Goal: Information Seeking & Learning: Find specific fact

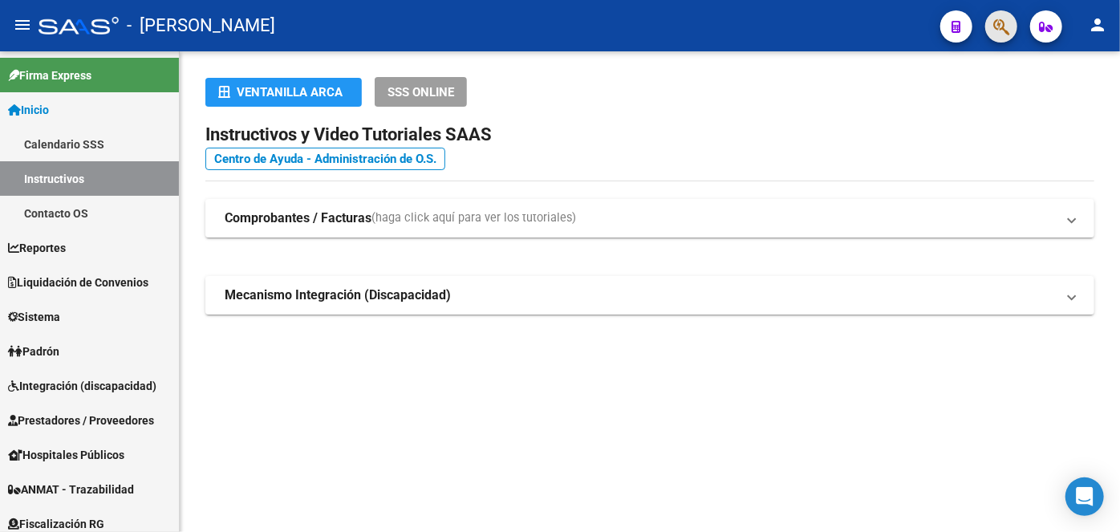
click at [1010, 22] on button "button" at bounding box center [1001, 26] width 32 height 32
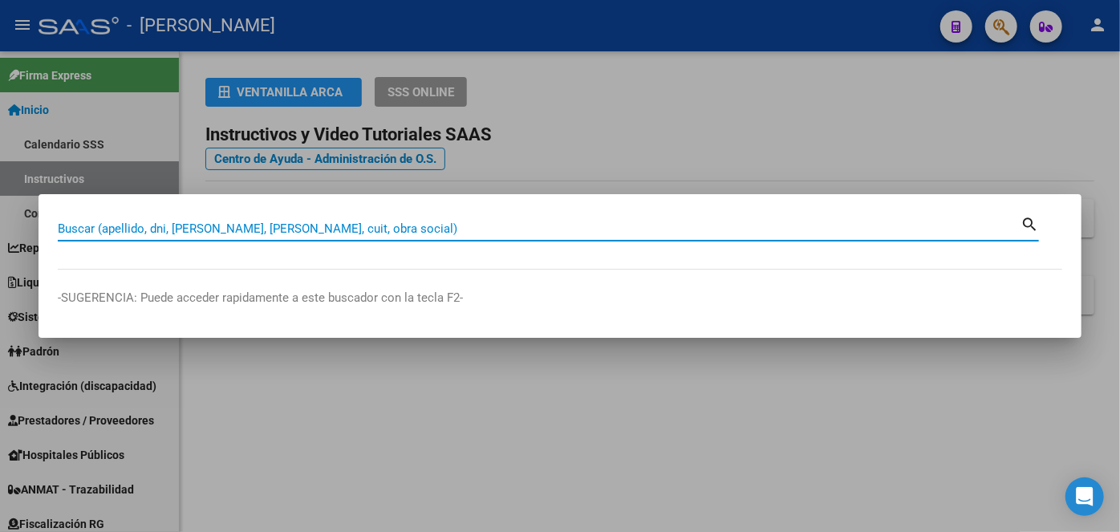
paste input "20251355933"
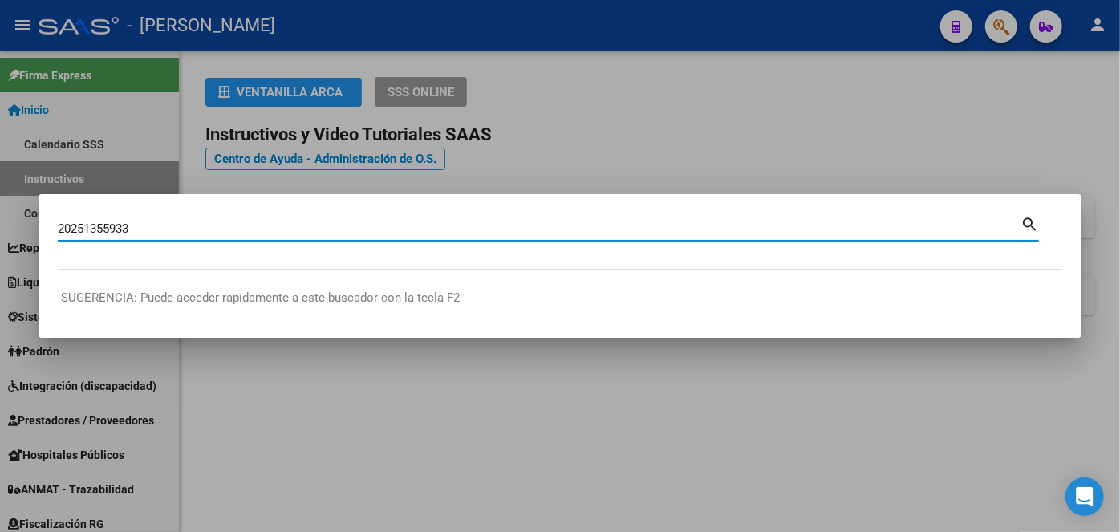
type input "20251355933"
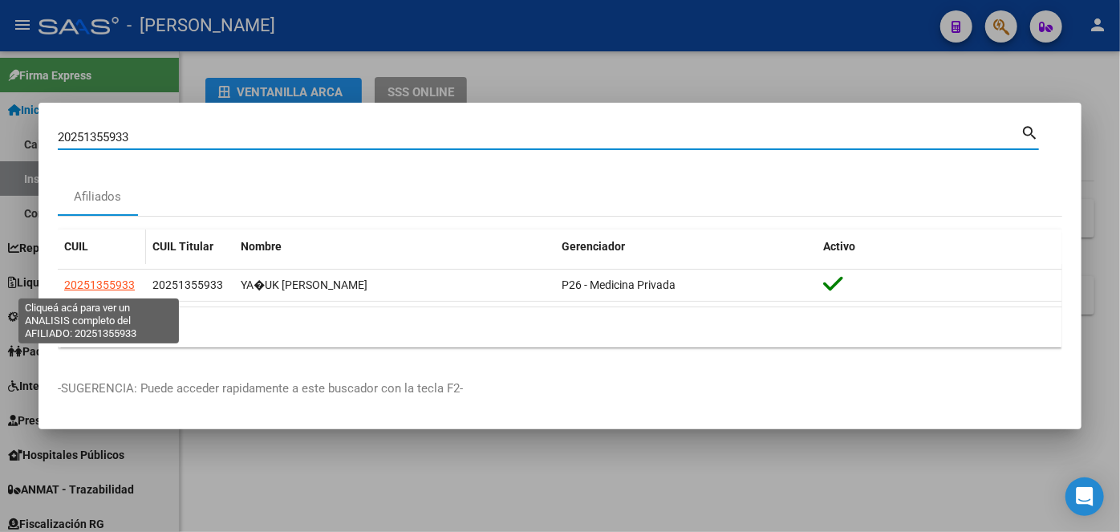
click at [104, 287] on span "20251355933" at bounding box center [99, 284] width 71 height 13
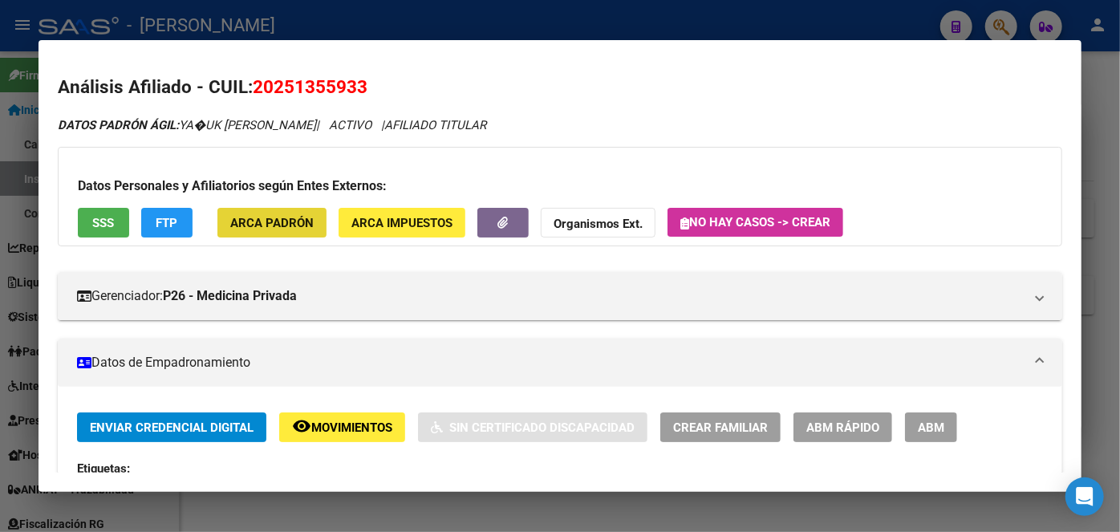
click at [308, 236] on button "ARCA Padrón" at bounding box center [271, 223] width 109 height 30
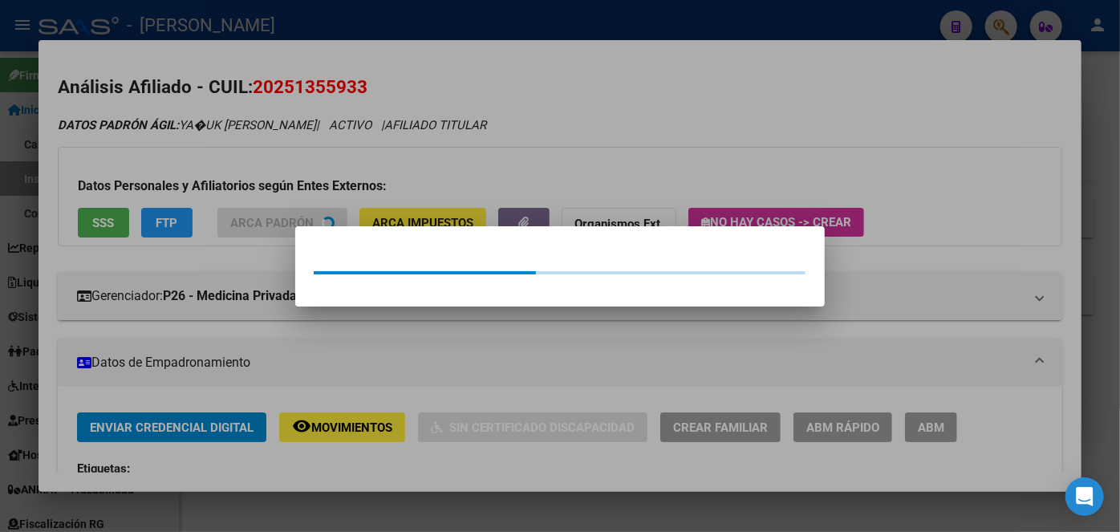
click at [280, 157] on div at bounding box center [560, 266] width 1120 height 532
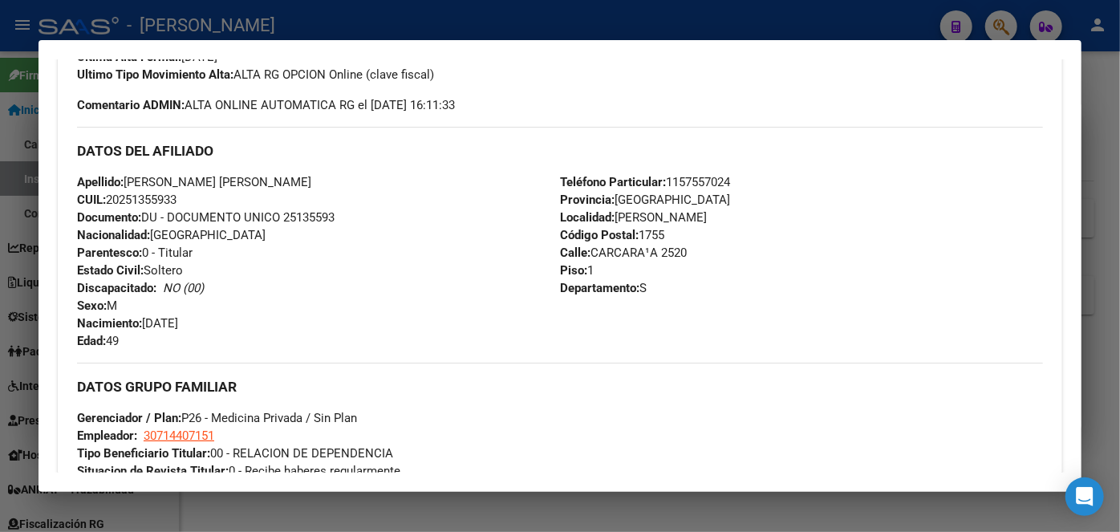
scroll to position [510, 0]
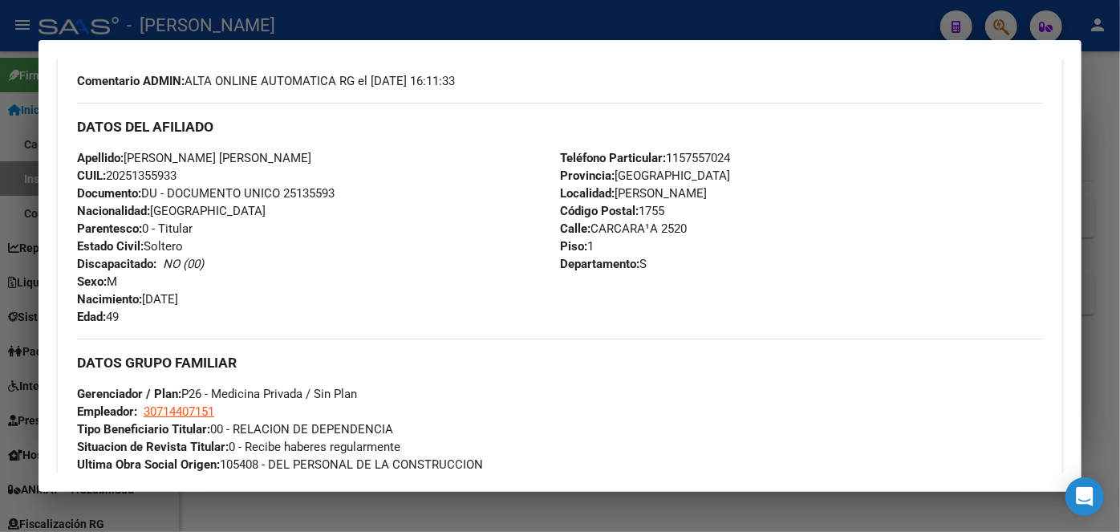
click at [323, 188] on span "Documento: DU - DOCUMENTO UNICO 25135593" at bounding box center [205, 193] width 257 height 14
copy span "25135593"
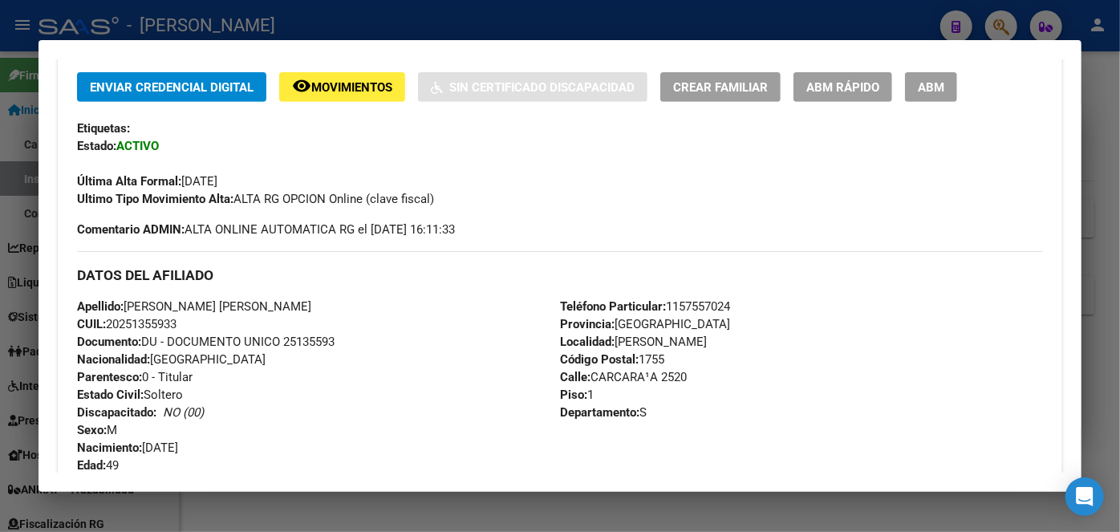
scroll to position [364, 0]
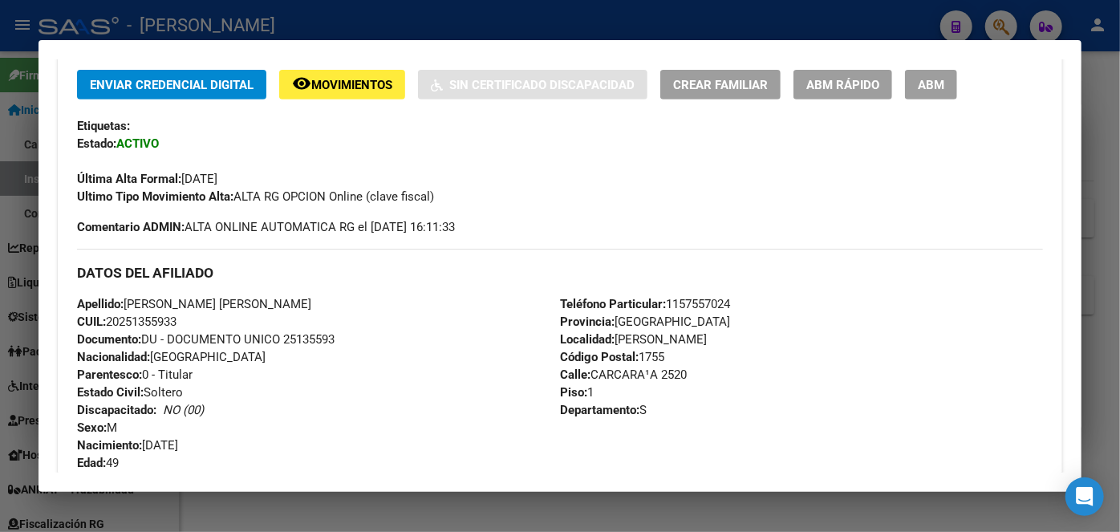
click at [691, 304] on span "Teléfono Particular: [PHONE_NUMBER]" at bounding box center [645, 304] width 170 height 14
copy span "1157557024"
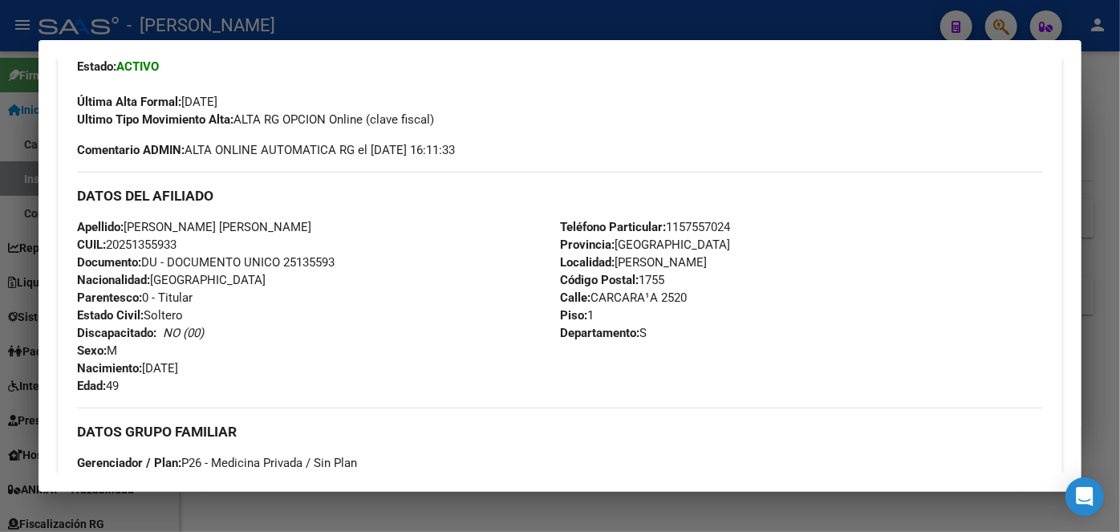
scroll to position [510, 0]
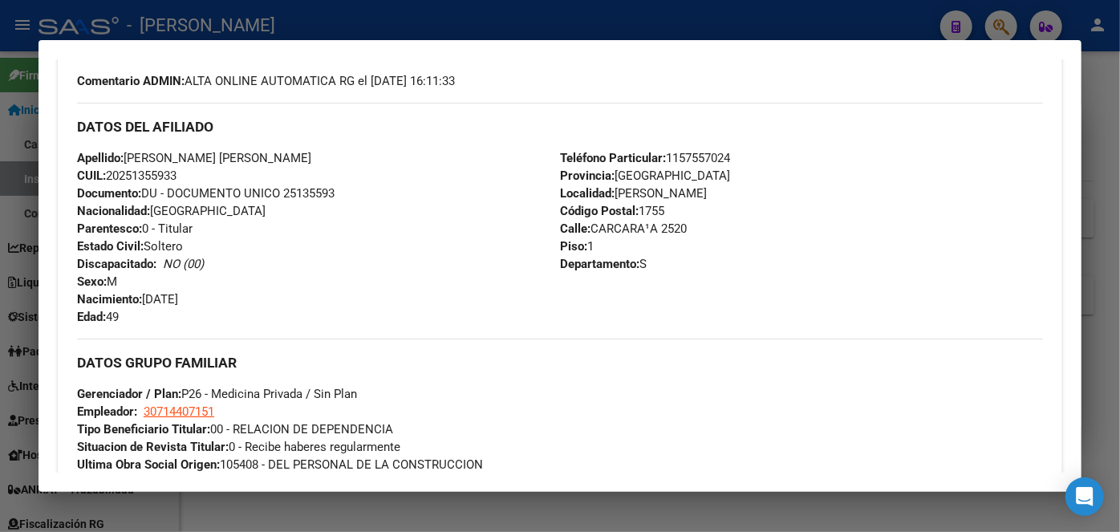
click at [178, 406] on span "30714407151" at bounding box center [179, 411] width 71 height 14
type textarea "30714407151"
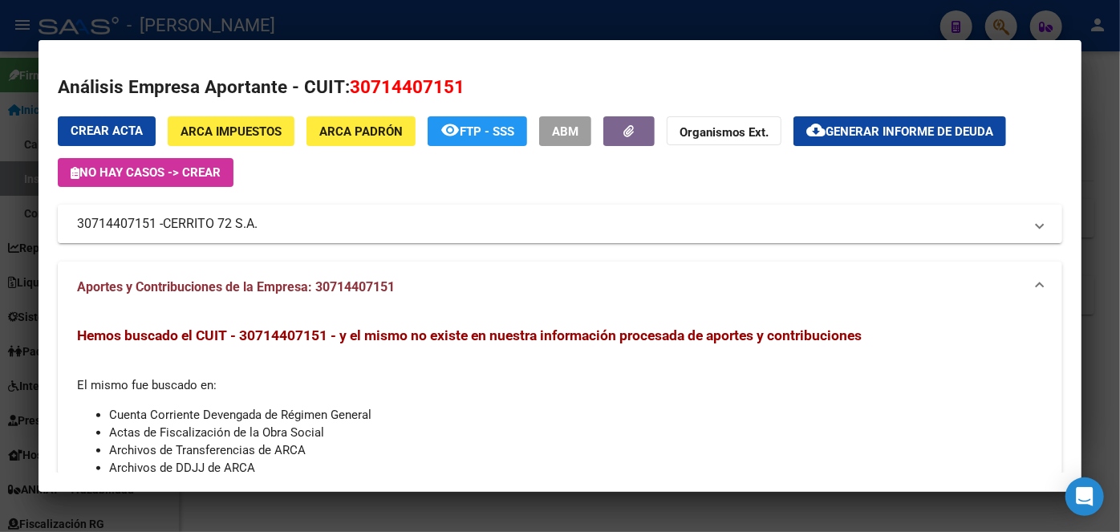
click at [222, 224] on span "CERRITO 72 S.A." at bounding box center [210, 223] width 95 height 19
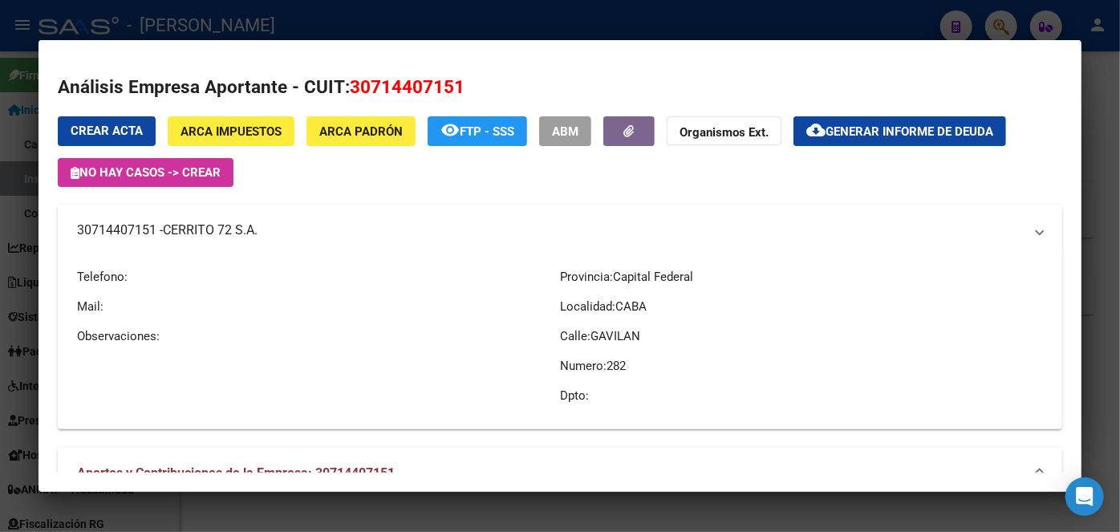
click at [222, 224] on span "CERRITO 72 S.A." at bounding box center [210, 230] width 95 height 19
copy span "CERRITO 72 S.A."
click at [288, 15] on div at bounding box center [560, 266] width 1120 height 532
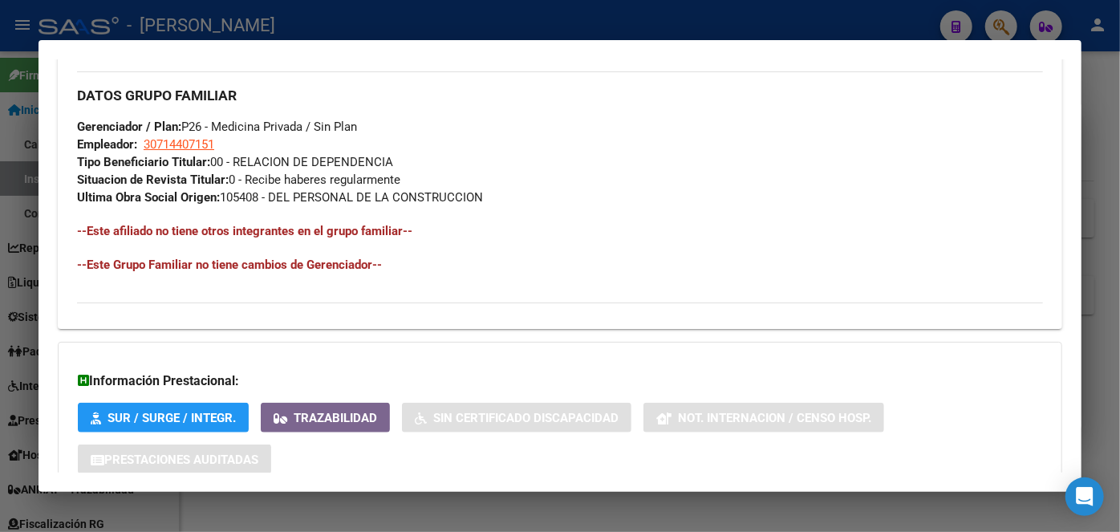
scroll to position [802, 0]
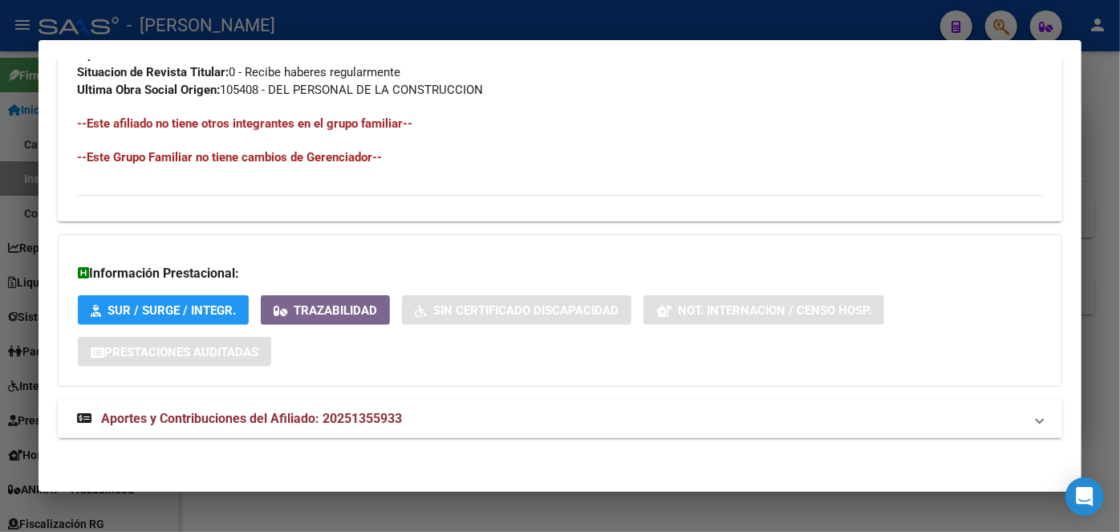
click at [475, 418] on mat-panel-title "Aportes y Contribuciones del Afiliado: 20251355933" at bounding box center [550, 418] width 946 height 19
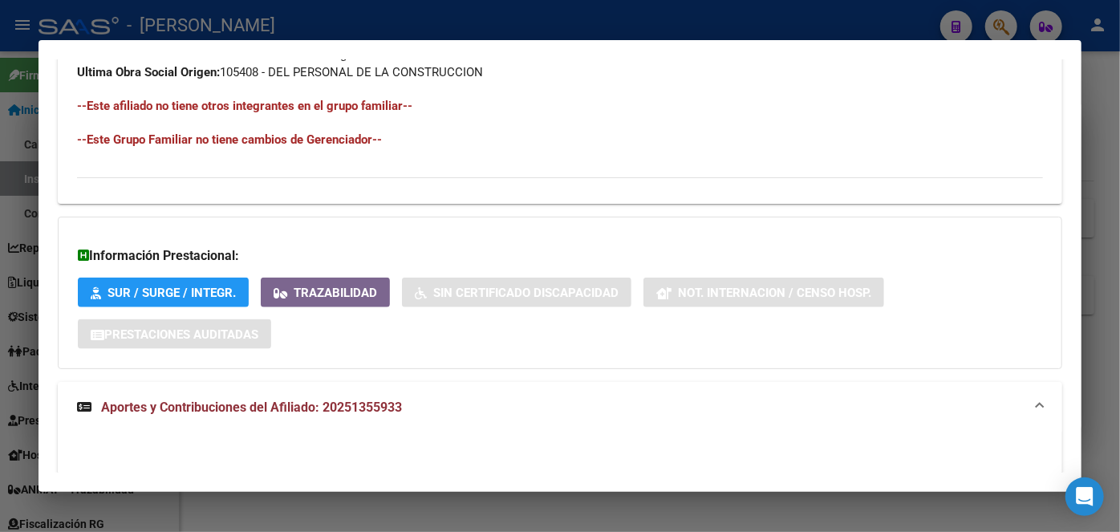
scroll to position [759, 0]
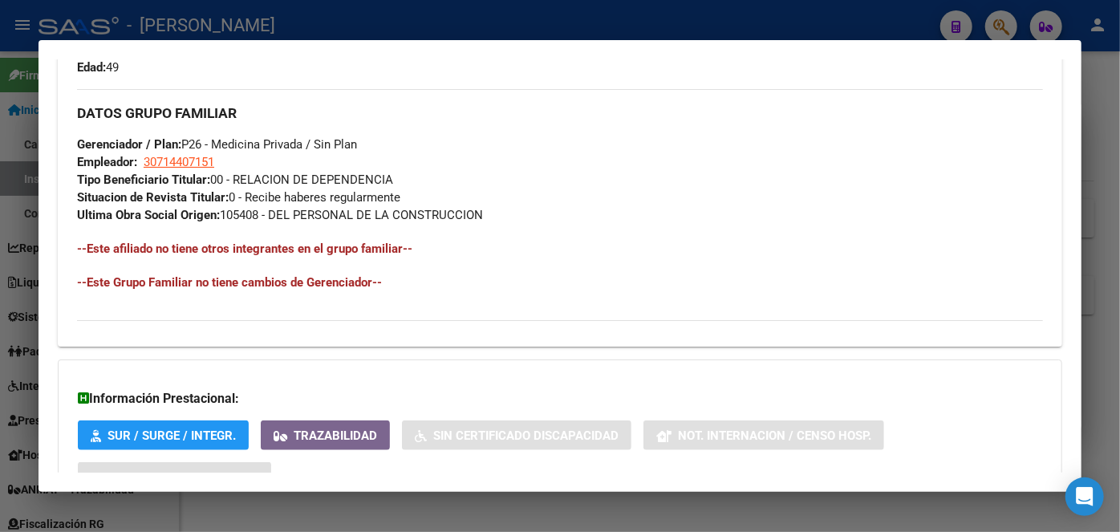
click at [258, 16] on div at bounding box center [560, 266] width 1120 height 532
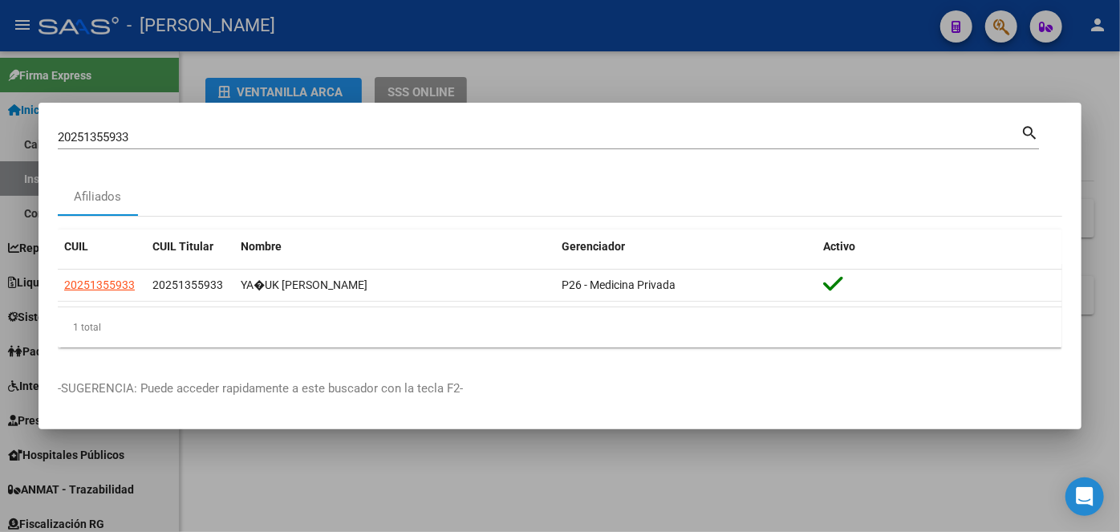
click at [184, 133] on input "20251355933" at bounding box center [539, 137] width 962 height 14
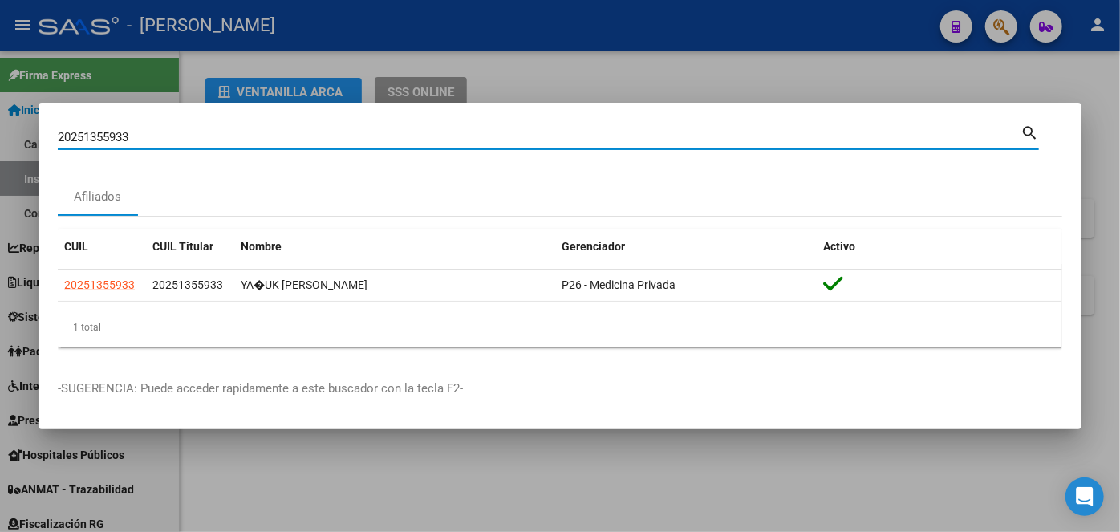
click at [184, 133] on input "20251355933" at bounding box center [539, 137] width 962 height 14
paste input "7330908535"
type input "27330908535"
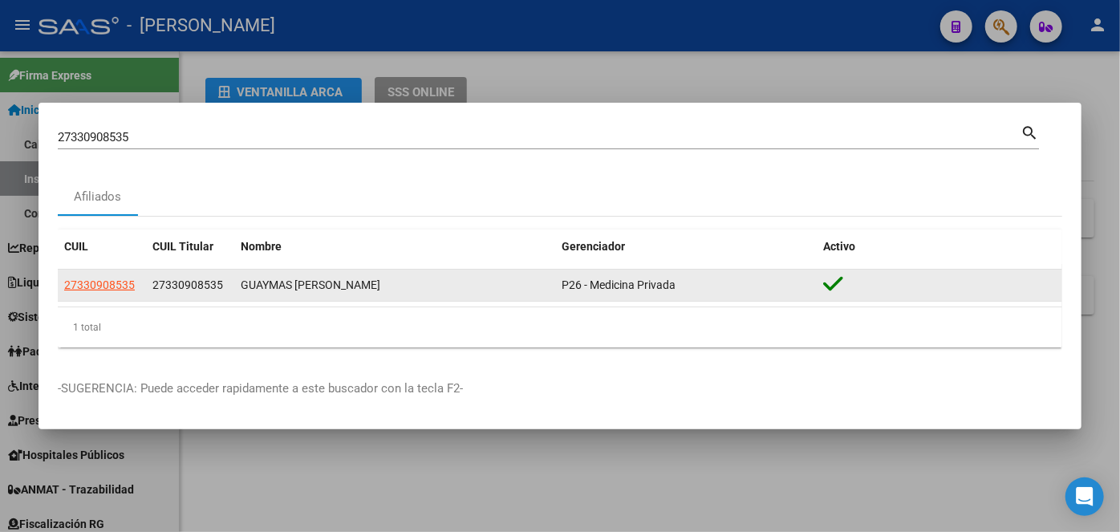
click at [87, 294] on app-link-go-to "27330908535" at bounding box center [99, 285] width 71 height 18
click at [100, 292] on app-link-go-to "27330908535" at bounding box center [99, 285] width 71 height 18
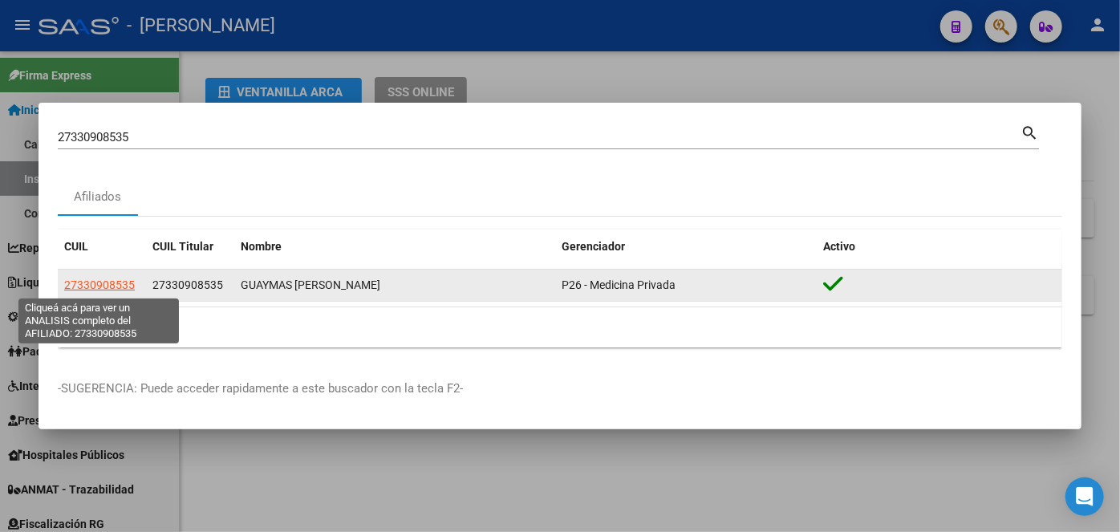
click at [107, 281] on span "27330908535" at bounding box center [99, 284] width 71 height 13
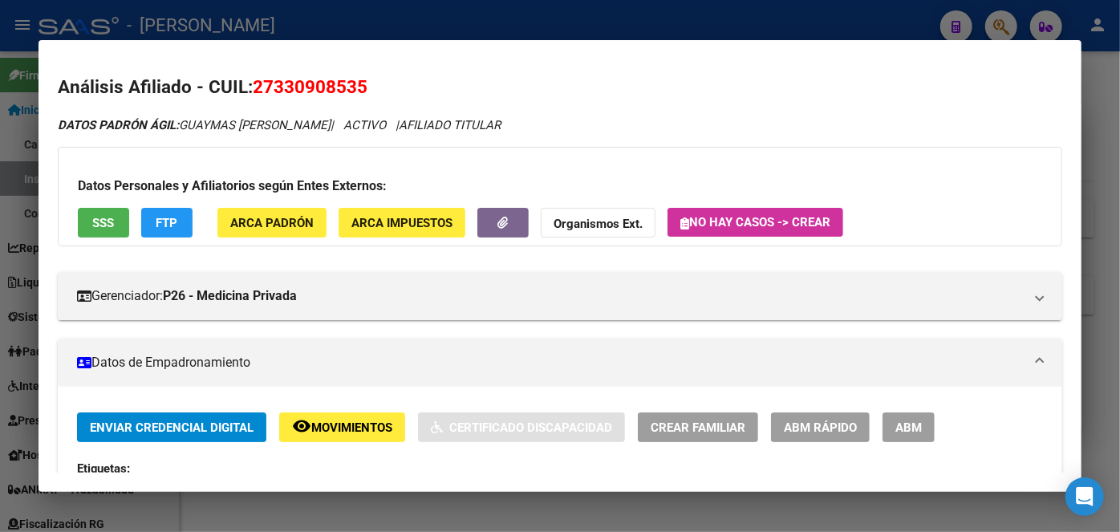
click at [285, 214] on button "ARCA Padrón" at bounding box center [271, 223] width 109 height 30
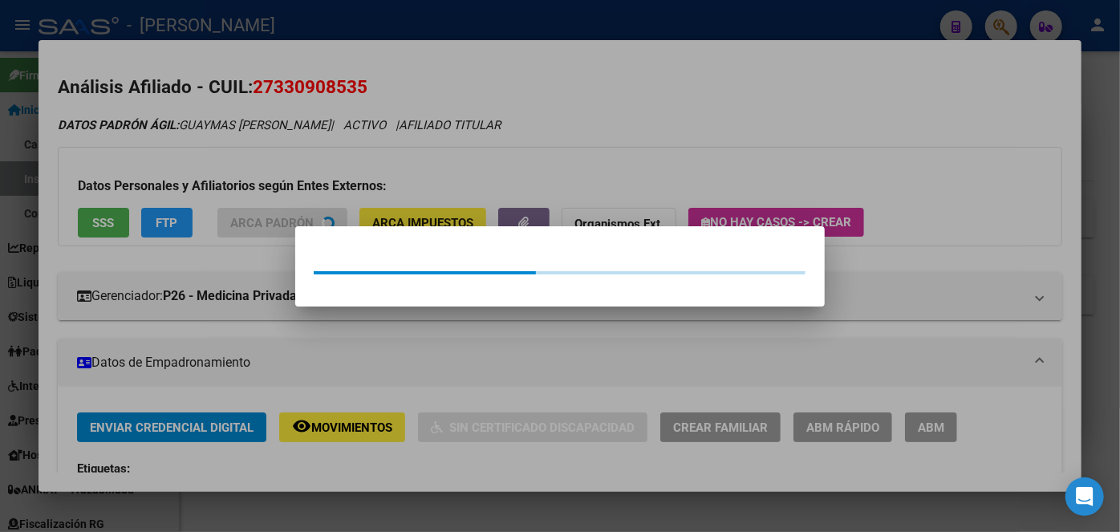
click at [235, 124] on div at bounding box center [560, 266] width 1120 height 532
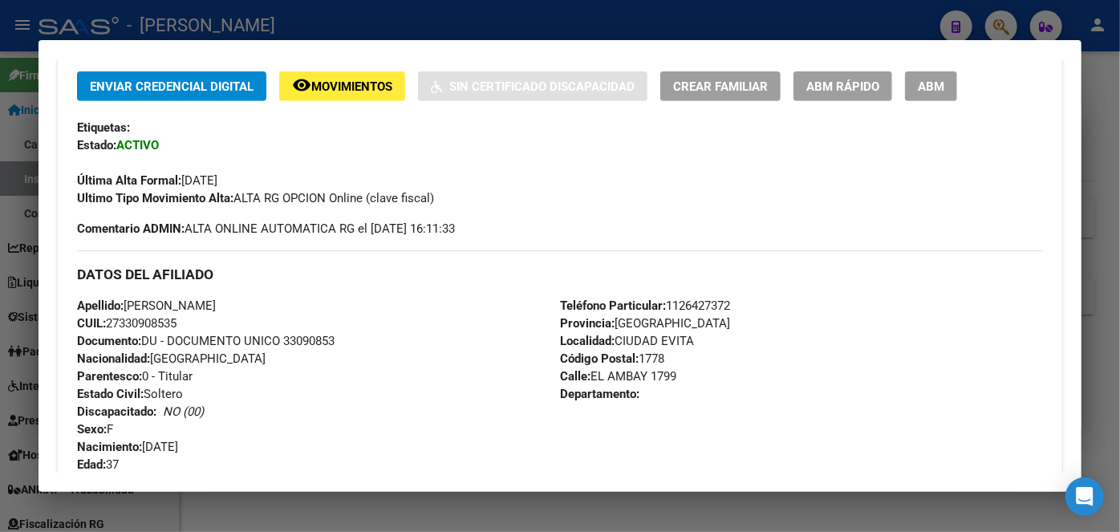
scroll to position [364, 0]
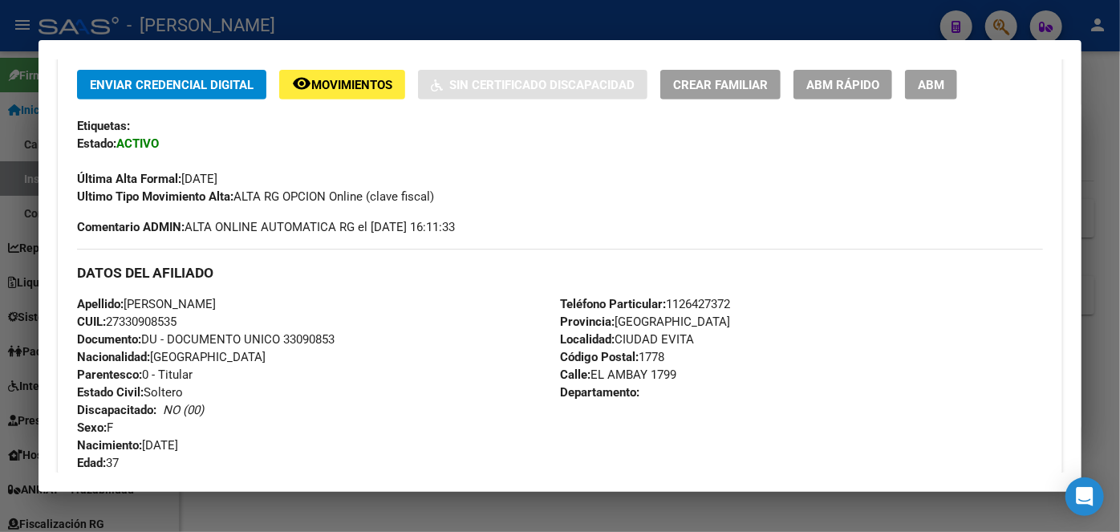
click at [330, 340] on span "Documento: DU - DOCUMENTO UNICO 33090853" at bounding box center [205, 339] width 257 height 14
copy span "33090853"
click at [678, 301] on span "Teléfono Particular: [PHONE_NUMBER]" at bounding box center [645, 304] width 170 height 14
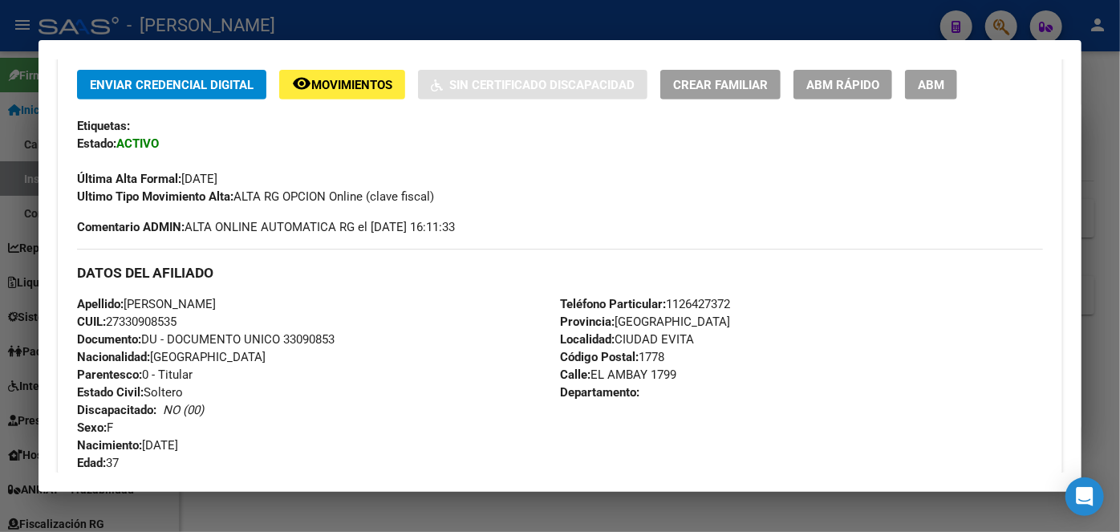
copy span "1126427372"
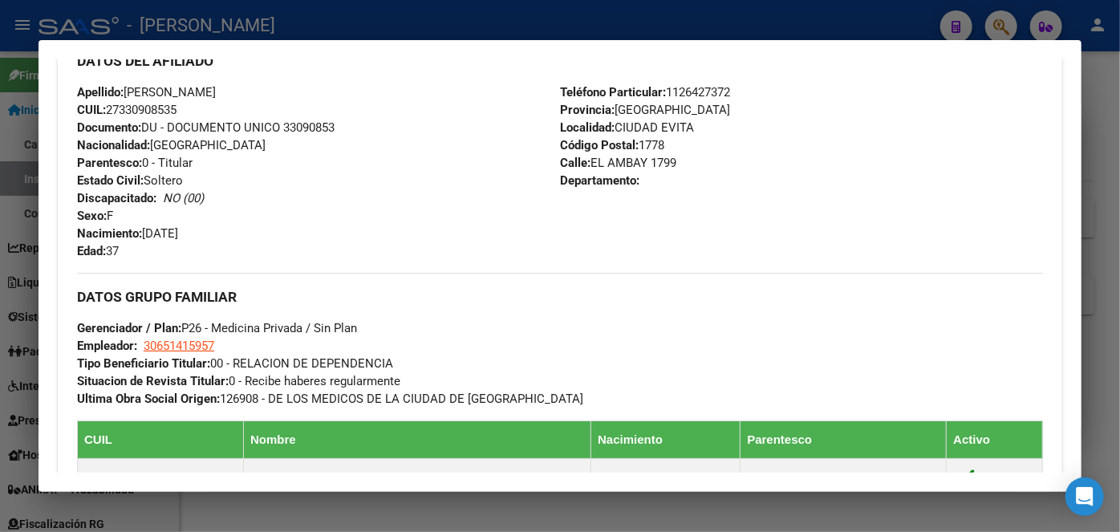
scroll to position [583, 0]
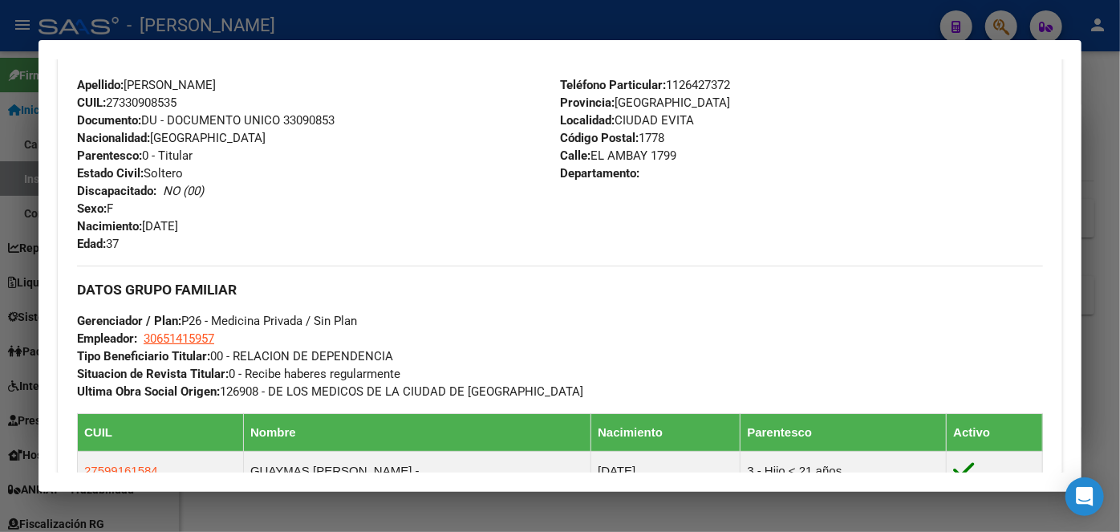
click at [176, 330] on app-link-go-to "30651415957" at bounding box center [179, 339] width 71 height 18
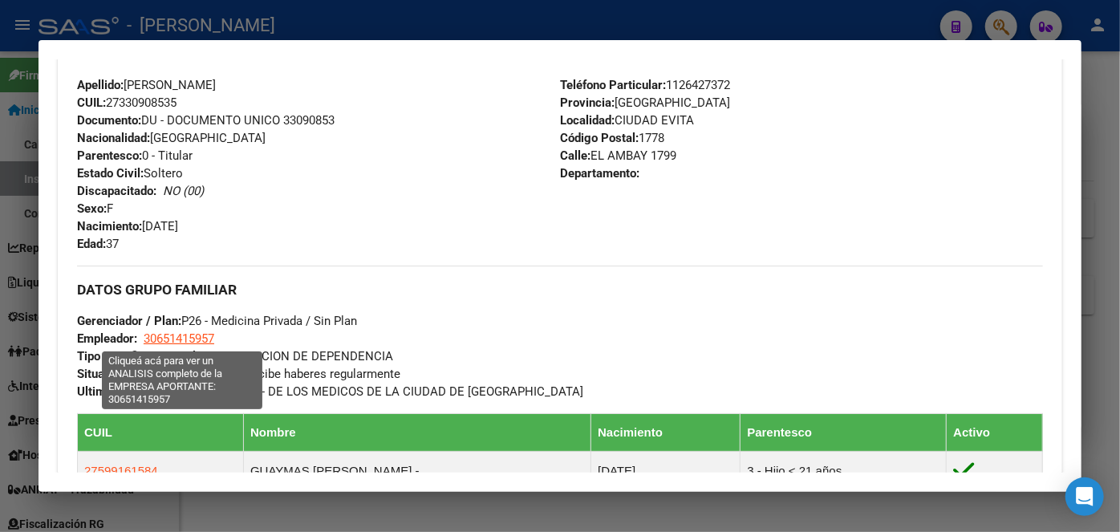
click at [176, 331] on span "30651415957" at bounding box center [179, 338] width 71 height 14
type textarea "30651415957"
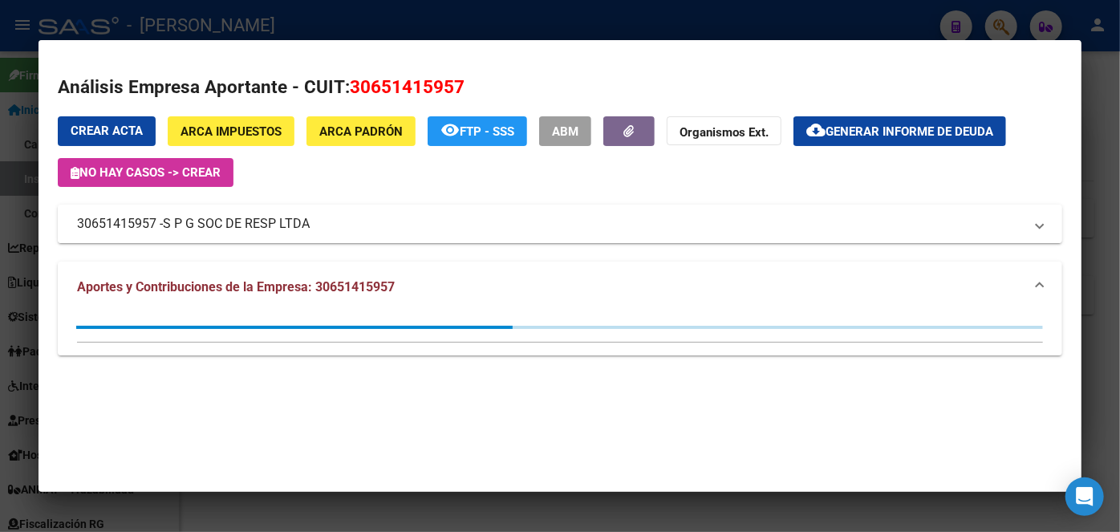
click at [211, 231] on span "S P G SOC DE RESP LTDA" at bounding box center [236, 223] width 147 height 19
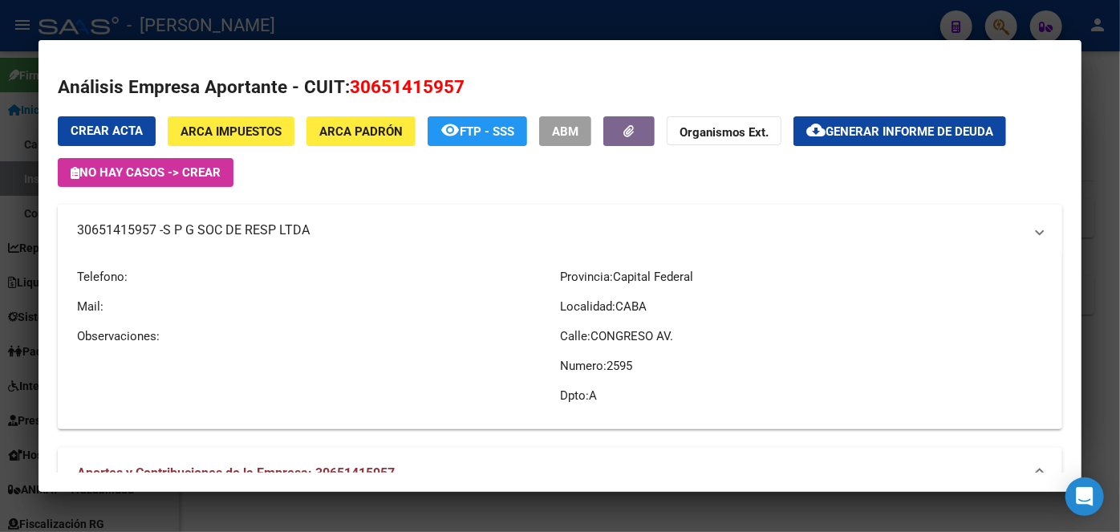
click at [211, 231] on span "S P G SOC DE RESP LTDA" at bounding box center [236, 230] width 147 height 19
copy span "S P G SOC DE RESP LTDA"
click at [310, 7] on div at bounding box center [560, 266] width 1120 height 532
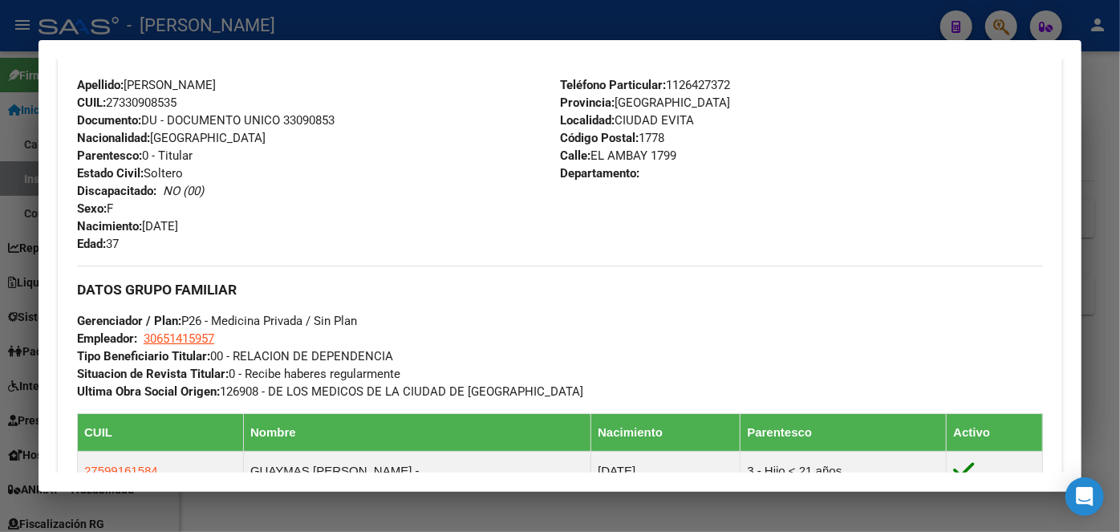
click at [184, 30] on div at bounding box center [560, 266] width 1120 height 532
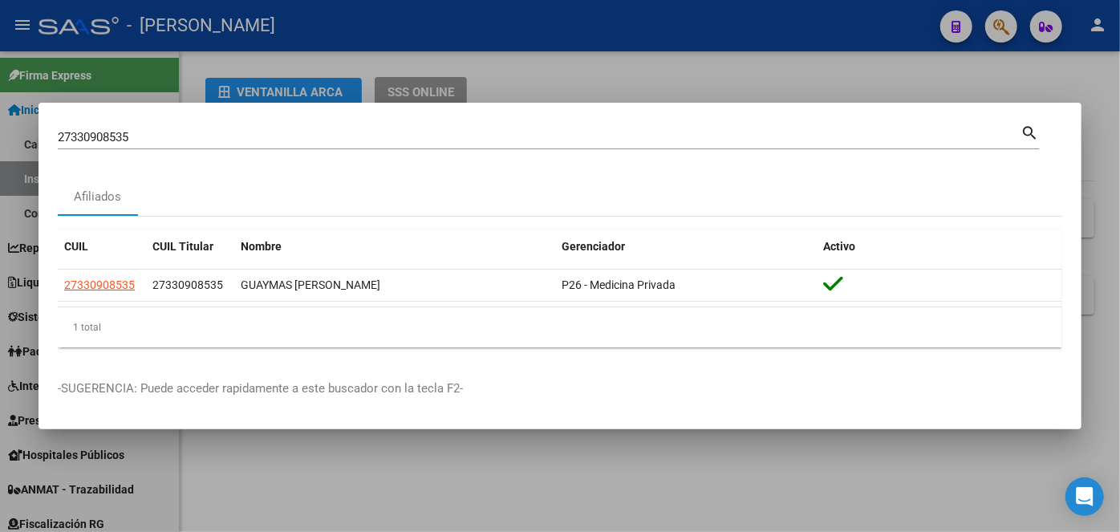
click at [190, 137] on input "27330908535" at bounding box center [539, 137] width 962 height 14
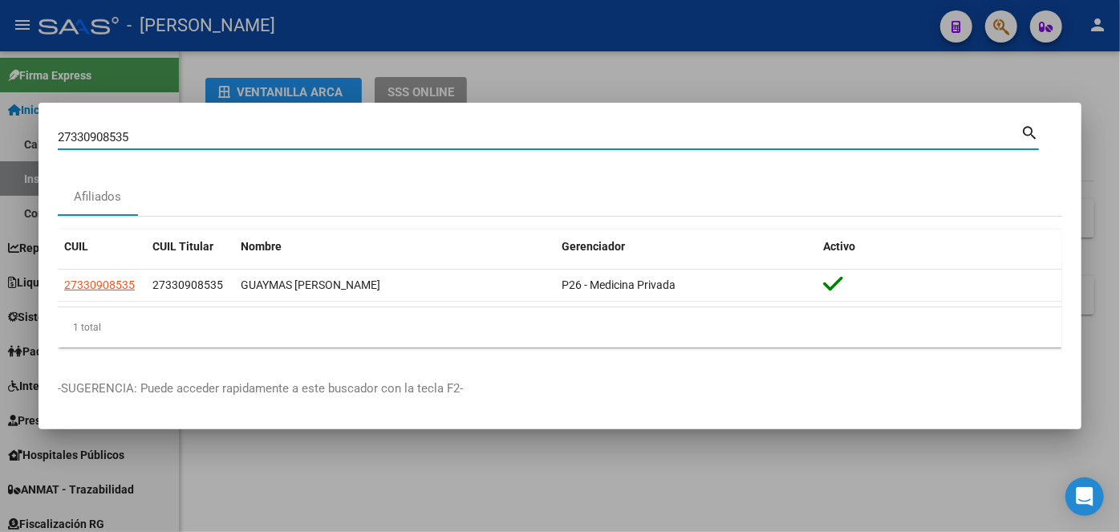
click at [190, 137] on input "27330908535" at bounding box center [539, 137] width 962 height 14
paste input "031043426"
type input "20310434265"
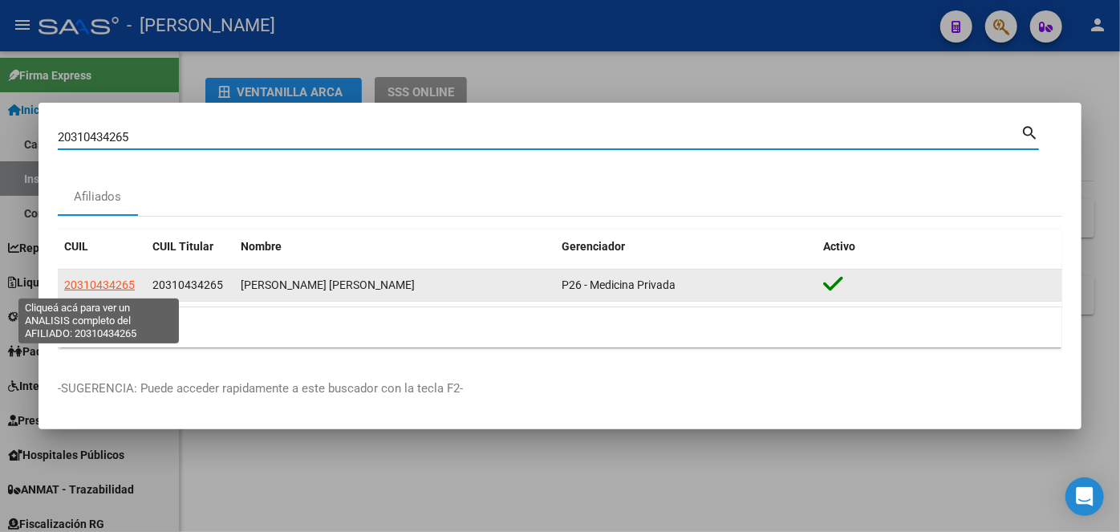
click at [124, 279] on span "20310434265" at bounding box center [99, 284] width 71 height 13
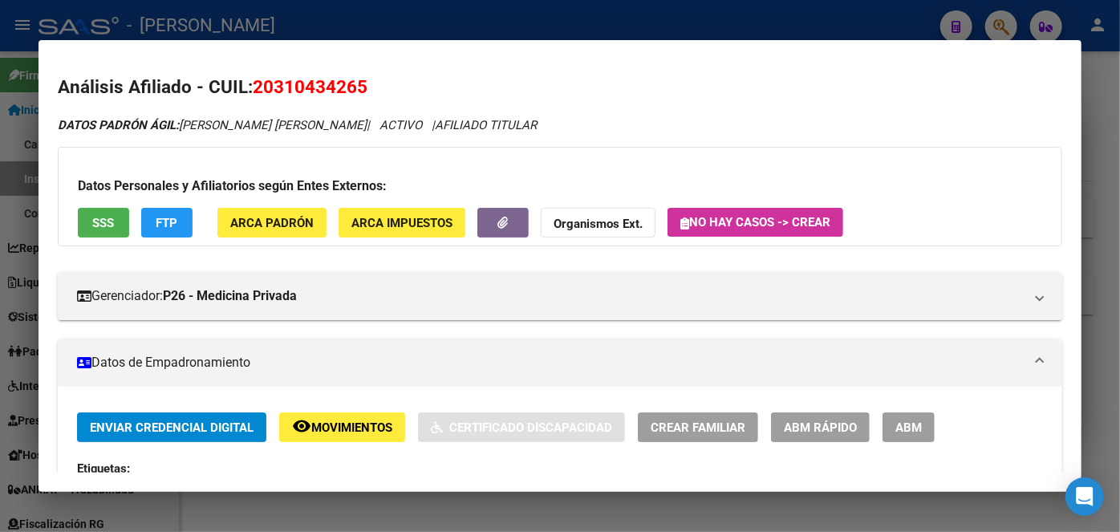
click at [269, 217] on span "ARCA Padrón" at bounding box center [271, 223] width 83 height 14
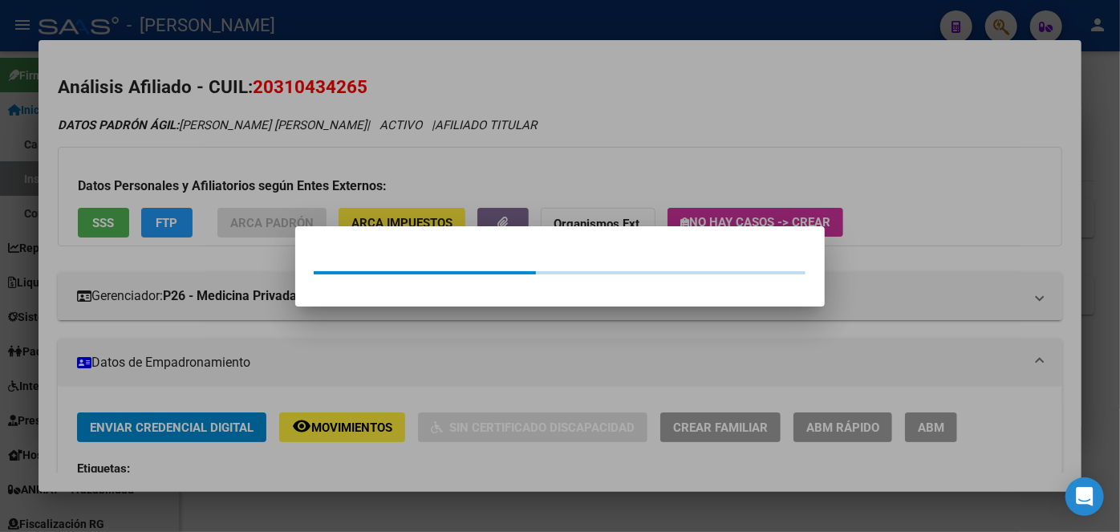
click at [258, 164] on div at bounding box center [560, 266] width 1120 height 532
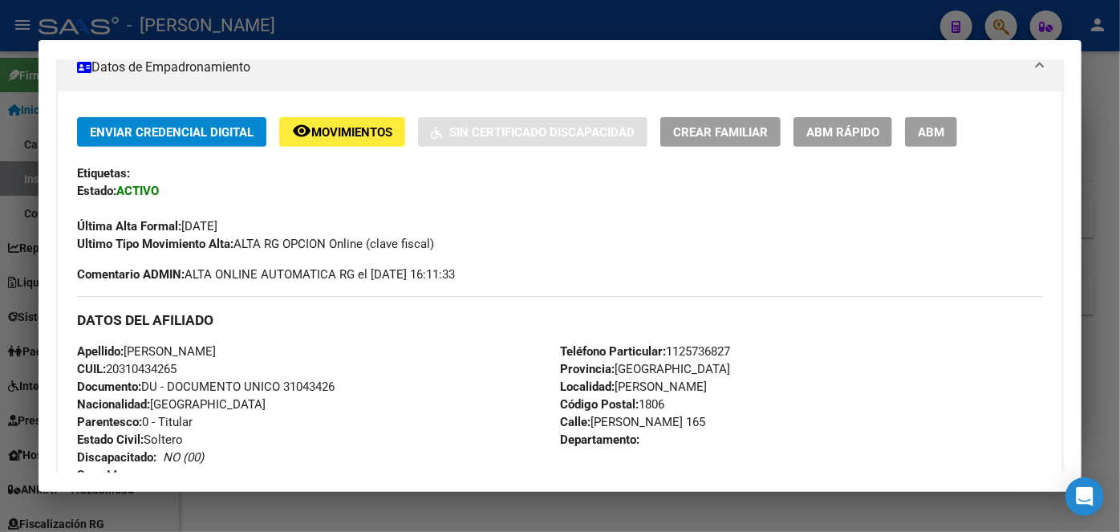
scroll to position [437, 0]
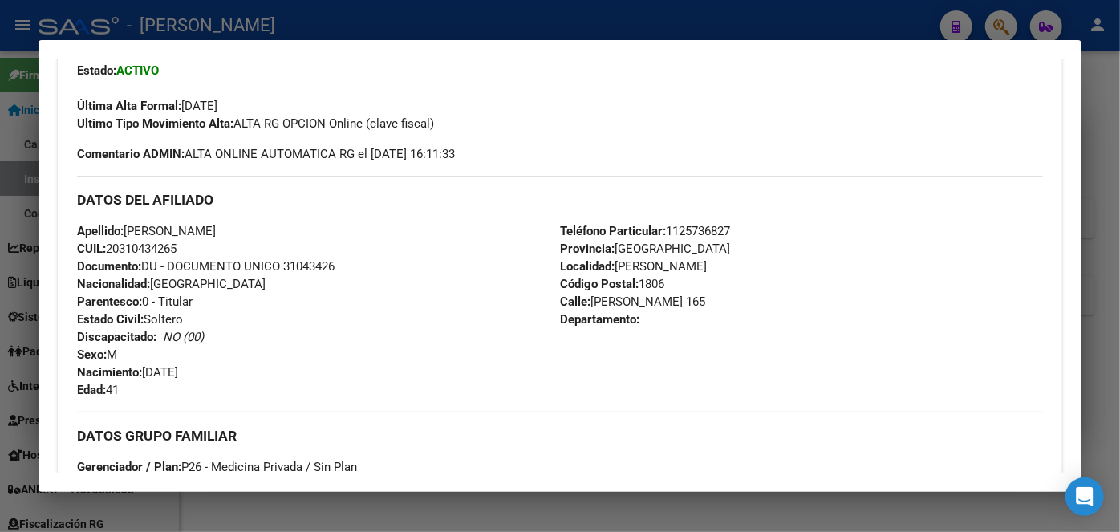
click at [294, 259] on span "Documento: DU - DOCUMENTO UNICO 31043426" at bounding box center [205, 266] width 257 height 14
copy span "31043426"
drag, startPoint x: 128, startPoint y: 229, endPoint x: 215, endPoint y: 229, distance: 87.4
click at [215, 229] on span "Apellido: [PERSON_NAME]" at bounding box center [146, 231] width 139 height 14
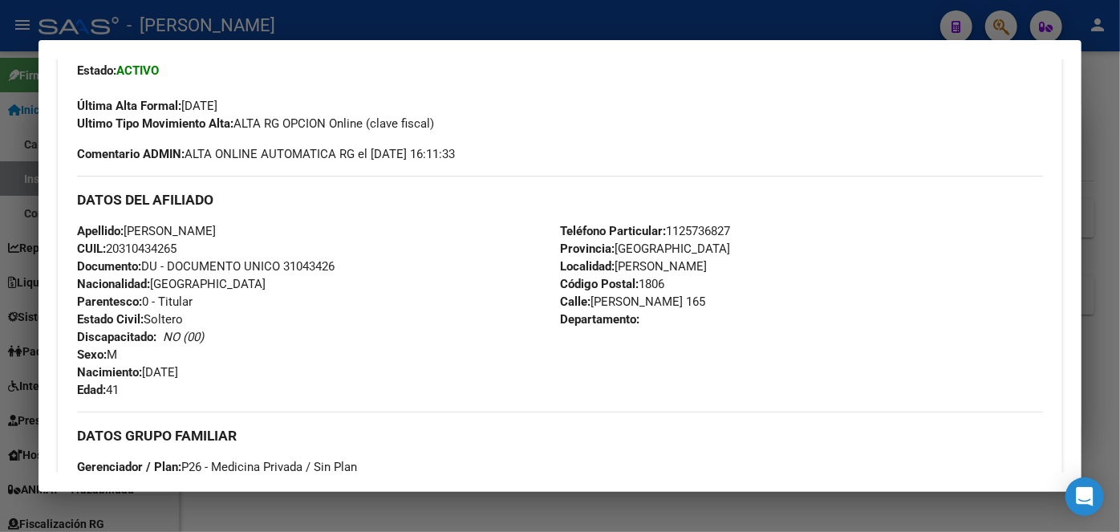
copy span "[PERSON_NAME]"
click at [711, 231] on span "Teléfono Particular: [PHONE_NUMBER]" at bounding box center [645, 231] width 170 height 14
copy span "1125736827"
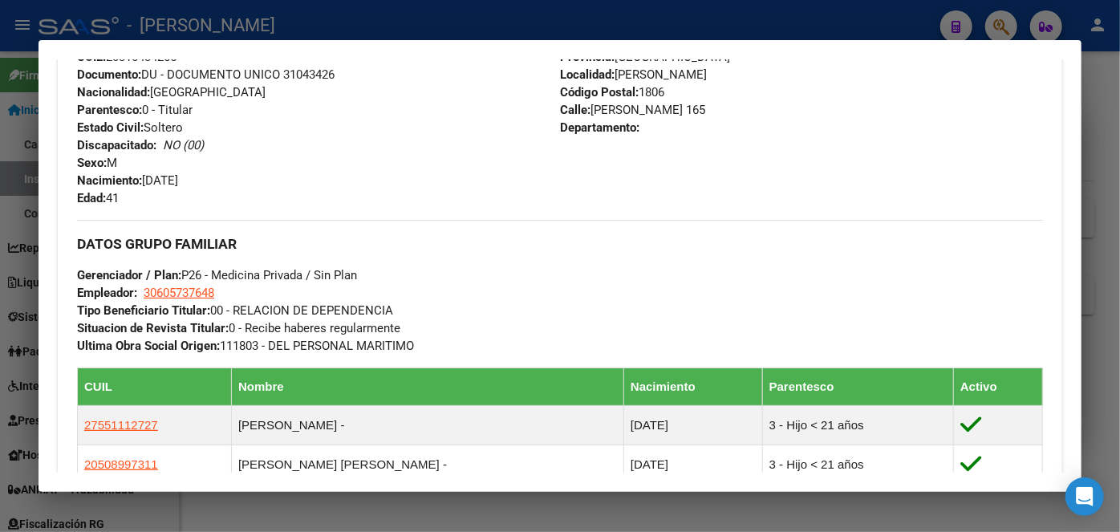
scroll to position [656, 0]
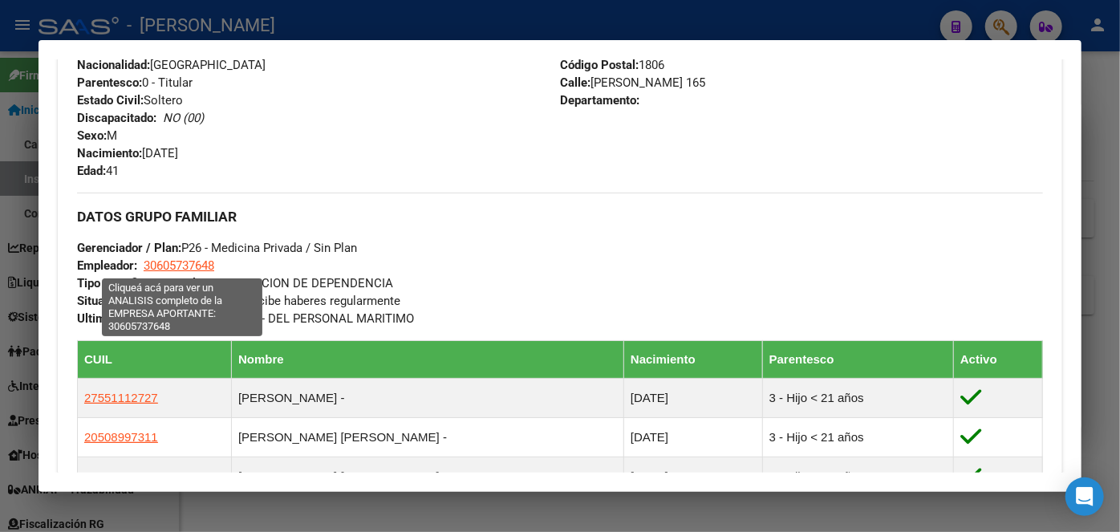
click at [196, 263] on span "30605737648" at bounding box center [179, 265] width 71 height 14
type textarea "30605737648"
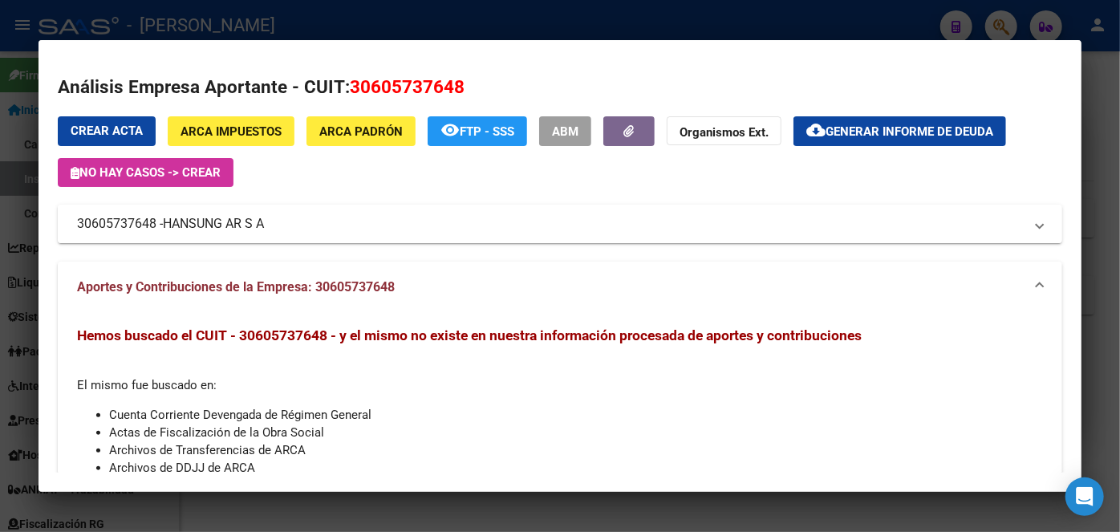
click at [259, 220] on span "HANSUNG AR S A" at bounding box center [213, 223] width 101 height 19
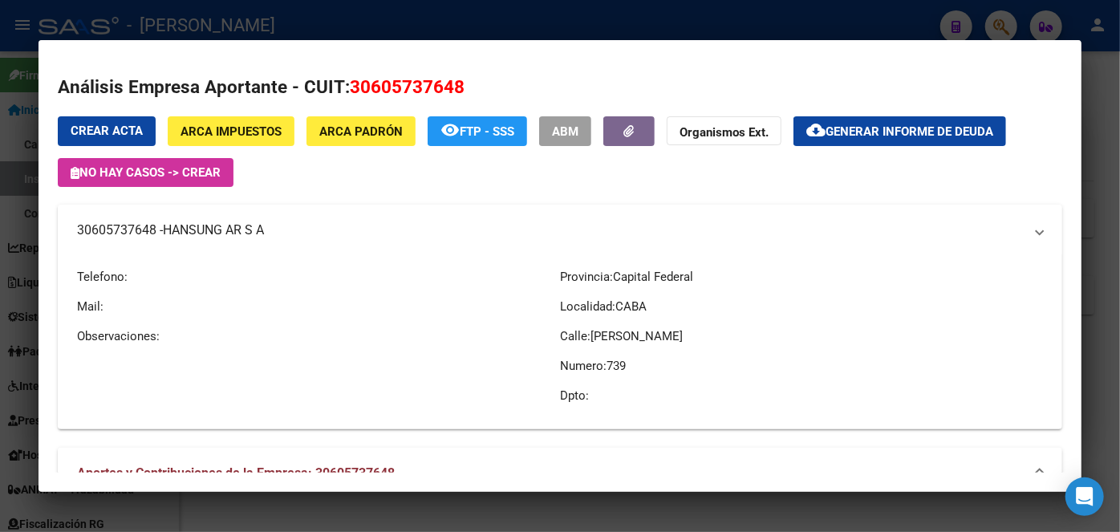
click at [259, 220] on mat-expansion-panel-header "30605737648 - HANSUNG AR S A" at bounding box center [560, 230] width 1004 height 51
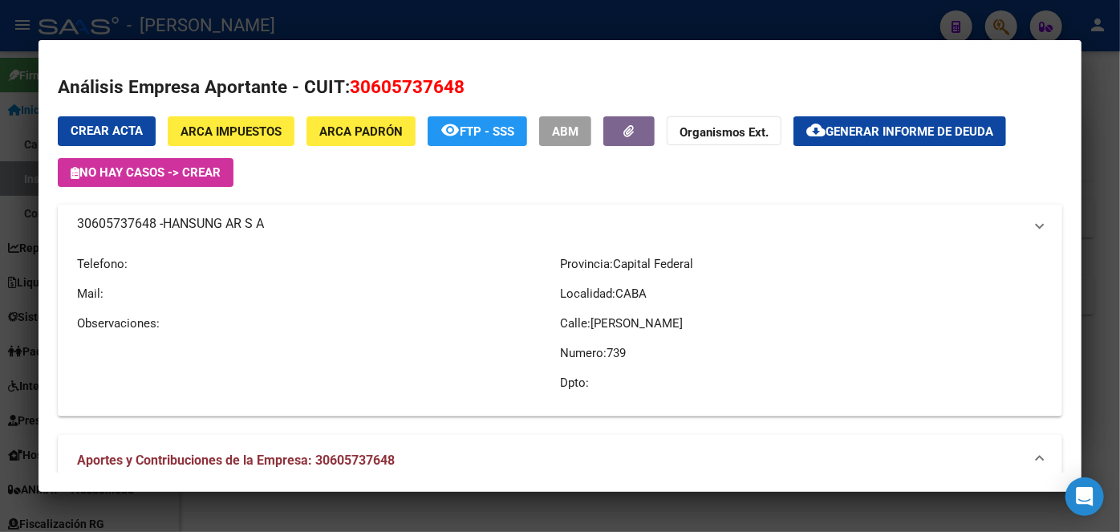
click at [259, 221] on span "HANSUNG AR S A" at bounding box center [213, 223] width 101 height 19
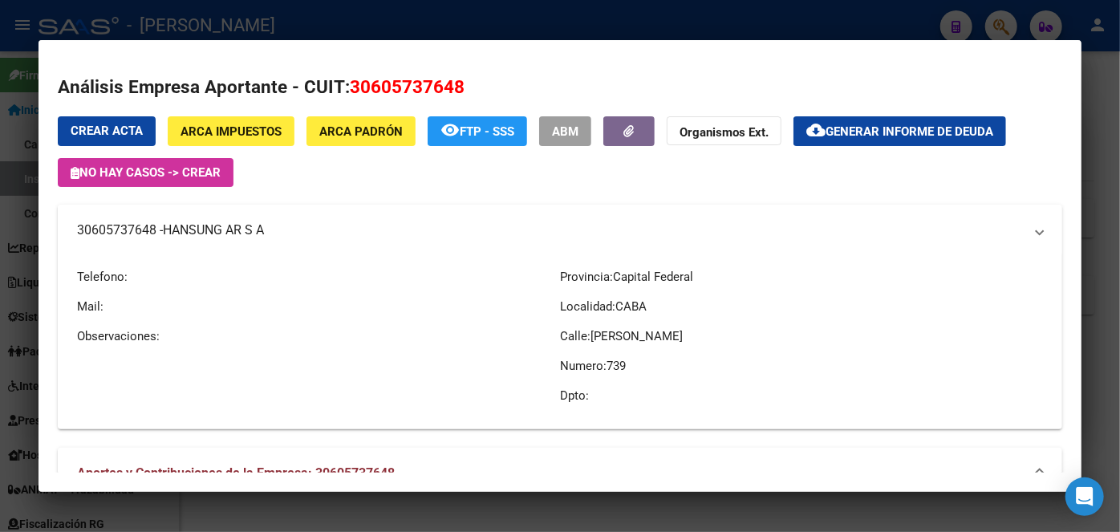
copy span "HANSUNG AR S A"
click at [261, 11] on div at bounding box center [560, 266] width 1120 height 532
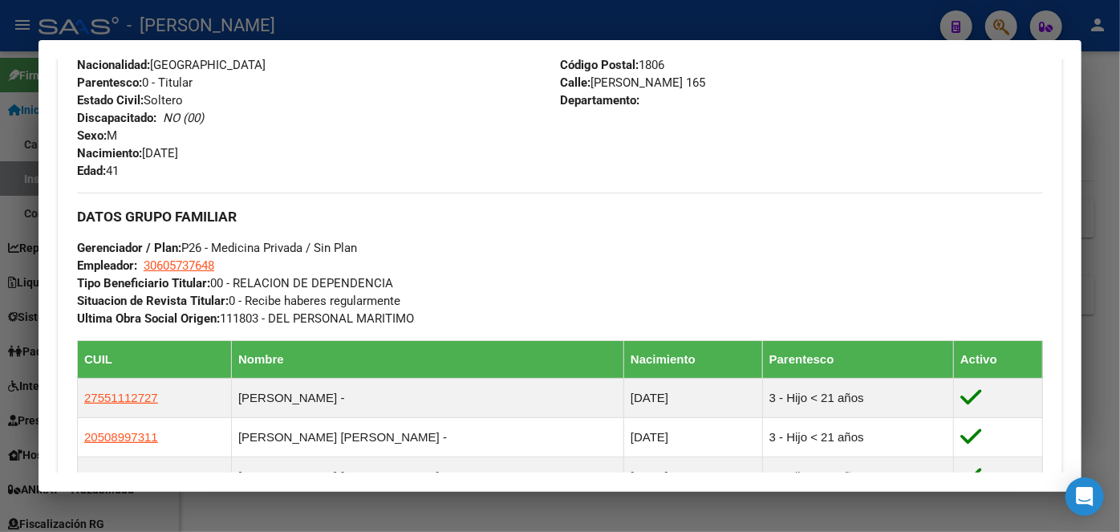
click at [203, 24] on div at bounding box center [560, 266] width 1120 height 532
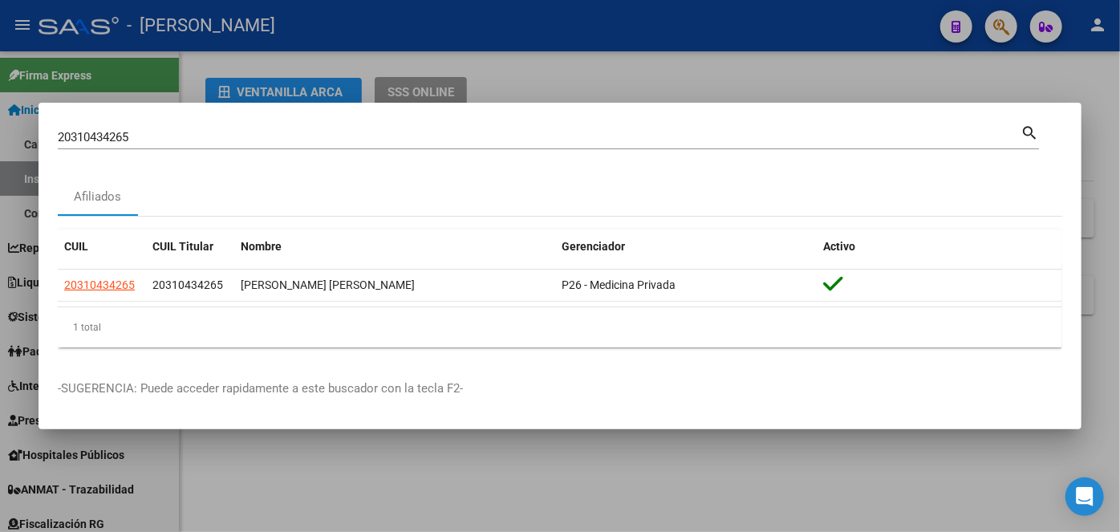
click at [188, 129] on div "20310434265 Buscar (apellido, dni, [PERSON_NAME], [PERSON_NAME], cuit, obra soc…" at bounding box center [539, 137] width 962 height 24
drag, startPoint x: 188, startPoint y: 128, endPoint x: 187, endPoint y: 145, distance: 16.9
click at [188, 132] on div "20310434265 Buscar (apellido, dni, [PERSON_NAME], [PERSON_NAME], cuit, obra soc…" at bounding box center [539, 137] width 962 height 24
click at [187, 145] on div "20310434265 Buscar (apellido, dni, [PERSON_NAME], [PERSON_NAME], cuit, obra soc…" at bounding box center [539, 137] width 962 height 24
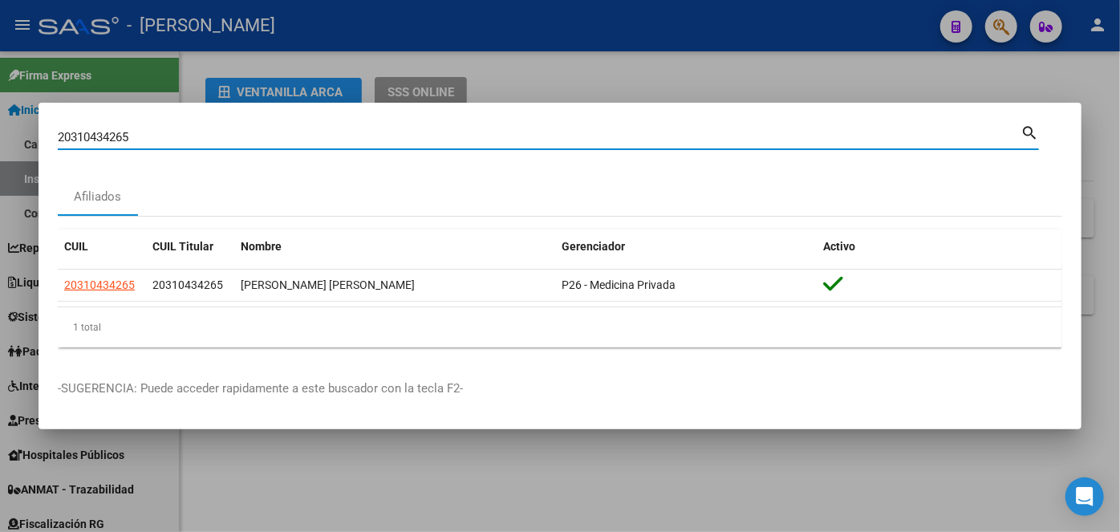
click at [187, 143] on input "20310434265" at bounding box center [539, 137] width 962 height 14
paste input "3348172484"
type input "23348172484"
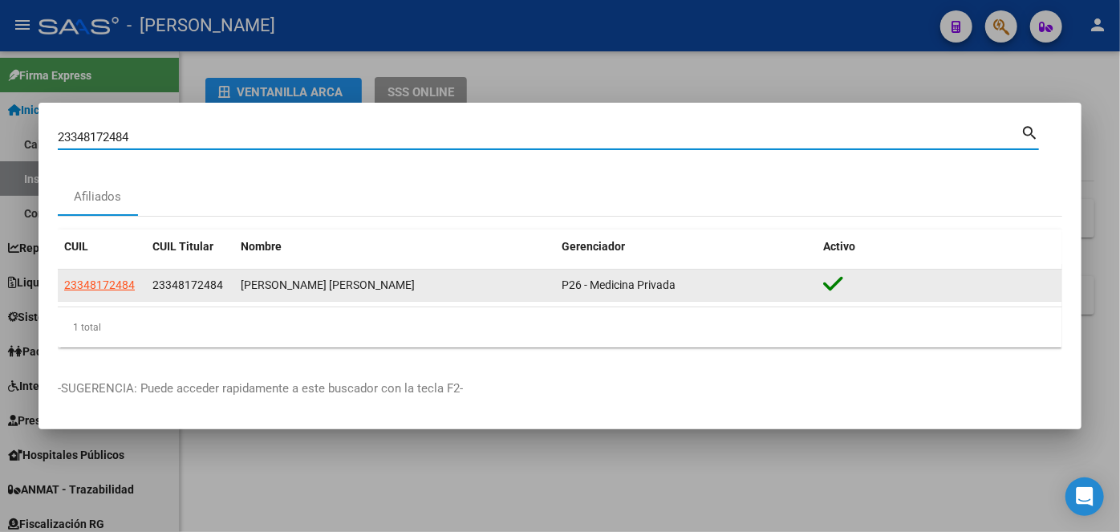
drag, startPoint x: 132, startPoint y: 265, endPoint x: 122, endPoint y: 277, distance: 14.8
click at [124, 274] on div "CUIL CUIL Titular Nombre Gerenciador Activo 23348172484 23348172484 [PERSON_NAM…" at bounding box center [560, 288] width 1004 height 118
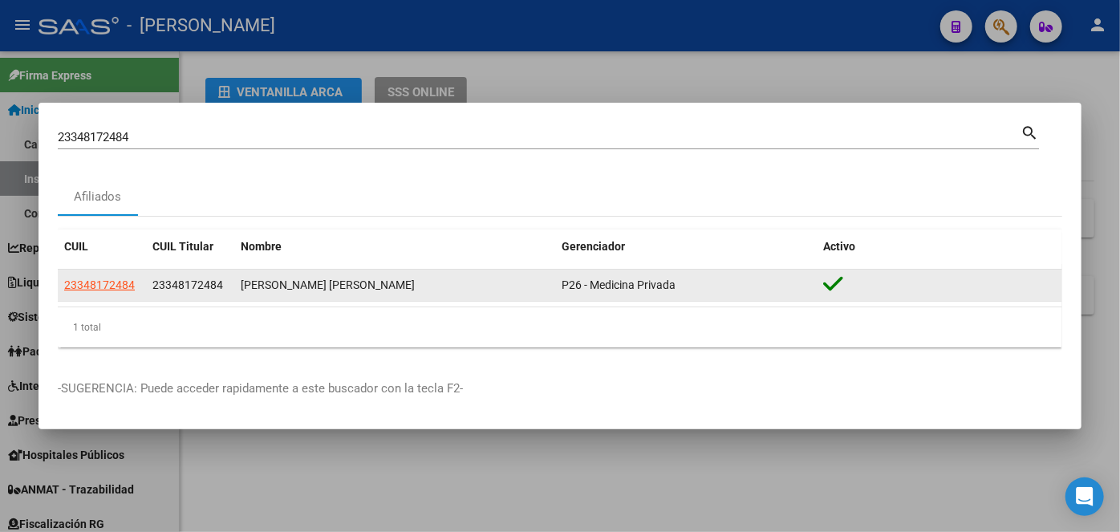
click at [120, 279] on span "23348172484" at bounding box center [99, 284] width 71 height 13
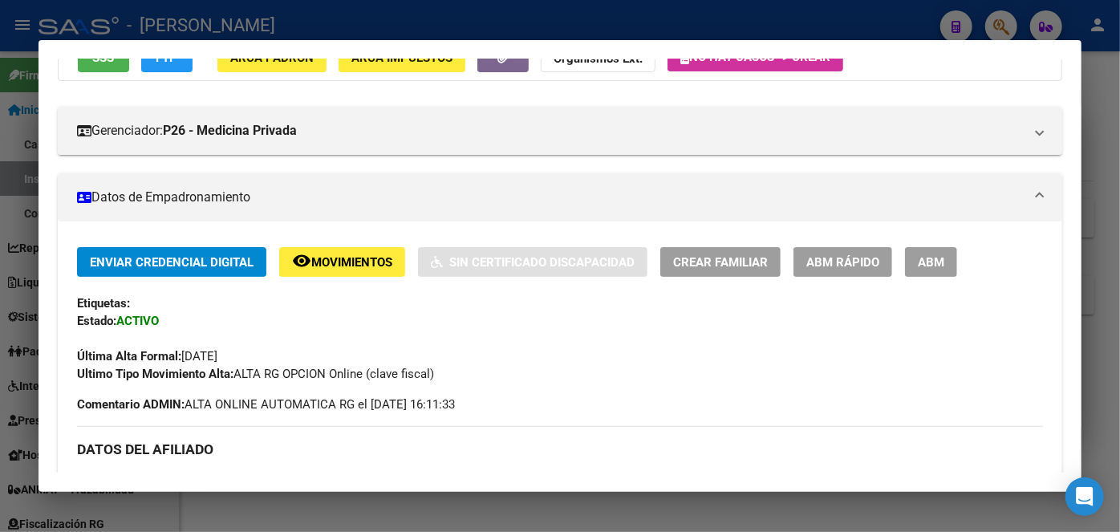
scroll to position [437, 0]
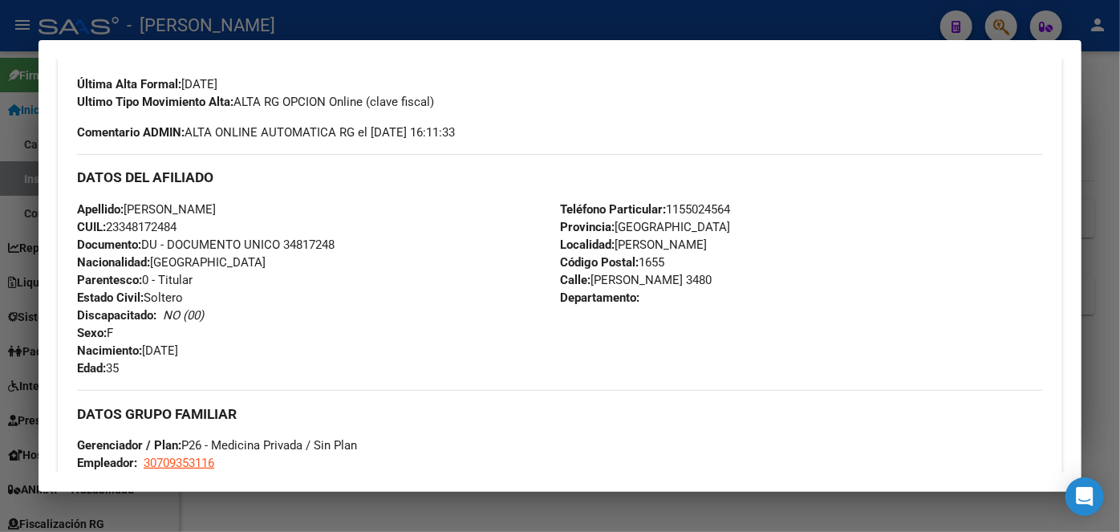
click at [302, 243] on span "Documento: DU - DOCUMENTO UNICO 34817248" at bounding box center [205, 244] width 257 height 14
drag, startPoint x: 129, startPoint y: 206, endPoint x: 239, endPoint y: 200, distance: 110.0
click at [216, 202] on span "Apellido: [PERSON_NAME]" at bounding box center [146, 209] width 139 height 14
click at [701, 205] on span "Teléfono Particular: [PHONE_NUMBER]" at bounding box center [645, 209] width 170 height 14
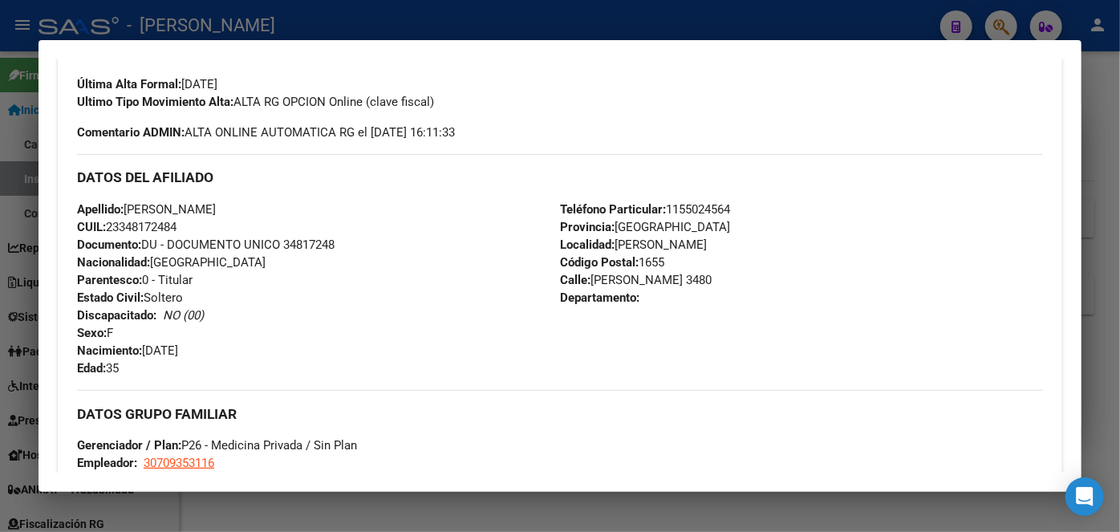
click at [701, 205] on span "Teléfono Particular: [PHONE_NUMBER]" at bounding box center [645, 209] width 170 height 14
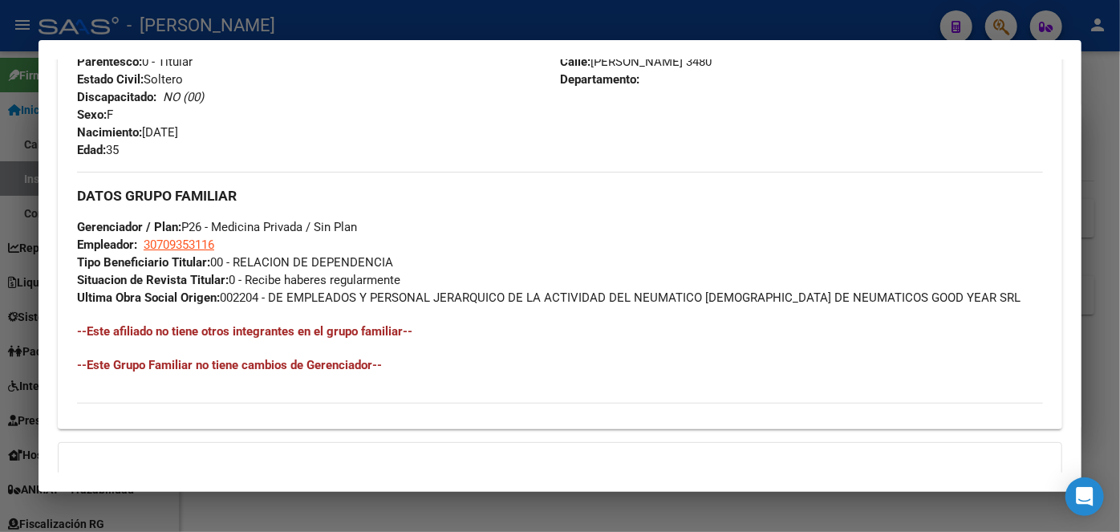
scroll to position [656, 0]
click at [194, 237] on span "30709353116" at bounding box center [179, 244] width 71 height 14
type textarea "30709353116"
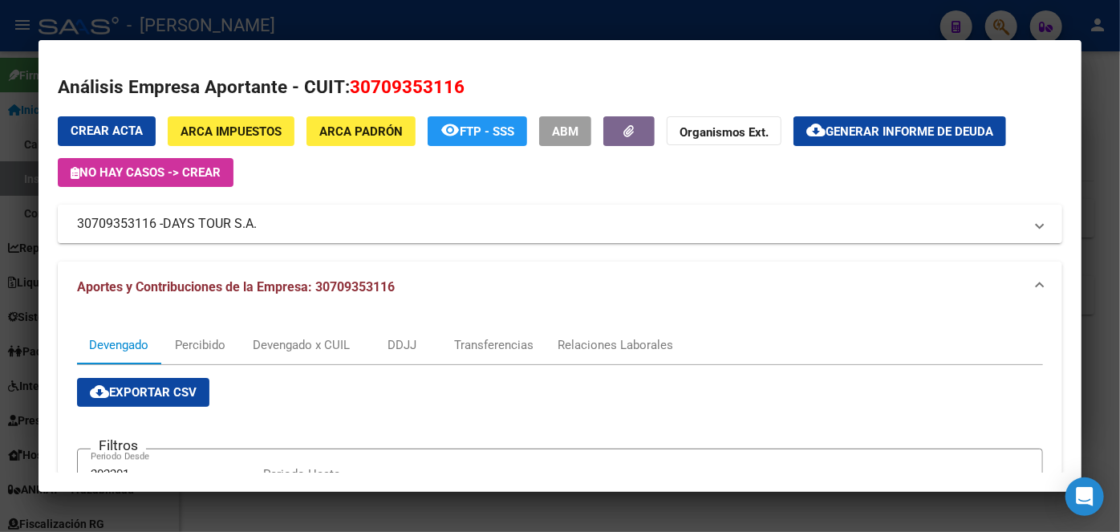
click at [194, 226] on span "DAYS TOUR S.A." at bounding box center [210, 223] width 94 height 19
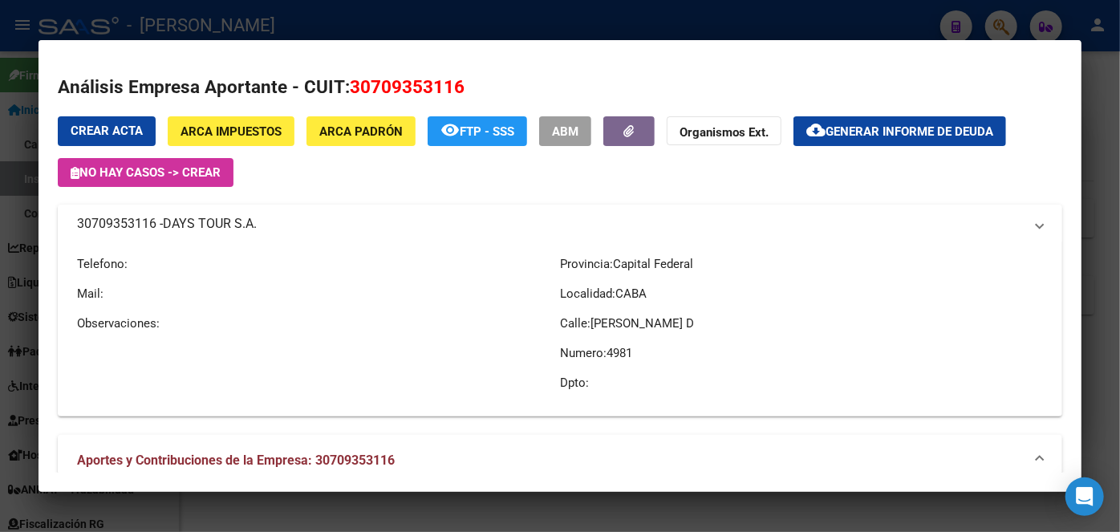
click at [194, 226] on span "DAYS TOUR S.A." at bounding box center [210, 223] width 94 height 19
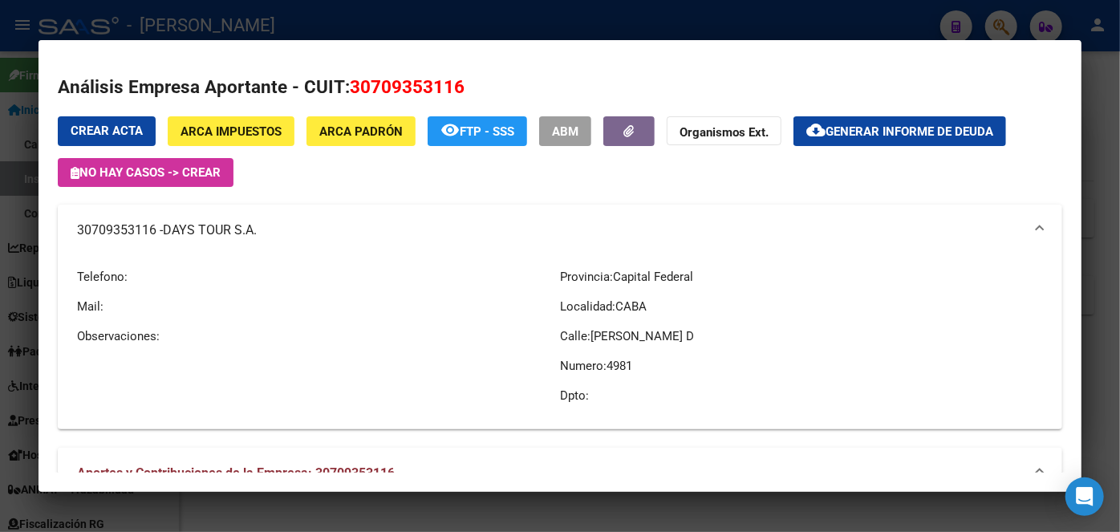
click at [280, 32] on div at bounding box center [560, 266] width 1120 height 532
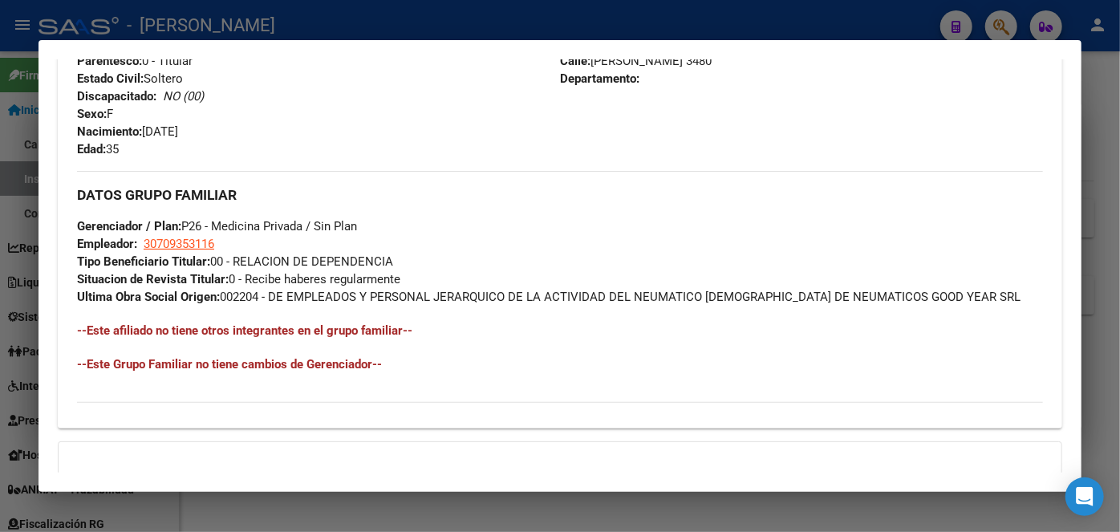
click at [210, 38] on div at bounding box center [560, 266] width 1120 height 532
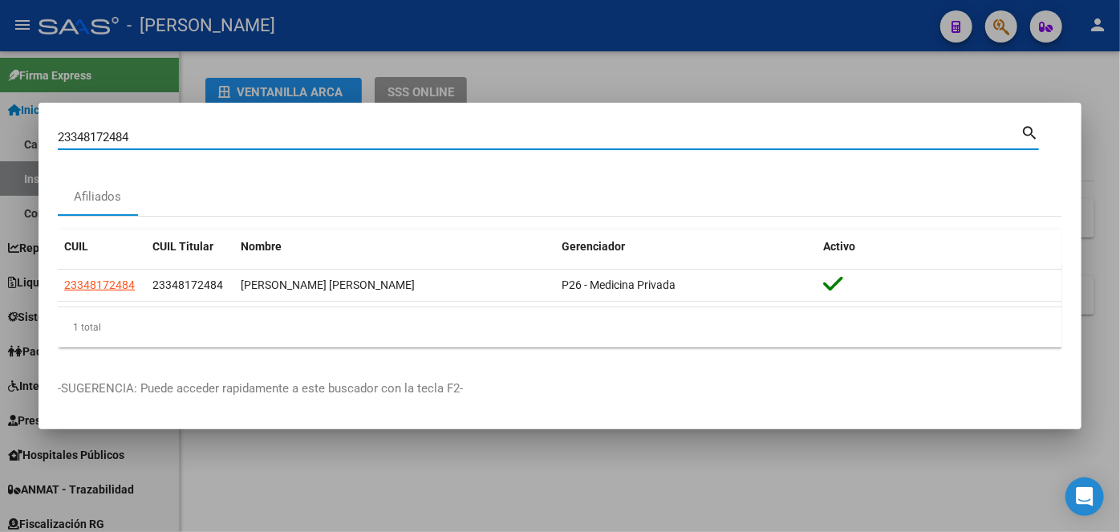
click at [188, 134] on input "23348172484" at bounding box center [539, 137] width 962 height 14
paste input "0433882645"
type input "20433882645"
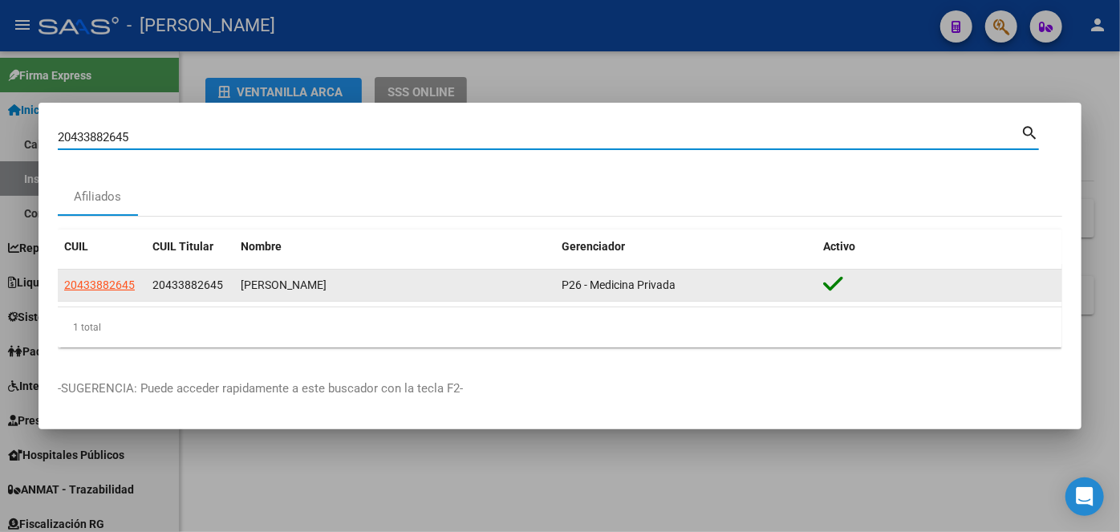
click at [122, 276] on app-link-go-to "20433882645" at bounding box center [99, 285] width 71 height 18
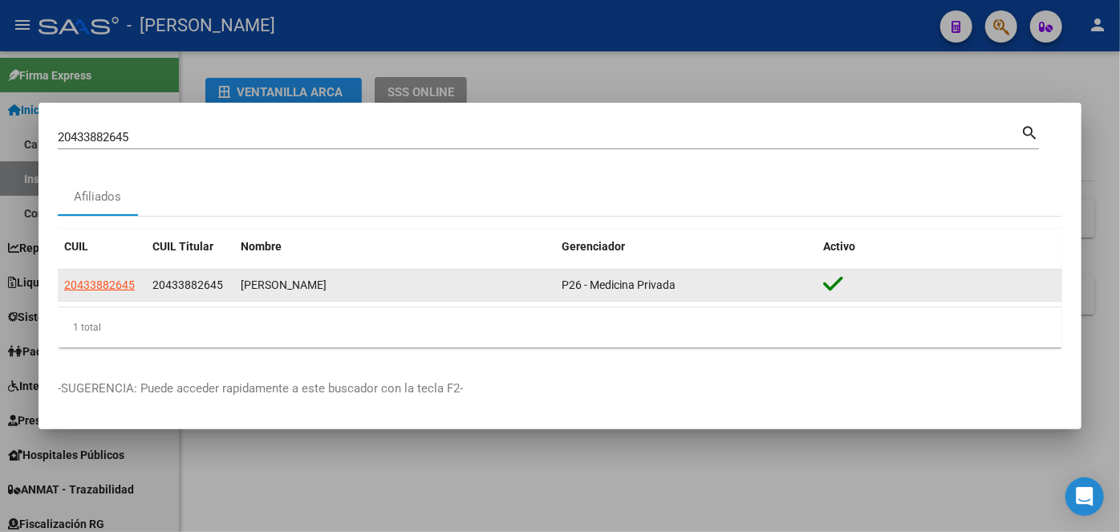
click at [123, 281] on span "20433882645" at bounding box center [99, 284] width 71 height 13
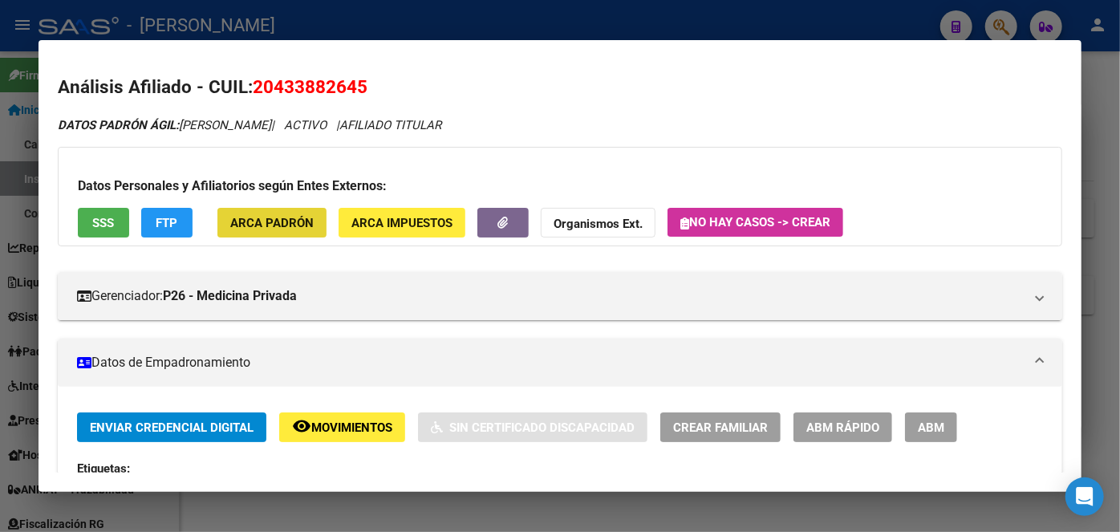
click at [288, 211] on button "ARCA Padrón" at bounding box center [271, 223] width 109 height 30
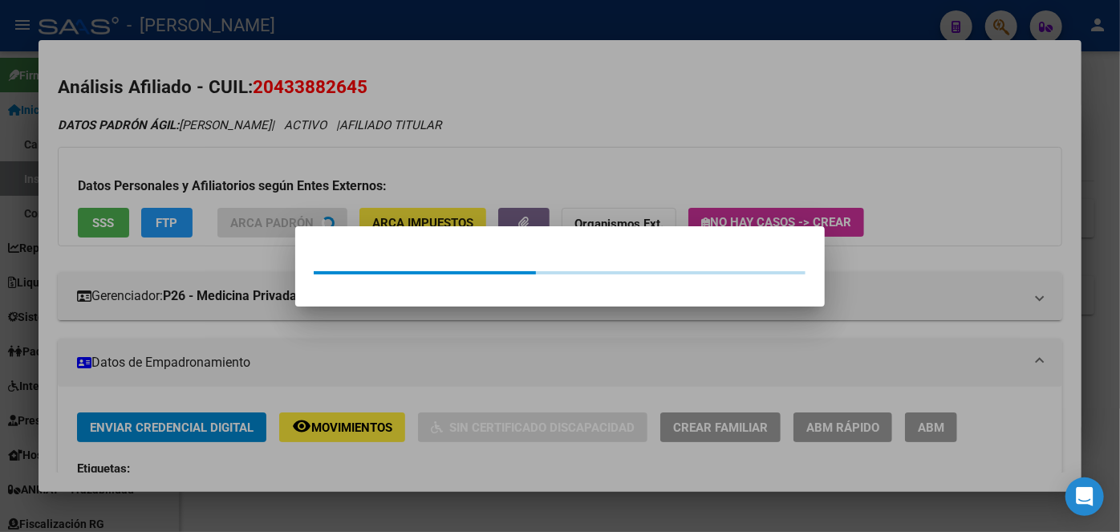
drag, startPoint x: 262, startPoint y: 182, endPoint x: 254, endPoint y: 170, distance: 14.5
click at [261, 181] on div at bounding box center [560, 266] width 1120 height 532
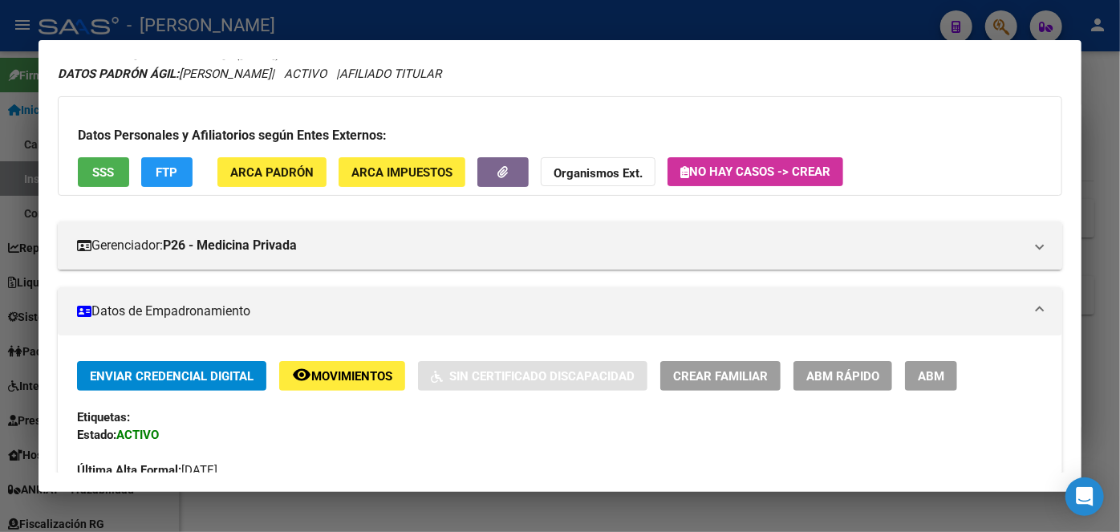
scroll to position [291, 0]
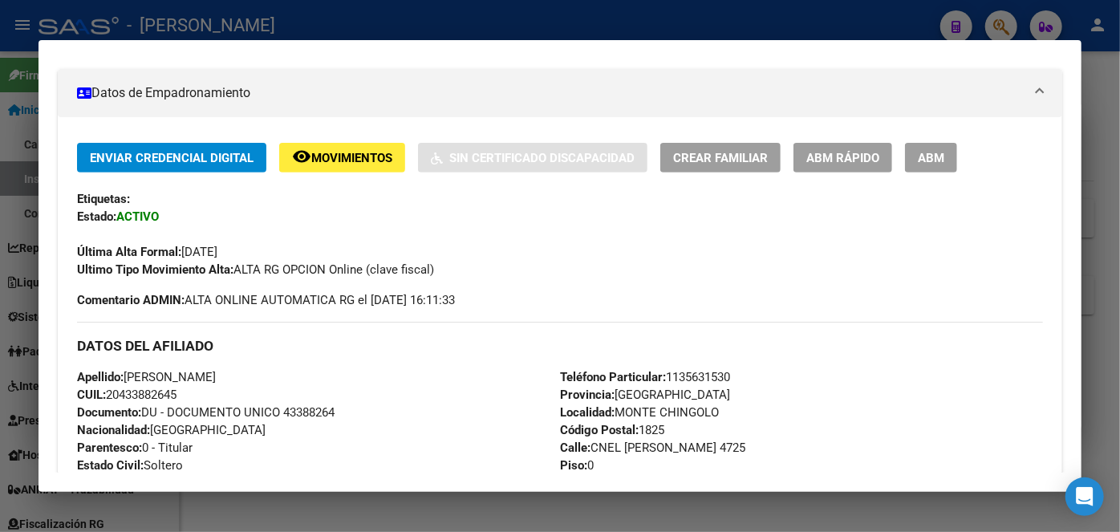
click at [325, 407] on span "Documento: DU - DOCUMENTO UNICO 43388264" at bounding box center [205, 412] width 257 height 14
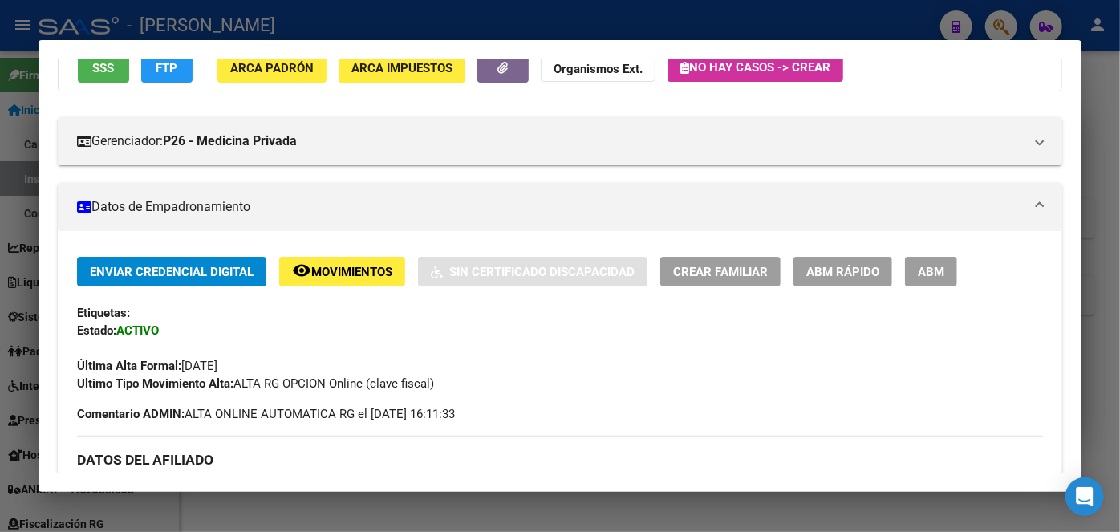
scroll to position [0, 0]
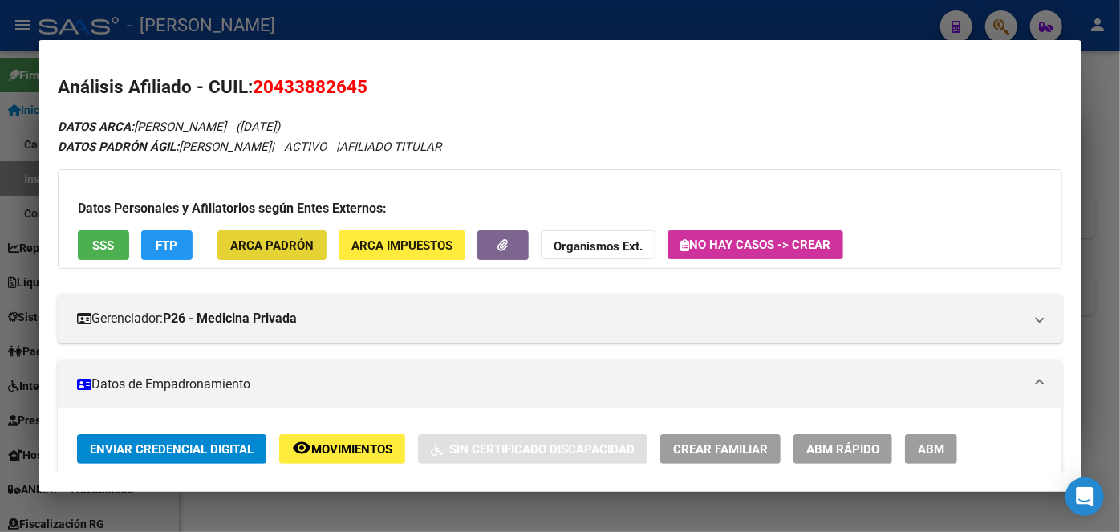
click at [309, 238] on span "ARCA Padrón" at bounding box center [271, 245] width 83 height 14
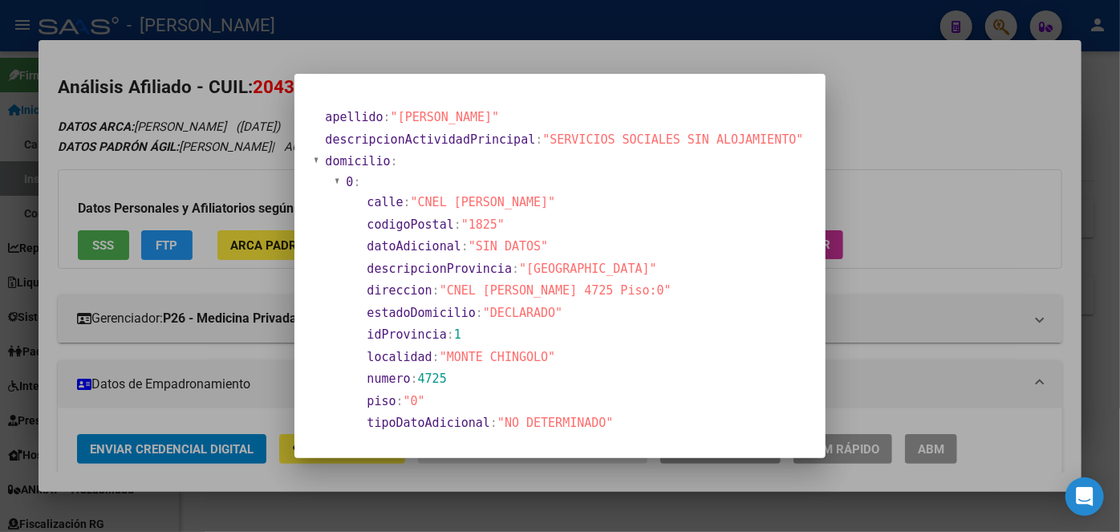
click at [222, 140] on div at bounding box center [560, 266] width 1120 height 532
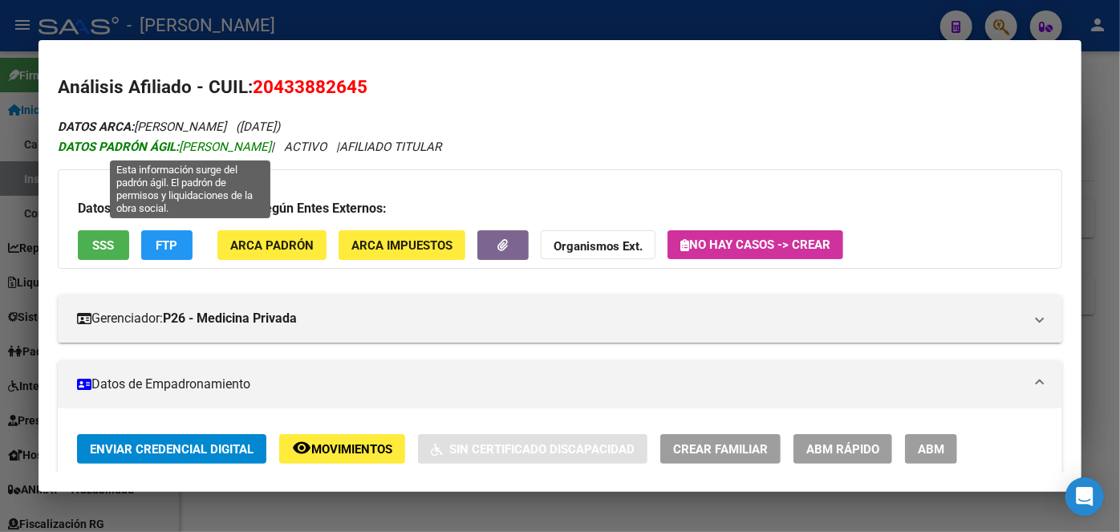
click at [166, 144] on strong "DATOS PADRÓN ÁGIL:" at bounding box center [118, 147] width 121 height 14
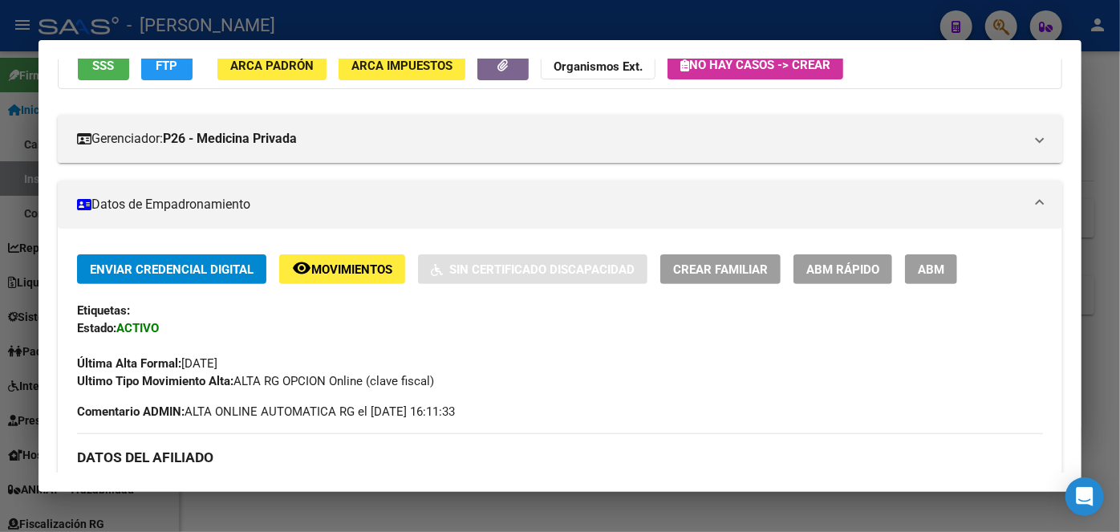
scroll to position [437, 0]
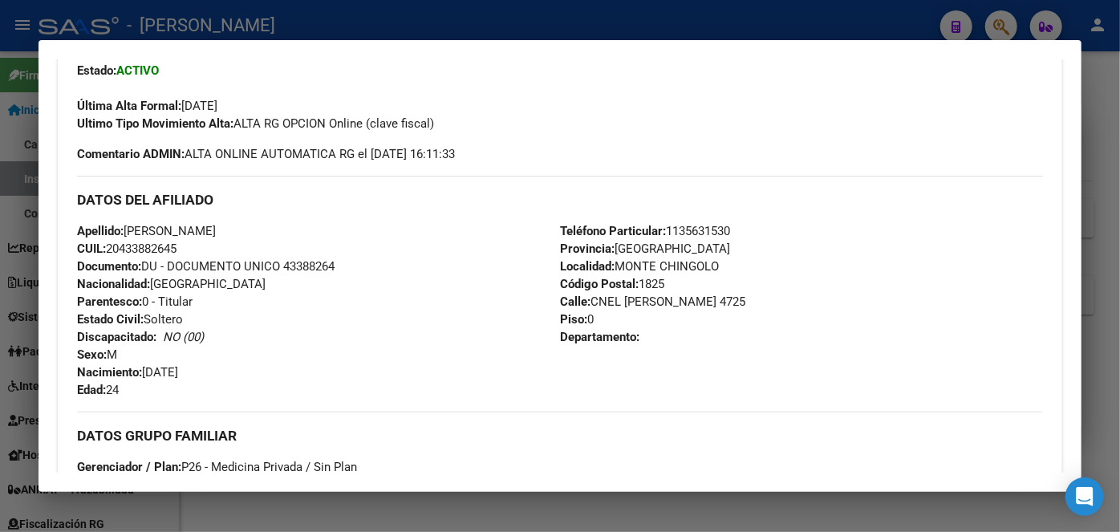
click at [695, 229] on span "Teléfono Particular: [PHONE_NUMBER]" at bounding box center [645, 231] width 170 height 14
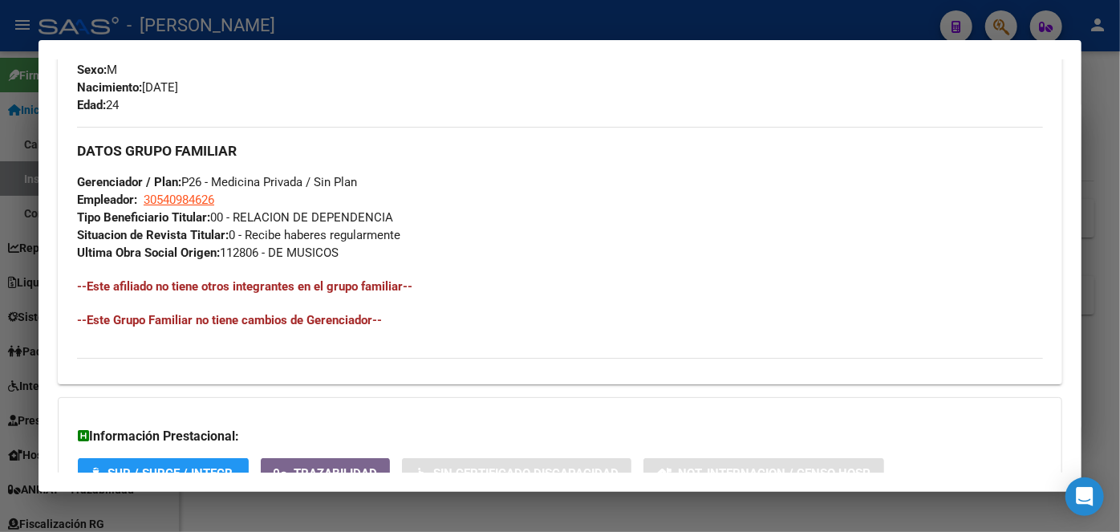
scroll to position [729, 0]
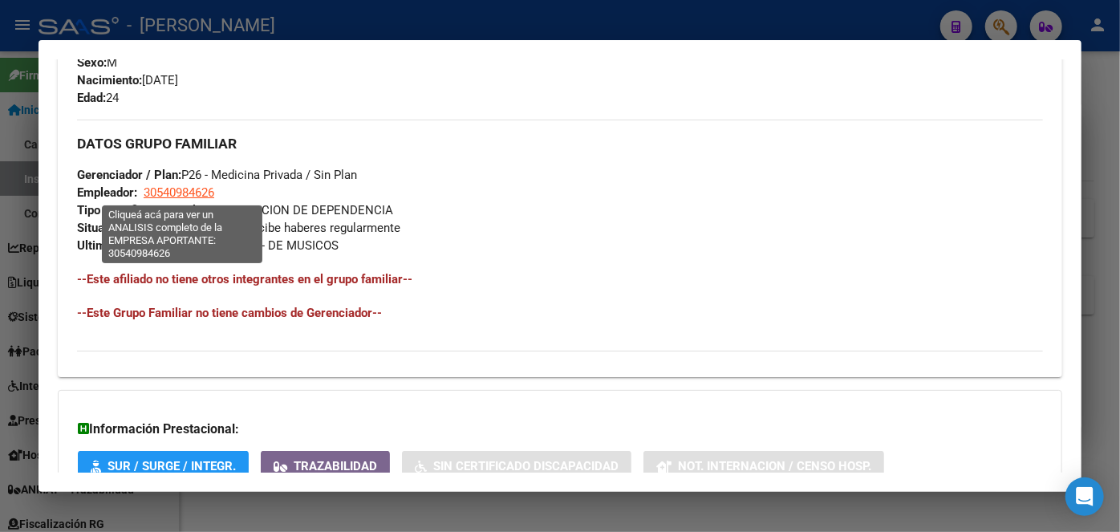
click at [197, 199] on span "30540984626" at bounding box center [179, 192] width 71 height 14
type textarea "30540984626"
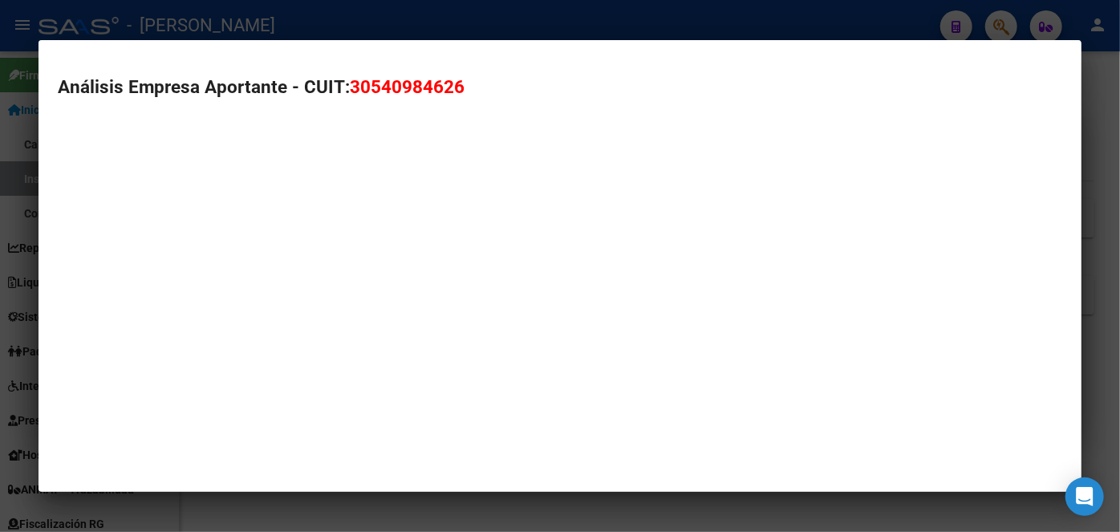
click at [197, 196] on mat-dialog-container "Análisis Empresa Aportante - CUIT: 30540984626" at bounding box center [559, 266] width 1043 height 452
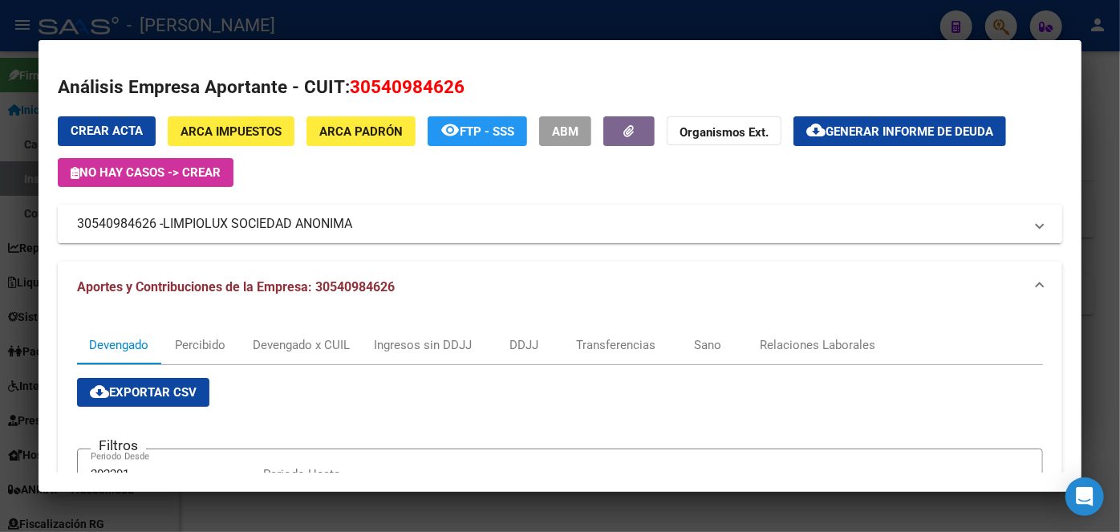
click at [250, 221] on span "LIMPIOLUX SOCIEDAD ANONIMA" at bounding box center [257, 223] width 189 height 19
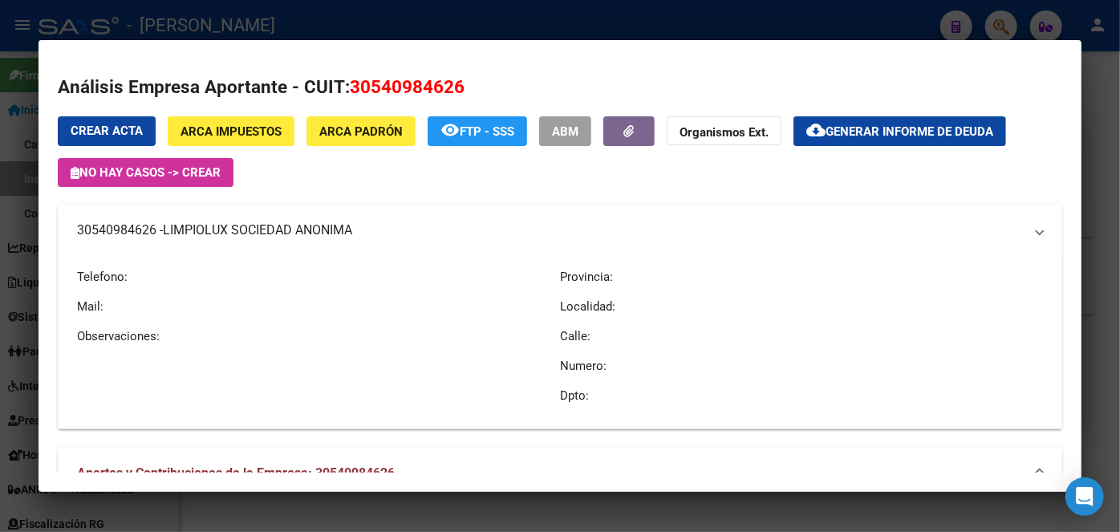
click at [250, 221] on span "LIMPIOLUX SOCIEDAD ANONIMA" at bounding box center [257, 230] width 189 height 19
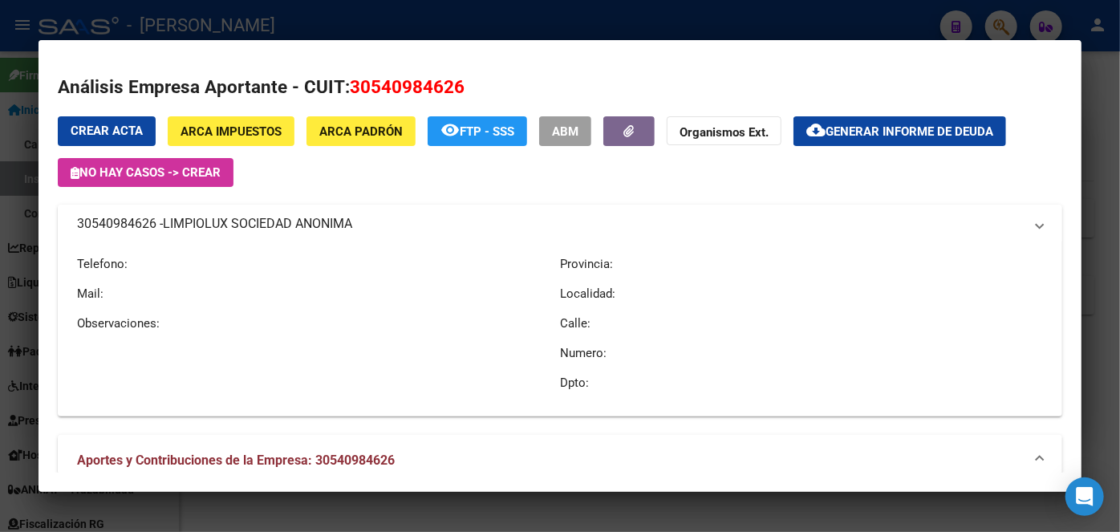
click at [250, 221] on span "LIMPIOLUX SOCIEDAD ANONIMA" at bounding box center [257, 223] width 189 height 19
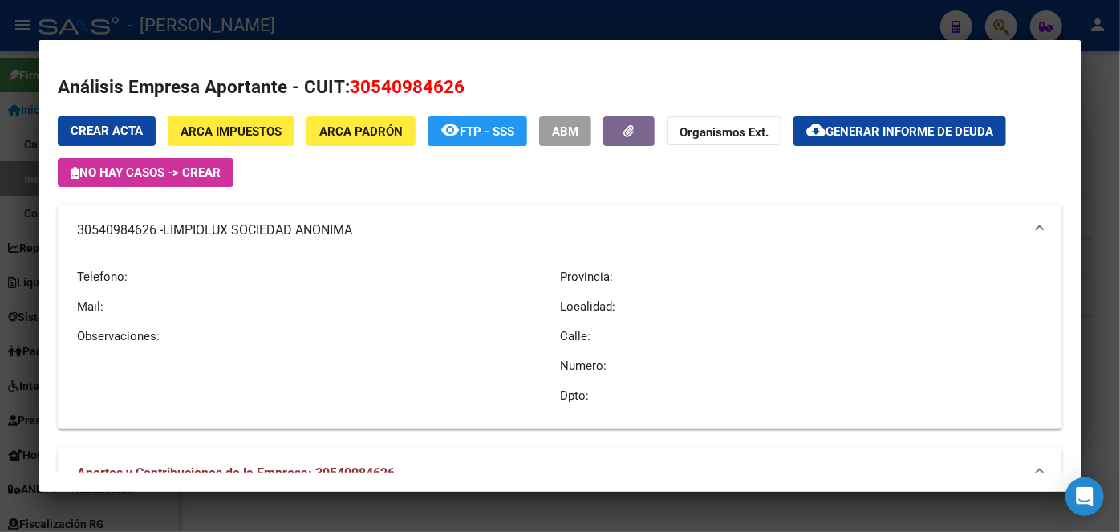
click at [251, 22] on div at bounding box center [560, 266] width 1120 height 532
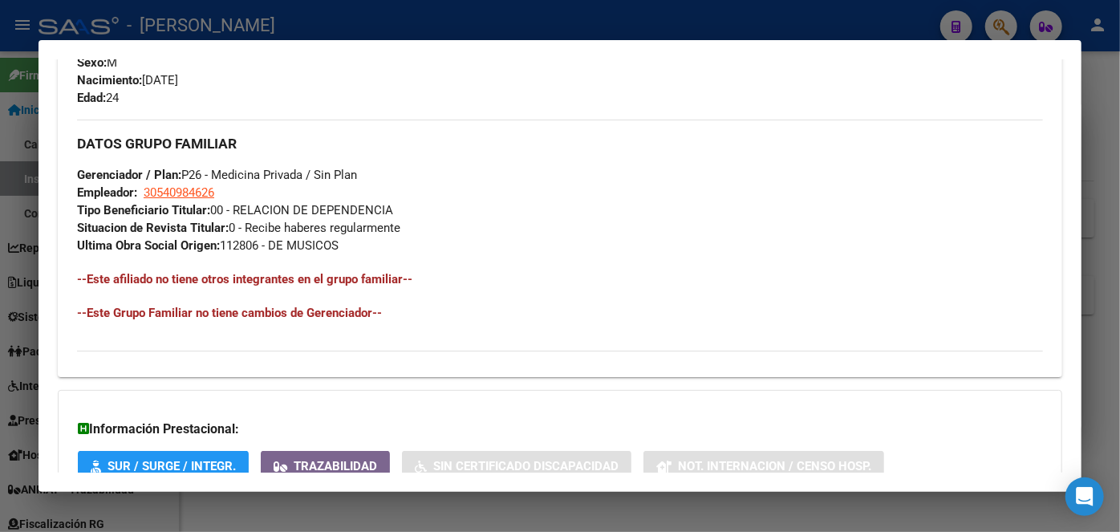
click at [249, 25] on div at bounding box center [560, 266] width 1120 height 532
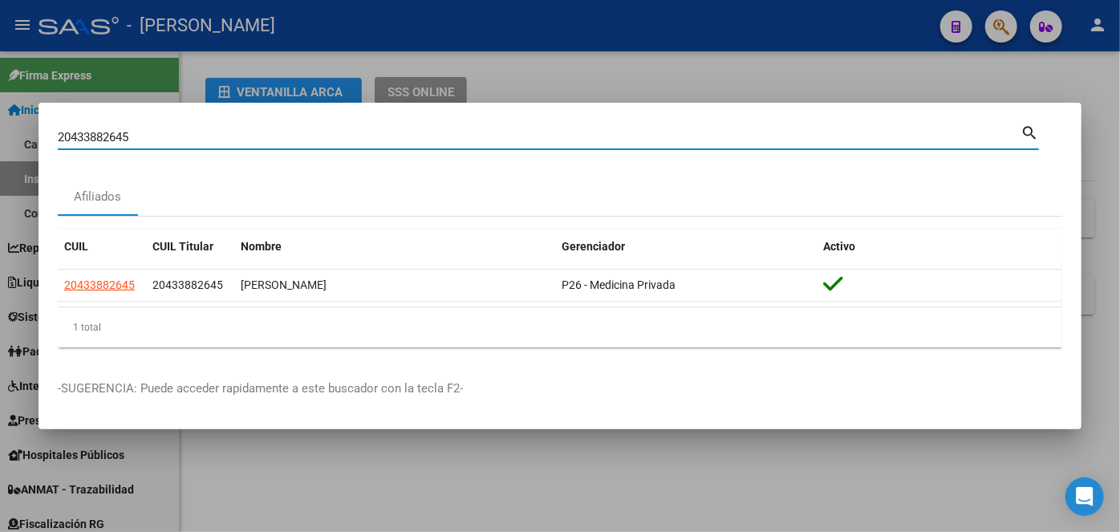
click at [209, 136] on input "20433882645" at bounding box center [539, 137] width 962 height 14
click at [210, 136] on input "20433882645" at bounding box center [539, 137] width 962 height 14
paste input "338621338"
type input "20338621338"
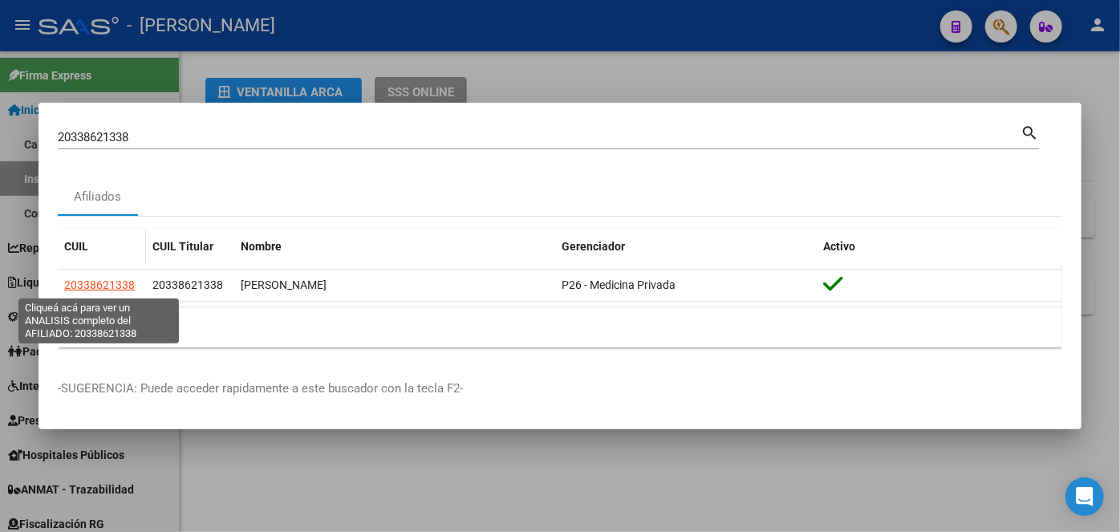
click at [105, 281] on span "20338621338" at bounding box center [99, 284] width 71 height 13
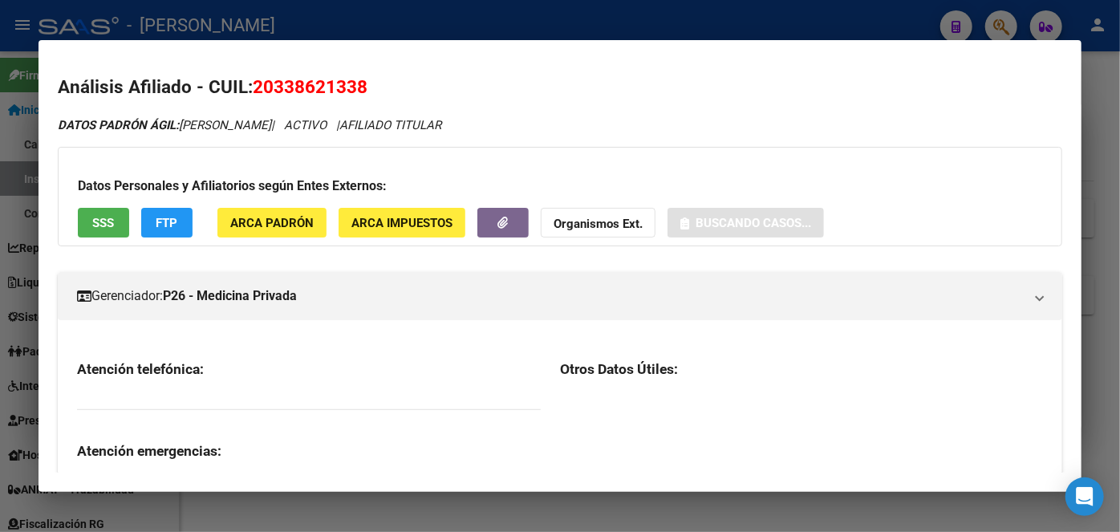
click at [294, 225] on span "ARCA Padrón" at bounding box center [271, 223] width 83 height 14
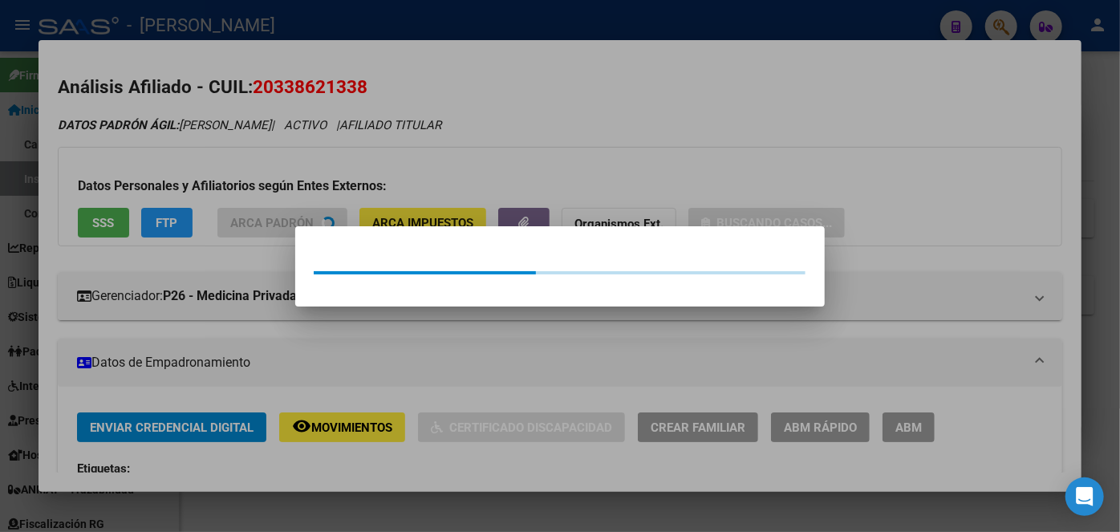
click at [294, 174] on div at bounding box center [560, 266] width 1120 height 532
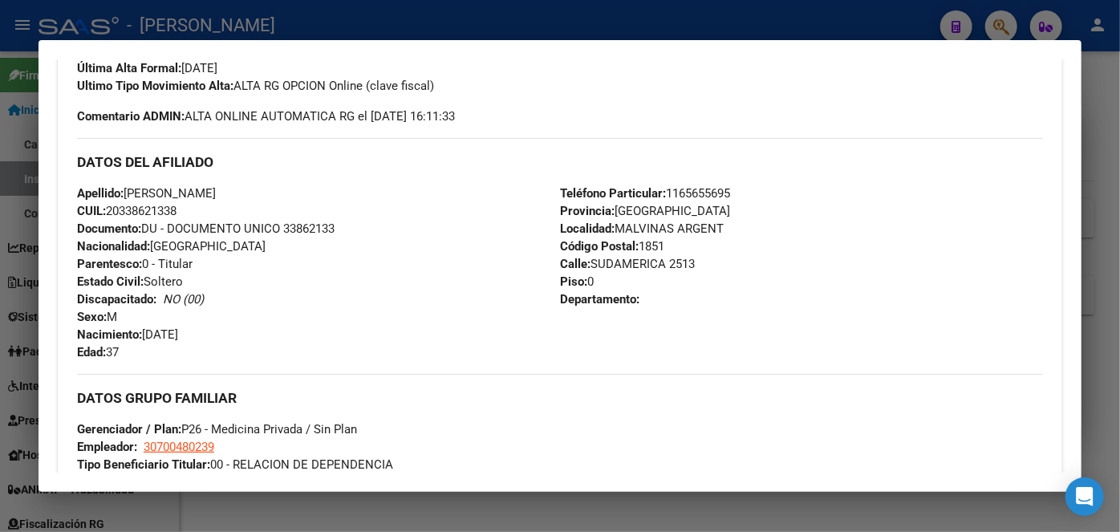
scroll to position [510, 0]
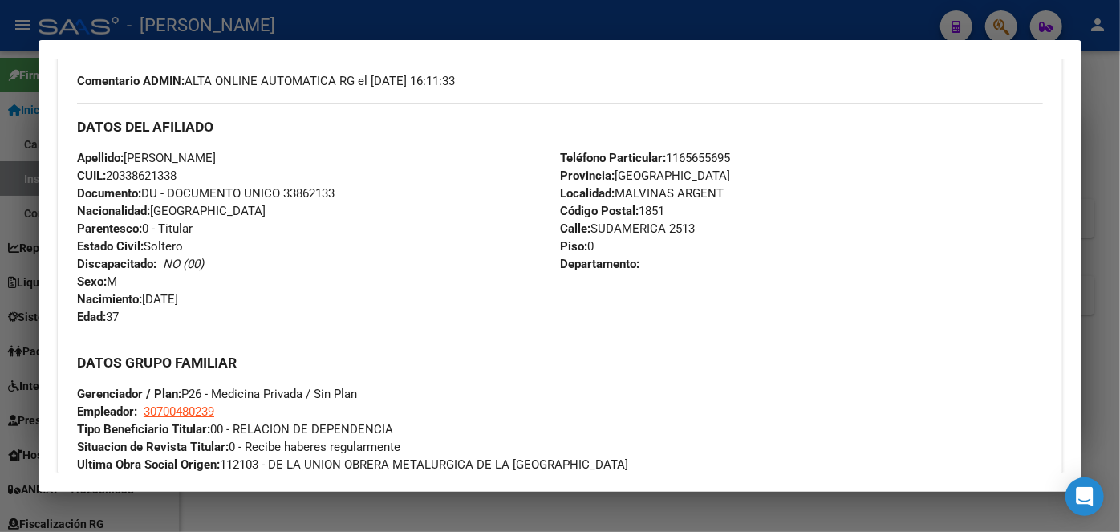
click at [321, 201] on div "Apellido: [PERSON_NAME]: 20338621338 Documento: DU - DOCUMENTO UNICO 33862133 N…" at bounding box center [318, 237] width 483 height 176
click at [321, 194] on span "Documento: DU - DOCUMENTO UNICO 33862133" at bounding box center [205, 193] width 257 height 14
drag, startPoint x: 130, startPoint y: 156, endPoint x: 250, endPoint y: 154, distance: 120.3
click at [216, 154] on span "Apellido: [PERSON_NAME]" at bounding box center [146, 158] width 139 height 14
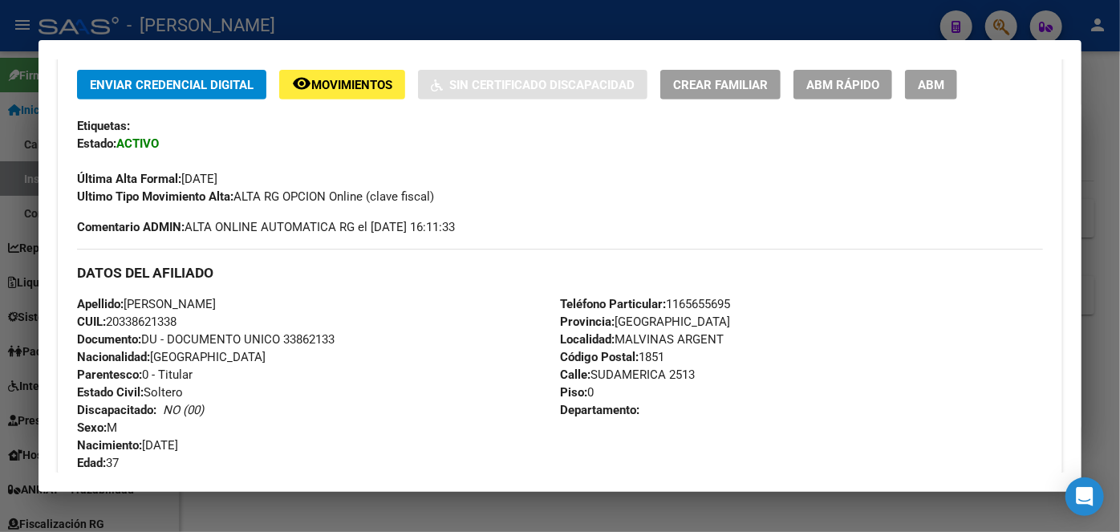
scroll to position [437, 0]
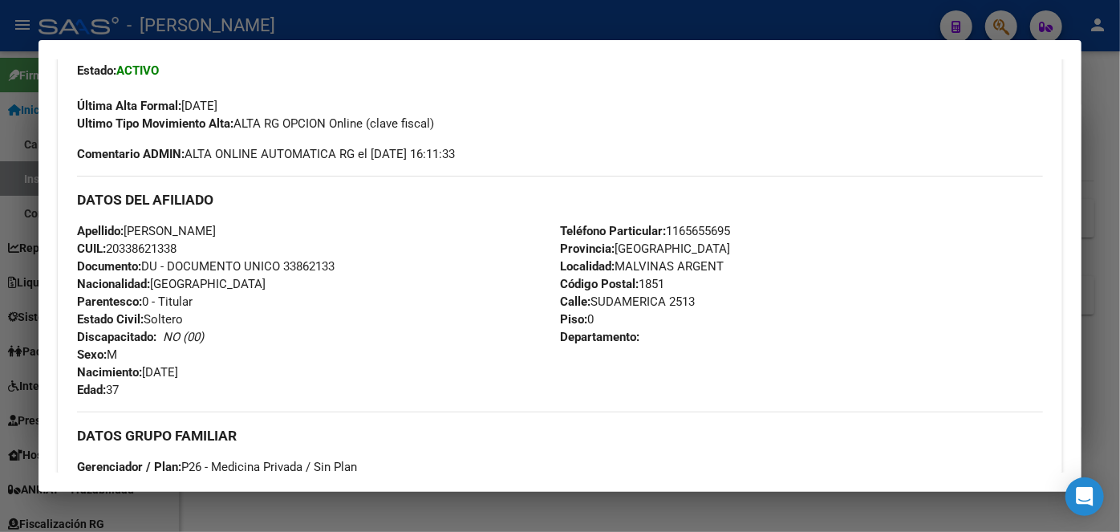
click at [706, 218] on div "DATOS DEL AFILIADO" at bounding box center [560, 199] width 966 height 47
click at [706, 225] on span "Teléfono Particular: [PHONE_NUMBER]" at bounding box center [645, 231] width 170 height 14
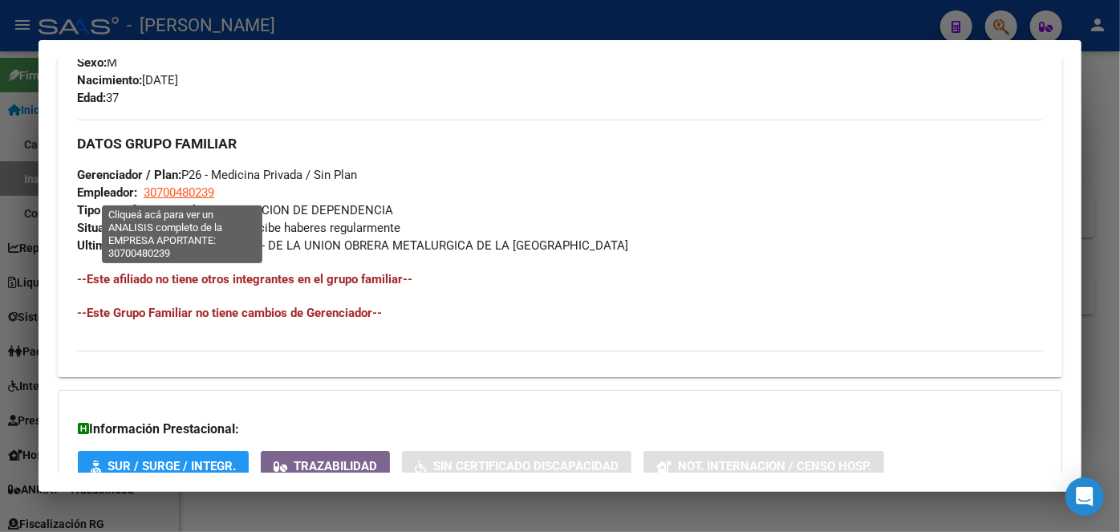
click at [181, 186] on span "30700480239" at bounding box center [179, 192] width 71 height 14
type textarea "30700480239"
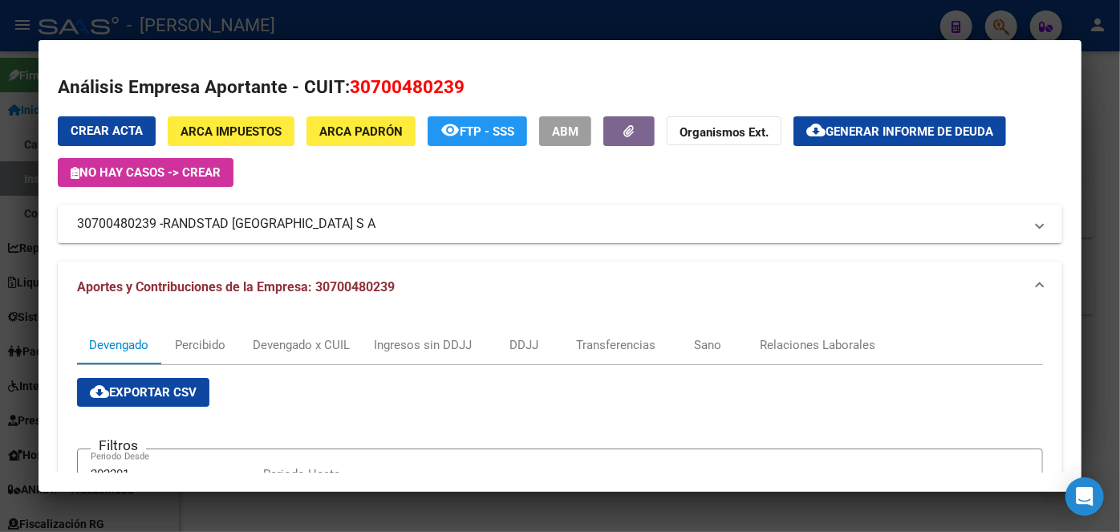
click at [231, 26] on div at bounding box center [560, 266] width 1120 height 532
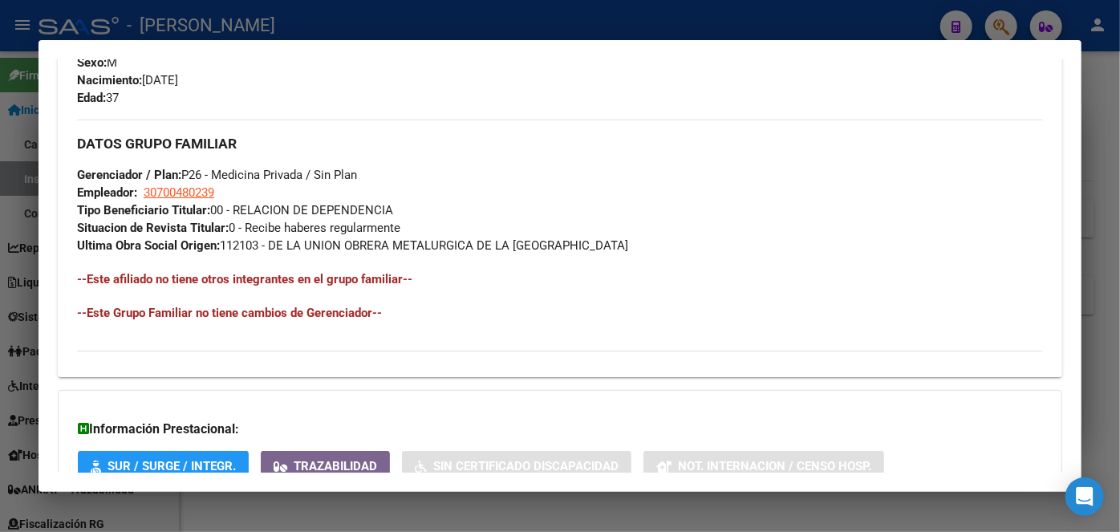
click at [229, 28] on div at bounding box center [560, 266] width 1120 height 532
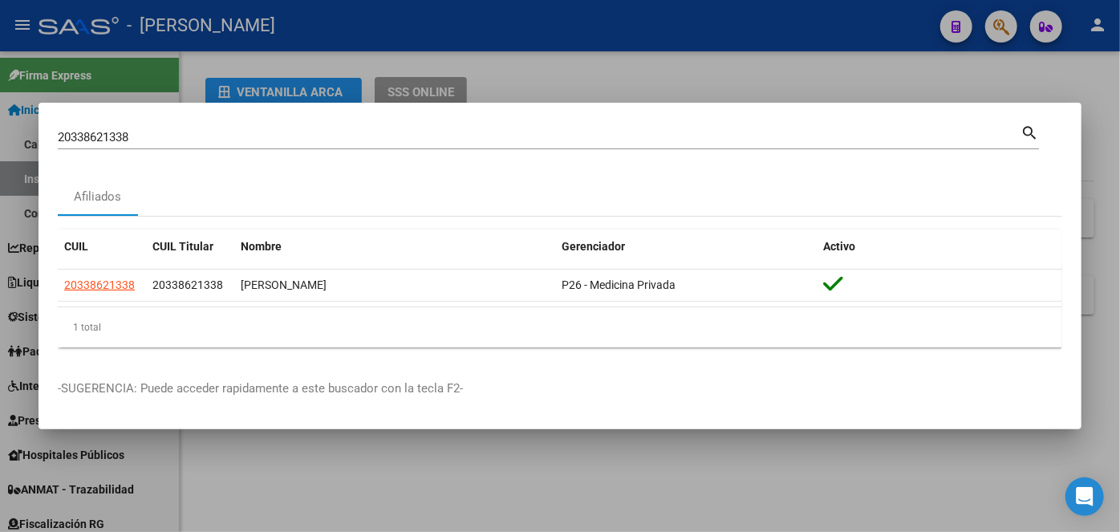
click at [213, 141] on input "20338621338" at bounding box center [539, 137] width 962 height 14
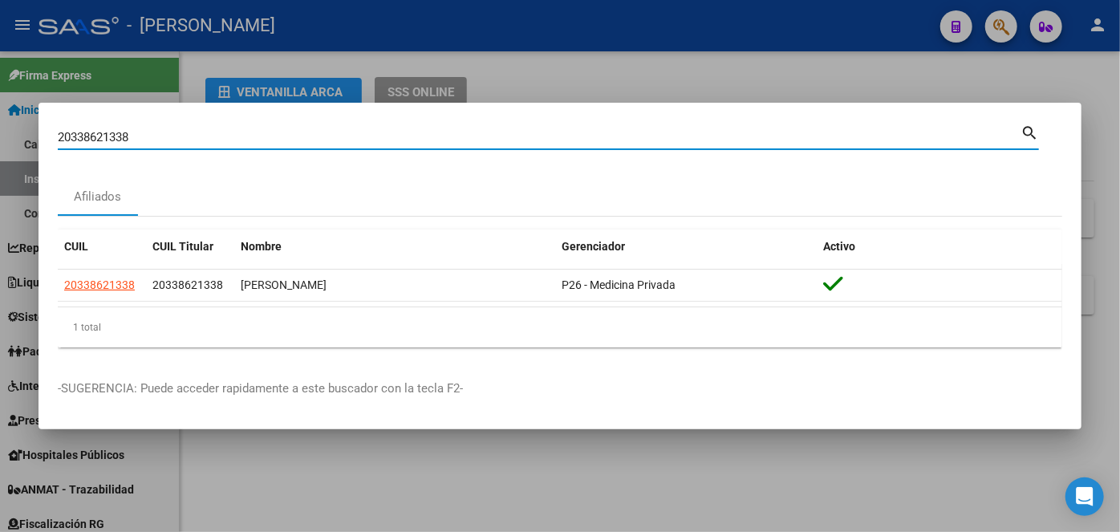
click at [213, 141] on input "20338621338" at bounding box center [539, 137] width 962 height 14
paste input "46243016"
type input "20346243016"
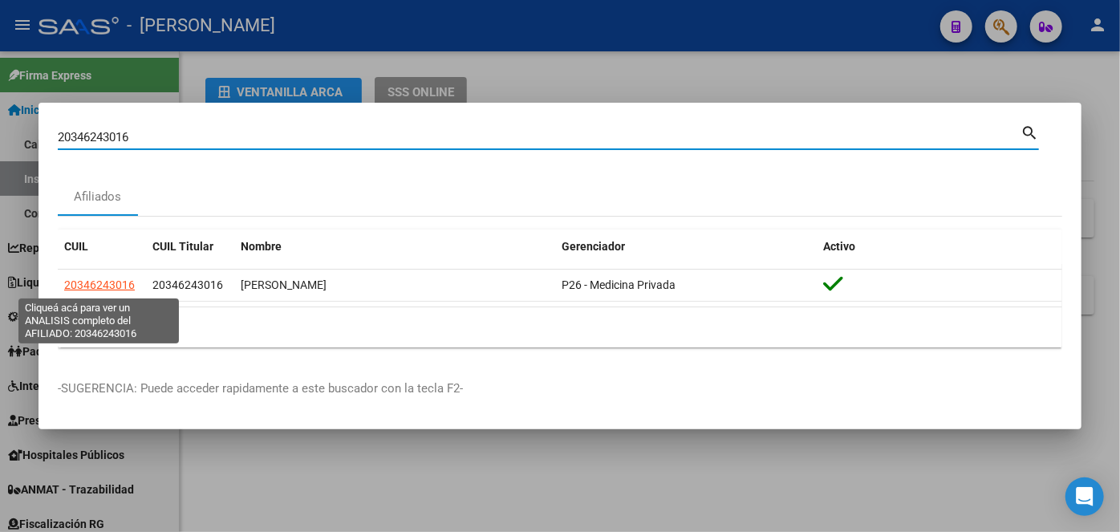
click at [109, 291] on span "20346243016" at bounding box center [99, 284] width 71 height 13
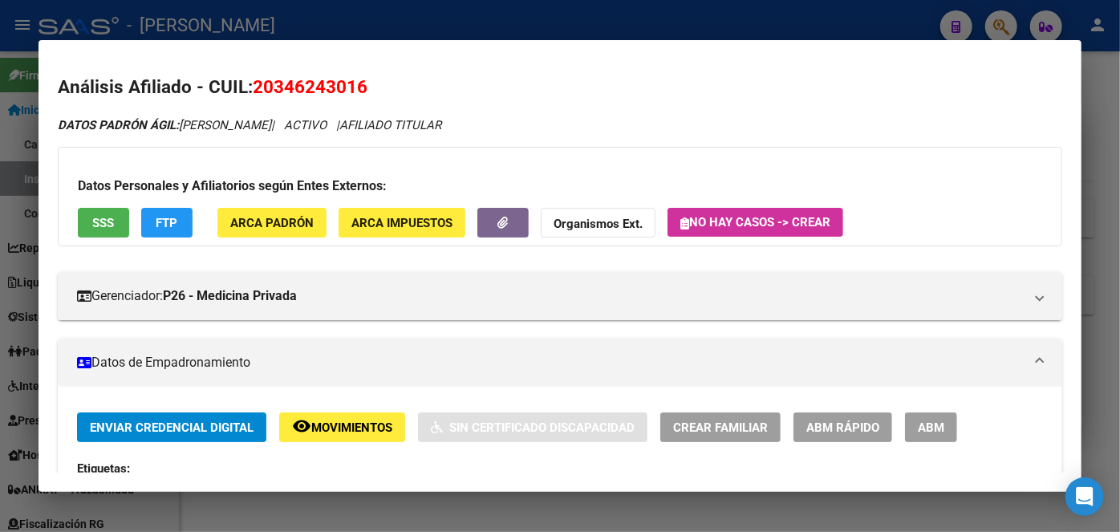
click at [235, 219] on span "ARCA Padrón" at bounding box center [271, 223] width 83 height 14
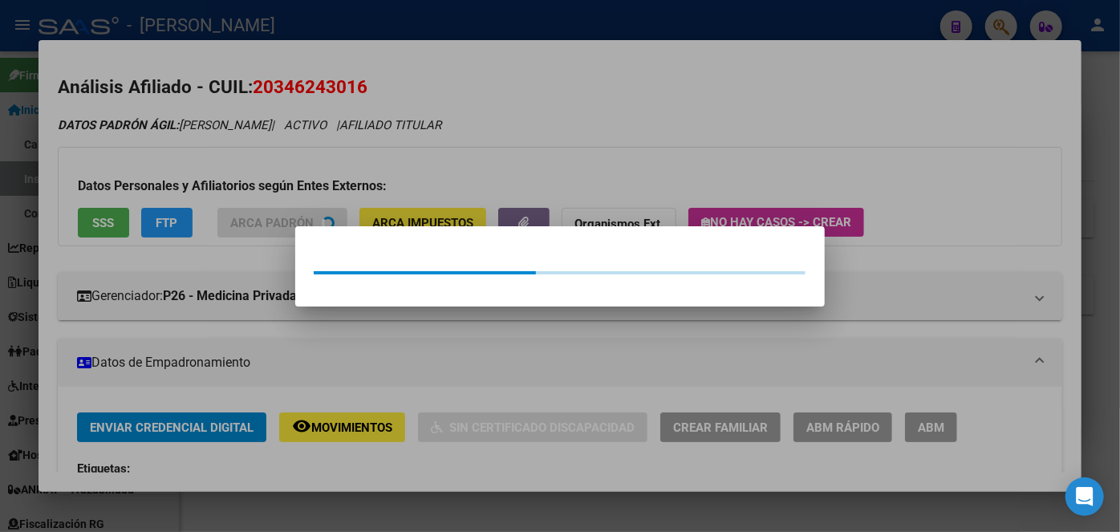
click at [217, 169] on div at bounding box center [560, 266] width 1120 height 532
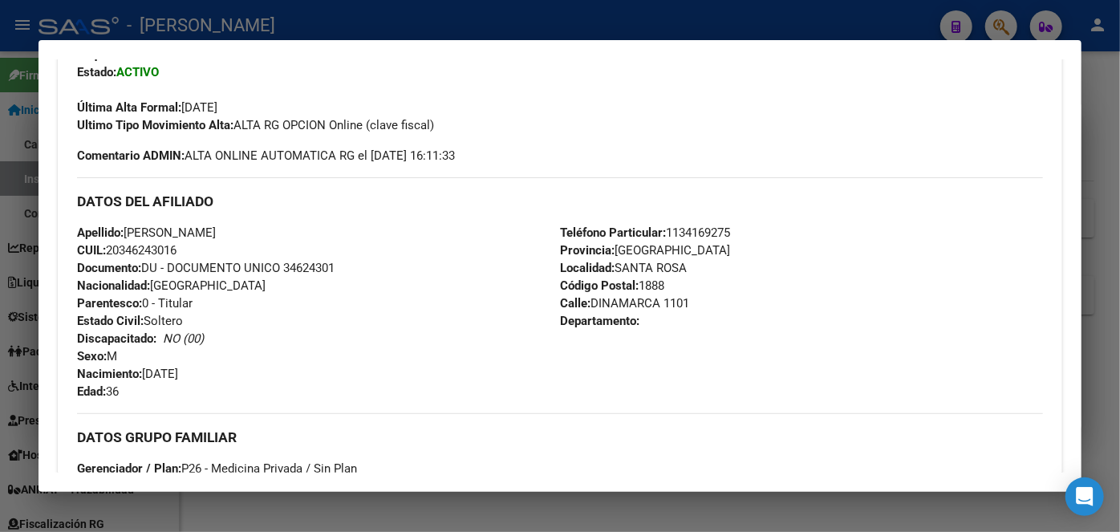
scroll to position [437, 0]
click at [314, 270] on span "Documento: DU - DOCUMENTO UNICO 34624301" at bounding box center [205, 266] width 257 height 14
drag, startPoint x: 130, startPoint y: 224, endPoint x: 237, endPoint y: 228, distance: 106.7
click at [216, 228] on span "Apellido: [PERSON_NAME]" at bounding box center [146, 231] width 139 height 14
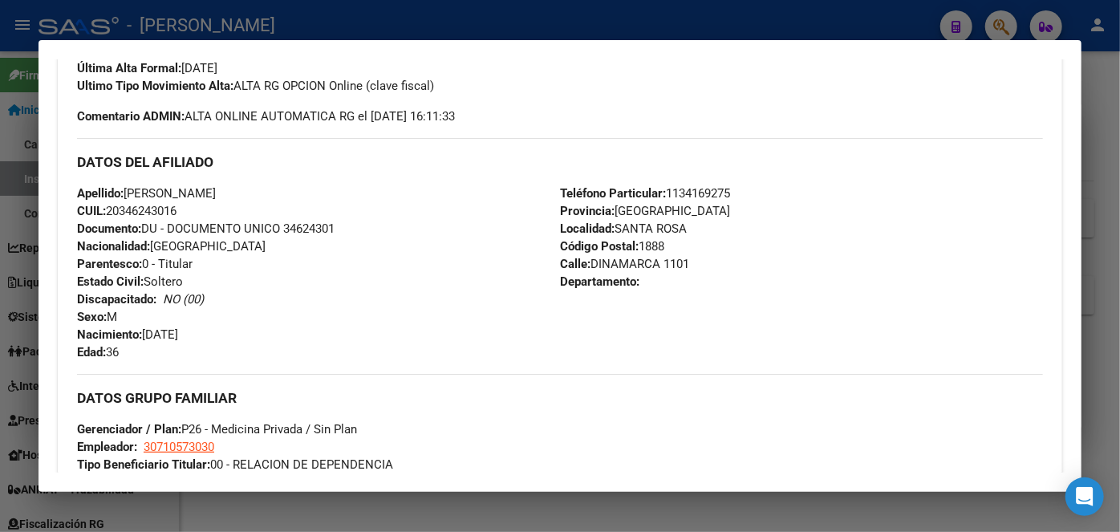
scroll to position [510, 0]
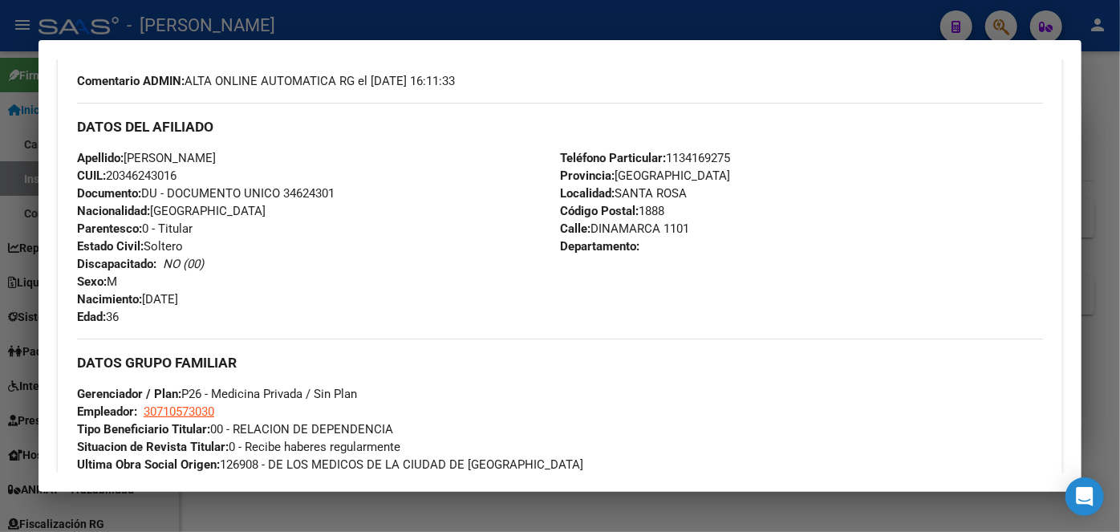
click at [728, 163] on span "Teléfono Particular: [PHONE_NUMBER]" at bounding box center [645, 158] width 170 height 14
click at [726, 160] on span "Teléfono Particular: [PHONE_NUMBER]" at bounding box center [645, 158] width 170 height 14
drag, startPoint x: 727, startPoint y: 161, endPoint x: 361, endPoint y: 92, distance: 372.1
click at [725, 160] on span "Teléfono Particular: [PHONE_NUMBER]" at bounding box center [645, 158] width 170 height 14
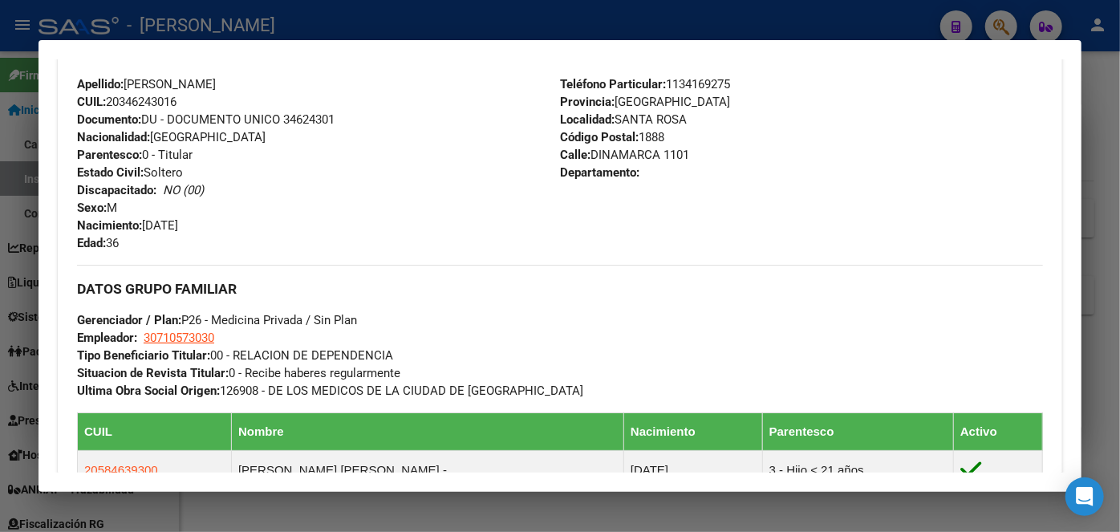
scroll to position [656, 0]
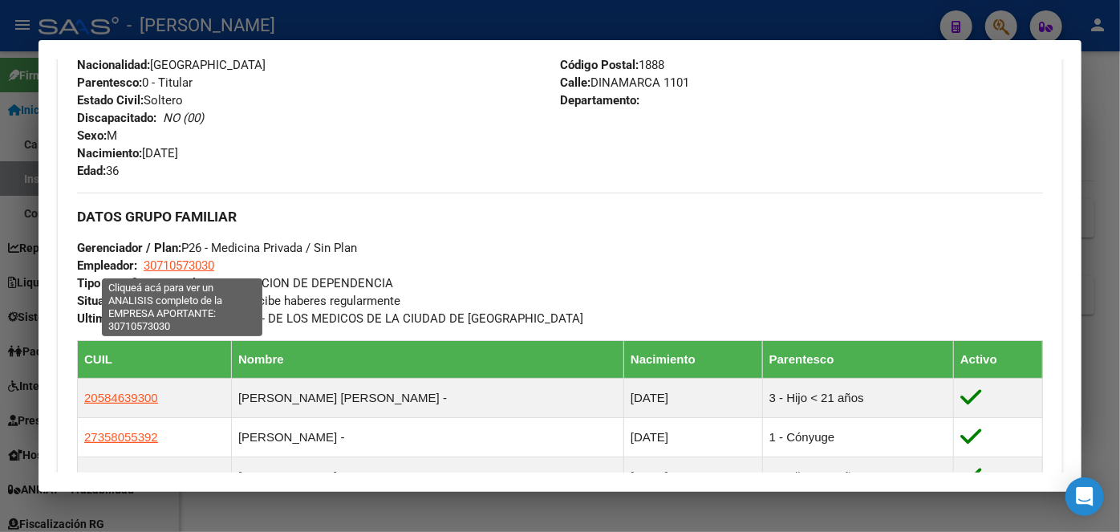
click at [192, 269] on span "30710573030" at bounding box center [179, 265] width 71 height 14
type textarea "30710573030"
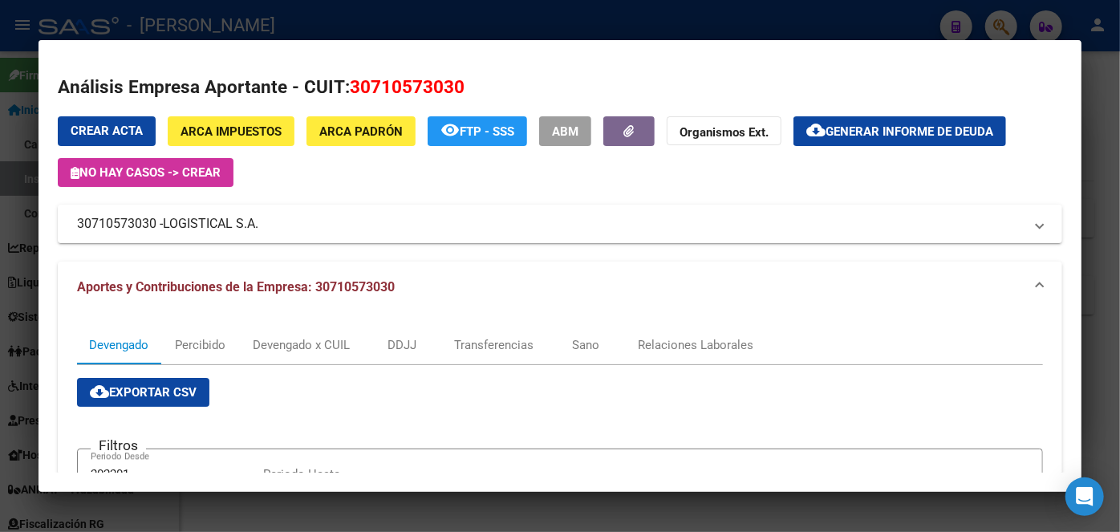
click at [229, 30] on div at bounding box center [560, 266] width 1120 height 532
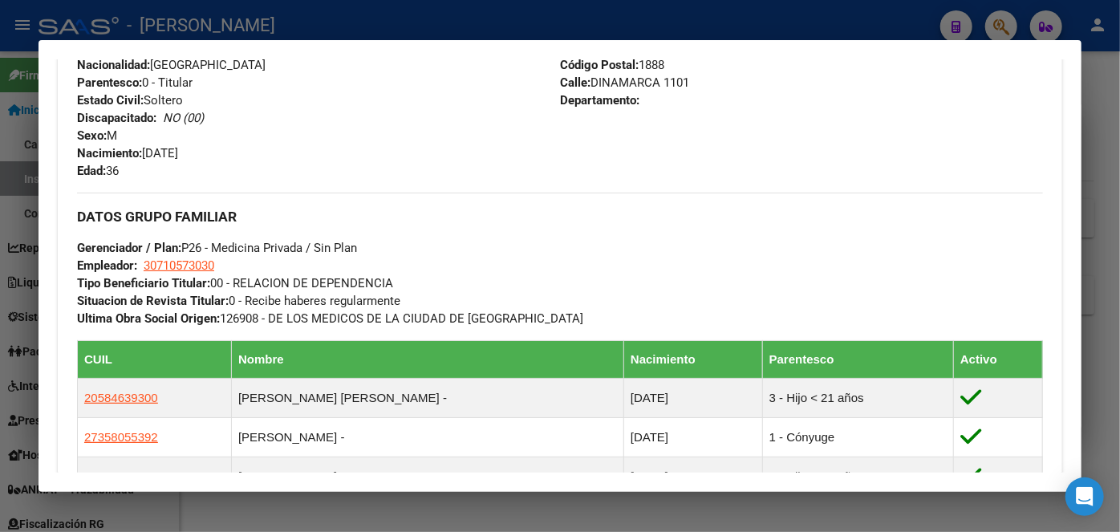
click at [203, 29] on div at bounding box center [560, 266] width 1120 height 532
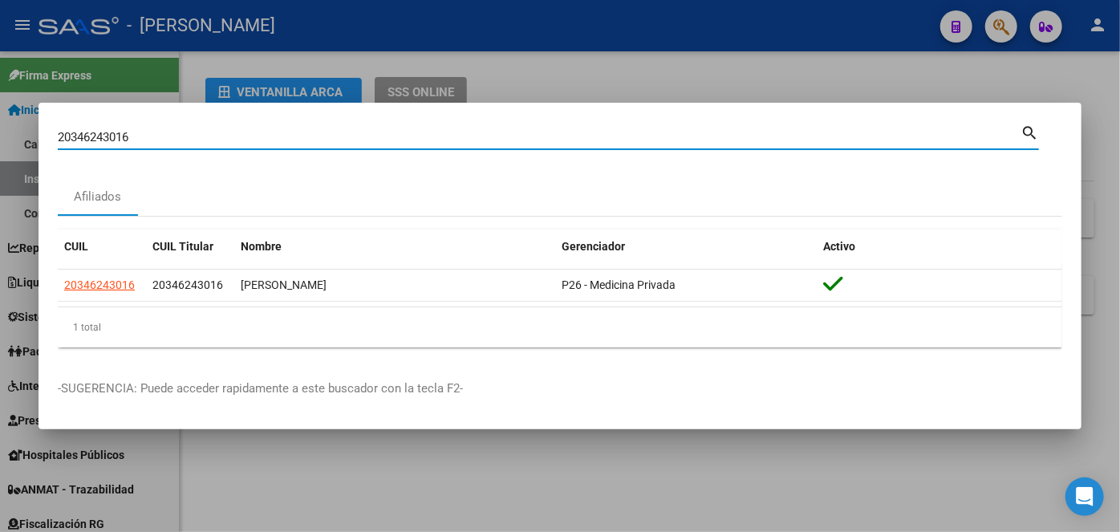
click at [194, 143] on input "20346243016" at bounding box center [539, 137] width 962 height 14
paste input "294483552"
type input "20294483552"
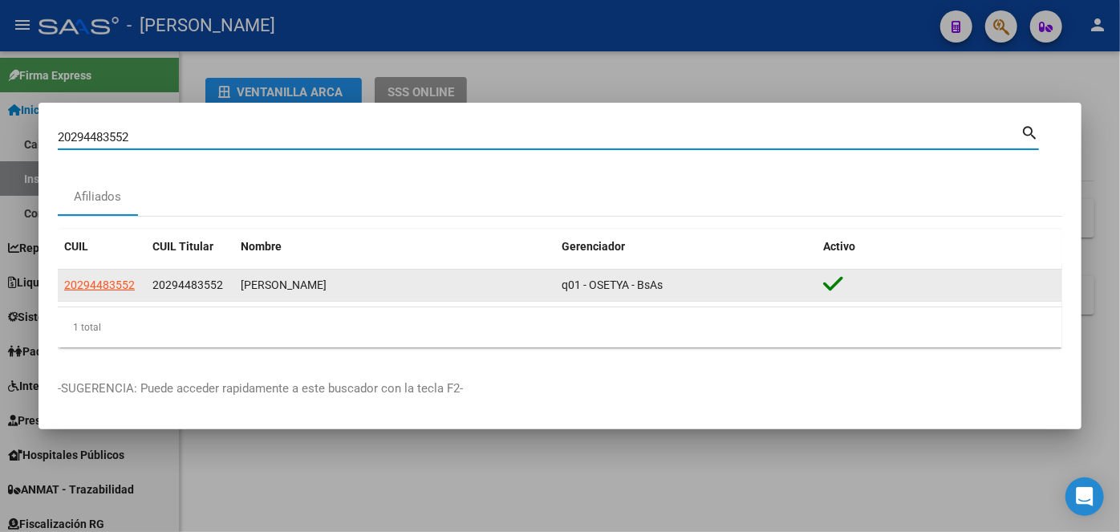
click at [104, 273] on datatable-body-cell "20294483552" at bounding box center [102, 284] width 88 height 31
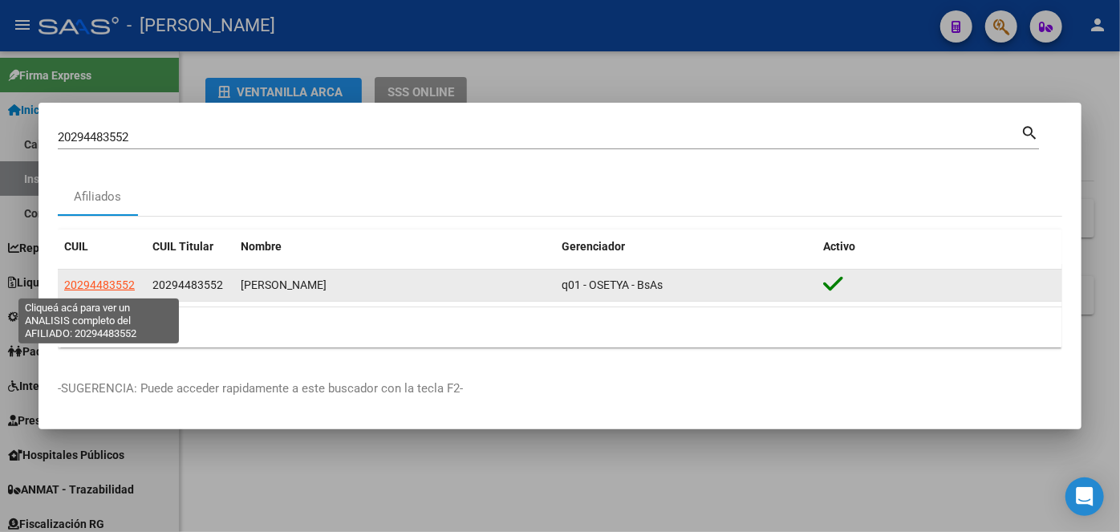
click at [107, 281] on span "20294483552" at bounding box center [99, 284] width 71 height 13
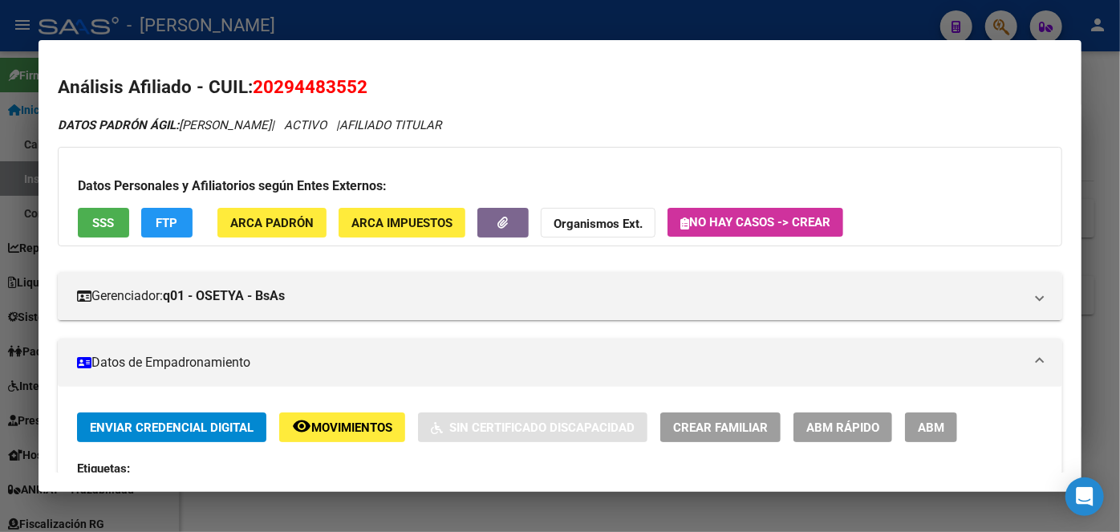
scroll to position [72, 0]
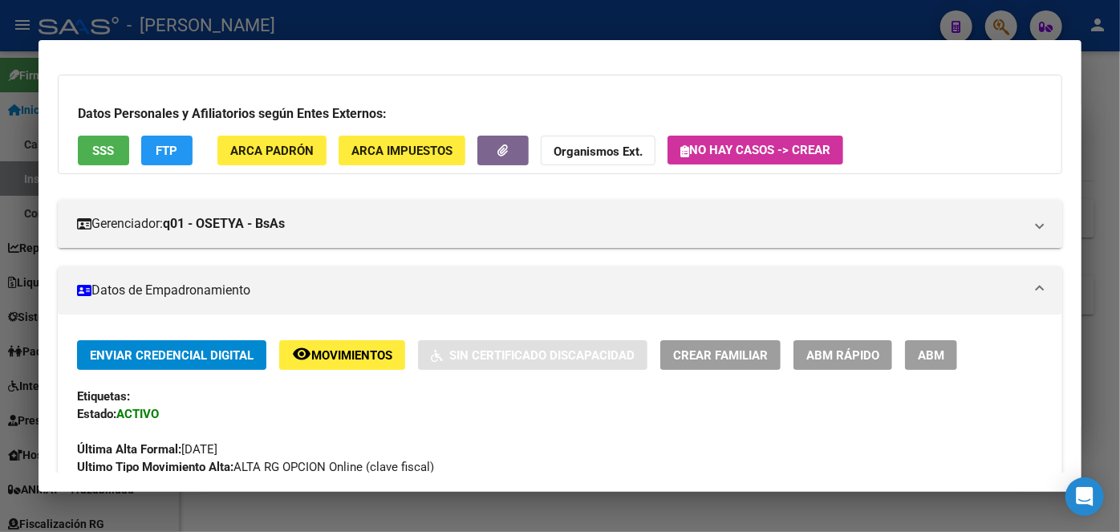
click at [297, 46] on mat-dialog-container "Análisis Afiliado - CUIL: 20294483552 DATOS PADRÓN ÁGIL: [PERSON_NAME] | ACTIVO…" at bounding box center [559, 266] width 1043 height 452
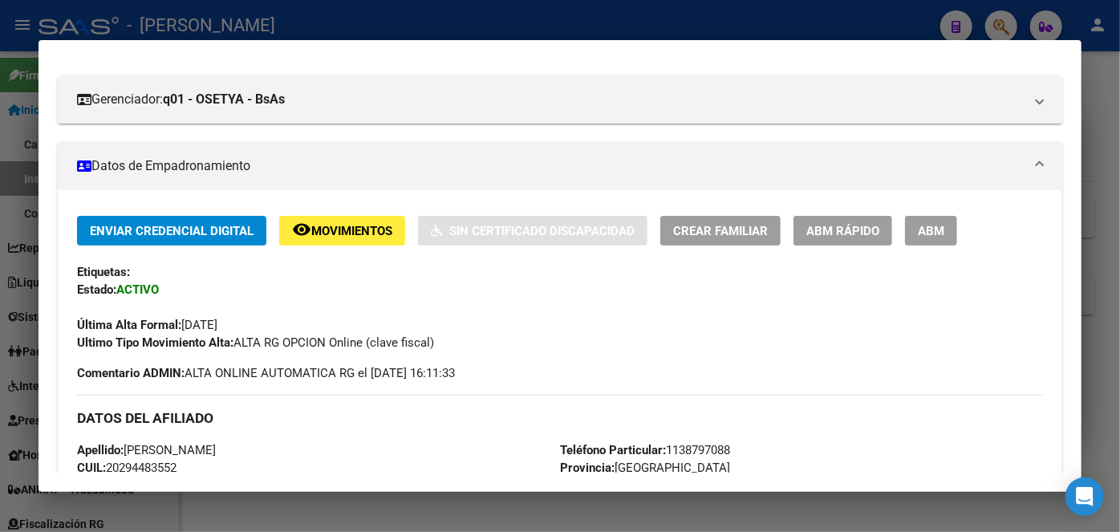
scroll to position [510, 0]
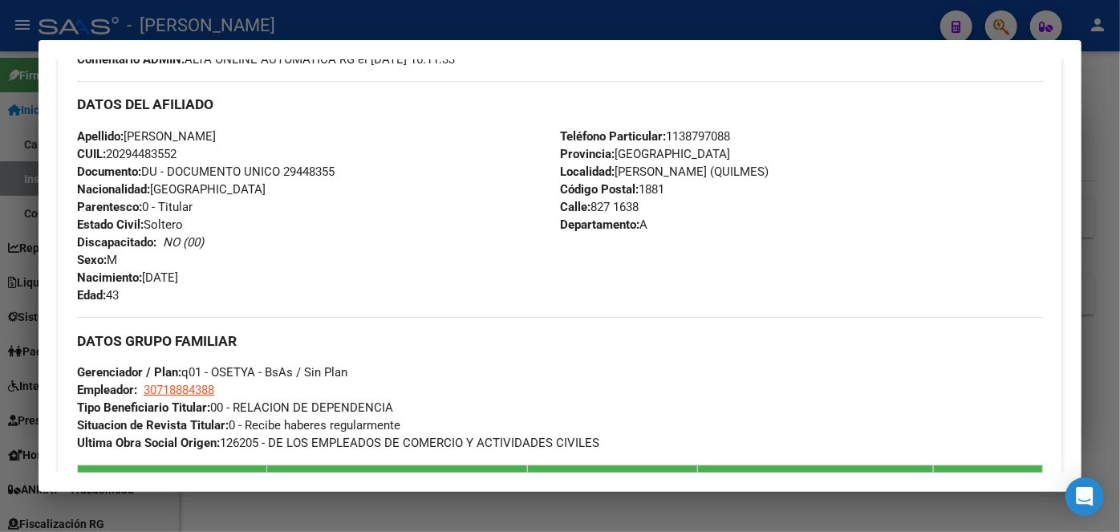
click at [315, 164] on span "Documento: DU - DOCUMENTO UNICO 29448355" at bounding box center [205, 171] width 257 height 14
click at [218, 53] on mat-dialog-container "Análisis Afiliado - CUIL: 20294483552 DATOS PADRÓN ÁGIL: [PERSON_NAME] | ACTIVO…" at bounding box center [559, 266] width 1043 height 452
click at [701, 136] on span "Teléfono Particular: [PHONE_NUMBER]" at bounding box center [645, 136] width 170 height 14
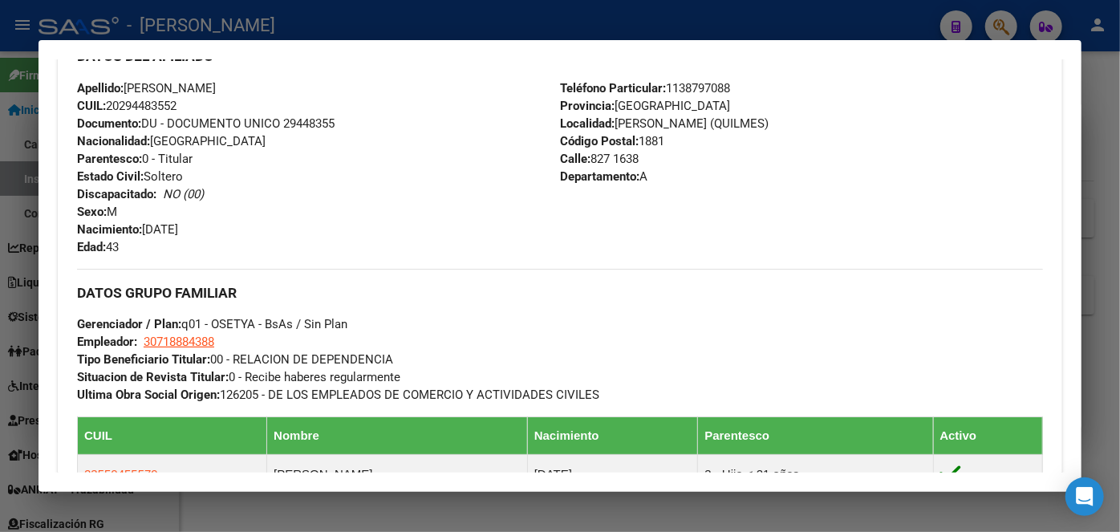
scroll to position [583, 0]
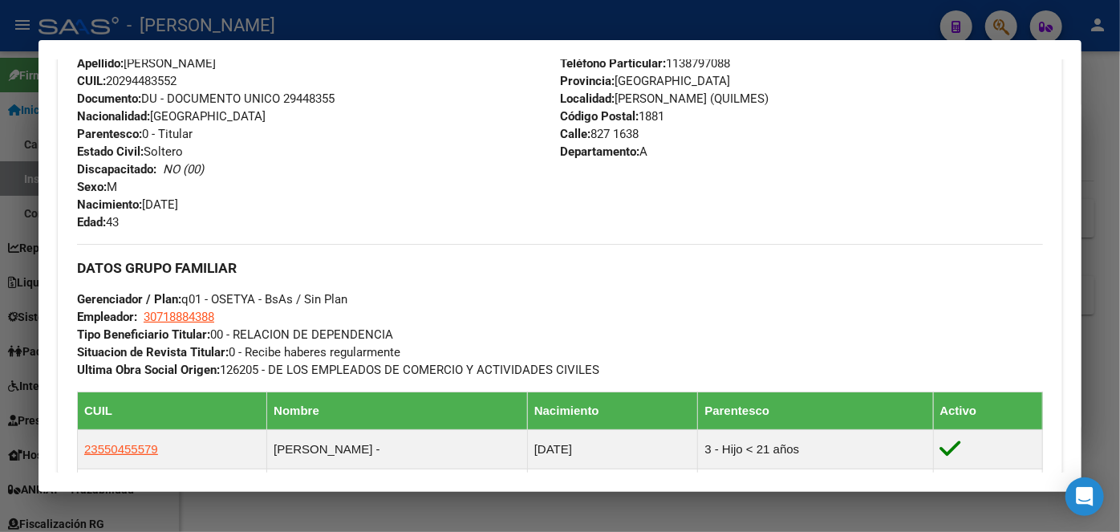
click at [201, 327] on strong "Tipo Beneficiario Titular:" at bounding box center [143, 334] width 133 height 14
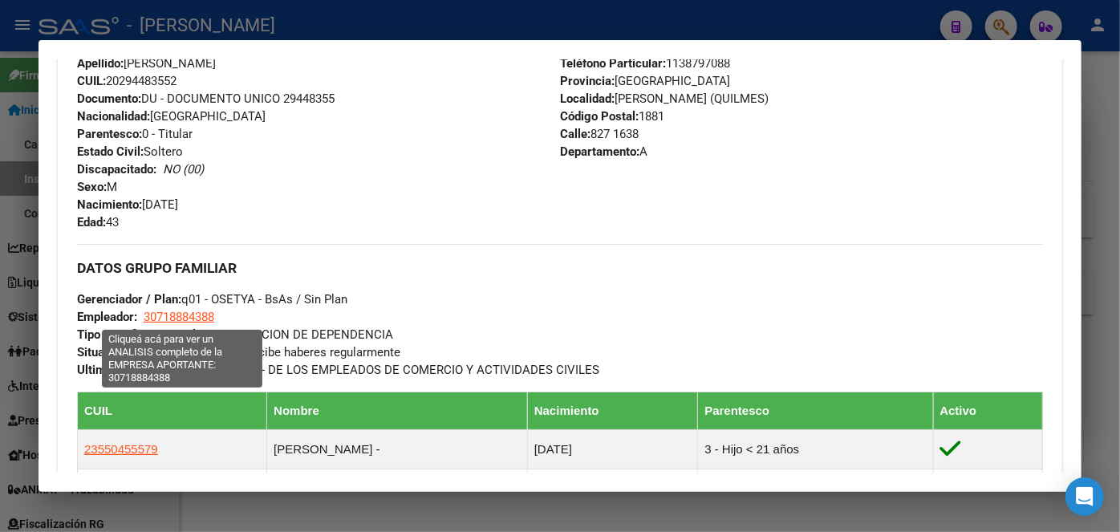
click at [198, 313] on span "30718884388" at bounding box center [179, 317] width 71 height 14
type textarea "30718884388"
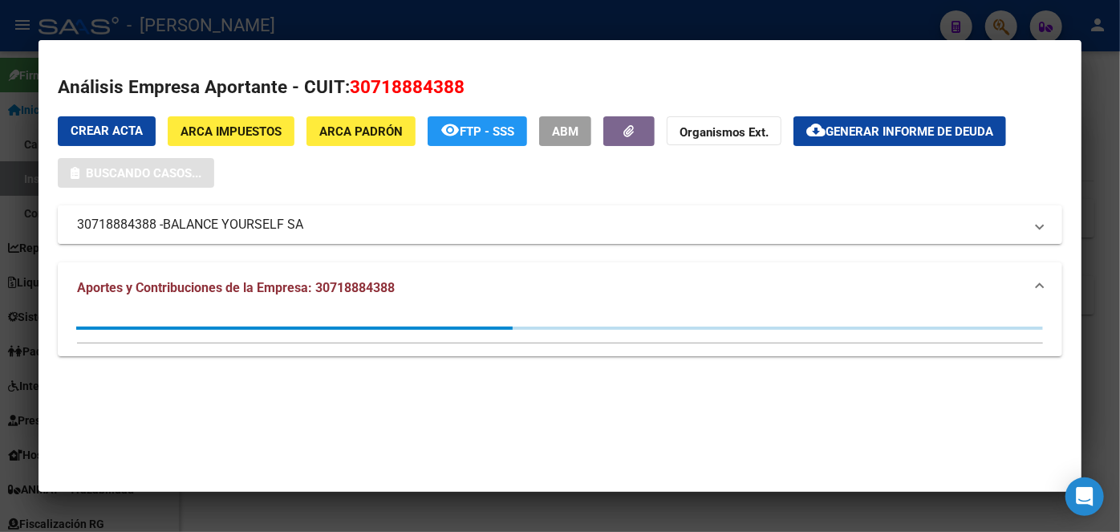
click at [221, 227] on span "BALANCE YOURSELF SA" at bounding box center [233, 224] width 140 height 19
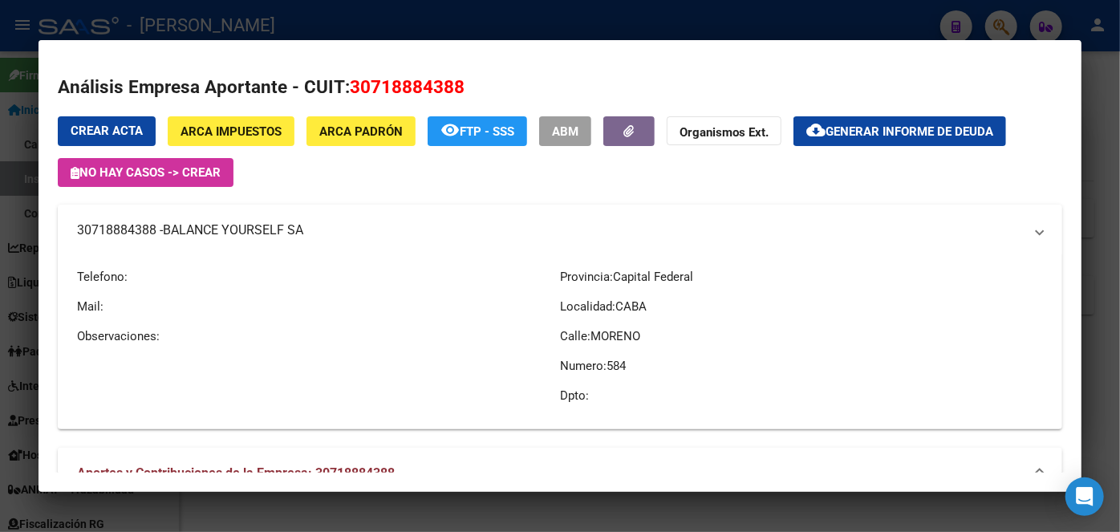
click at [221, 227] on span "BALANCE YOURSELF SA" at bounding box center [233, 230] width 140 height 19
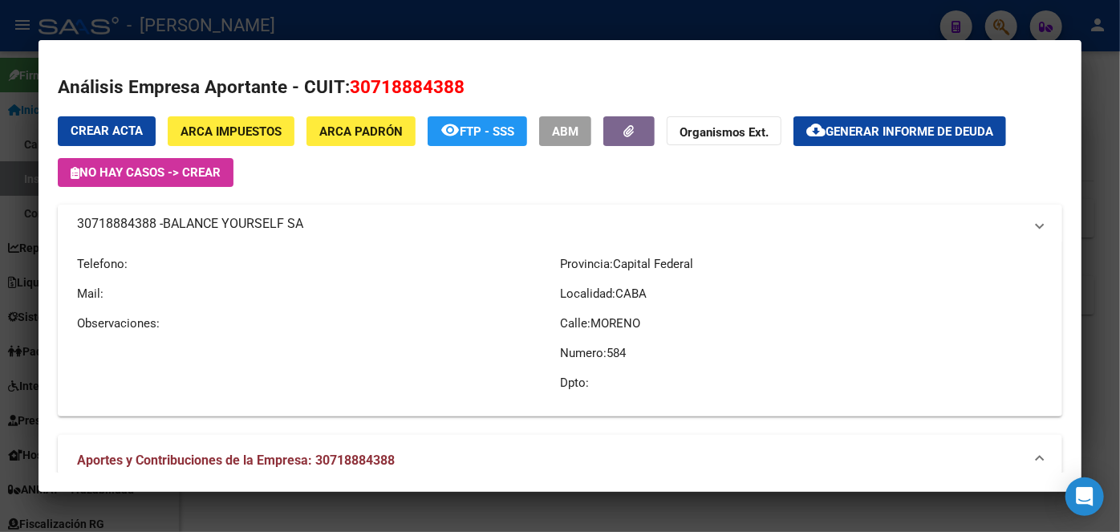
click at [221, 227] on span "BALANCE YOURSELF SA" at bounding box center [233, 223] width 140 height 19
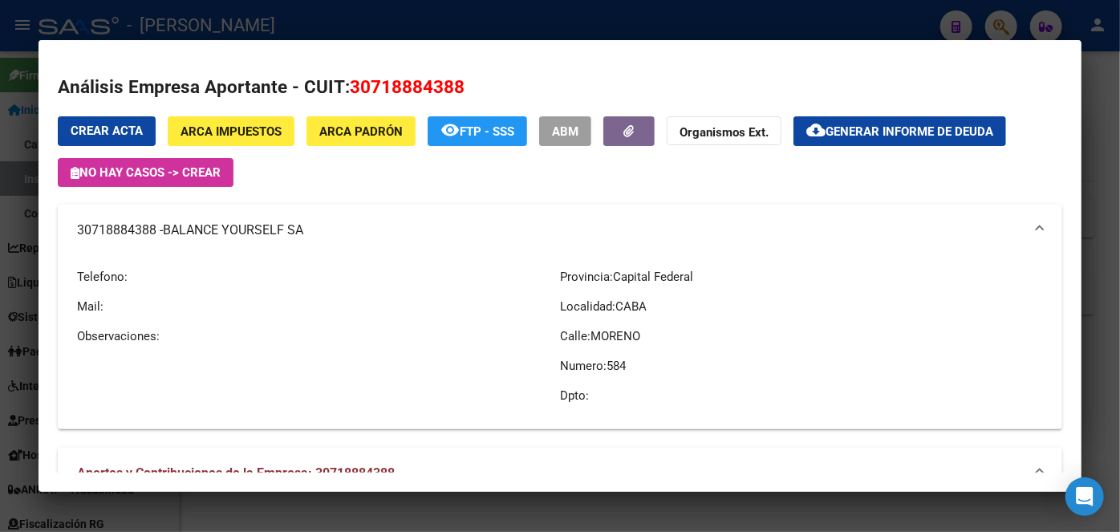
click at [200, 40] on mat-dialog-container "Análisis Empresa Aportante - CUIT: 30718884388 Crear Acta ARCA Impuestos ARCA P…" at bounding box center [559, 266] width 1043 height 452
click at [200, 32] on div at bounding box center [560, 266] width 1120 height 532
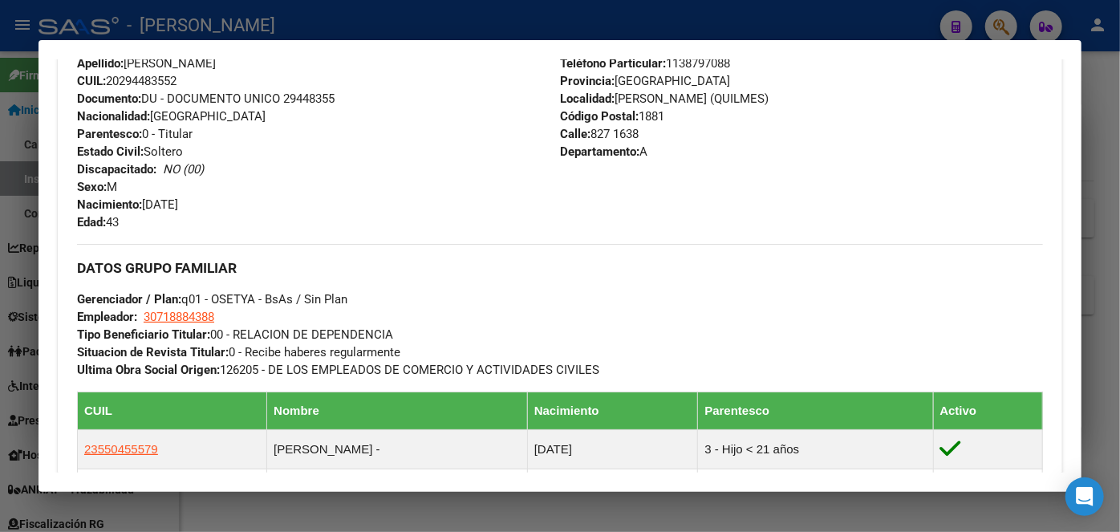
click at [200, 32] on div at bounding box center [560, 266] width 1120 height 532
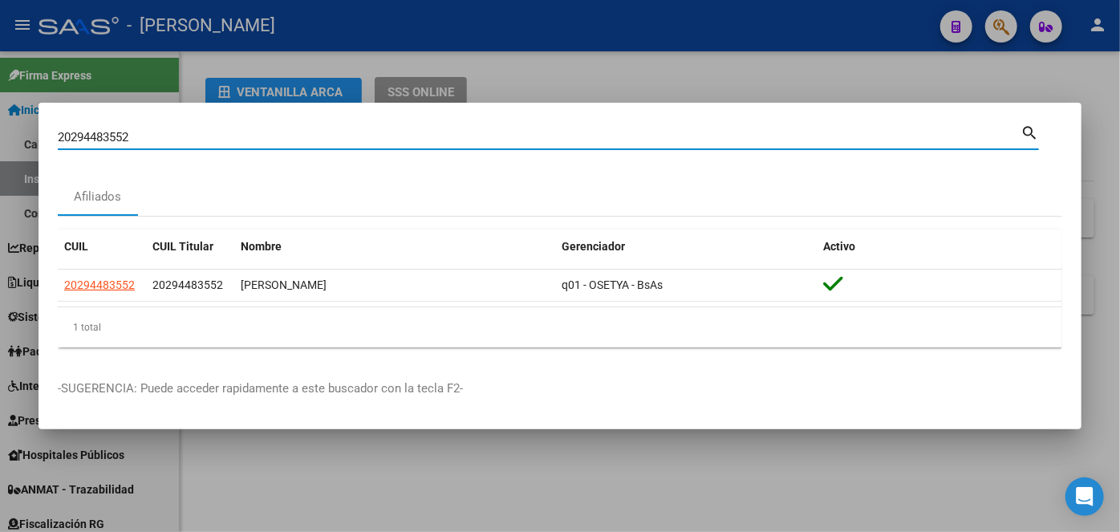
click at [196, 132] on input "20294483552" at bounding box center [539, 137] width 962 height 14
paste input "423636964"
type input "20423636964"
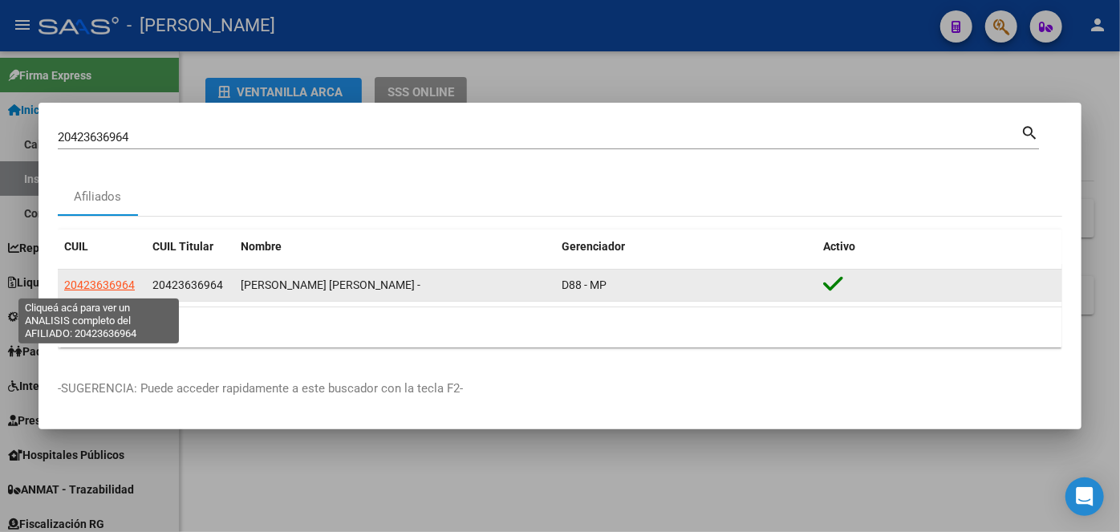
click at [115, 286] on span "20423636964" at bounding box center [99, 284] width 71 height 13
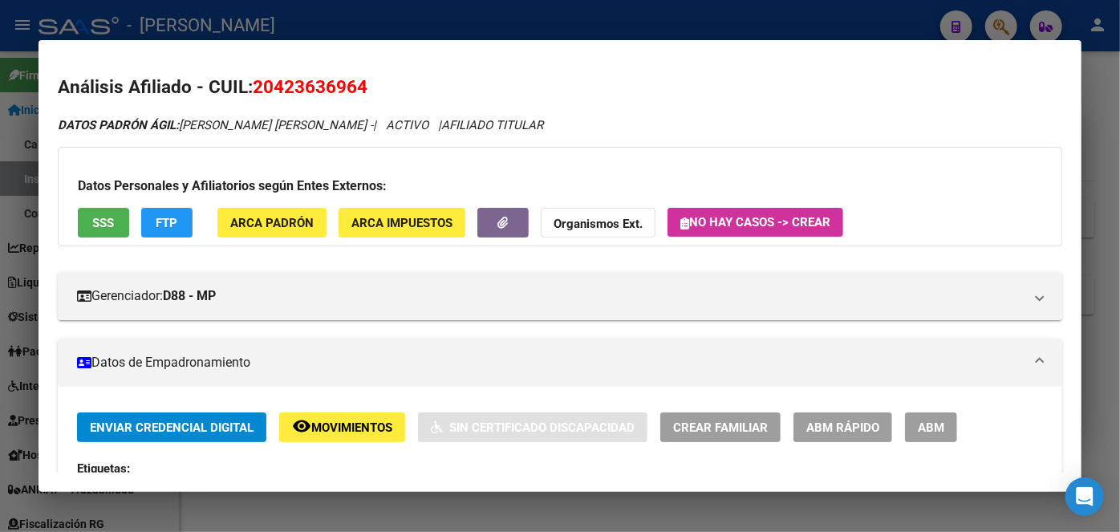
click at [249, 230] on button "ARCA Padrón" at bounding box center [271, 223] width 109 height 30
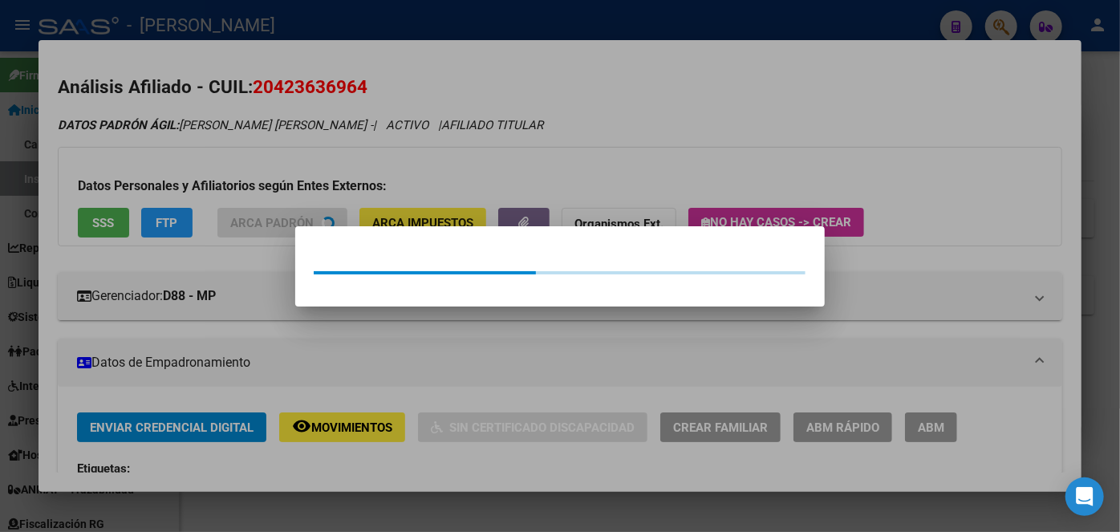
click at [249, 189] on div at bounding box center [560, 266] width 1120 height 532
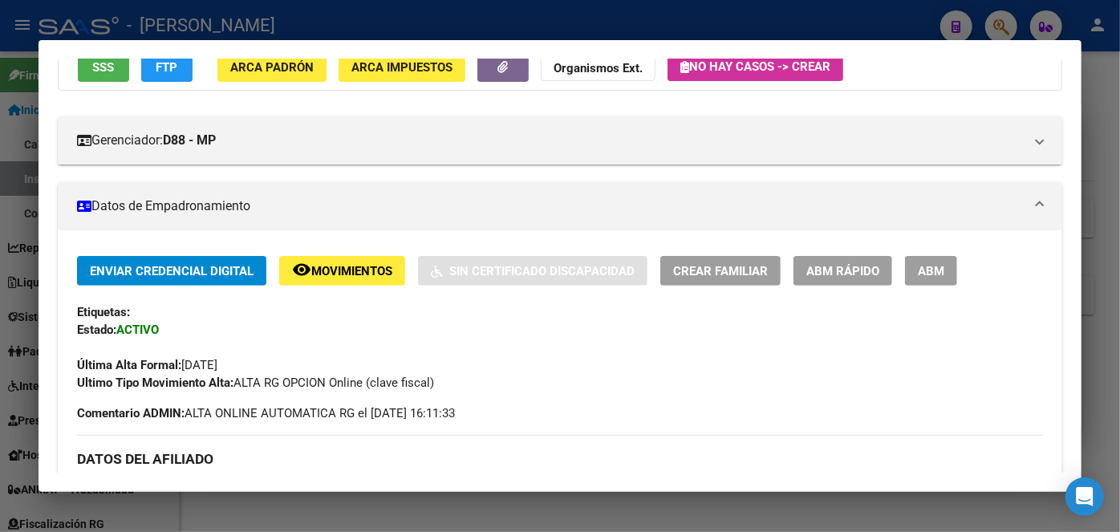
scroll to position [291, 0]
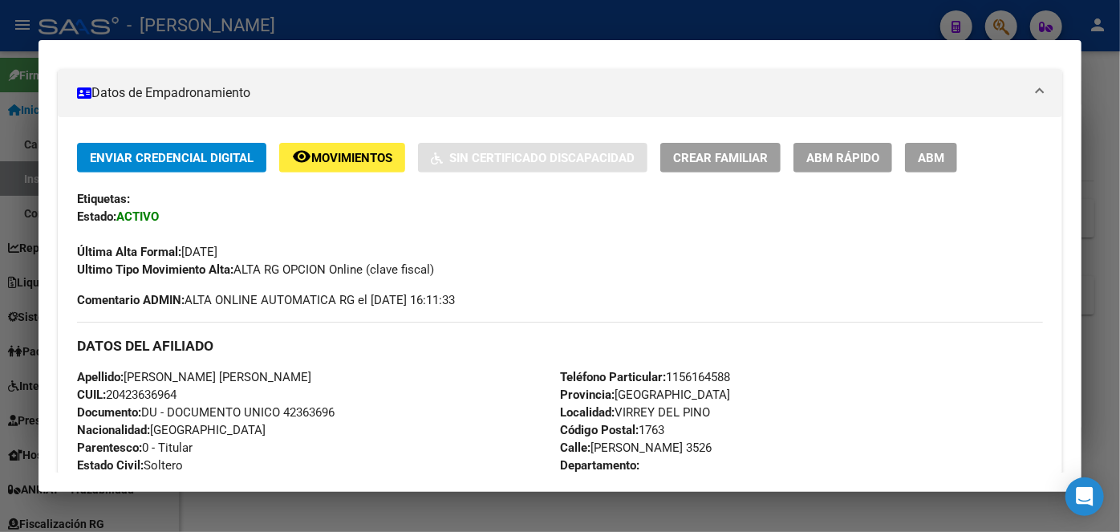
click at [323, 407] on span "Documento: DU - DOCUMENTO UNICO 42363696" at bounding box center [205, 412] width 257 height 14
drag, startPoint x: 191, startPoint y: 378, endPoint x: 286, endPoint y: 371, distance: 95.7
click at [286, 371] on div "Apellido: [PERSON_NAME] [PERSON_NAME]: 20423636964 Documento: DU - DOCUMENTO UN…" at bounding box center [318, 456] width 483 height 176
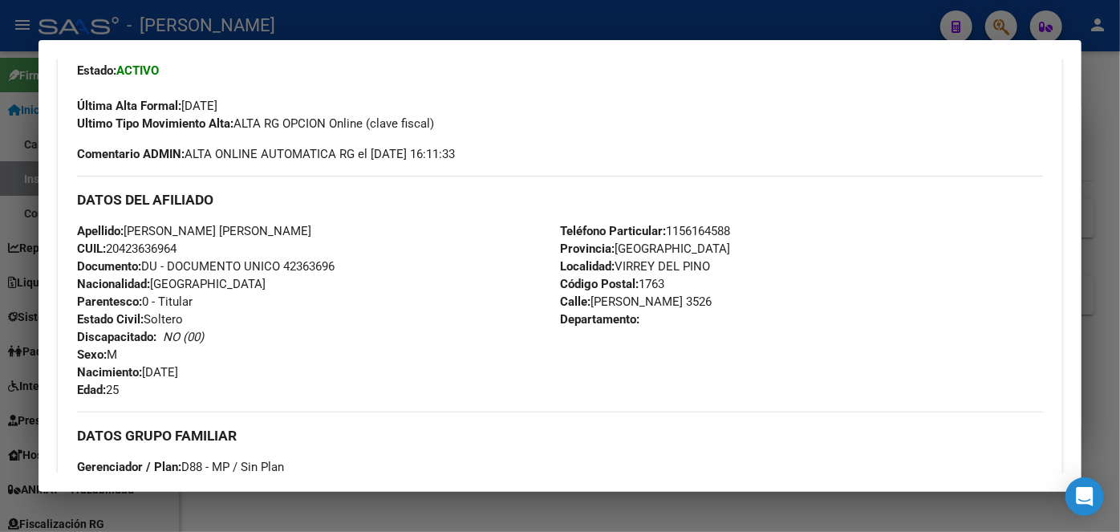
click at [698, 233] on span "Teléfono Particular: [PHONE_NUMBER]" at bounding box center [645, 231] width 170 height 14
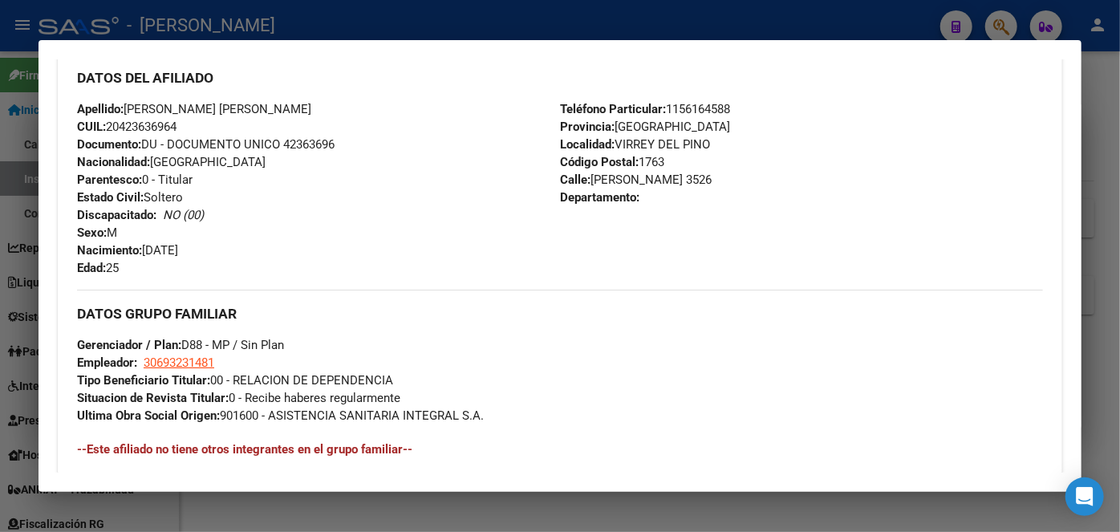
scroll to position [729, 0]
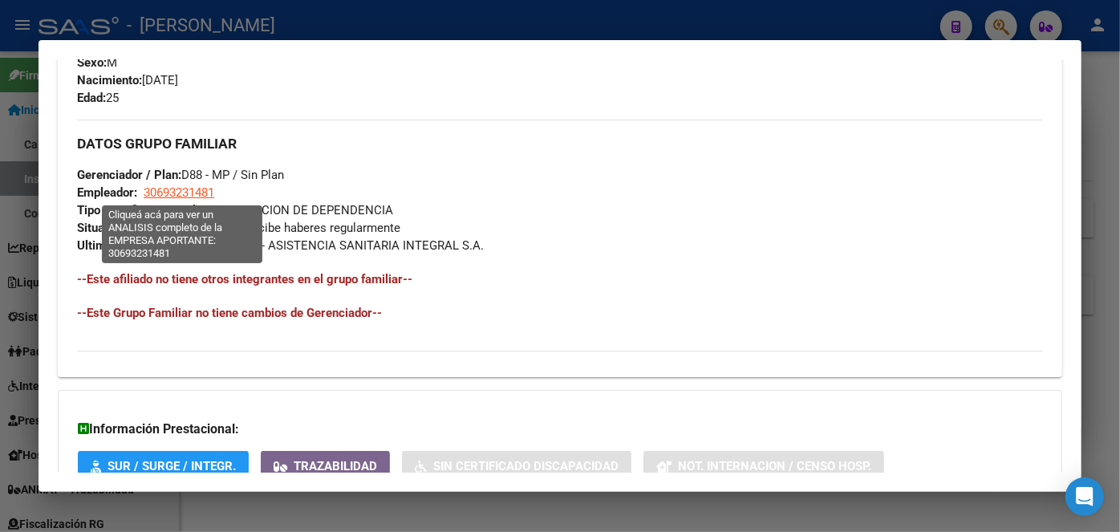
click at [195, 196] on span "30693231481" at bounding box center [179, 192] width 71 height 14
type textarea "30693231481"
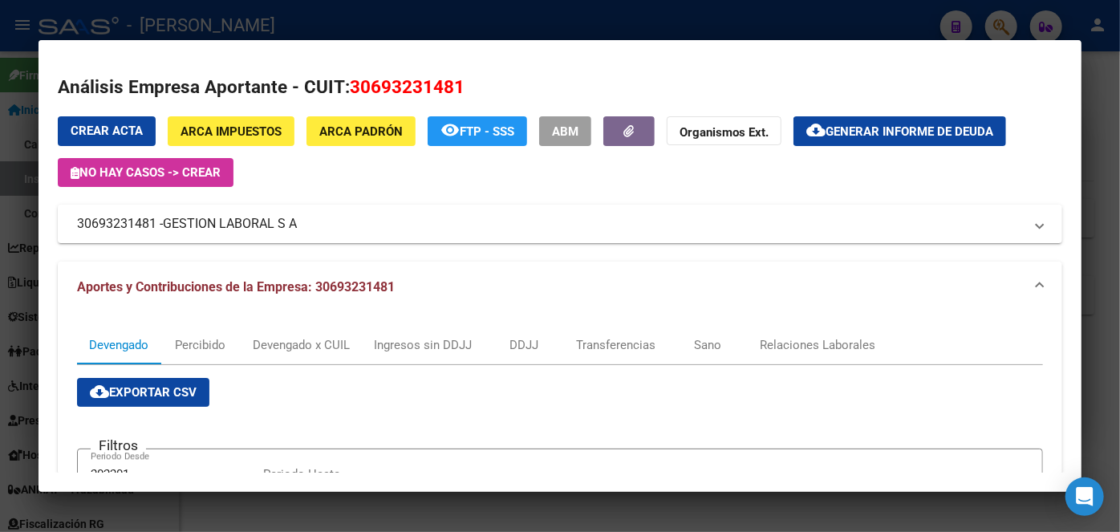
click at [252, 18] on div at bounding box center [560, 266] width 1120 height 532
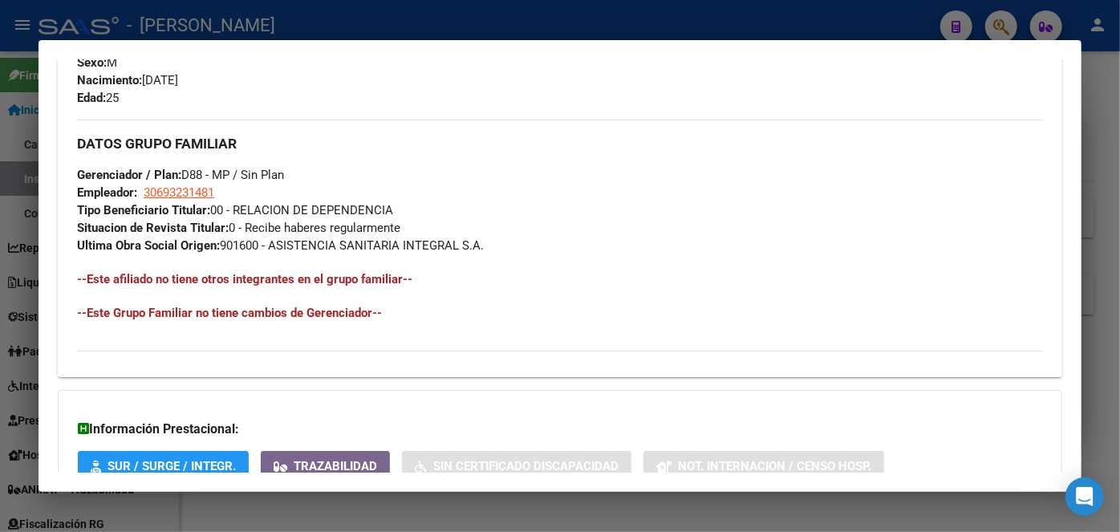
click at [252, 18] on div at bounding box center [560, 266] width 1120 height 532
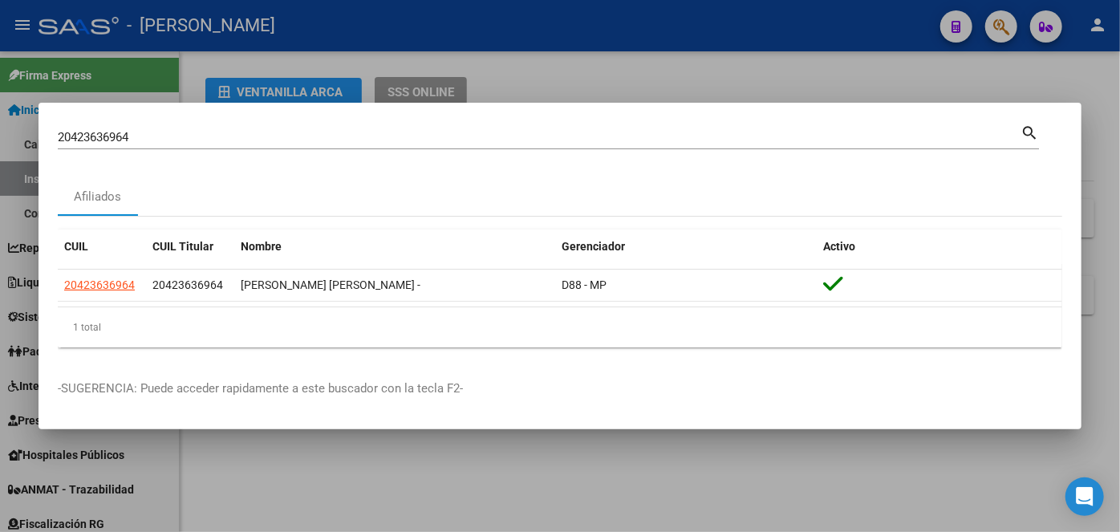
click at [215, 130] on input "20423636964" at bounding box center [539, 137] width 962 height 14
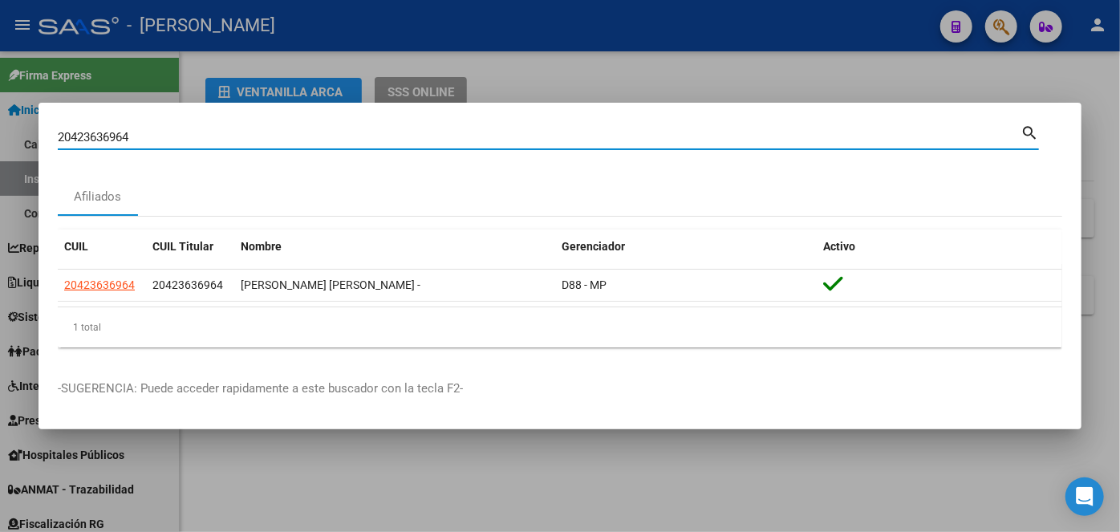
click at [215, 130] on input "20423636964" at bounding box center [539, 137] width 962 height 14
paste input "3305516589"
type input "23305516589"
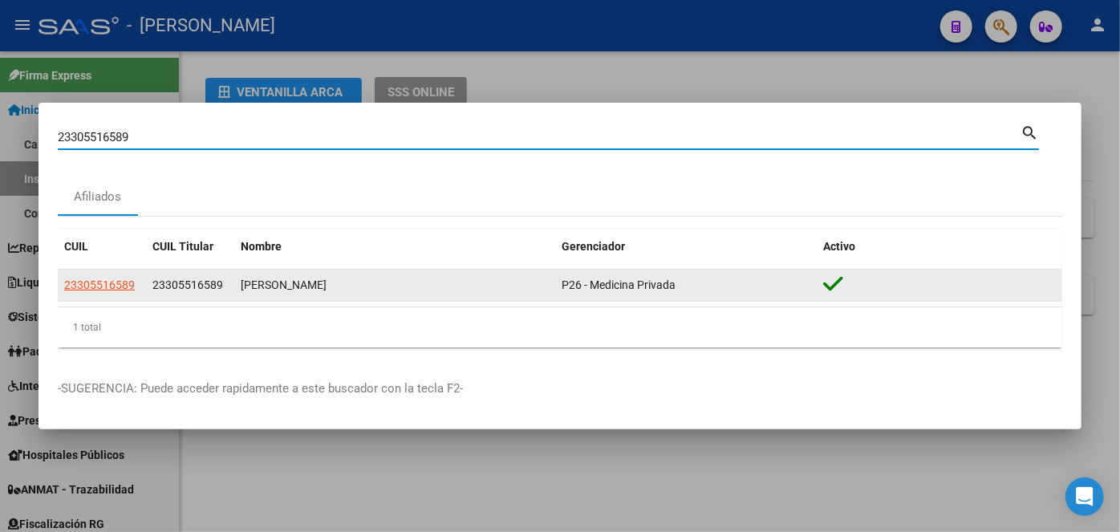
click at [125, 278] on span "23305516589" at bounding box center [99, 284] width 71 height 13
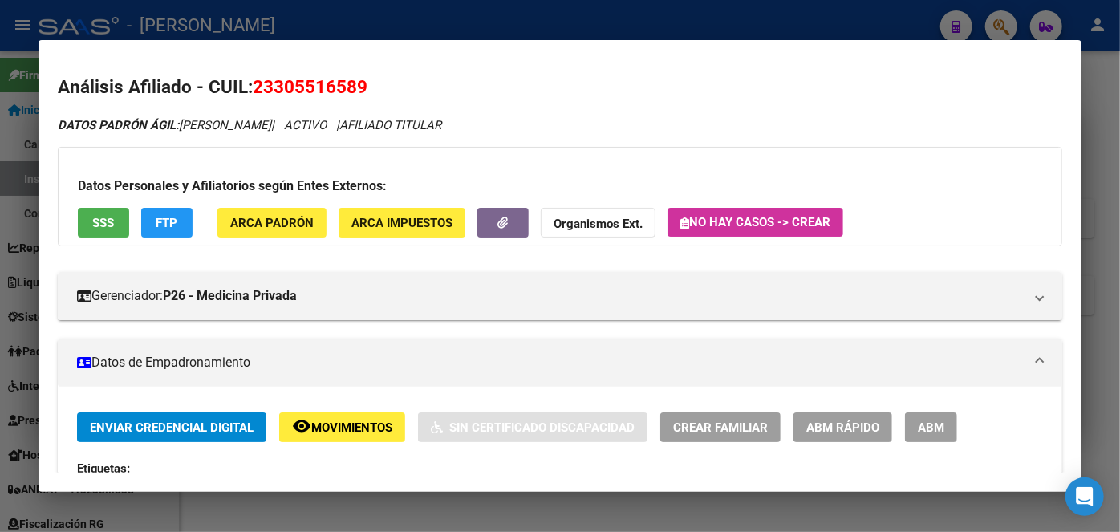
click at [227, 221] on button "ARCA Padrón" at bounding box center [271, 223] width 109 height 30
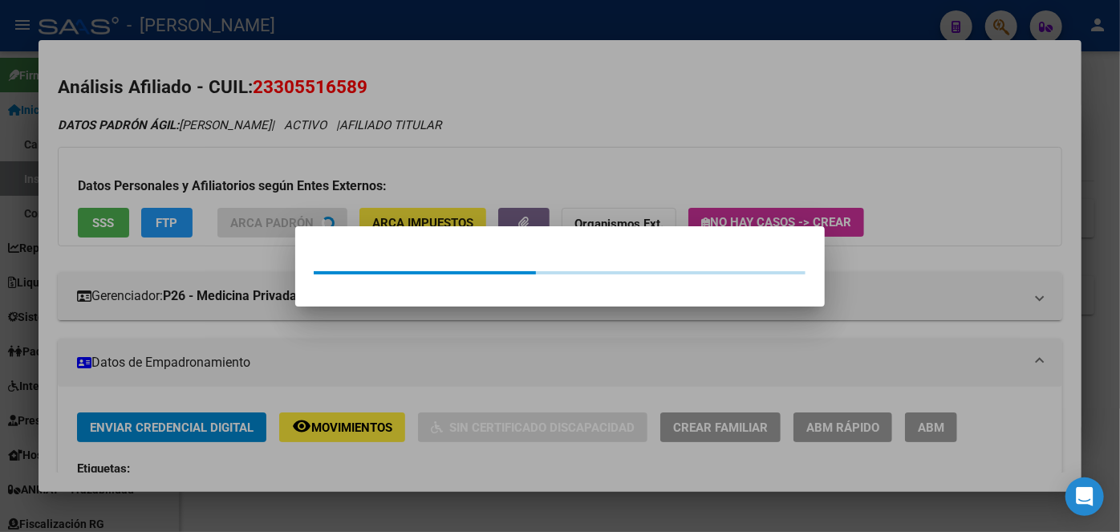
click at [222, 159] on div at bounding box center [560, 266] width 1120 height 532
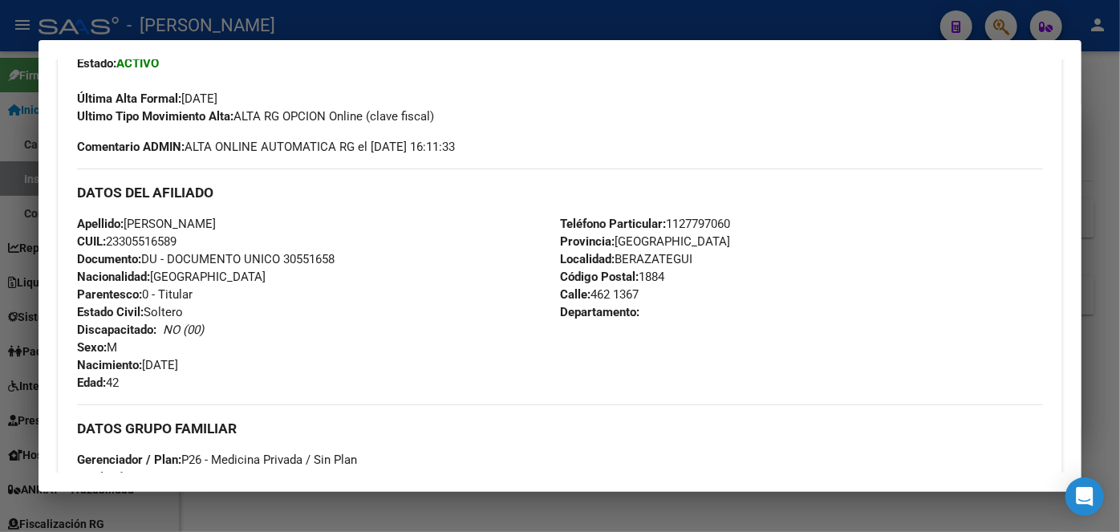
scroll to position [510, 0]
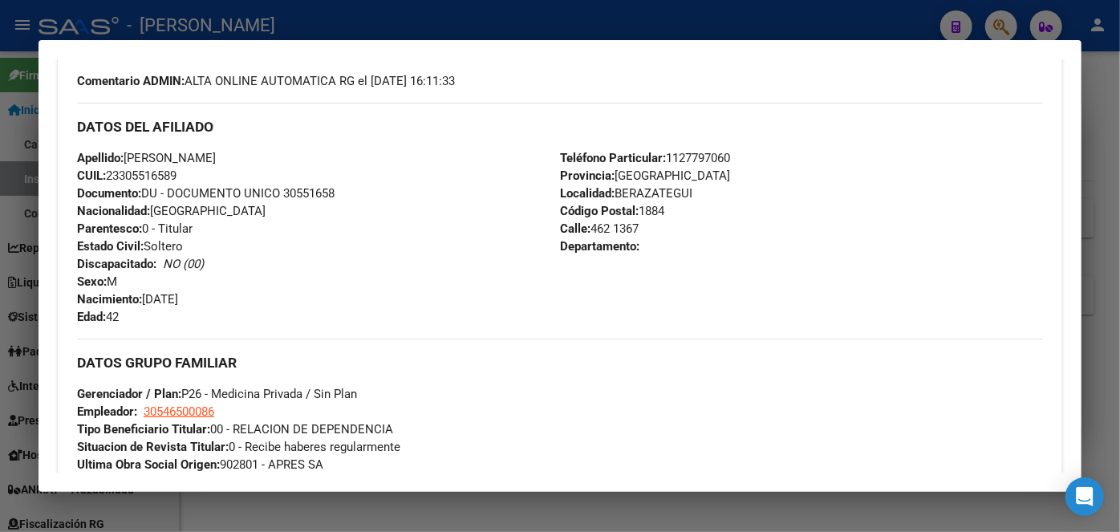
click at [318, 196] on span "Documento: DU - DOCUMENTO UNICO 30551658" at bounding box center [205, 193] width 257 height 14
click at [709, 159] on span "Teléfono Particular: [PHONE_NUMBER]" at bounding box center [645, 158] width 170 height 14
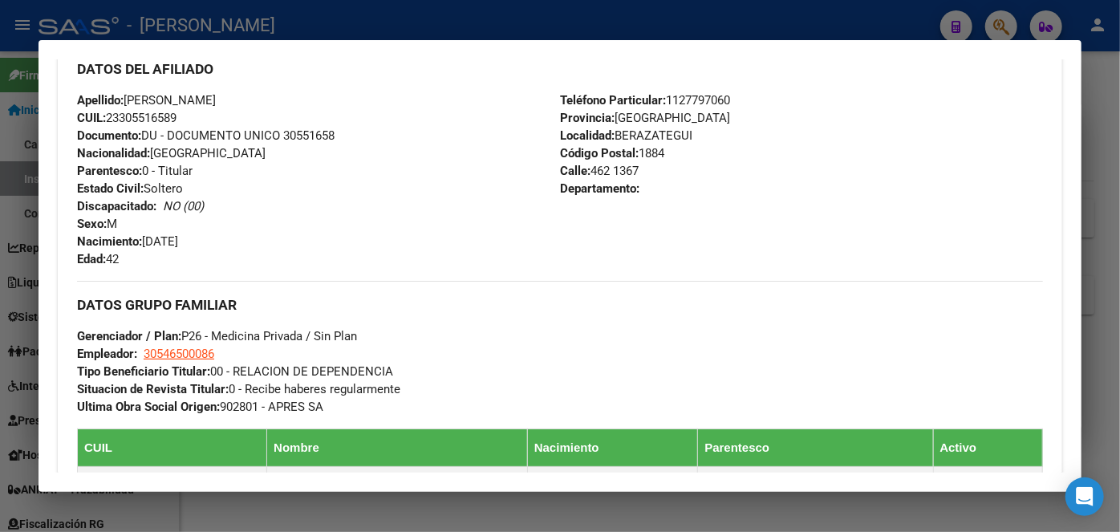
scroll to position [656, 0]
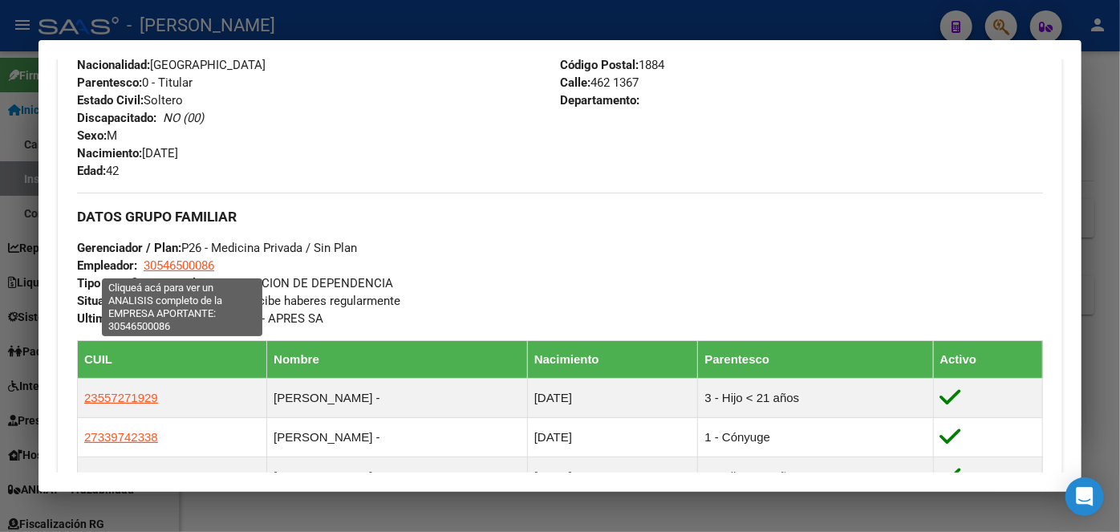
click at [186, 271] on span "30546500086" at bounding box center [179, 265] width 71 height 14
type textarea "30546500086"
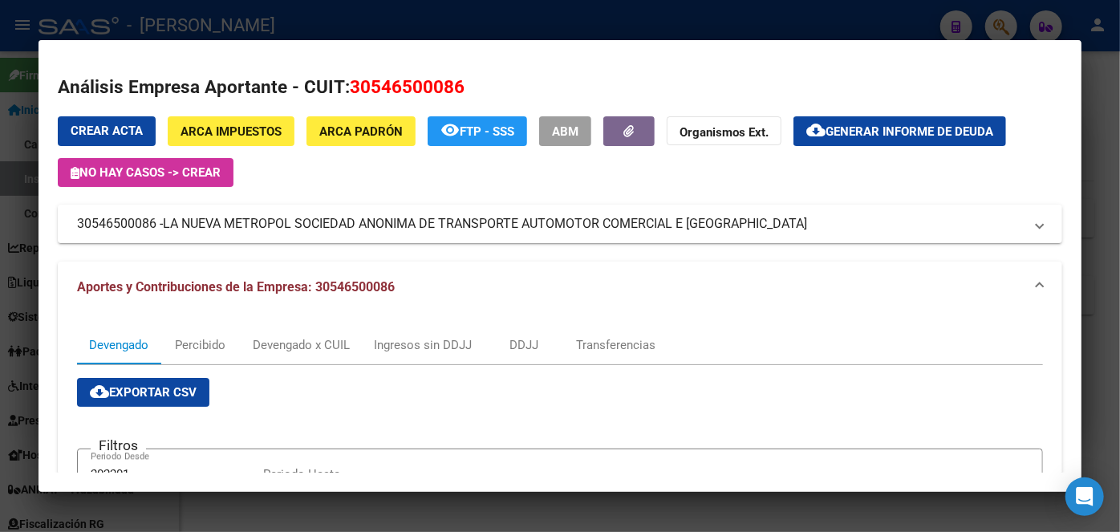
click at [245, 14] on div at bounding box center [560, 266] width 1120 height 532
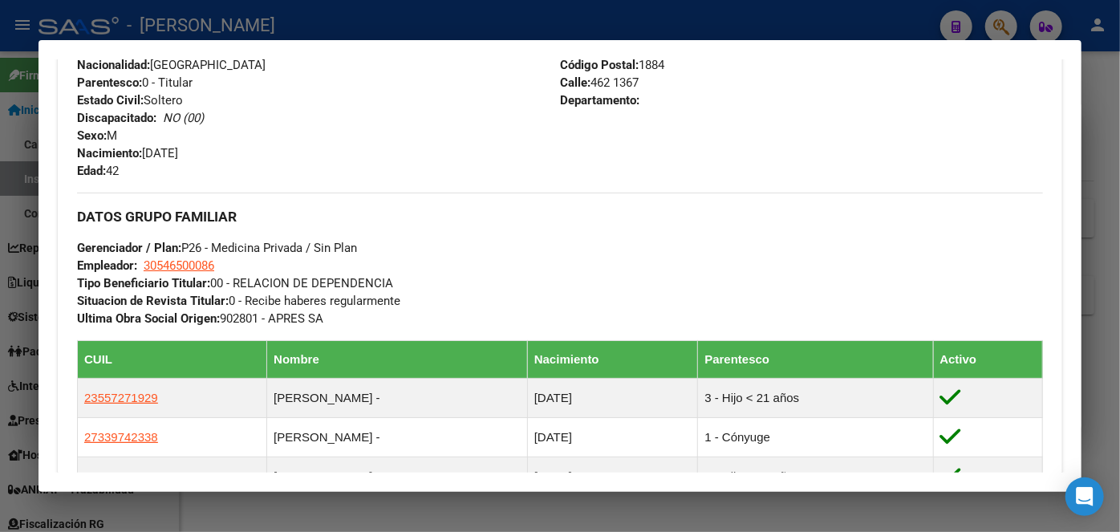
click at [245, 24] on div at bounding box center [560, 266] width 1120 height 532
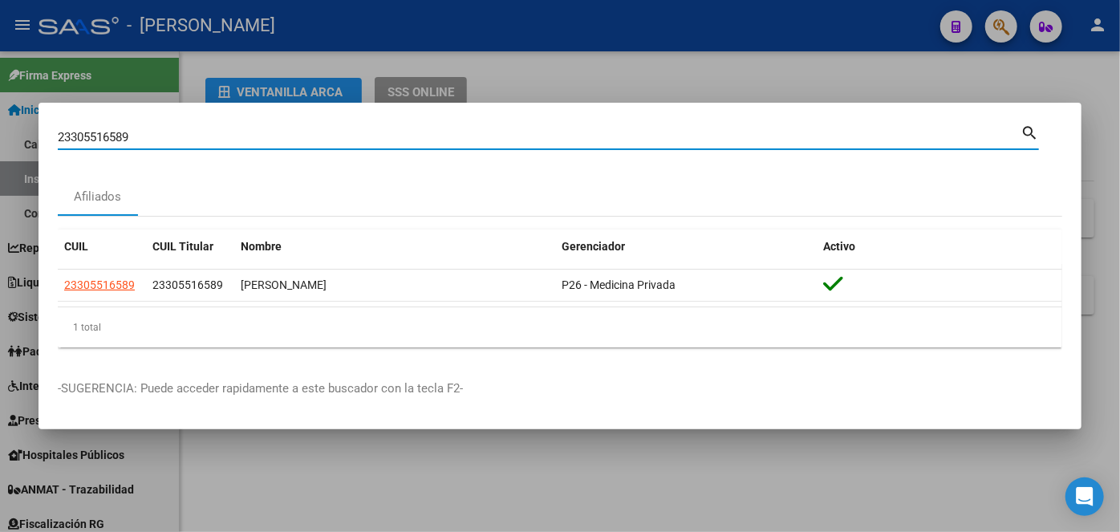
click at [196, 140] on input "23305516589" at bounding box center [539, 137] width 962 height 14
paste input "039593937"
type input "20395939379"
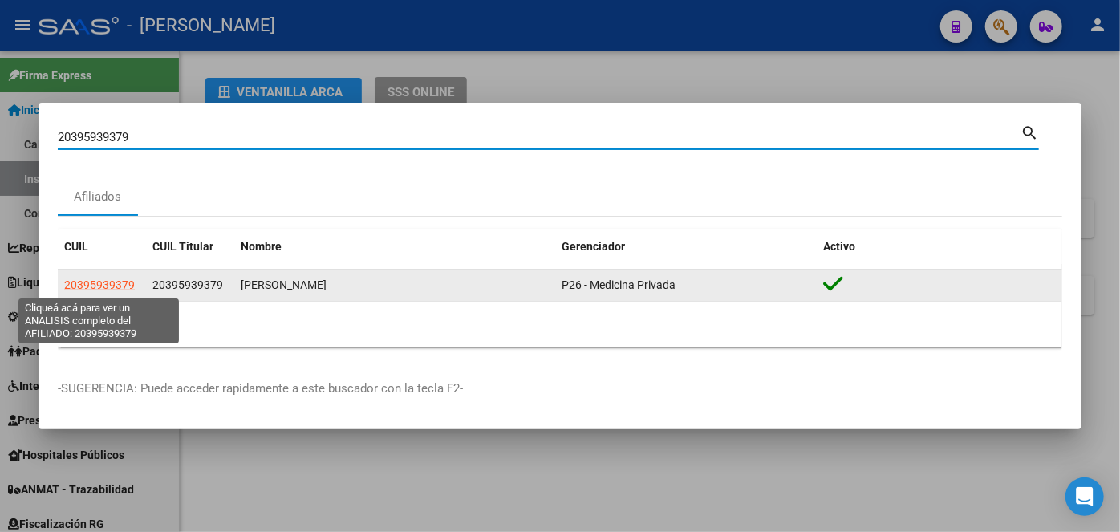
click at [119, 289] on span "20395939379" at bounding box center [99, 284] width 71 height 13
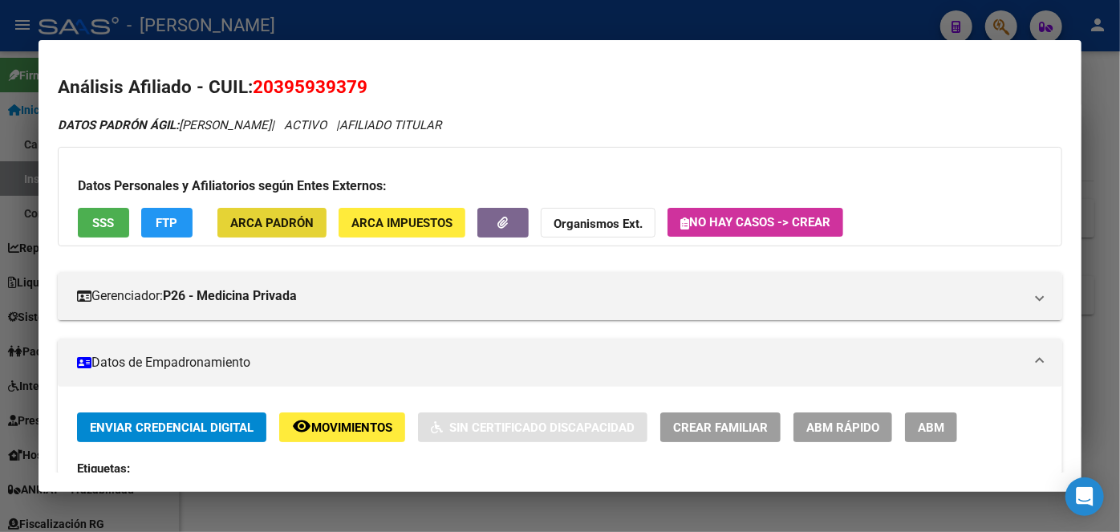
click at [250, 221] on span "ARCA Padrón" at bounding box center [271, 223] width 83 height 14
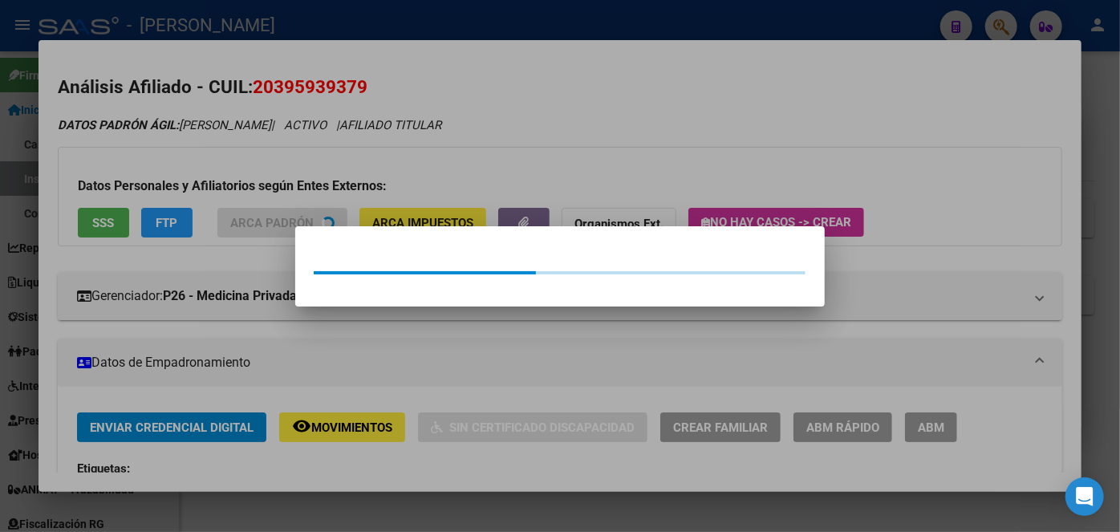
click at [239, 149] on div at bounding box center [560, 266] width 1120 height 532
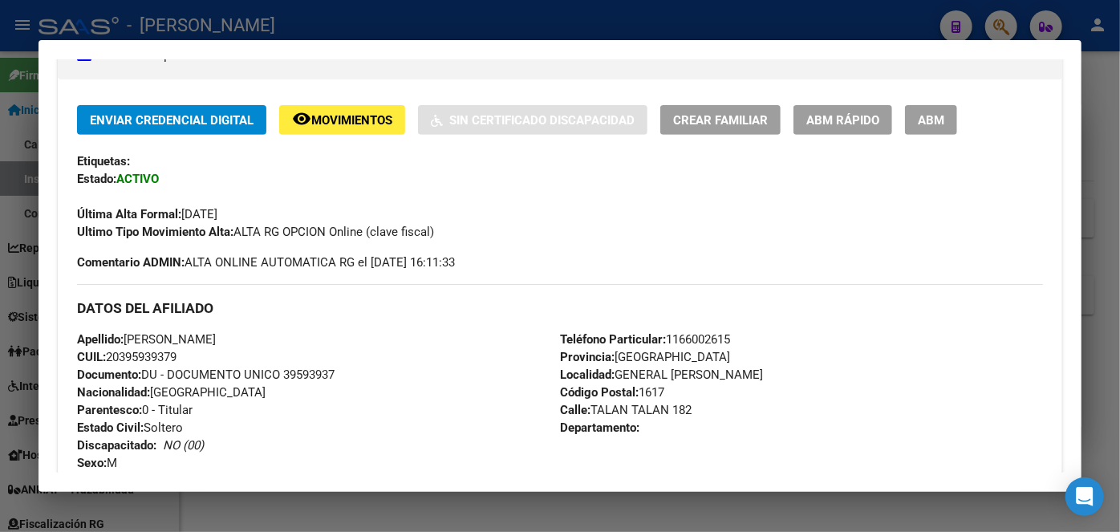
scroll to position [364, 0]
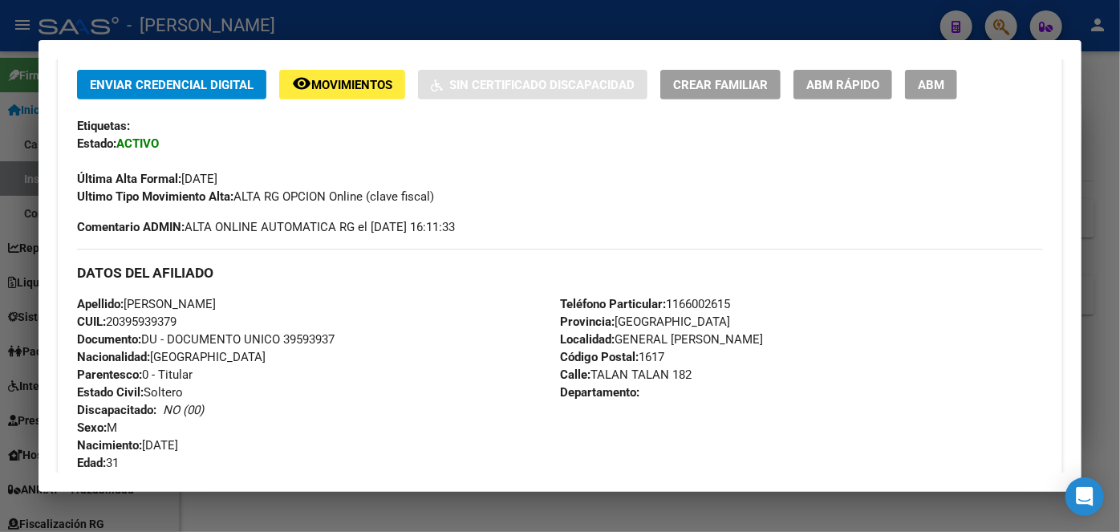
click at [330, 330] on div "Apellido: [PERSON_NAME]: 20395939379 Documento: DU - DOCUMENTO UNICO 39593937 N…" at bounding box center [318, 383] width 483 height 176
click at [328, 335] on span "Documento: DU - DOCUMENTO UNICO 39593937" at bounding box center [205, 339] width 257 height 14
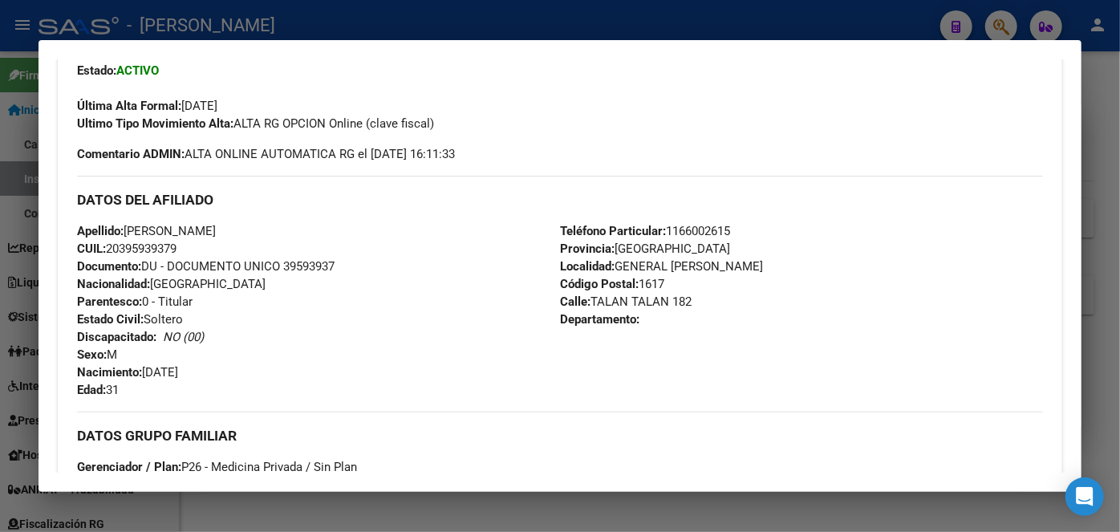
click at [675, 224] on span "Teléfono Particular: [PHONE_NUMBER]" at bounding box center [645, 231] width 170 height 14
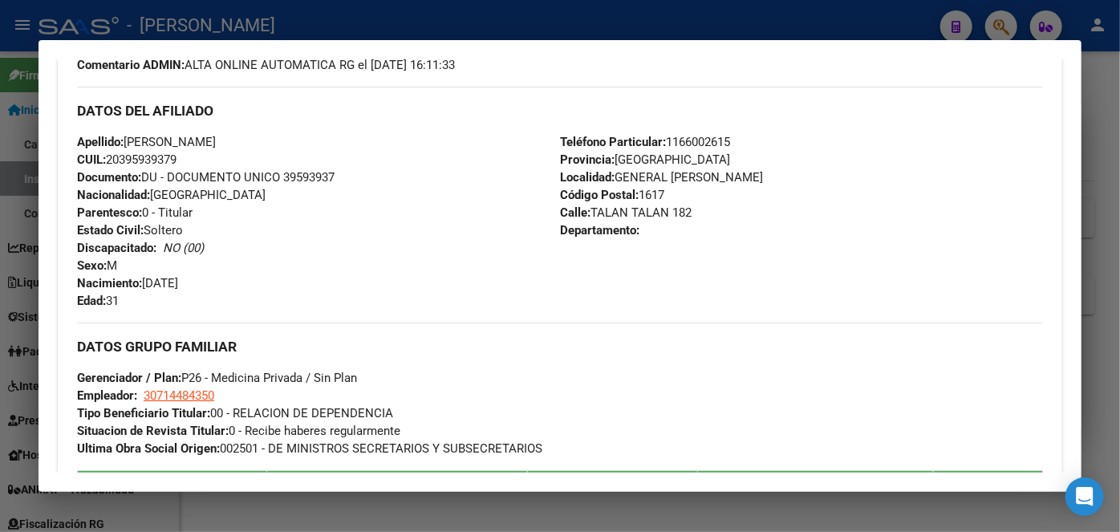
scroll to position [656, 0]
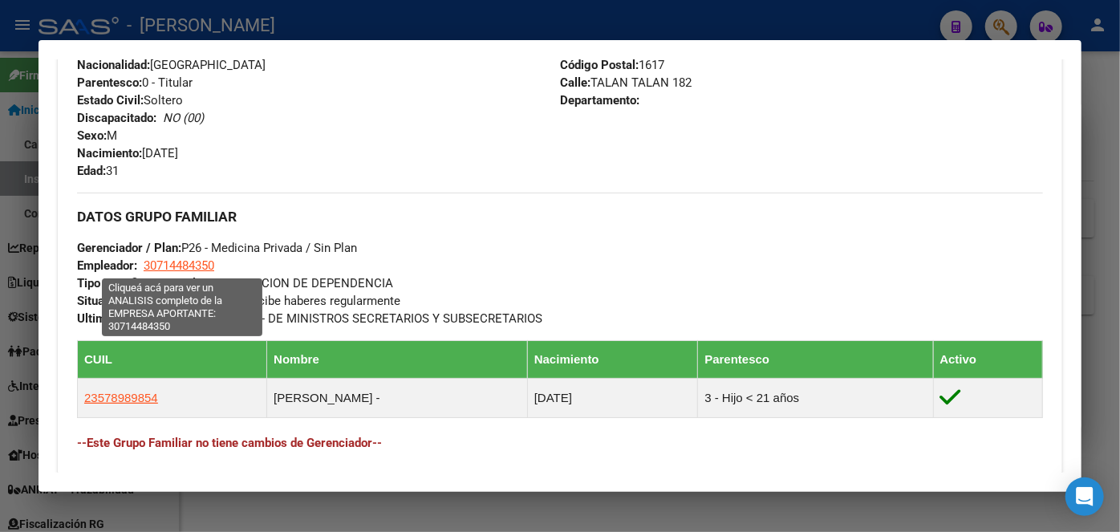
click at [181, 259] on span "30714484350" at bounding box center [179, 265] width 71 height 14
type textarea "30714484350"
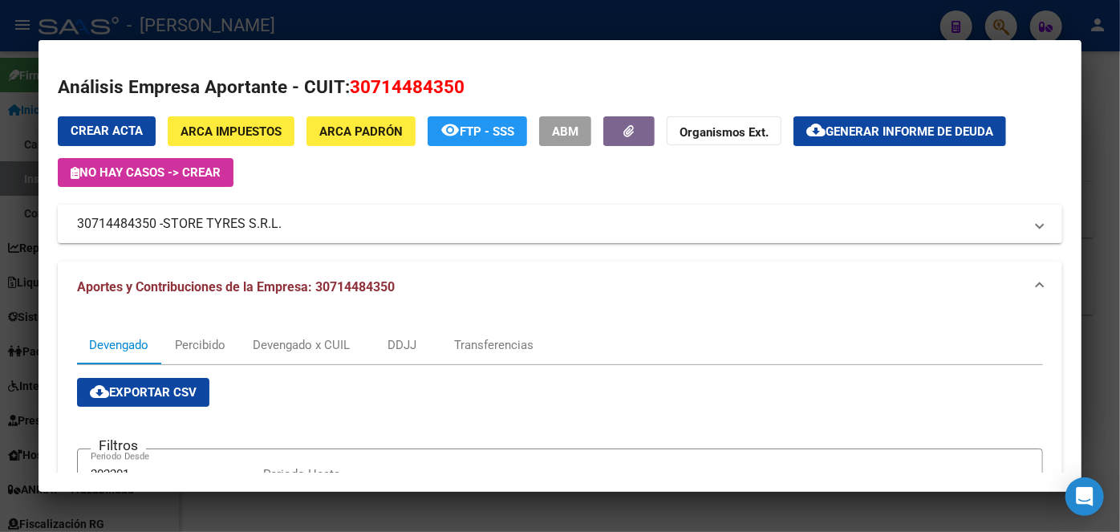
click at [253, 14] on div at bounding box center [560, 266] width 1120 height 532
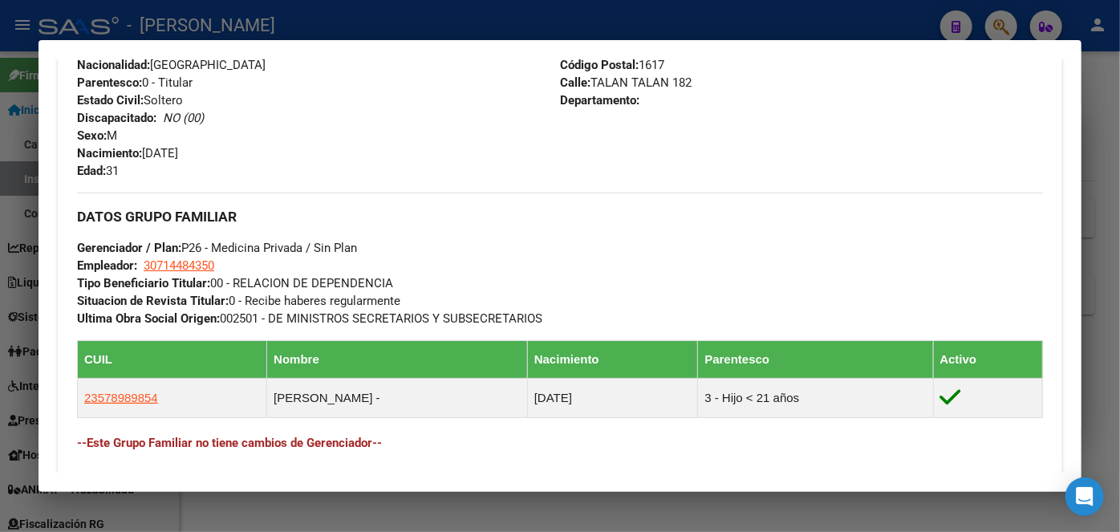
click at [235, 34] on div at bounding box center [560, 266] width 1120 height 532
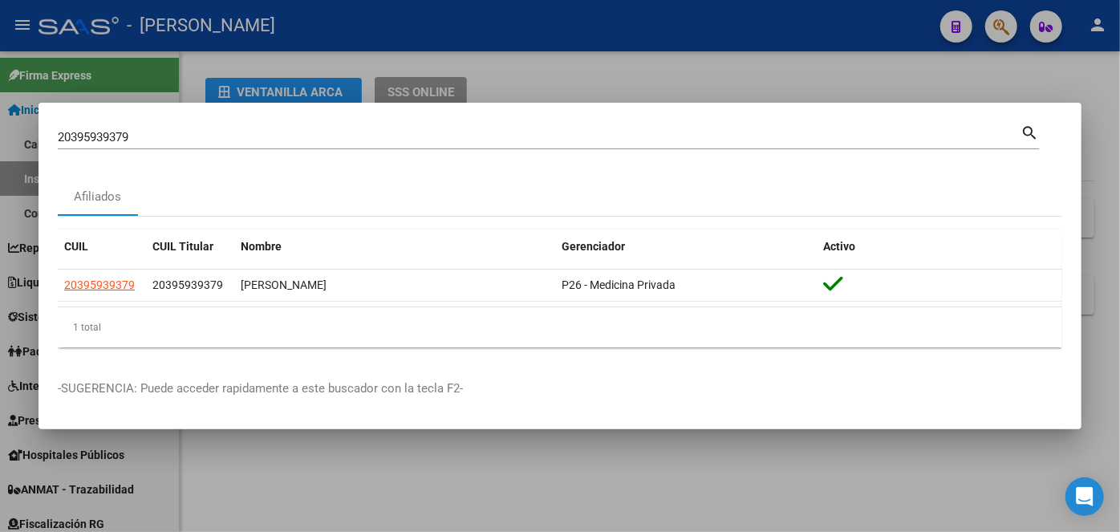
click at [134, 136] on input "20395939379" at bounding box center [539, 137] width 962 height 14
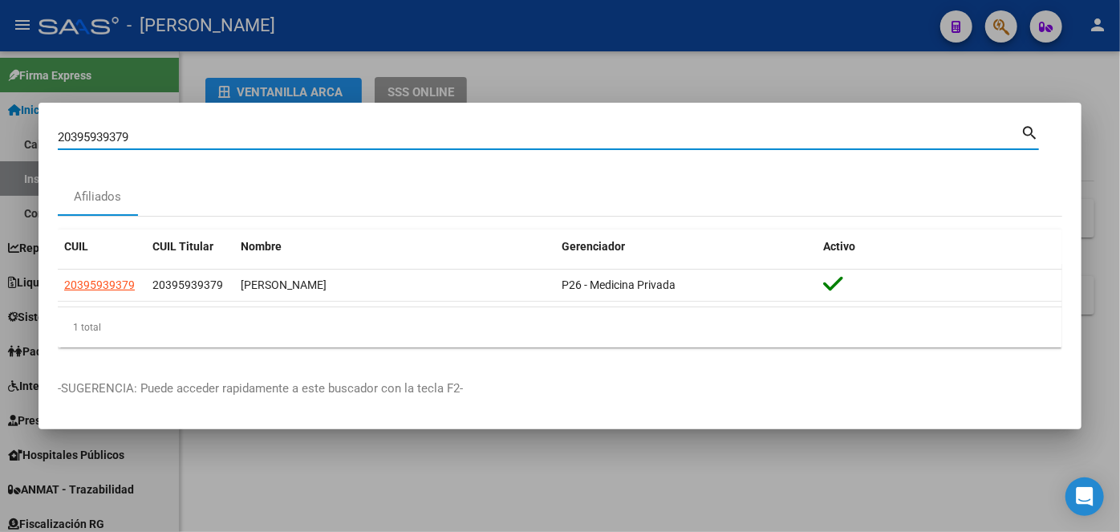
click at [135, 133] on input "20395939379" at bounding box center [539, 137] width 962 height 14
paste input "7221291307"
type input "27221291307"
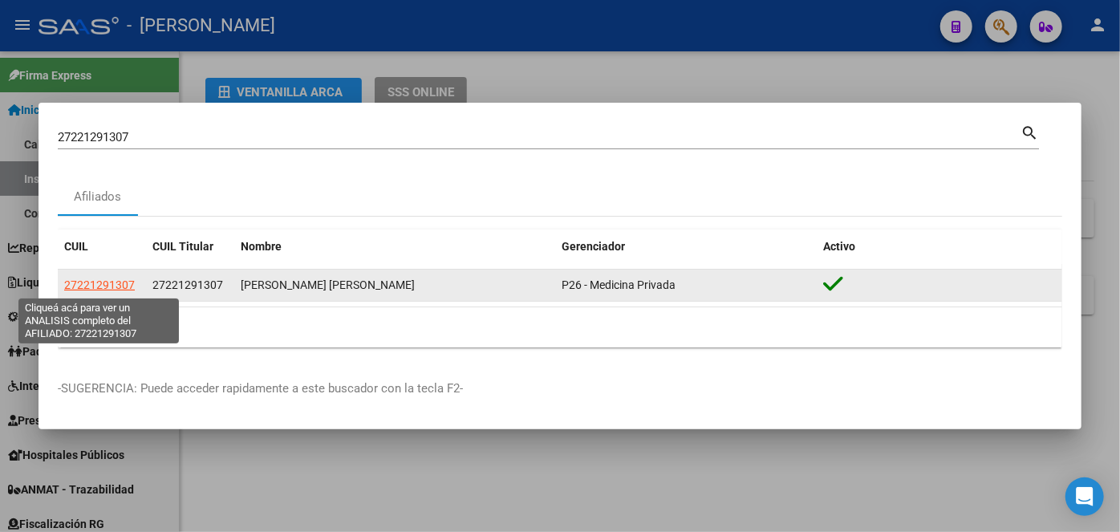
click at [77, 281] on span "27221291307" at bounding box center [99, 284] width 71 height 13
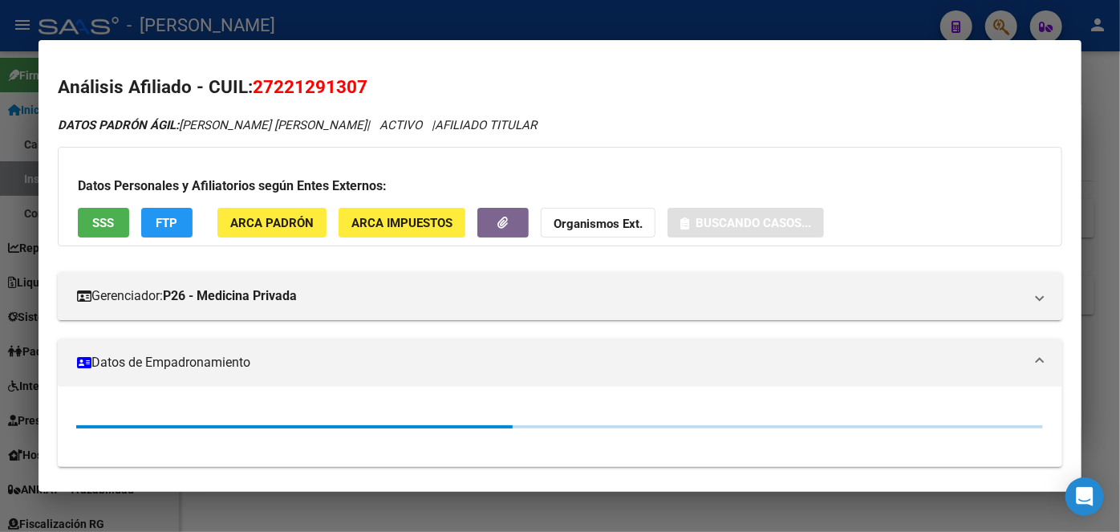
click at [289, 221] on span "ARCA Padrón" at bounding box center [271, 223] width 83 height 14
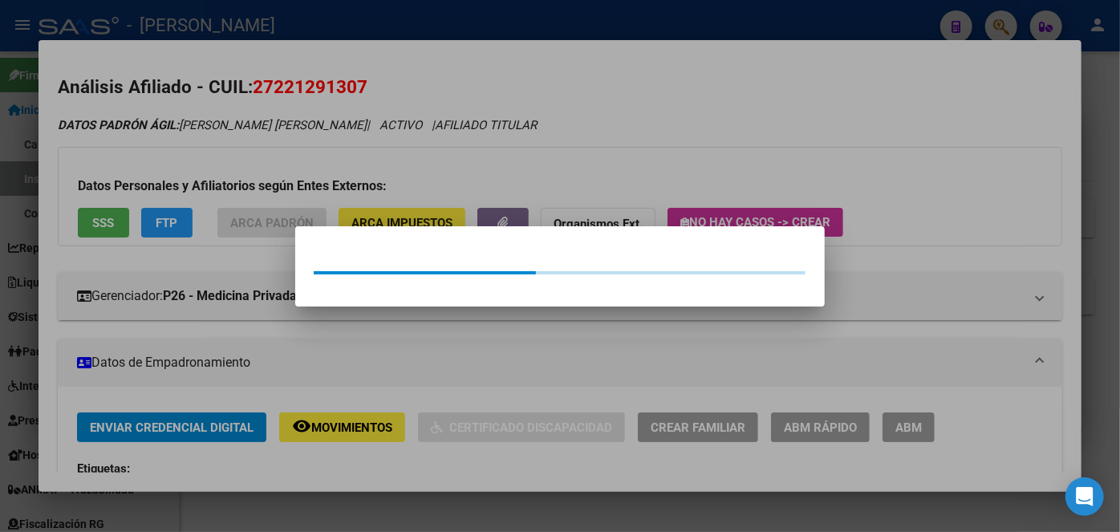
click at [265, 153] on div at bounding box center [560, 266] width 1120 height 532
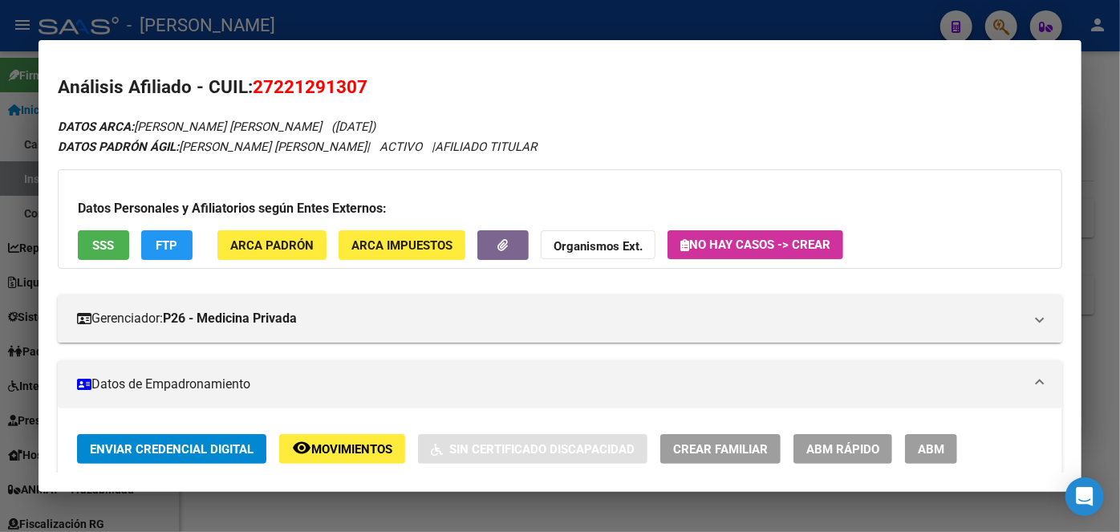
scroll to position [291, 0]
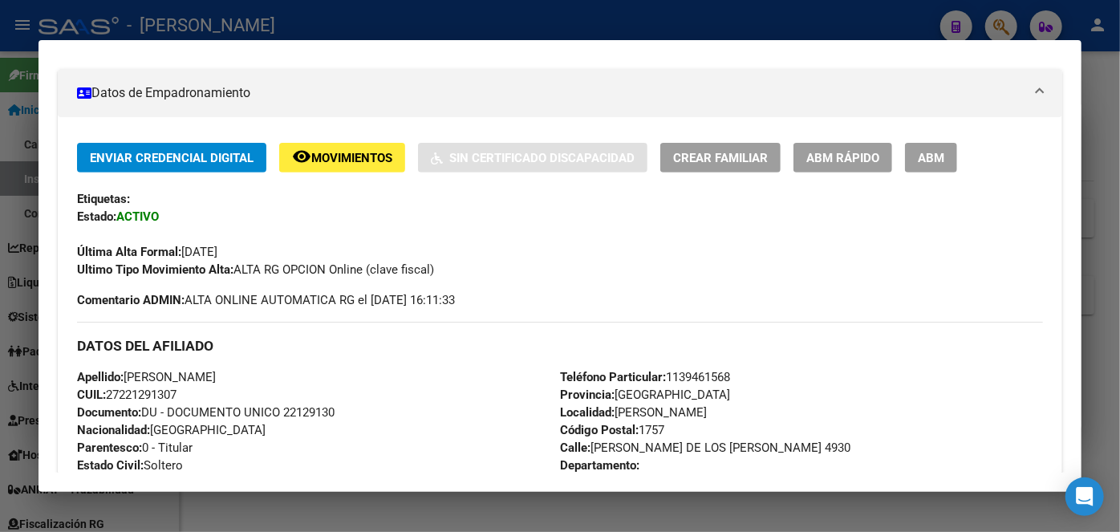
click at [319, 413] on span "Documento: DU - DOCUMENTO UNICO 22129130" at bounding box center [205, 412] width 257 height 14
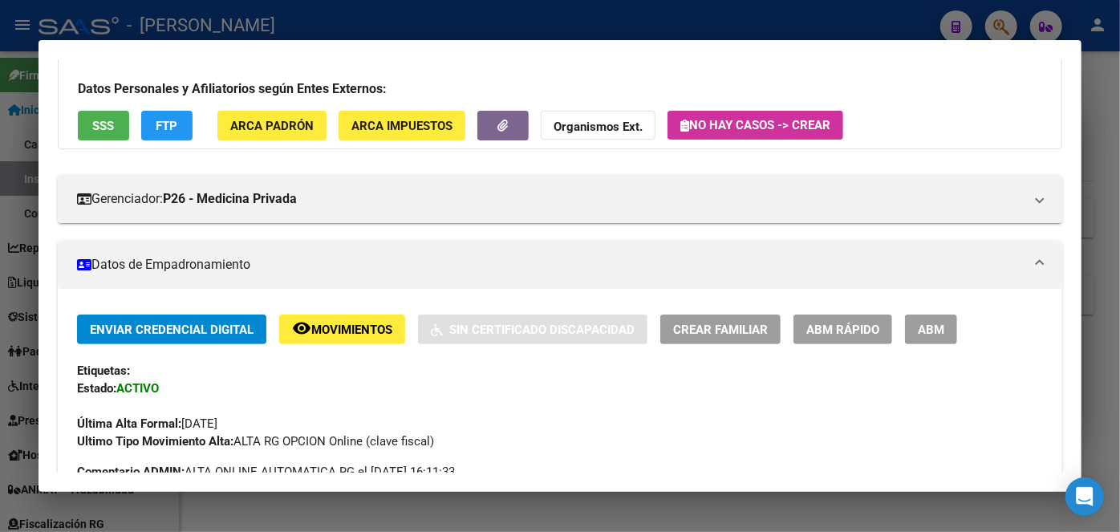
scroll to position [0, 0]
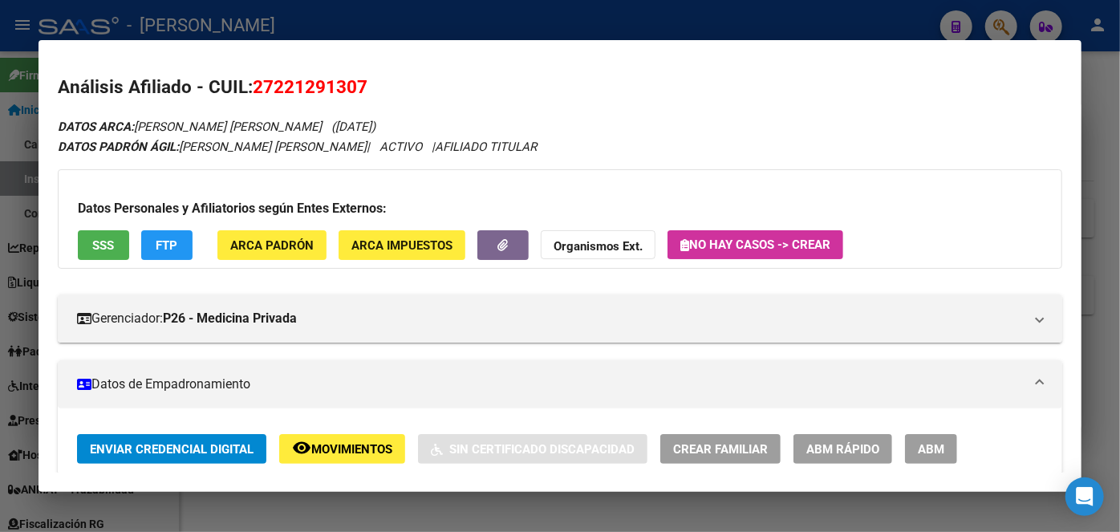
click at [286, 248] on span "ARCA Padrón" at bounding box center [271, 245] width 83 height 14
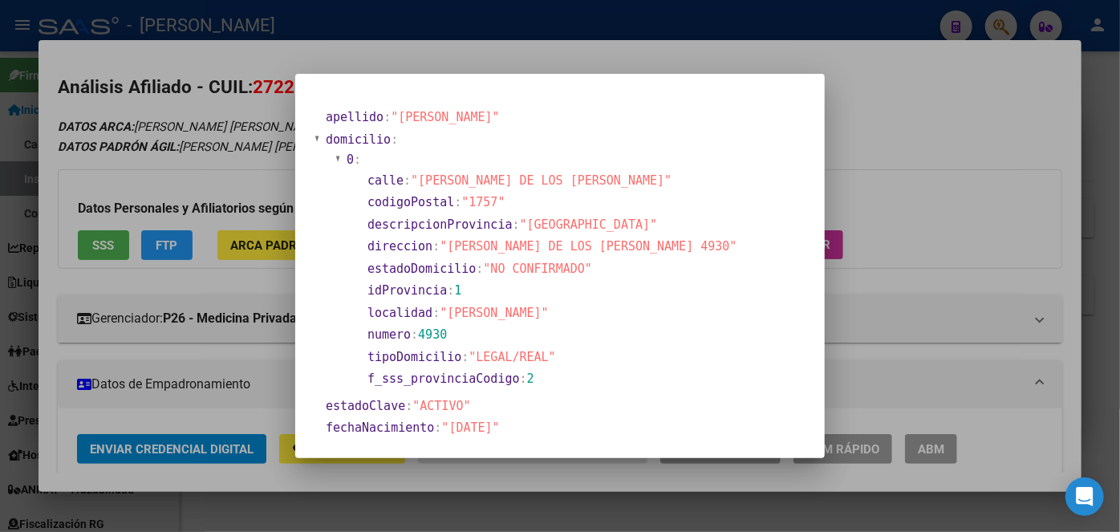
click at [169, 91] on div at bounding box center [560, 266] width 1120 height 532
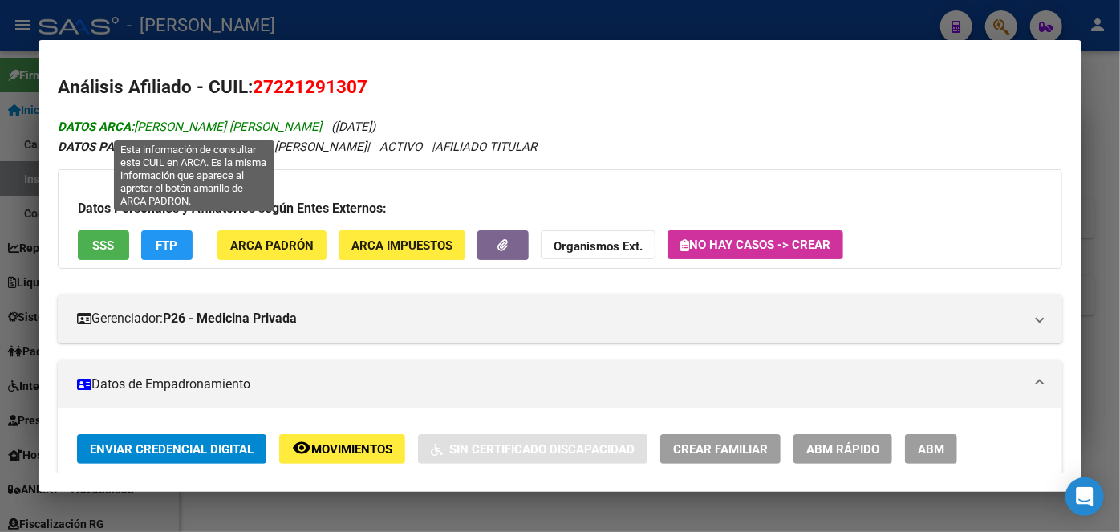
drag, startPoint x: 140, startPoint y: 124, endPoint x: 213, endPoint y: 123, distance: 73.8
click at [213, 123] on span "DATOS ARCA: [PERSON_NAME] [PERSON_NAME]" at bounding box center [190, 126] width 264 height 14
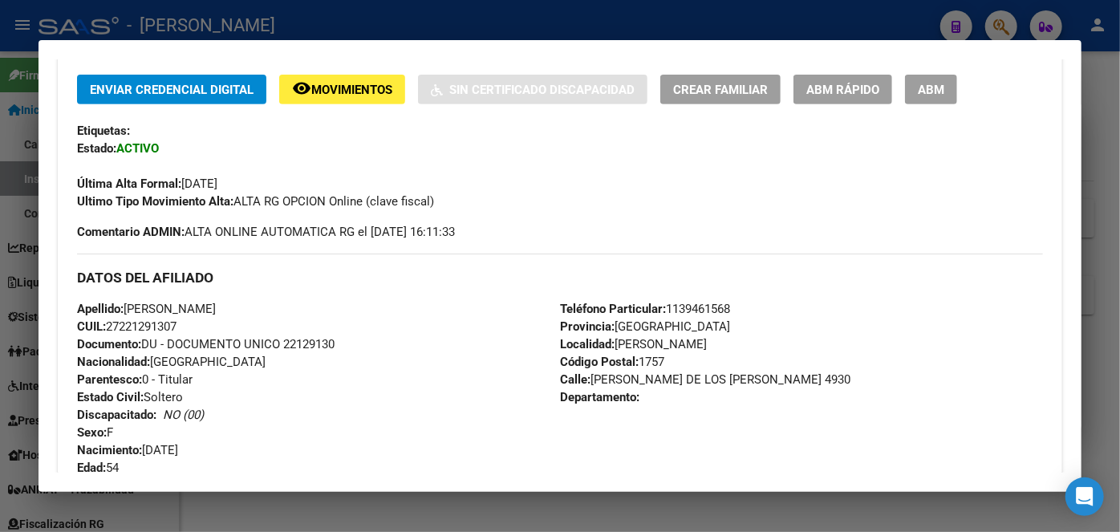
scroll to position [364, 0]
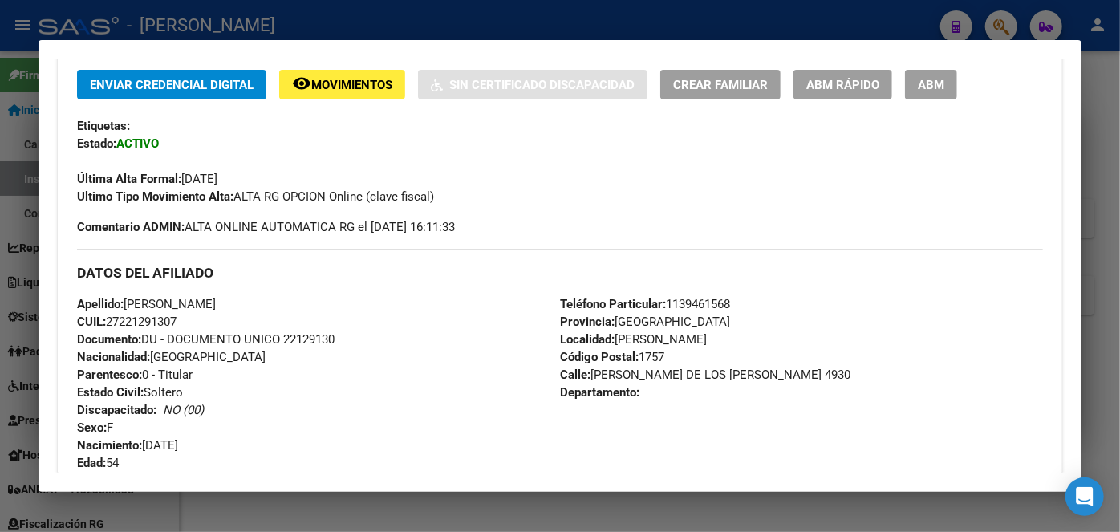
click at [701, 294] on div "DATOS DEL AFILIADO" at bounding box center [560, 272] width 966 height 47
click at [703, 294] on div "DATOS DEL AFILIADO" at bounding box center [560, 272] width 966 height 47
click at [706, 298] on span "Teléfono Particular: [PHONE_NUMBER]" at bounding box center [645, 304] width 170 height 14
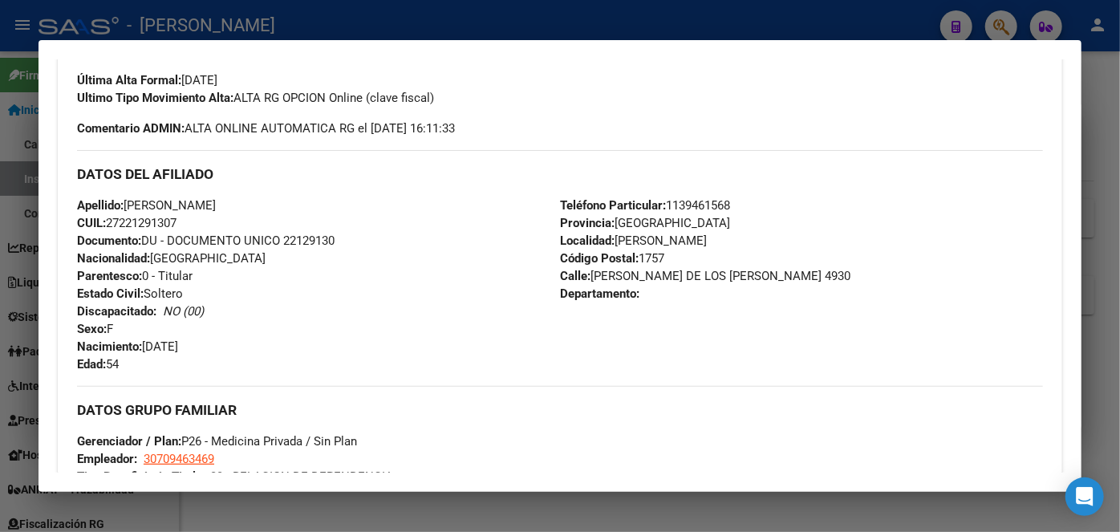
scroll to position [583, 0]
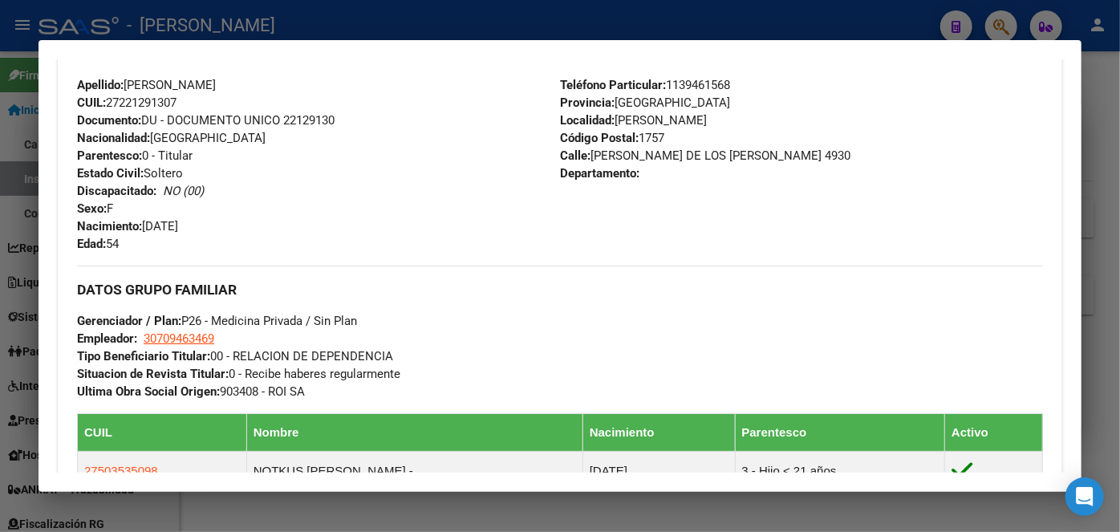
click at [220, 346] on div "DATOS GRUPO FAMILIAR Gerenciador / Plan: P26 - Medicina Privada / Sin Plan Empl…" at bounding box center [560, 332] width 966 height 135
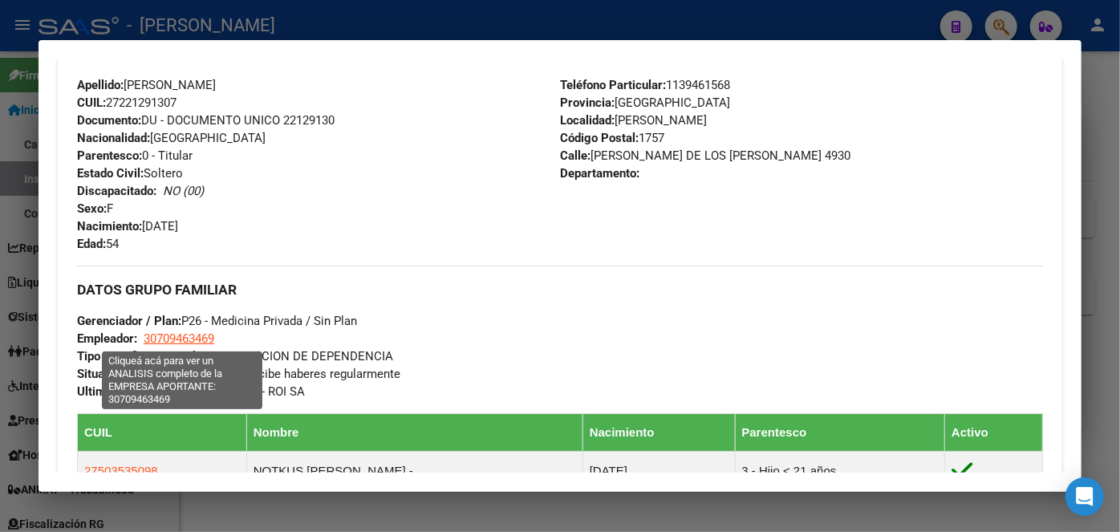
click at [212, 338] on span "30709463469" at bounding box center [179, 338] width 71 height 14
type textarea "30709463469"
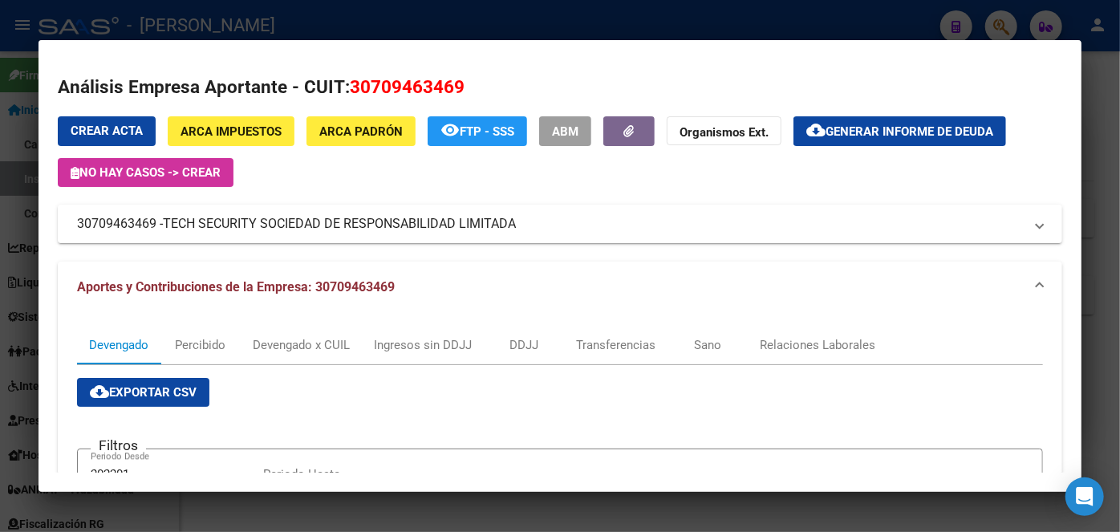
click at [267, 18] on div at bounding box center [560, 266] width 1120 height 532
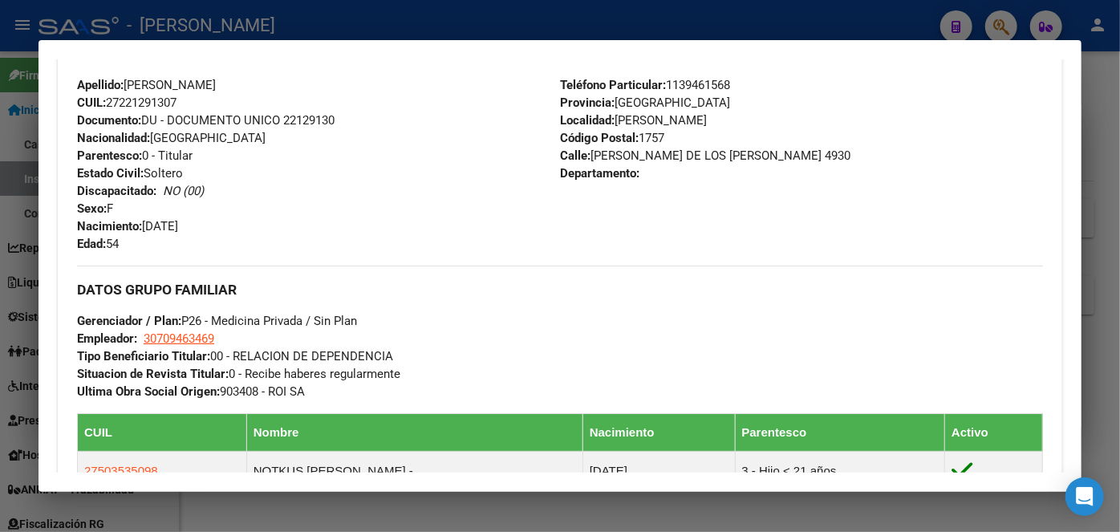
click at [201, 28] on div at bounding box center [560, 266] width 1120 height 532
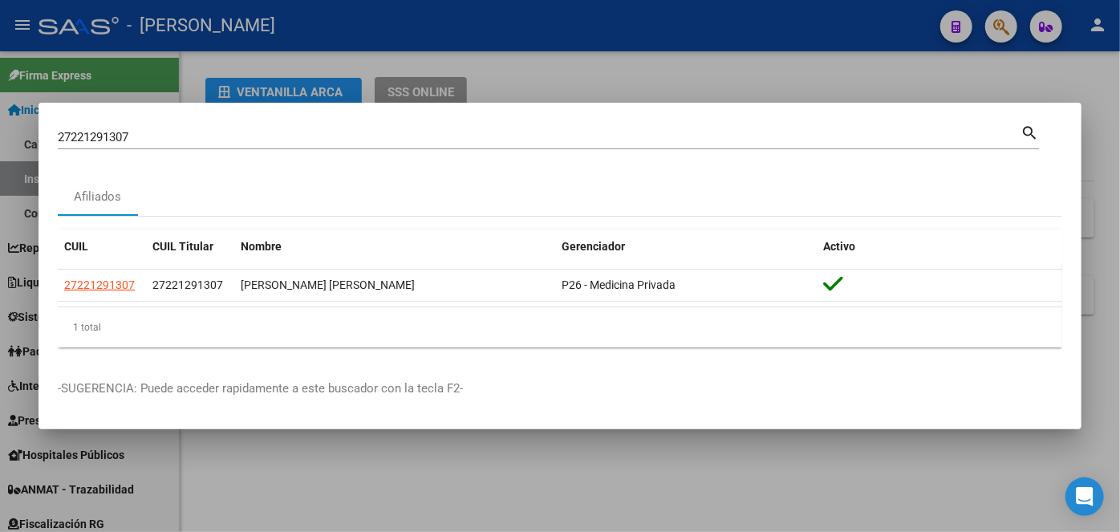
click at [186, 128] on div "27221291307 Buscar (apellido, dni, cuil, [PERSON_NAME], cuit, obra social)" at bounding box center [539, 137] width 962 height 24
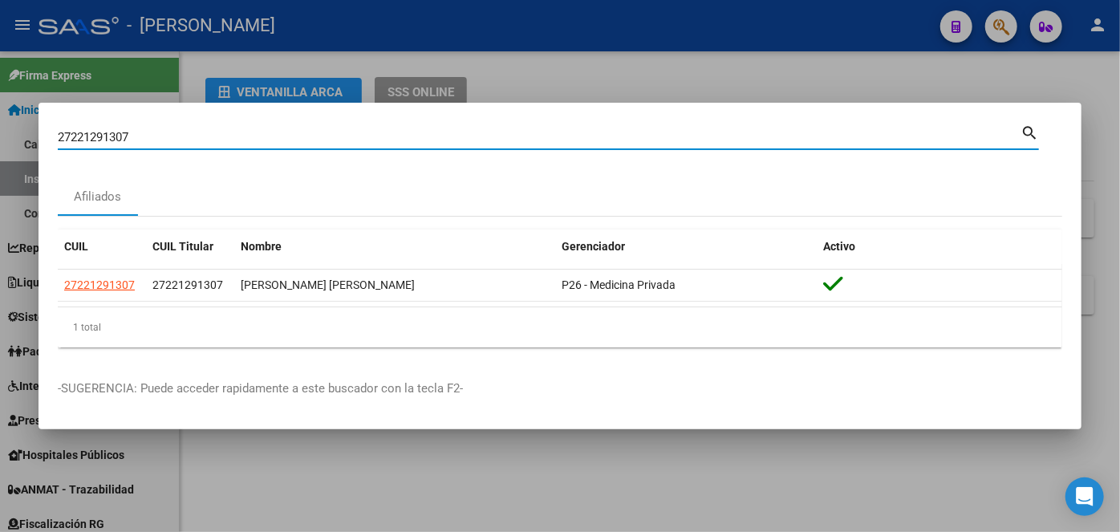
click at [186, 131] on input "27221291307" at bounding box center [539, 137] width 962 height 14
click at [186, 130] on input "27221291307" at bounding box center [539, 137] width 962 height 14
paste input "0433827288"
type input "20433827288"
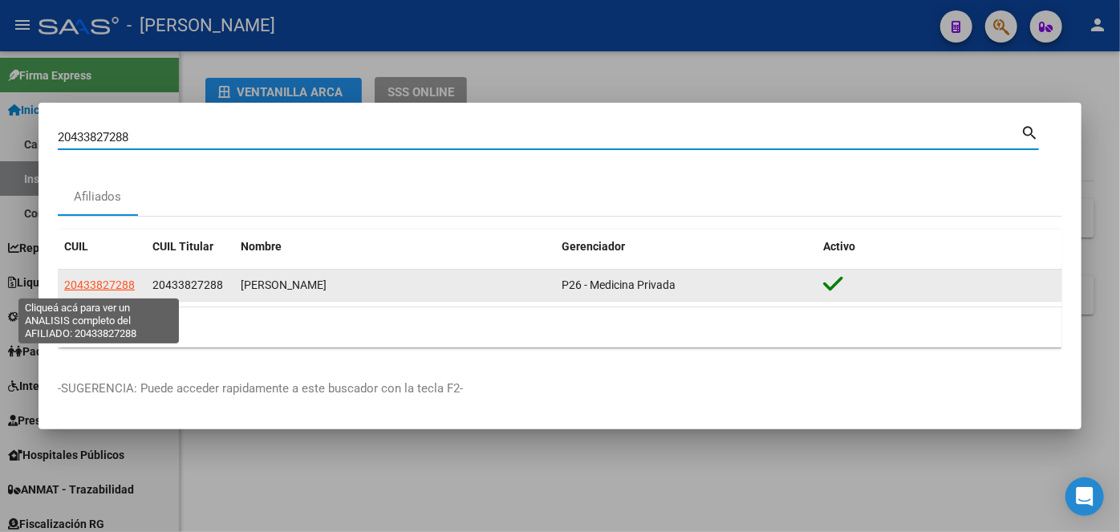
click at [123, 283] on span "20433827288" at bounding box center [99, 284] width 71 height 13
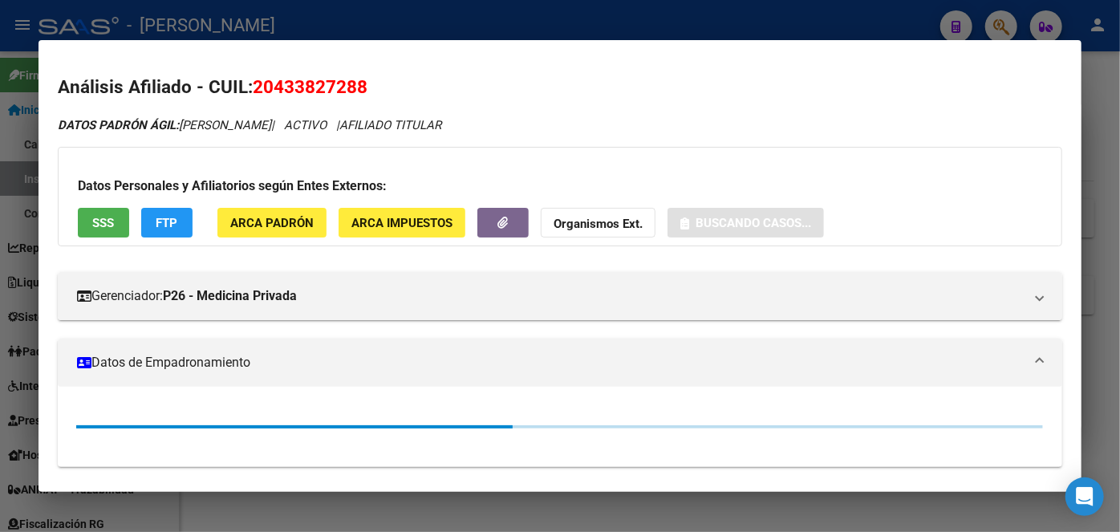
click at [302, 222] on span "ARCA Padrón" at bounding box center [271, 223] width 83 height 14
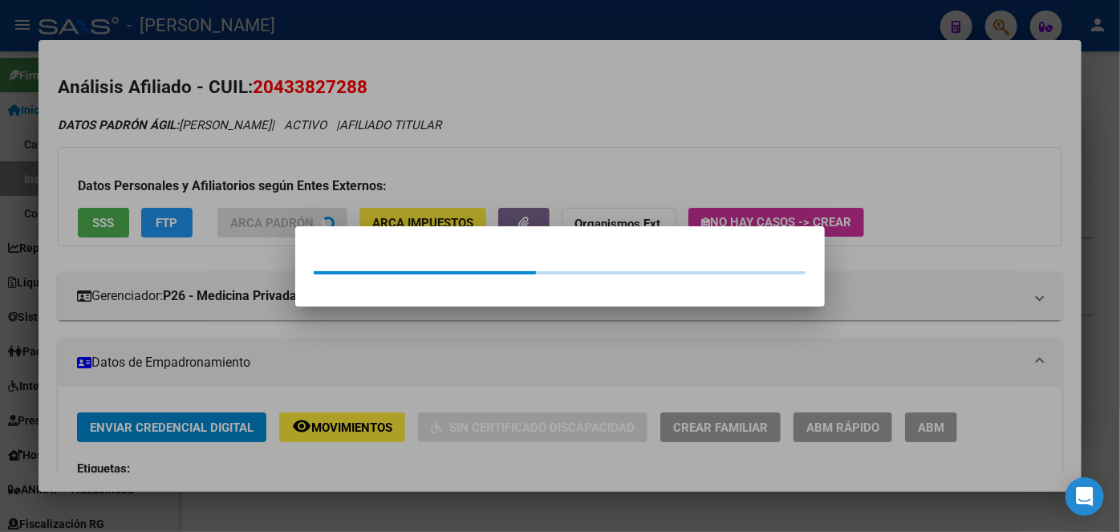
drag, startPoint x: 278, startPoint y: 162, endPoint x: 190, endPoint y: 5, distance: 180.3
click at [277, 160] on div at bounding box center [560, 266] width 1120 height 532
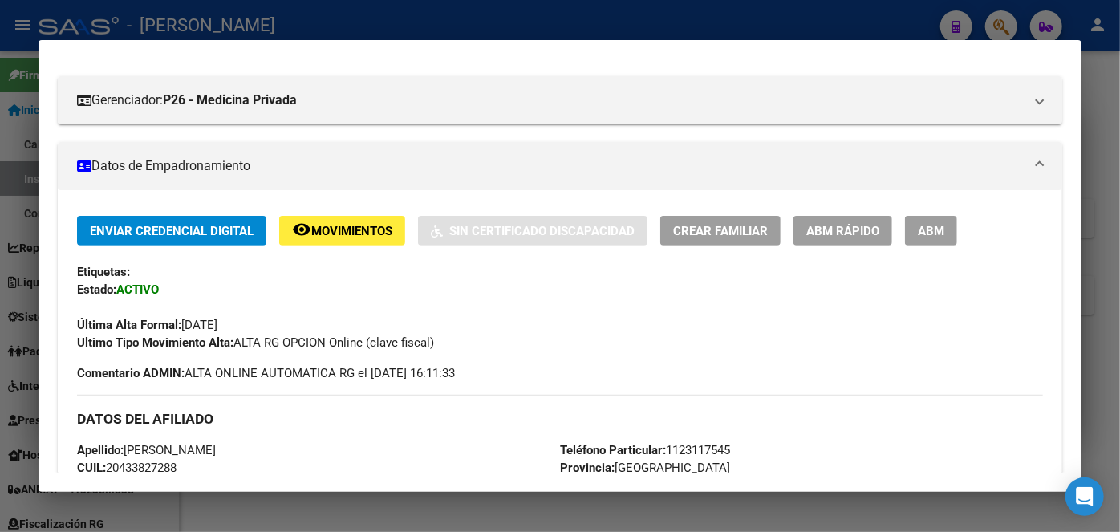
scroll to position [437, 0]
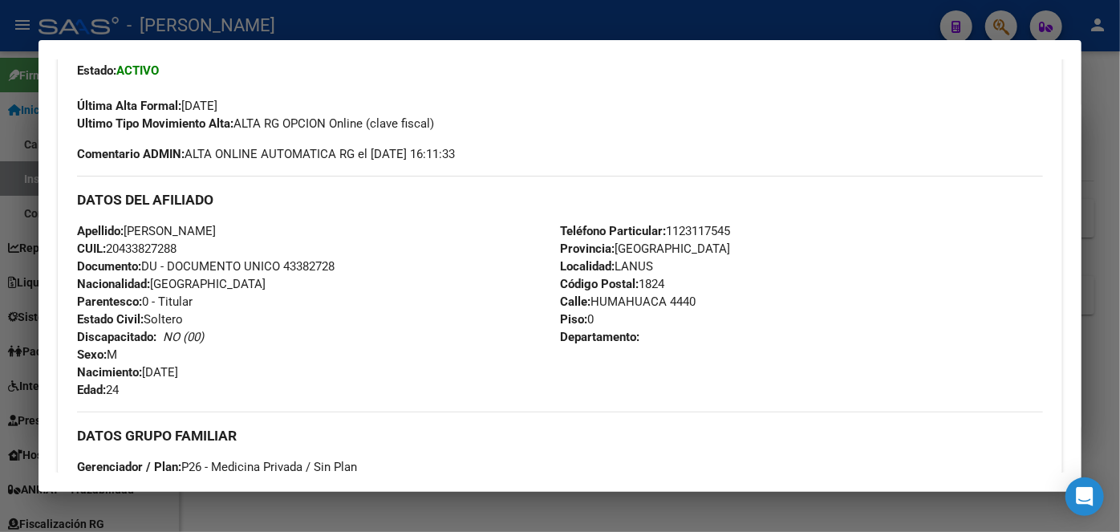
click at [303, 259] on span "Documento: DU - DOCUMENTO UNICO 43382728" at bounding box center [205, 266] width 257 height 14
click at [719, 225] on span "Teléfono Particular: [PHONE_NUMBER]" at bounding box center [645, 231] width 170 height 14
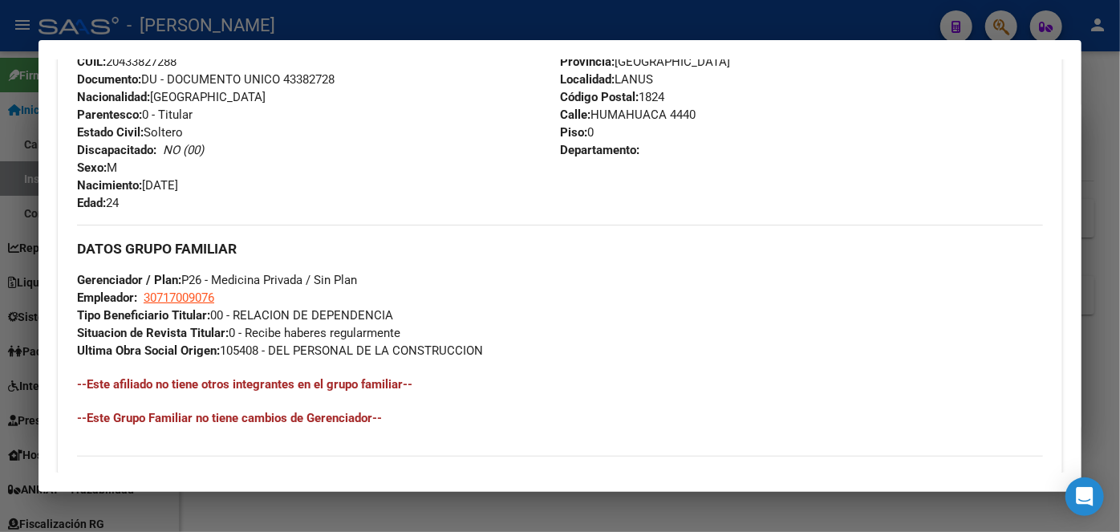
scroll to position [802, 0]
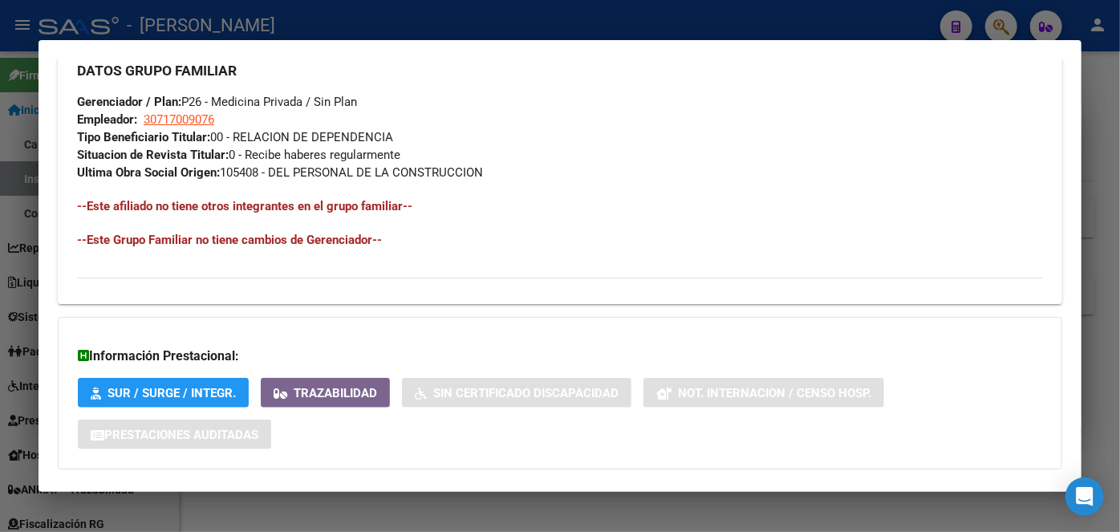
click at [151, 107] on strong "Gerenciador / Plan:" at bounding box center [129, 102] width 104 height 14
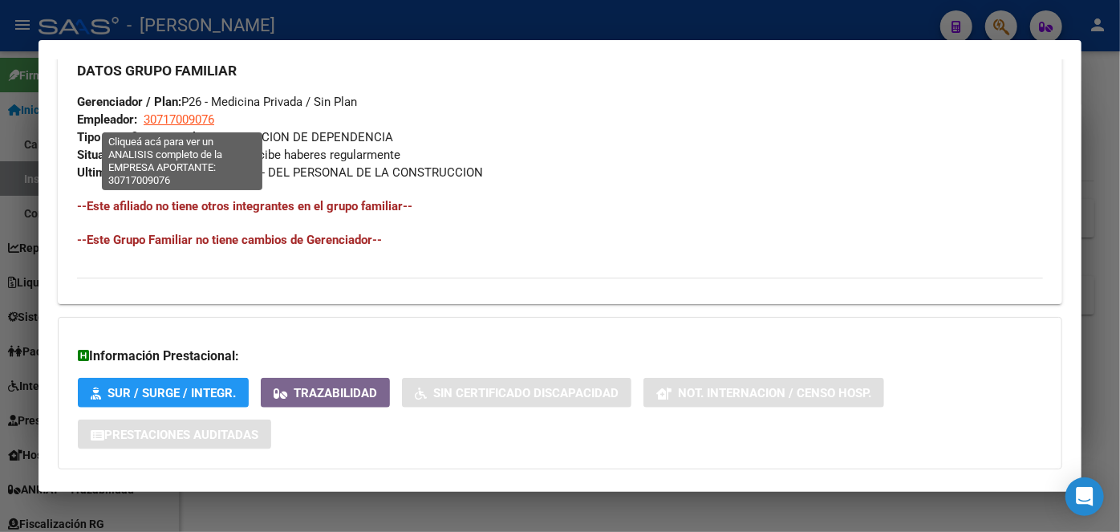
click at [154, 112] on span "30717009076" at bounding box center [179, 119] width 71 height 14
type textarea "30717009076"
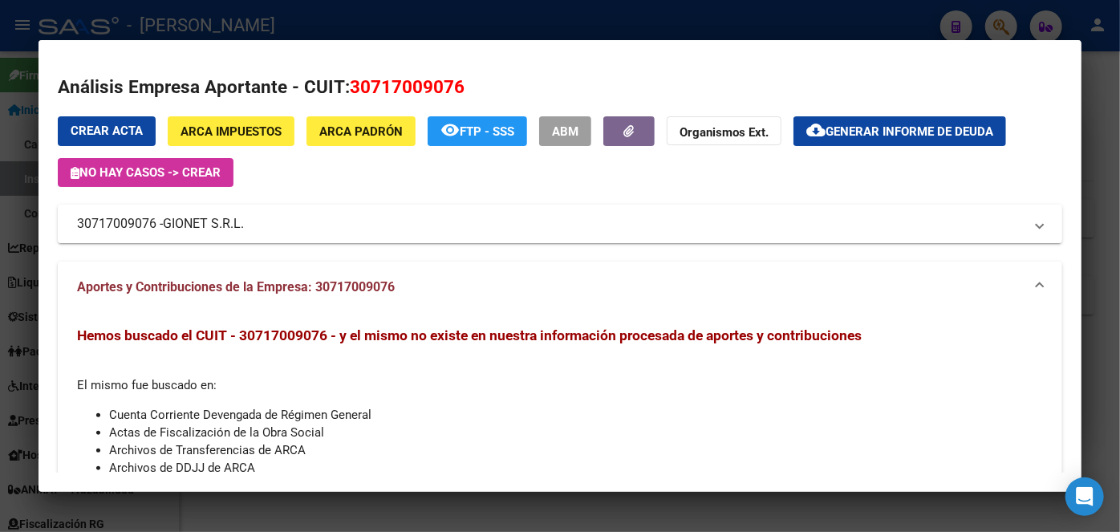
click at [210, 225] on span "GIONET S.R.L." at bounding box center [203, 223] width 81 height 19
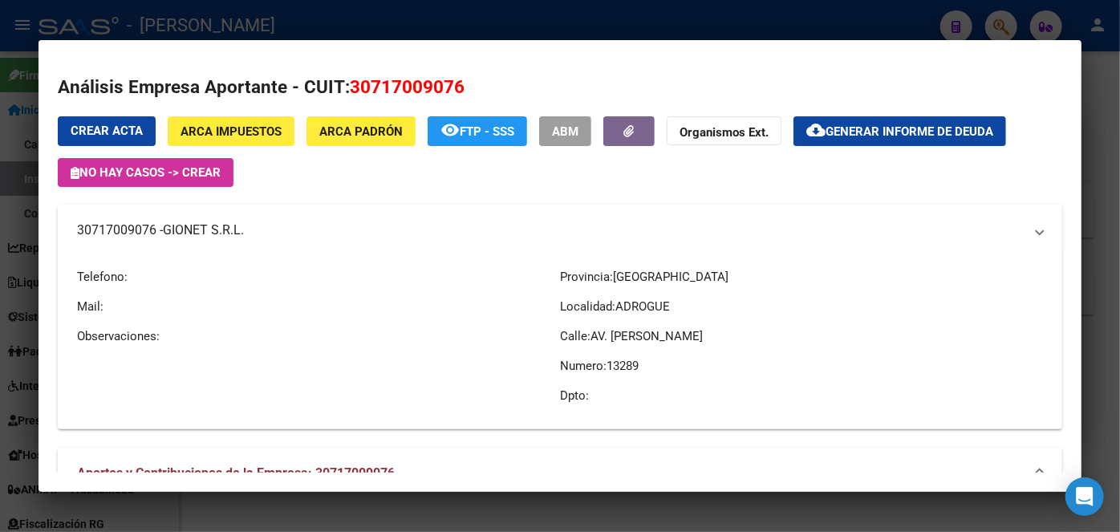
click at [210, 225] on span "GIONET S.R.L." at bounding box center [203, 230] width 81 height 19
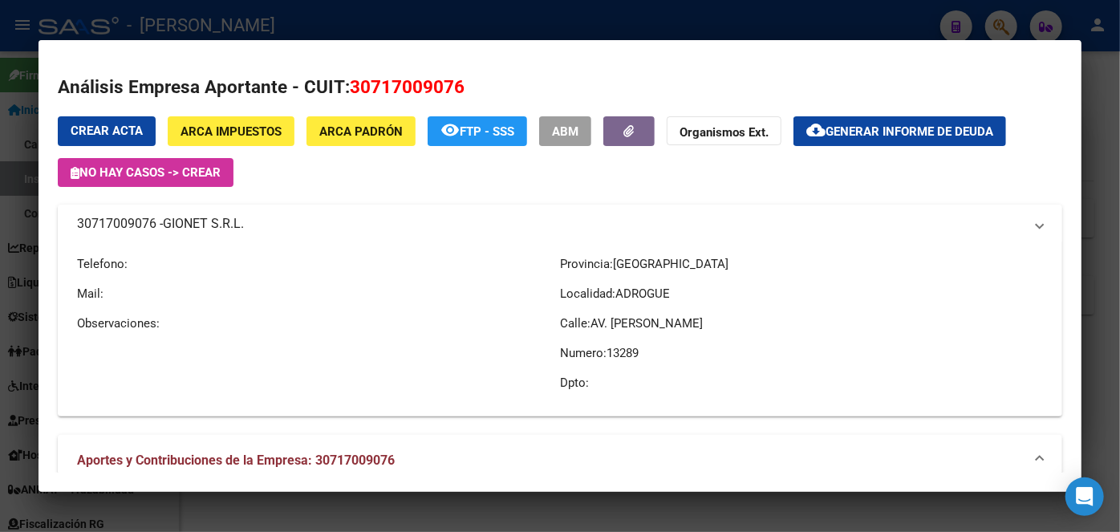
click at [210, 225] on span "GIONET S.R.L." at bounding box center [203, 223] width 81 height 19
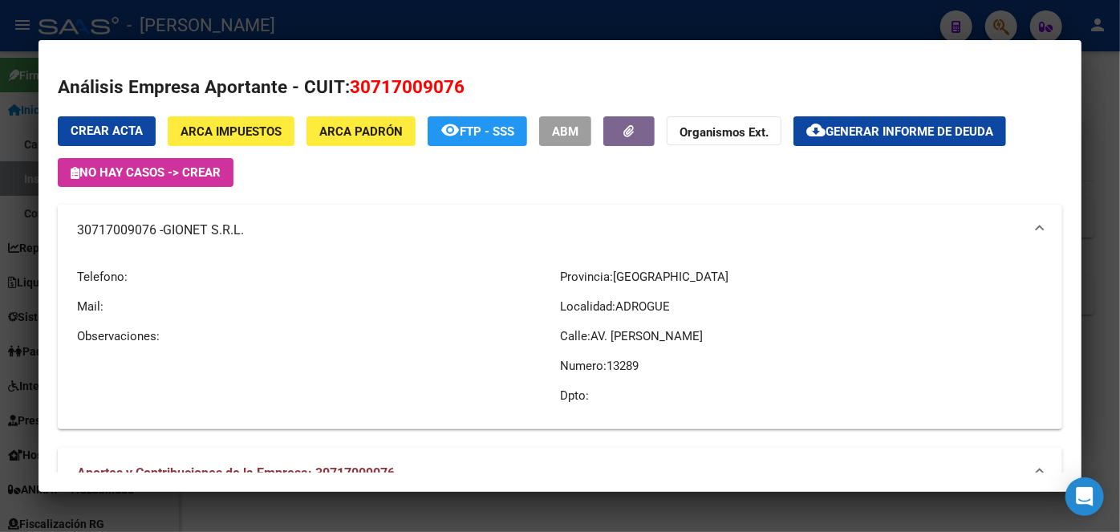
click at [241, 14] on div at bounding box center [560, 266] width 1120 height 532
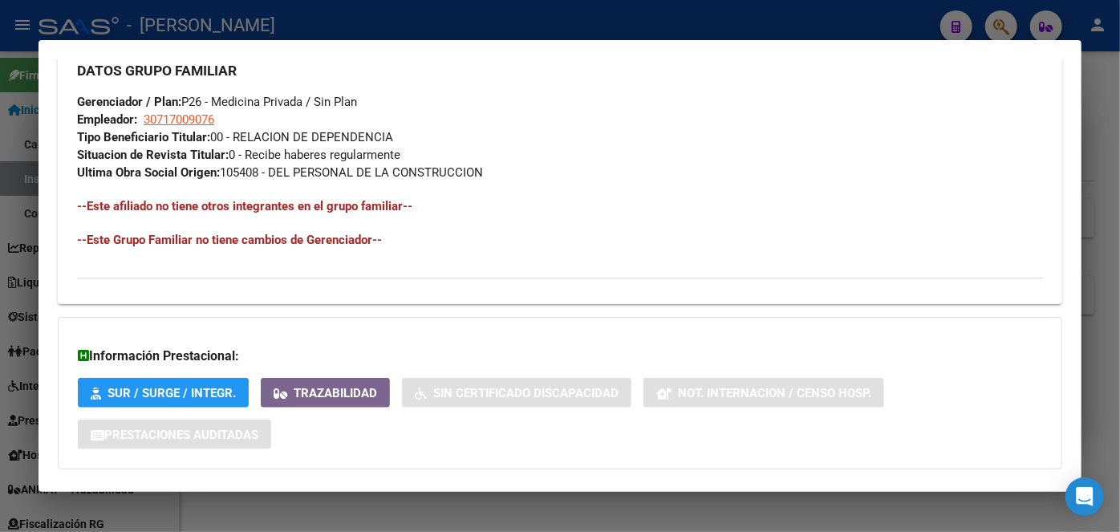
click at [241, 14] on div at bounding box center [560, 266] width 1120 height 532
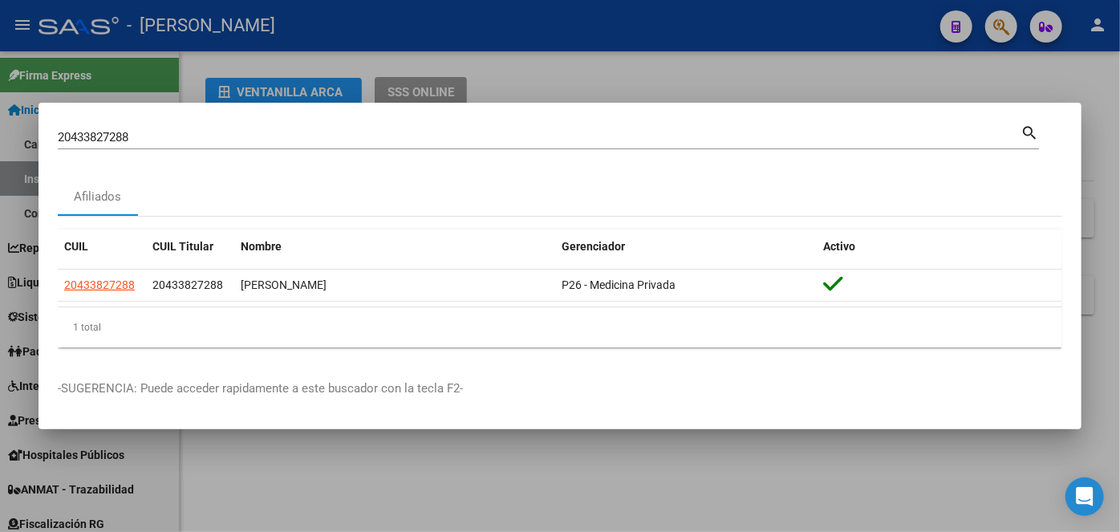
click at [177, 137] on input "20433827288" at bounding box center [539, 137] width 962 height 14
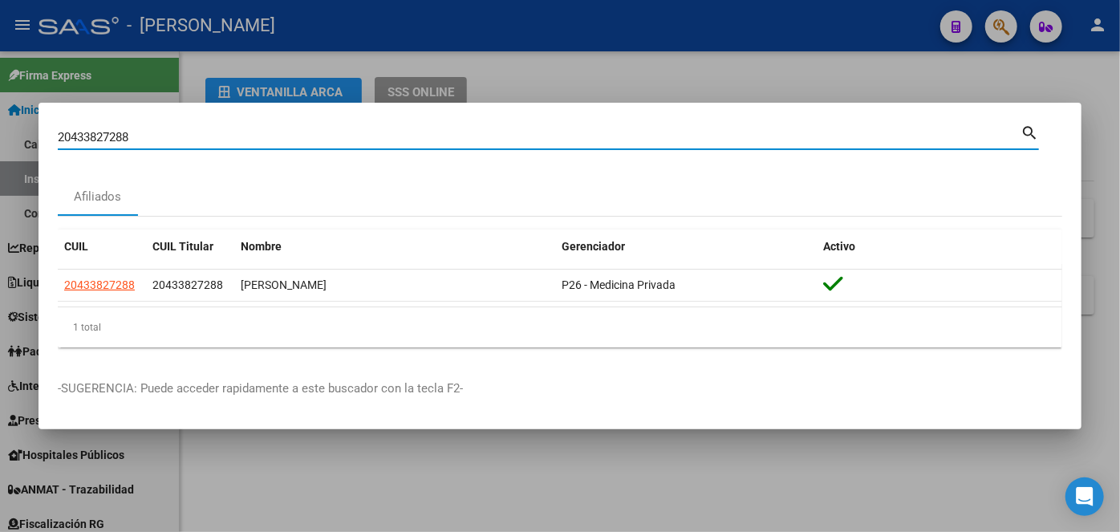
click at [177, 137] on input "20433827288" at bounding box center [539, 137] width 962 height 14
paste input "290460396"
type input "20290460396"
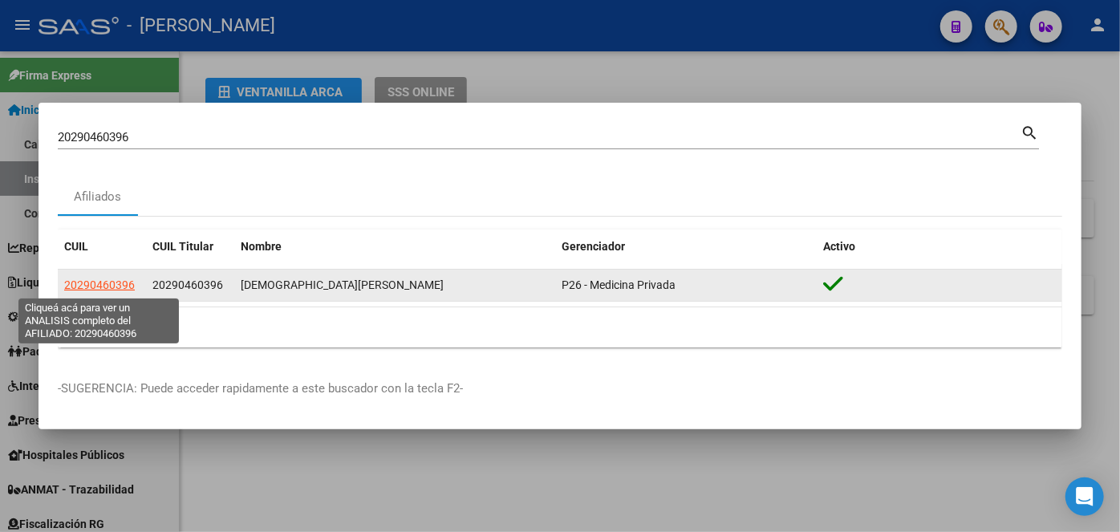
click at [123, 289] on span "20290460396" at bounding box center [99, 284] width 71 height 13
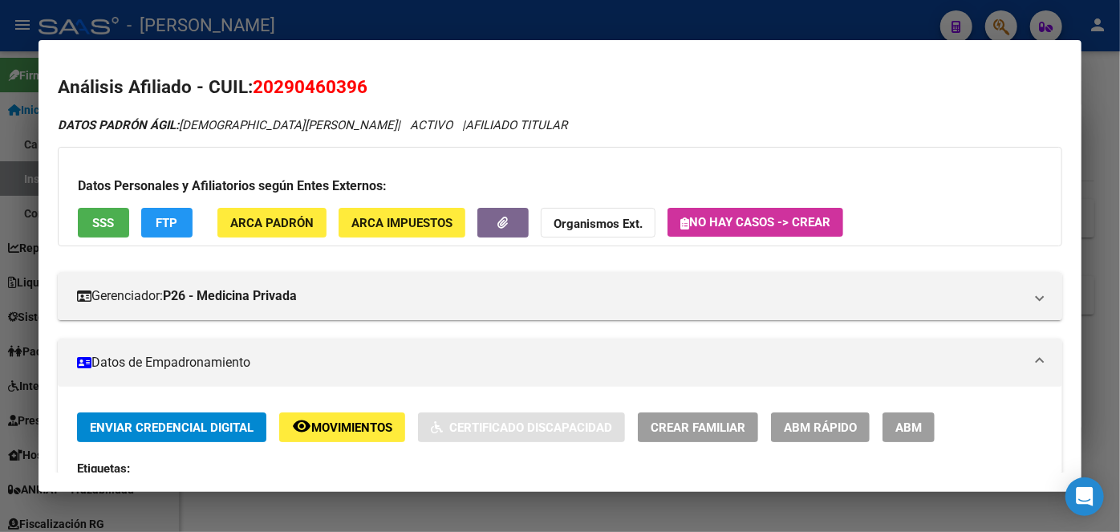
click at [243, 235] on button "ARCA Padrón" at bounding box center [271, 223] width 109 height 30
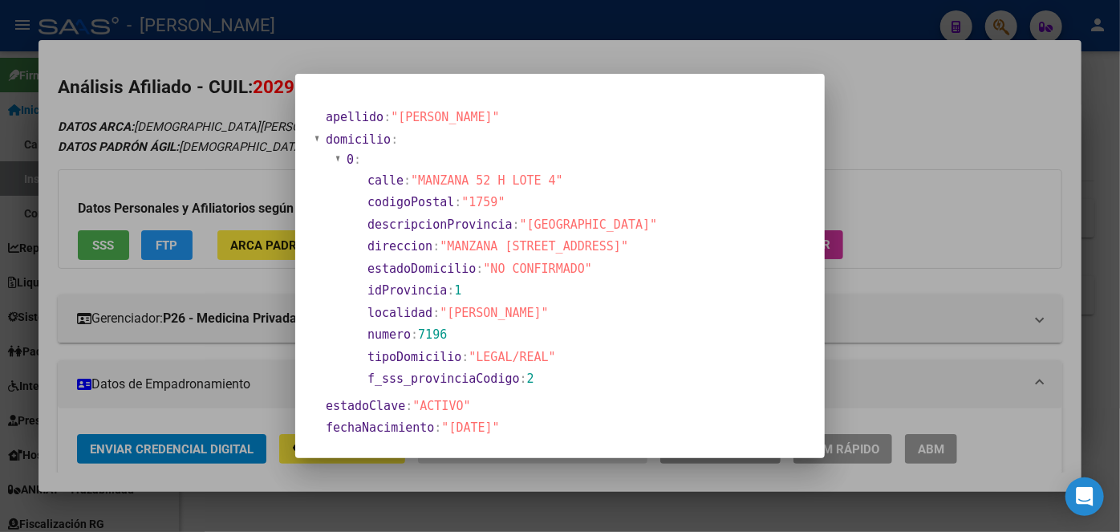
click at [198, 141] on div at bounding box center [560, 266] width 1120 height 532
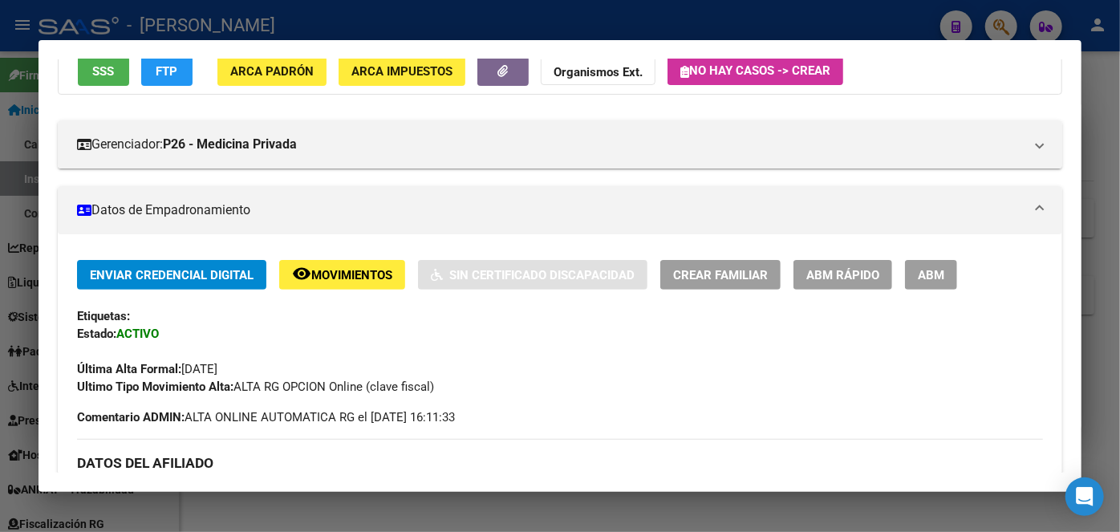
scroll to position [437, 0]
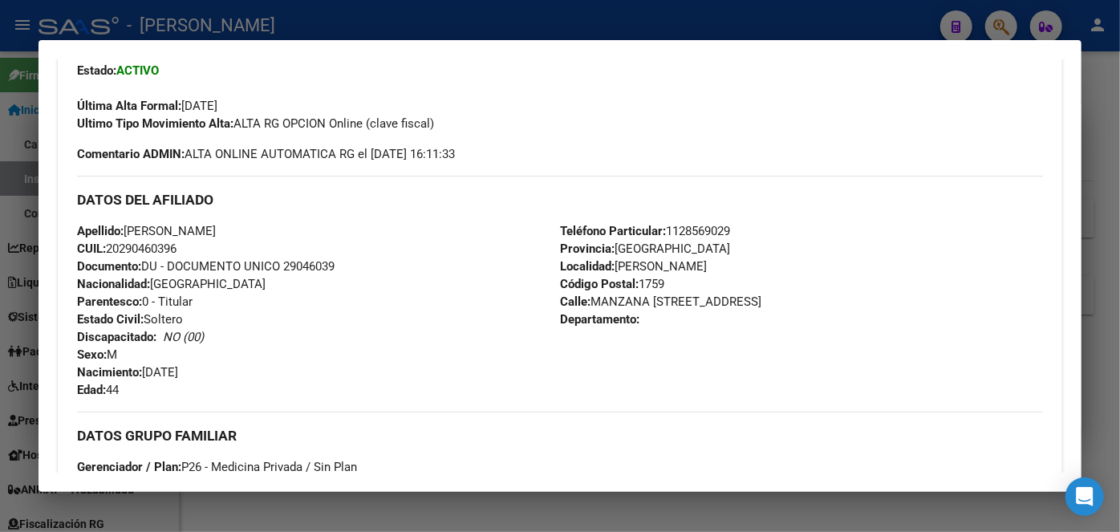
click at [317, 269] on span "Documento: DU - DOCUMENTO UNICO 29046039" at bounding box center [205, 266] width 257 height 14
click at [682, 221] on div "DATOS DEL AFILIADO" at bounding box center [560, 199] width 966 height 47
click at [684, 225] on span "Teléfono Particular: [PHONE_NUMBER]" at bounding box center [645, 231] width 170 height 14
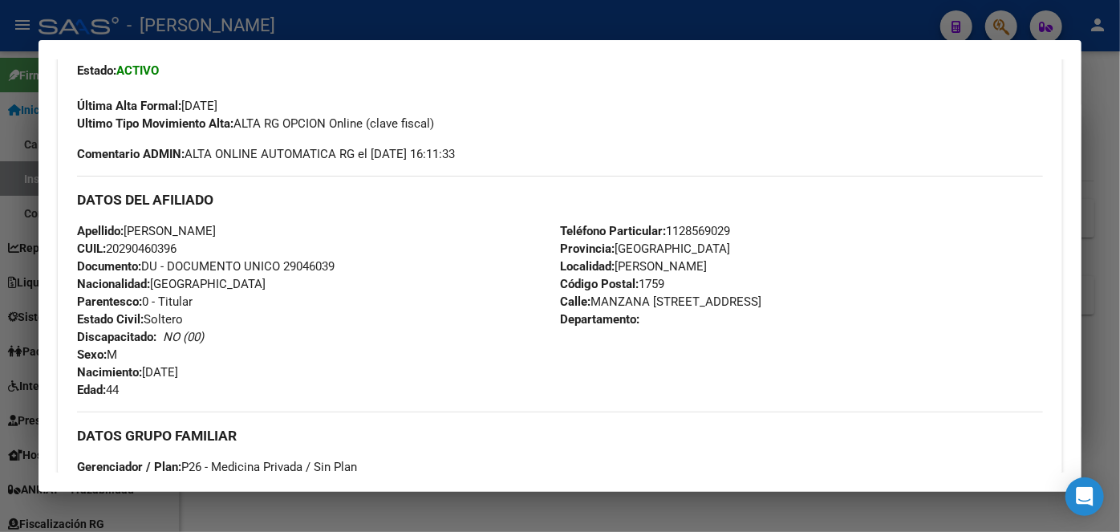
scroll to position [656, 0]
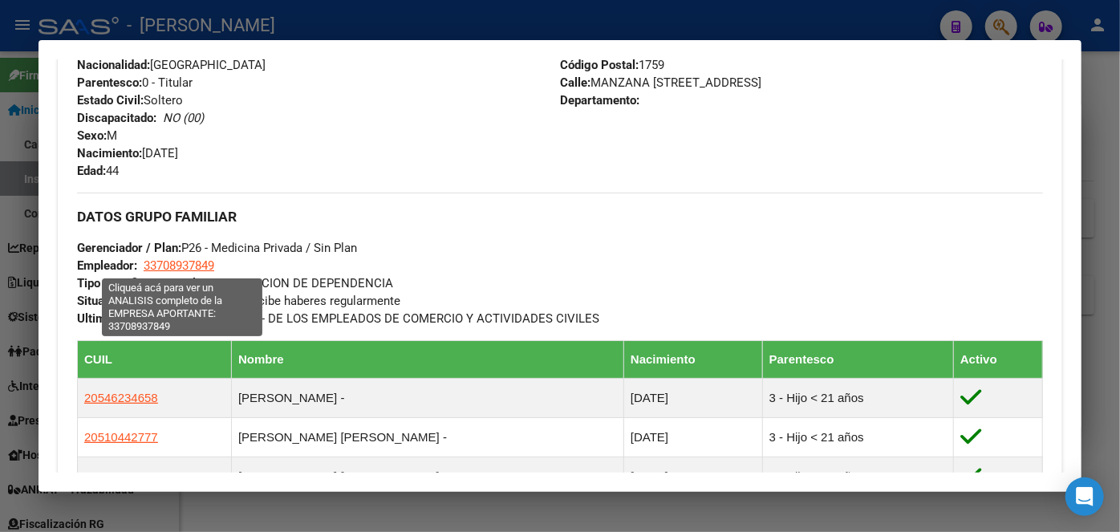
click at [188, 262] on span "33708937849" at bounding box center [179, 265] width 71 height 14
type textarea "33708937849"
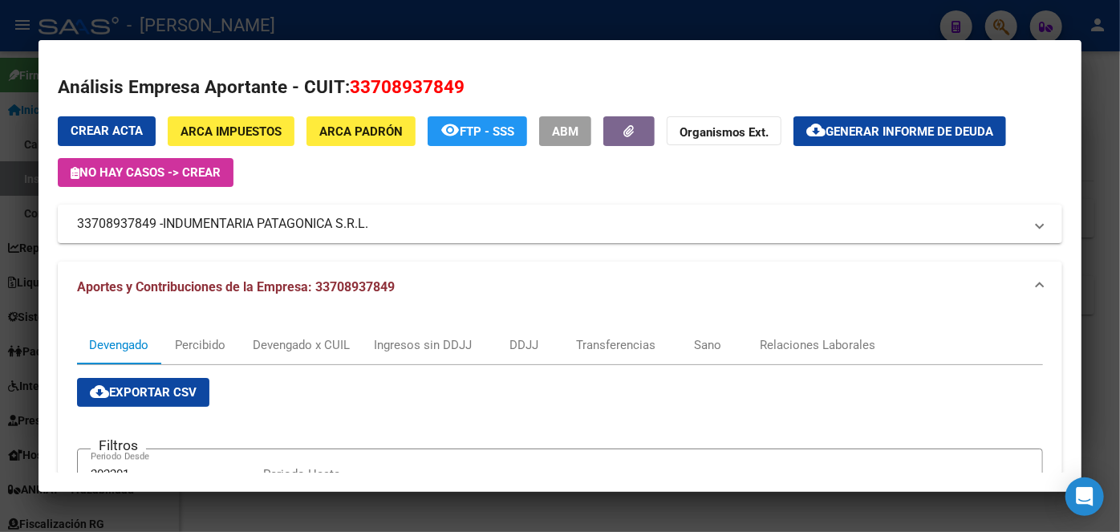
click at [265, 10] on div at bounding box center [560, 266] width 1120 height 532
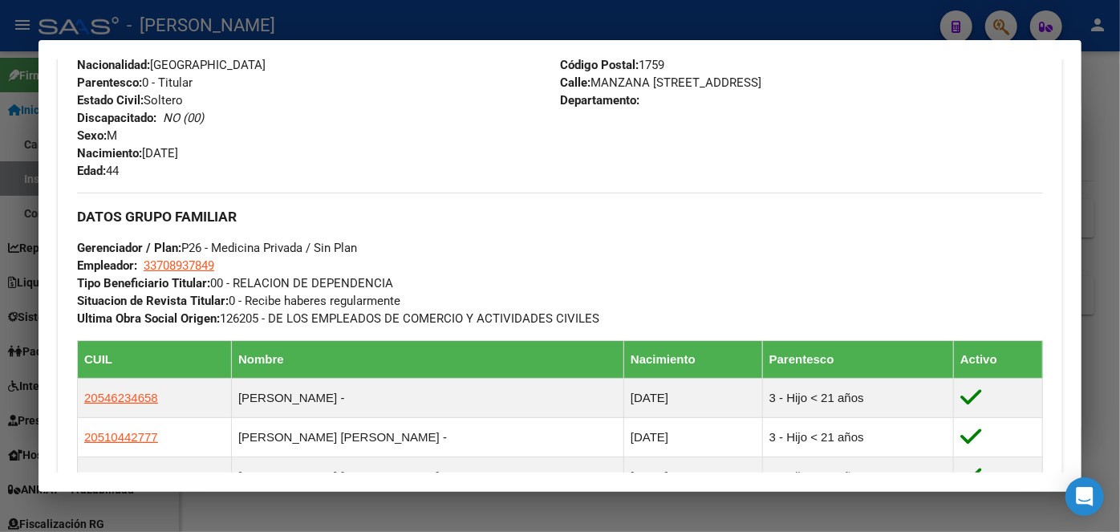
click at [251, 23] on div at bounding box center [560, 266] width 1120 height 532
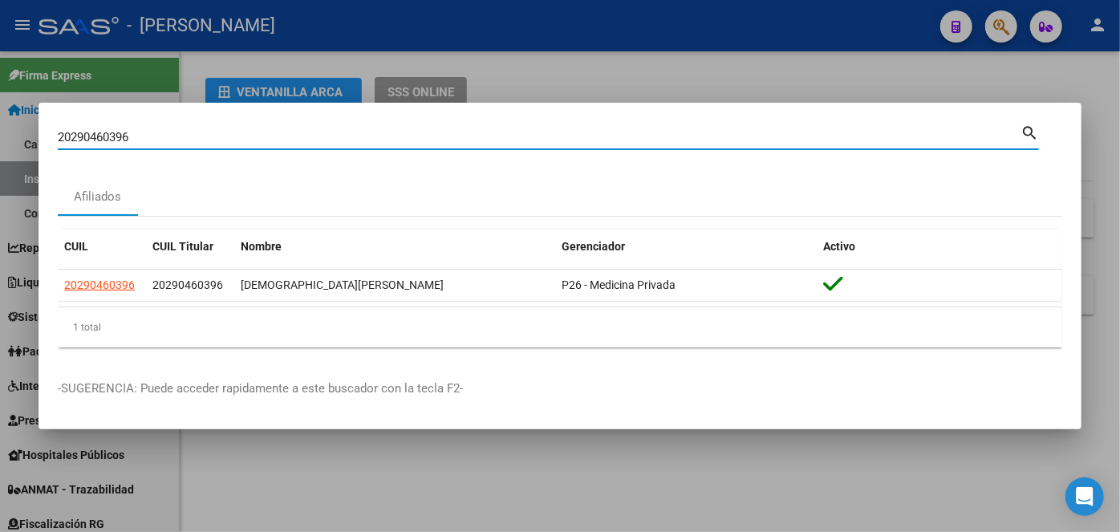
click at [212, 144] on input "20290460396" at bounding box center [539, 137] width 962 height 14
paste input "7354036024"
type input "27354036024"
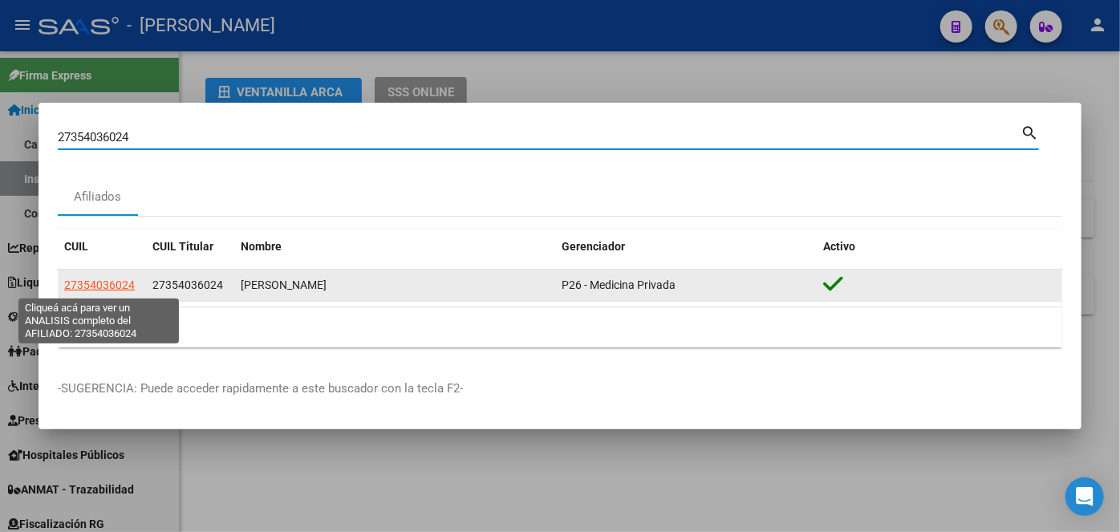
click at [119, 286] on span "27354036024" at bounding box center [99, 284] width 71 height 13
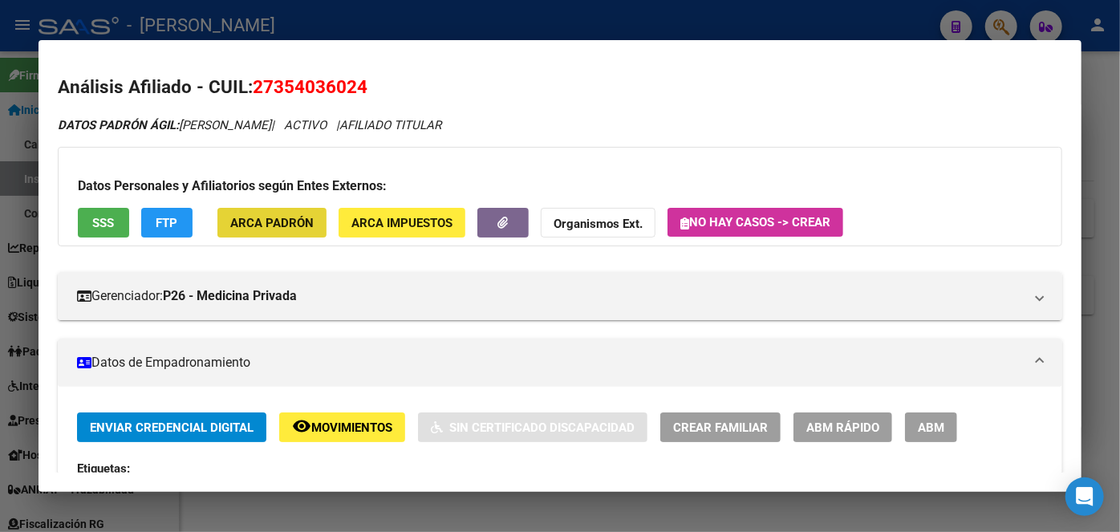
click at [290, 217] on span "ARCA Padrón" at bounding box center [271, 223] width 83 height 14
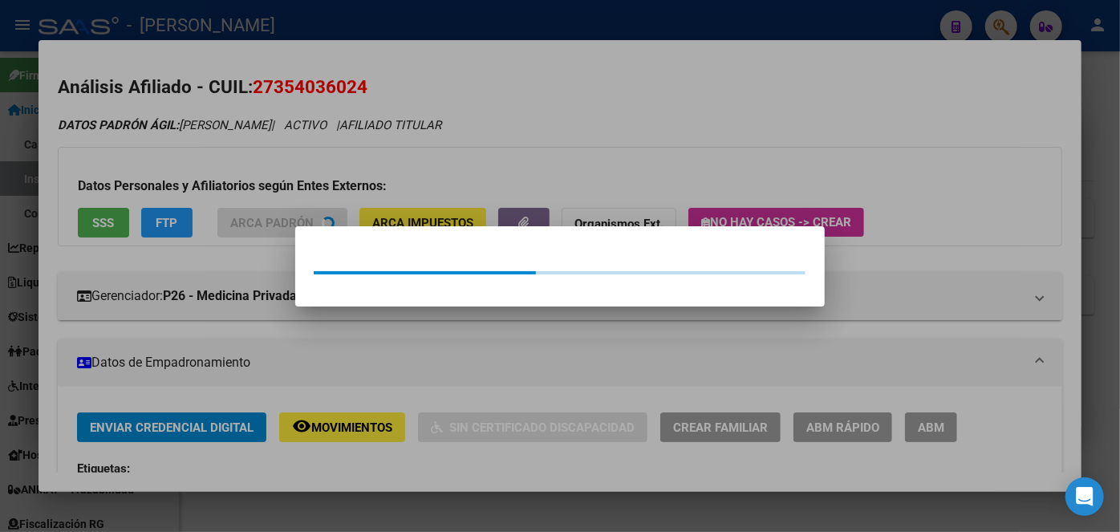
click at [233, 147] on div at bounding box center [560, 266] width 1120 height 532
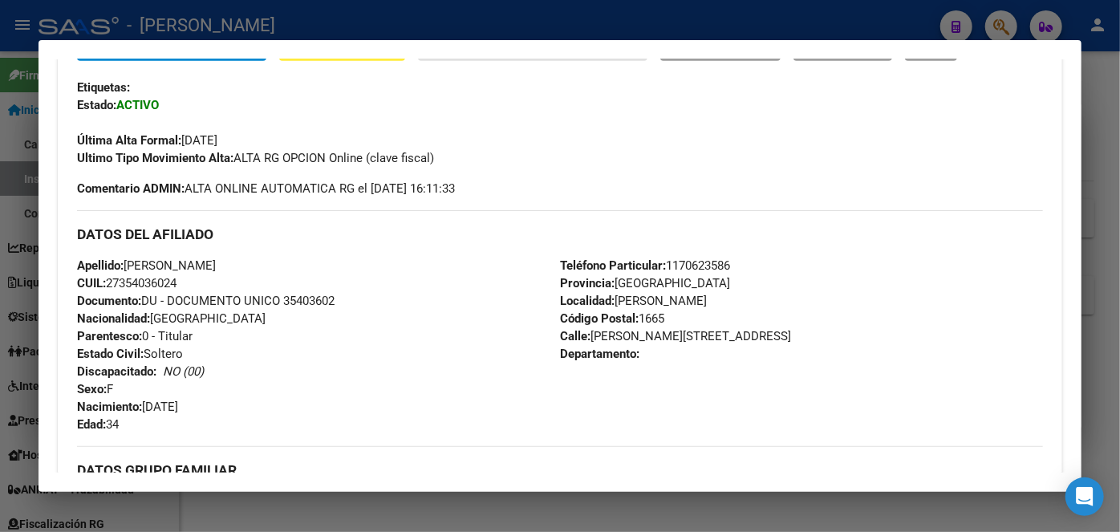
scroll to position [437, 0]
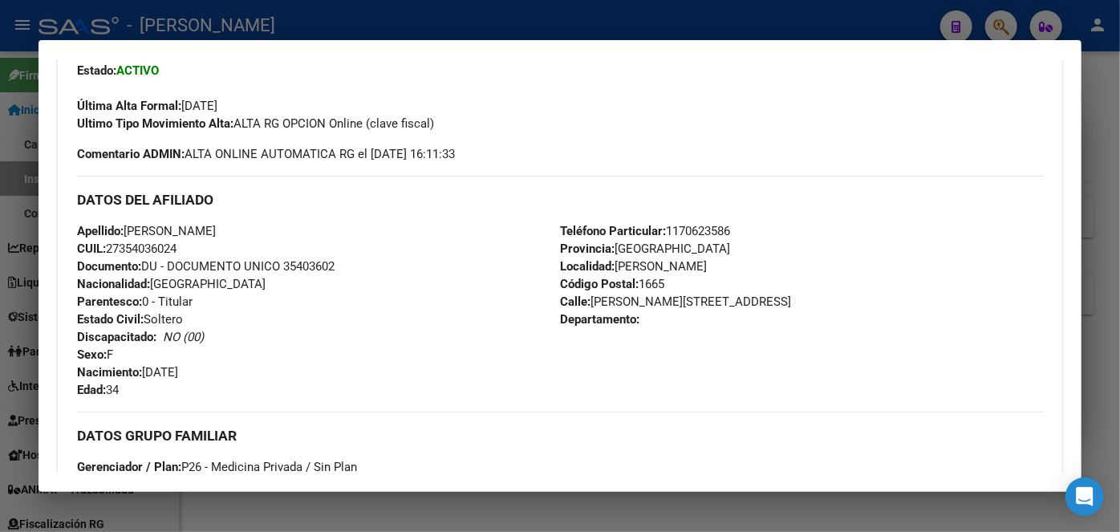
click at [318, 274] on div "Apellido: [PERSON_NAME] CUIL: 27354036024 Documento: DU - DOCUMENTO UNICO 35403…" at bounding box center [318, 310] width 483 height 176
click at [317, 268] on span "Documento: DU - DOCUMENTO UNICO 35403602" at bounding box center [205, 266] width 257 height 14
click at [686, 227] on span "Teléfono Particular: [PHONE_NUMBER]" at bounding box center [645, 231] width 170 height 14
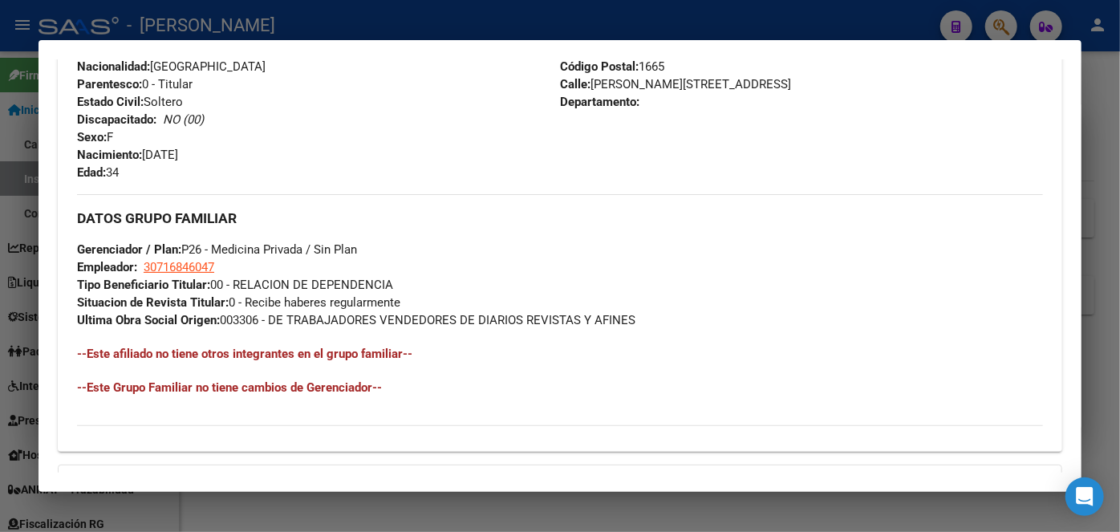
scroll to position [656, 0]
click at [209, 258] on app-link-go-to "30716846047" at bounding box center [179, 266] width 71 height 18
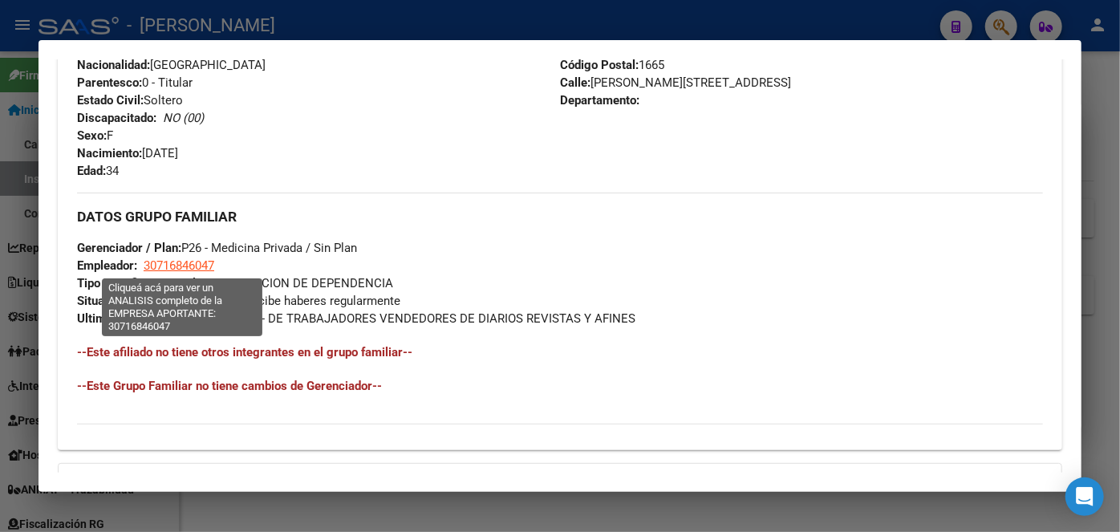
click at [209, 259] on span "30716846047" at bounding box center [179, 265] width 71 height 14
type textarea "30716846047"
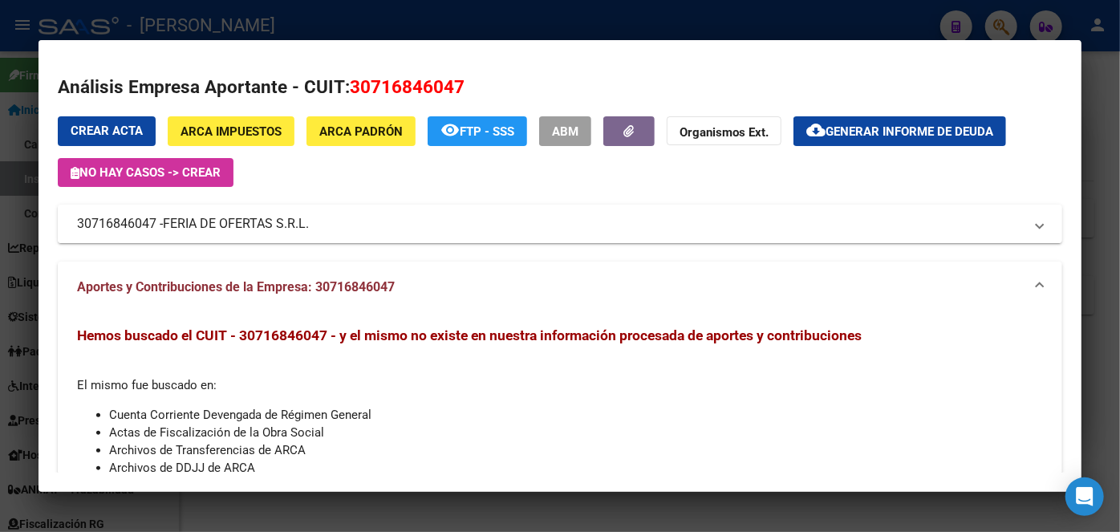
click at [273, 216] on span "FERIA DE OFERTAS S.R.L." at bounding box center [236, 223] width 146 height 19
click at [273, 216] on mat-expansion-panel-header "30716846047 - FERIA DE OFERTAS S.R.L." at bounding box center [560, 224] width 1004 height 38
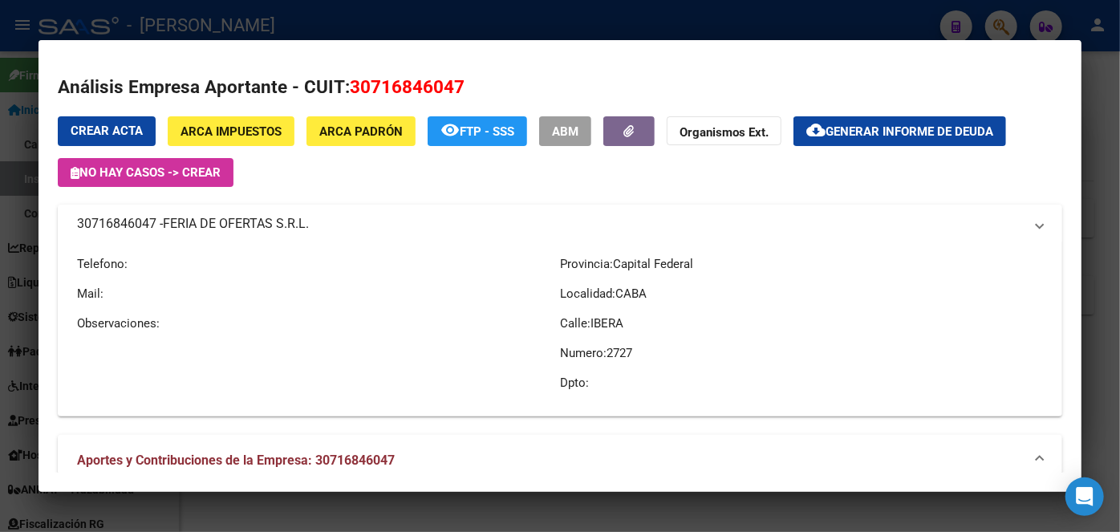
click at [273, 216] on mat-expansion-panel-header "30716846047 - FERIA DE OFERTAS S.R.L." at bounding box center [560, 224] width 1004 height 38
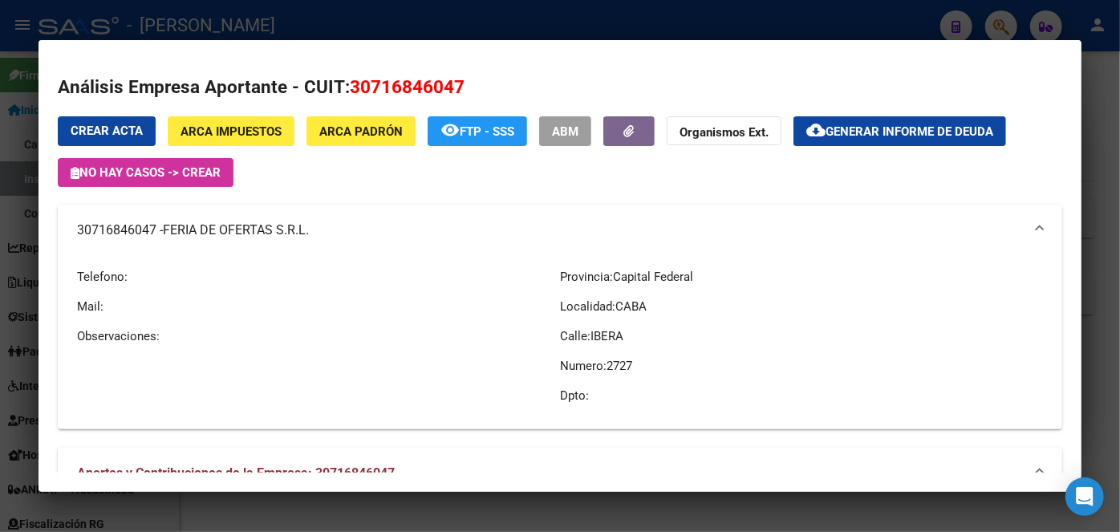
click at [211, 18] on div at bounding box center [560, 266] width 1120 height 532
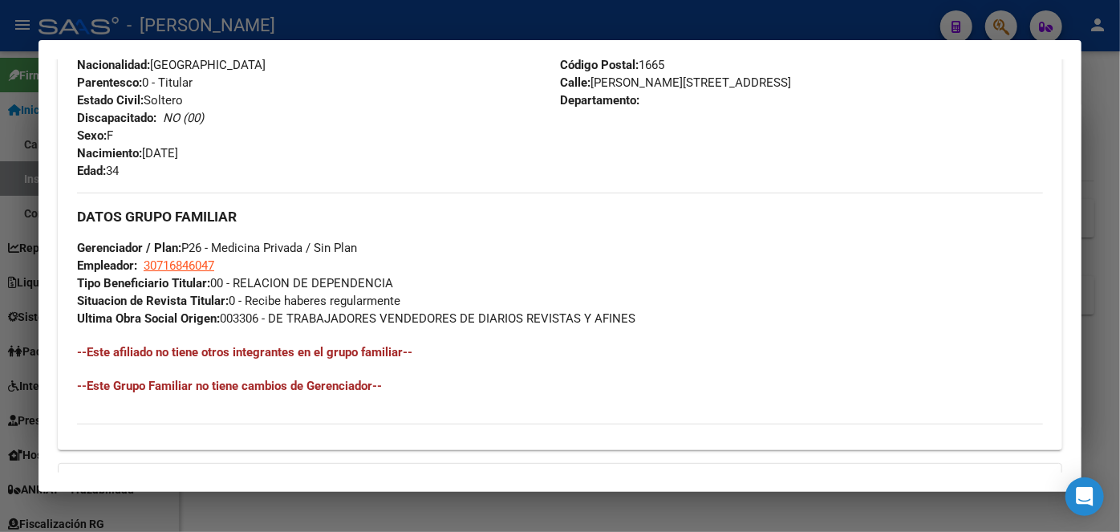
click at [211, 18] on div at bounding box center [560, 266] width 1120 height 532
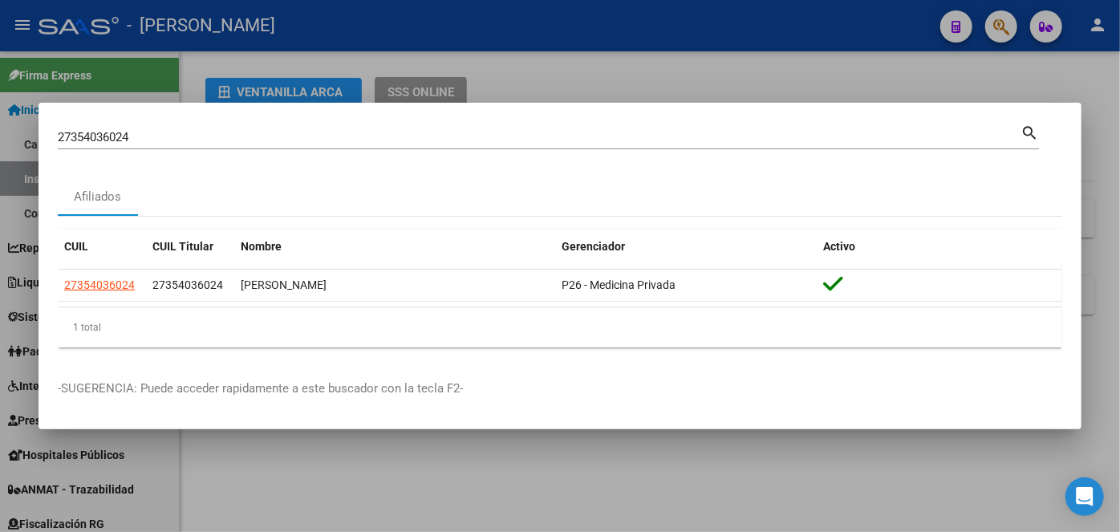
click at [184, 136] on input "27354036024" at bounding box center [539, 137] width 962 height 14
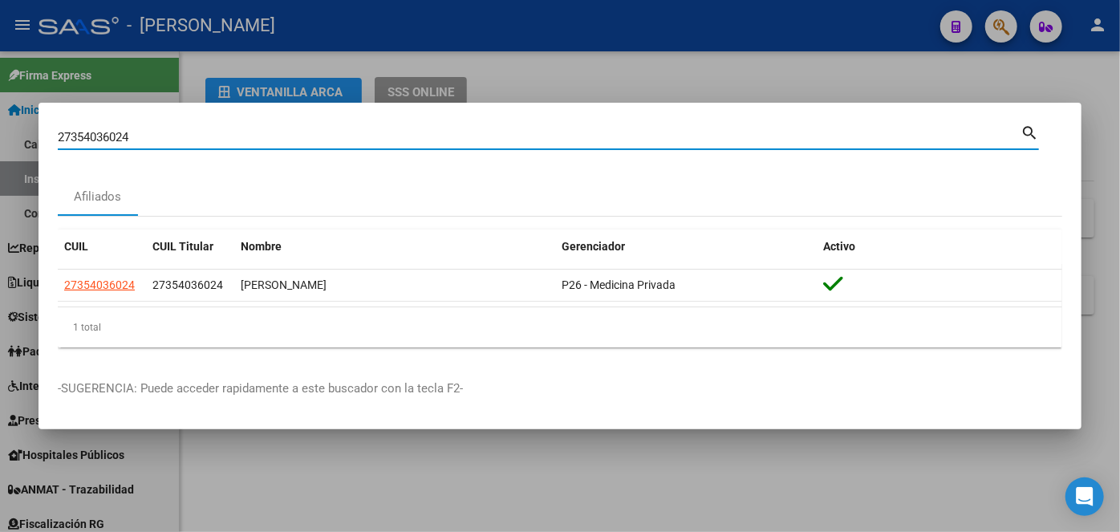
click at [184, 136] on input "27354036024" at bounding box center [539, 137] width 962 height 14
paste input "0352354350"
type input "20352354350"
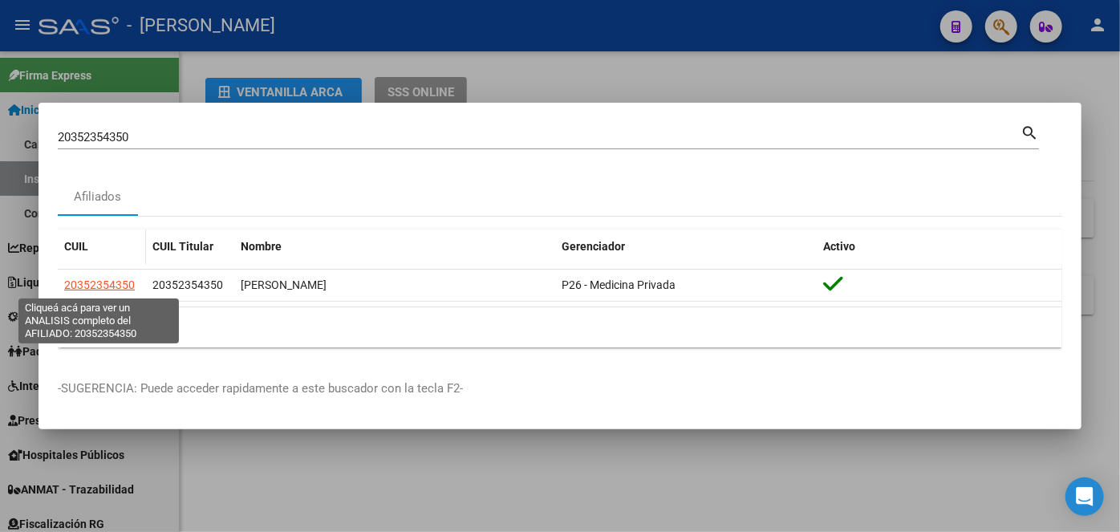
click at [109, 287] on span "20352354350" at bounding box center [99, 284] width 71 height 13
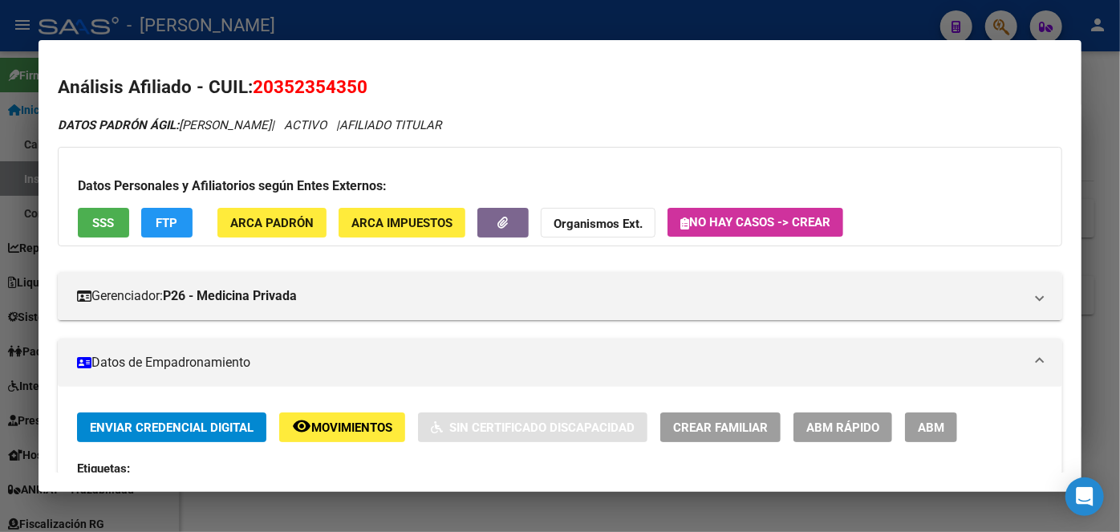
click at [298, 228] on span "ARCA Padrón" at bounding box center [271, 223] width 83 height 14
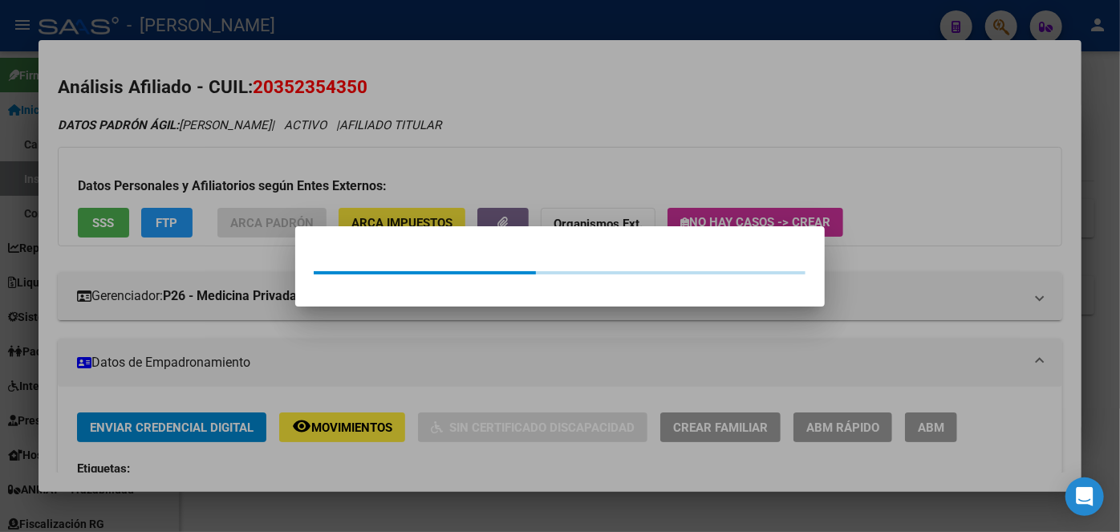
click at [298, 221] on div at bounding box center [560, 266] width 1120 height 532
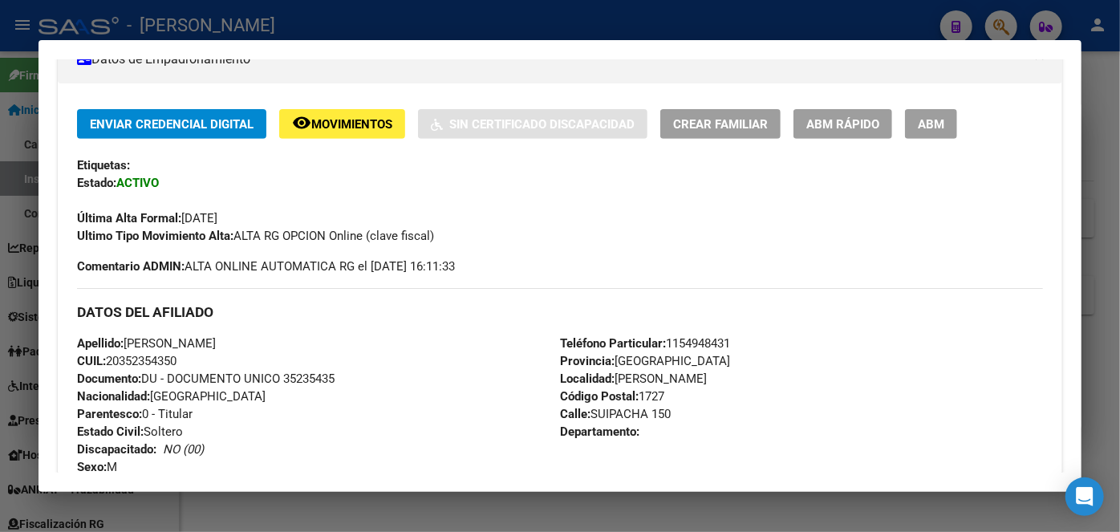
scroll to position [437, 0]
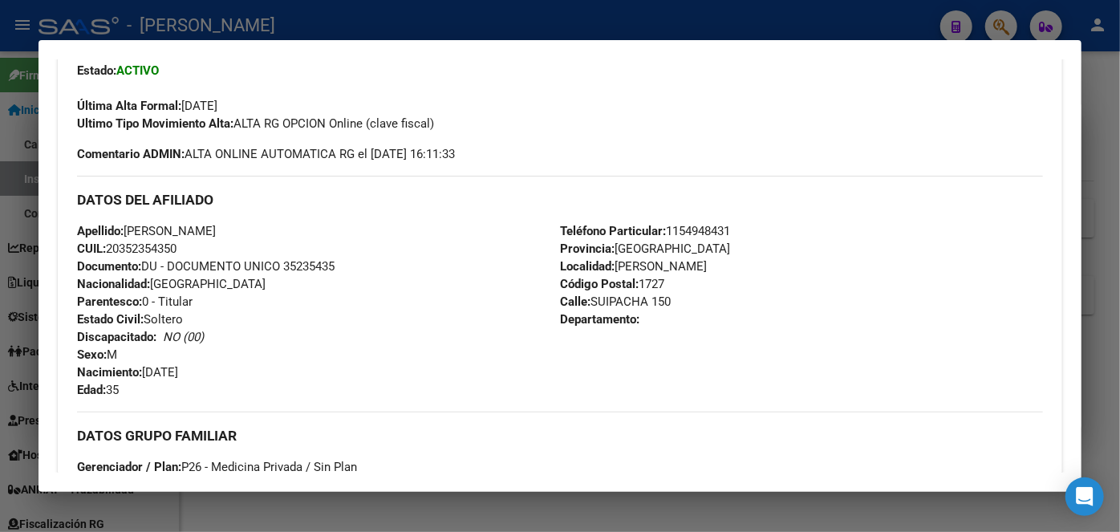
click at [332, 268] on span "Documento: DU - DOCUMENTO UNICO 35235435" at bounding box center [205, 266] width 257 height 14
click at [331, 268] on span "Documento: DU - DOCUMENTO UNICO 35235435" at bounding box center [205, 266] width 257 height 14
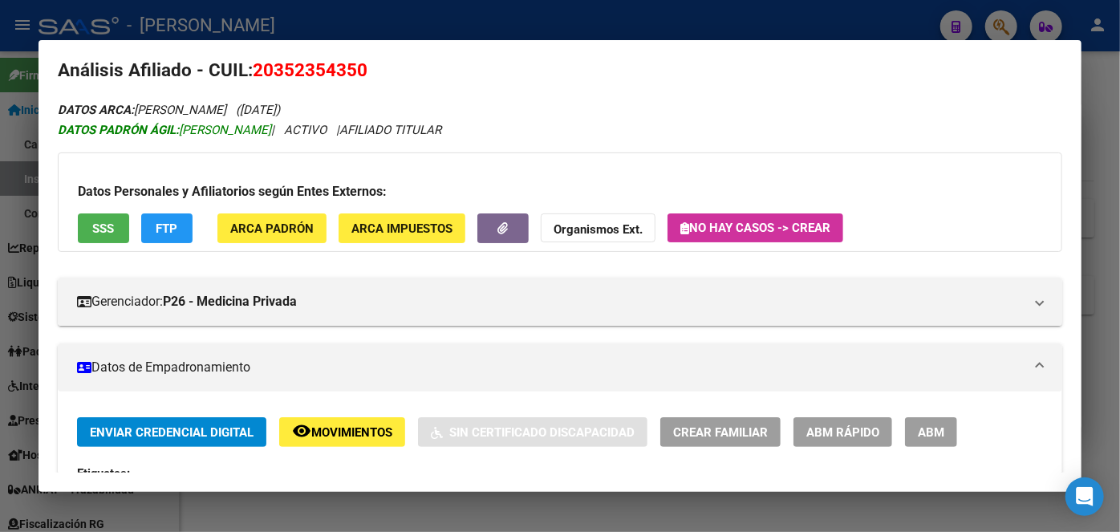
scroll to position [0, 0]
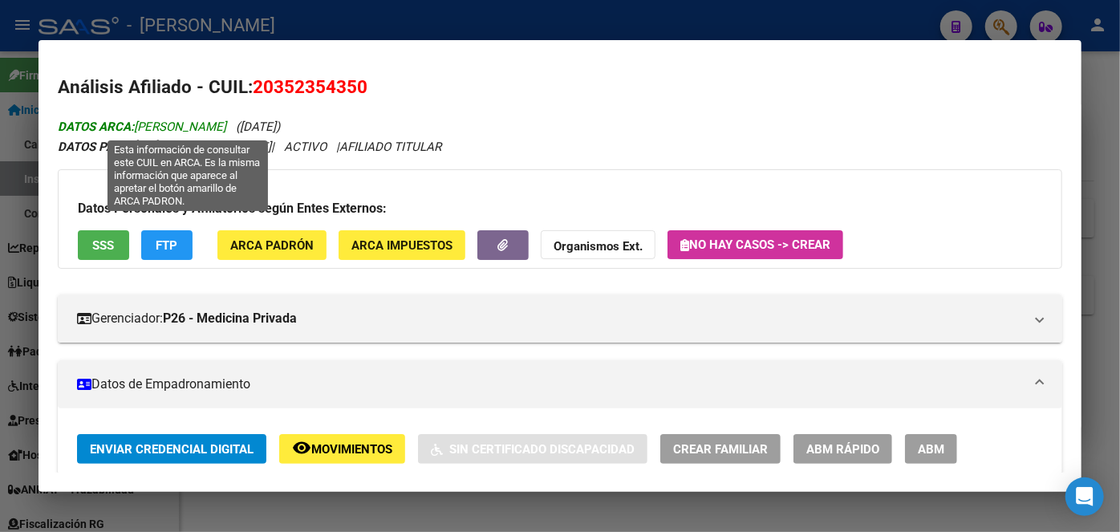
drag, startPoint x: 196, startPoint y: 127, endPoint x: 310, endPoint y: 127, distance: 114.7
click at [226, 127] on span "DATOS ARCA: [PERSON_NAME]" at bounding box center [142, 126] width 168 height 14
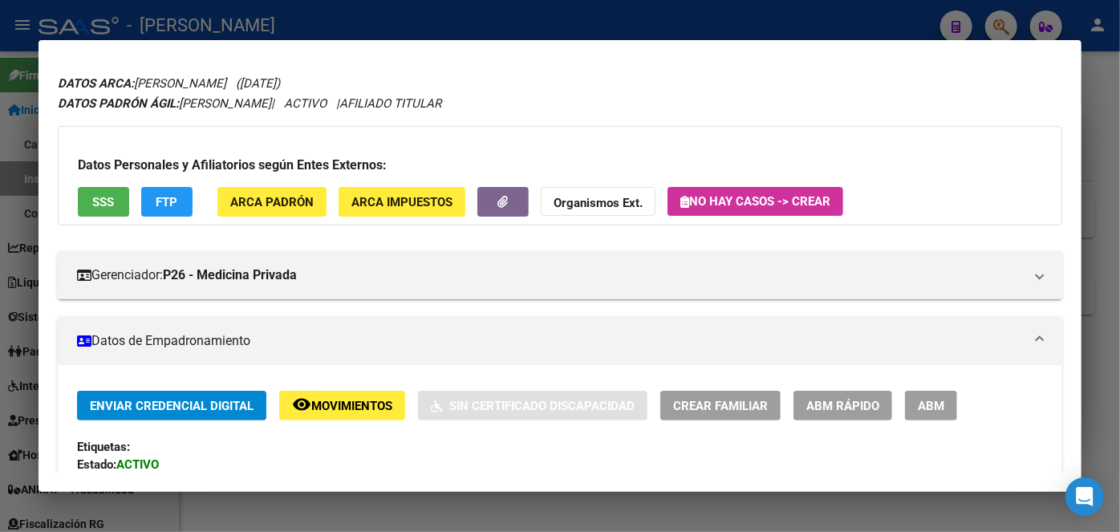
scroll to position [364, 0]
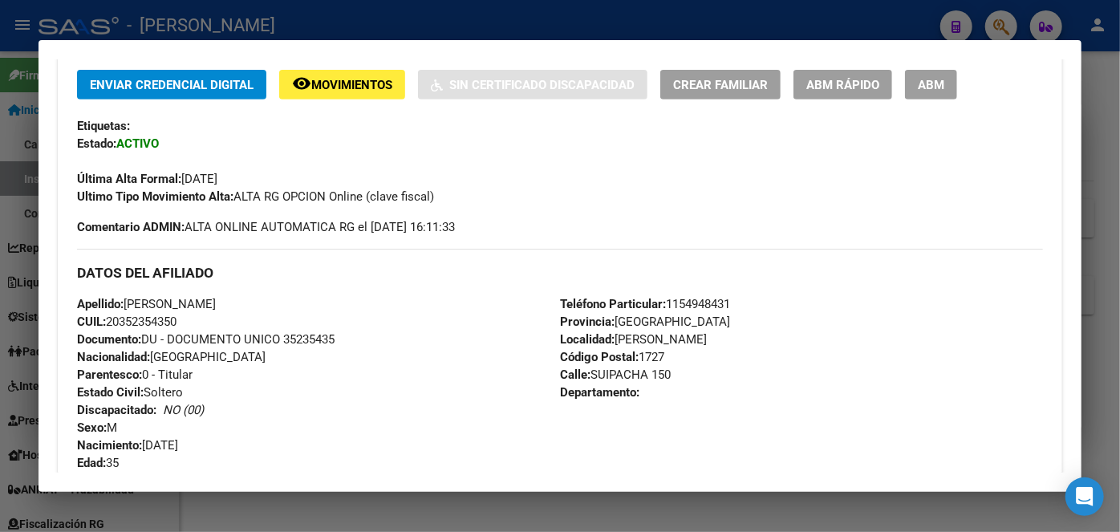
click at [708, 298] on span "Teléfono Particular: [PHONE_NUMBER]" at bounding box center [645, 304] width 170 height 14
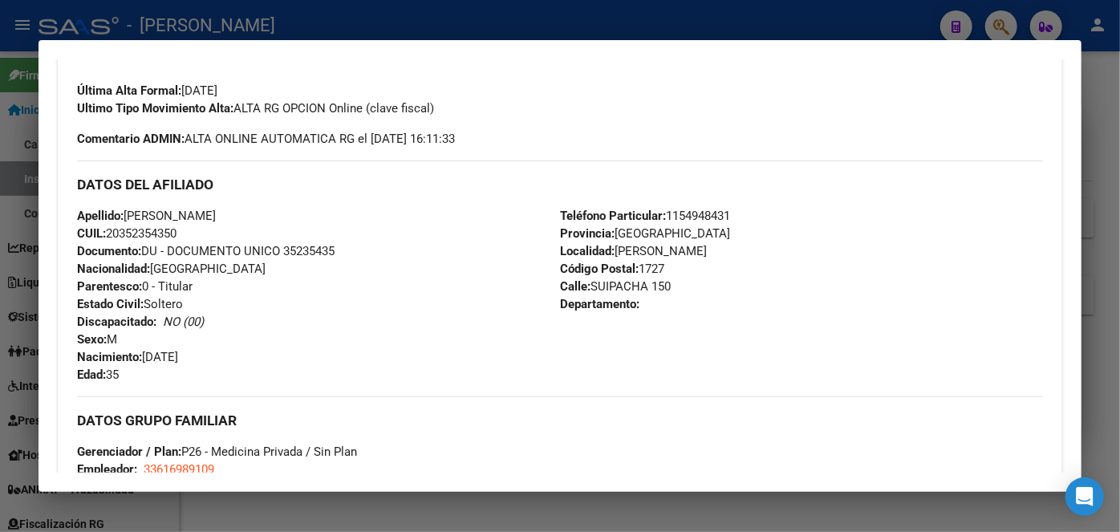
scroll to position [583, 0]
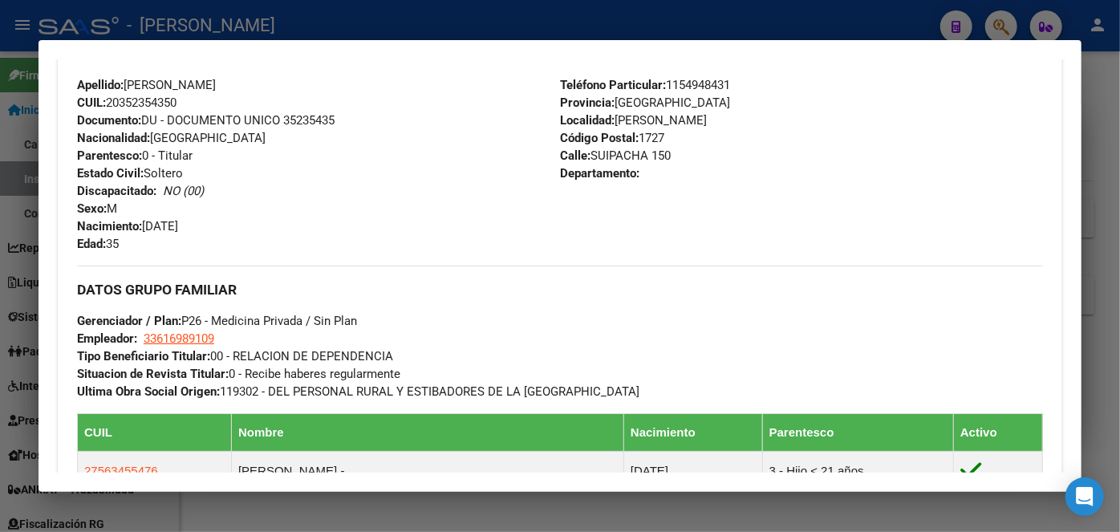
drag, startPoint x: 184, startPoint y: 327, endPoint x: 188, endPoint y: 336, distance: 9.4
click at [185, 328] on div "DATOS GRUPO FAMILIAR Gerenciador / Plan: P26 - Medicina Privada / Sin Plan Empl…" at bounding box center [560, 332] width 966 height 135
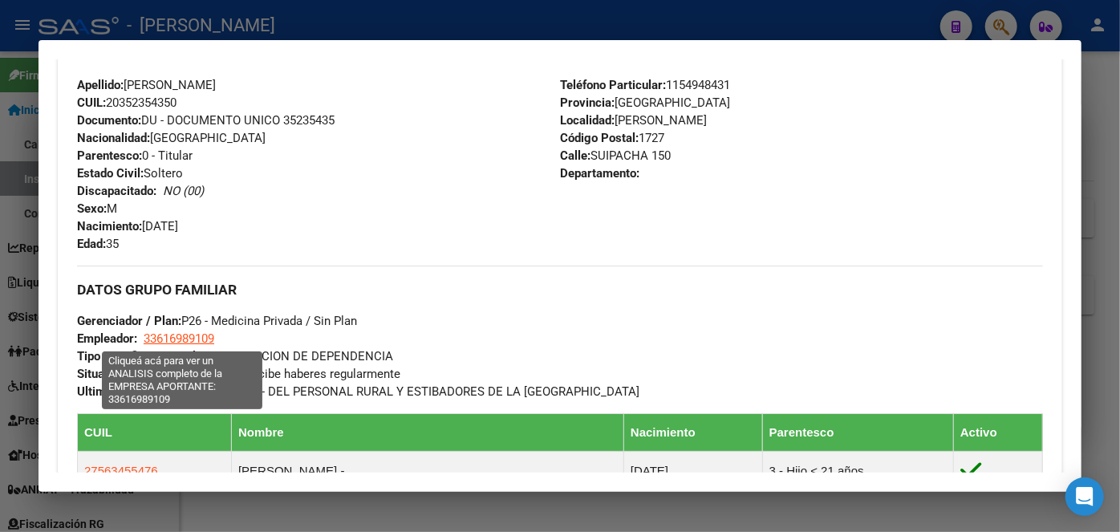
click at [188, 336] on span "33616989109" at bounding box center [179, 338] width 71 height 14
type textarea "33616989109"
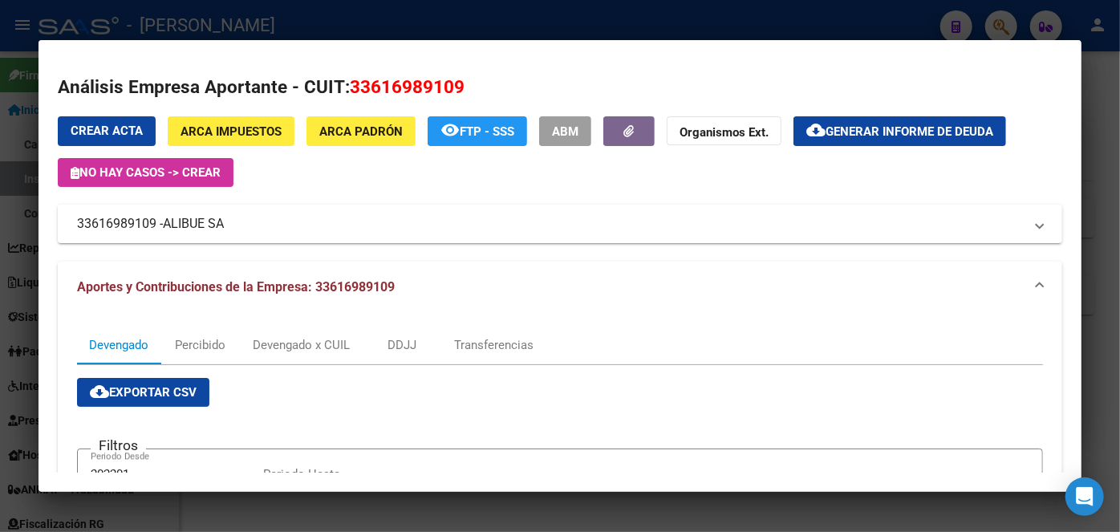
click at [265, 20] on div at bounding box center [560, 266] width 1120 height 532
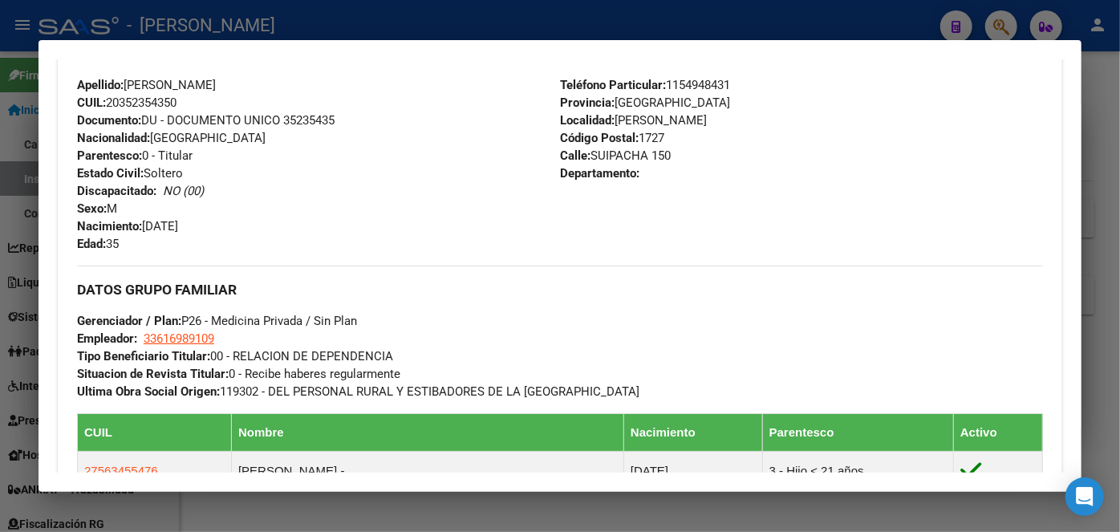
click at [265, 20] on div at bounding box center [560, 266] width 1120 height 532
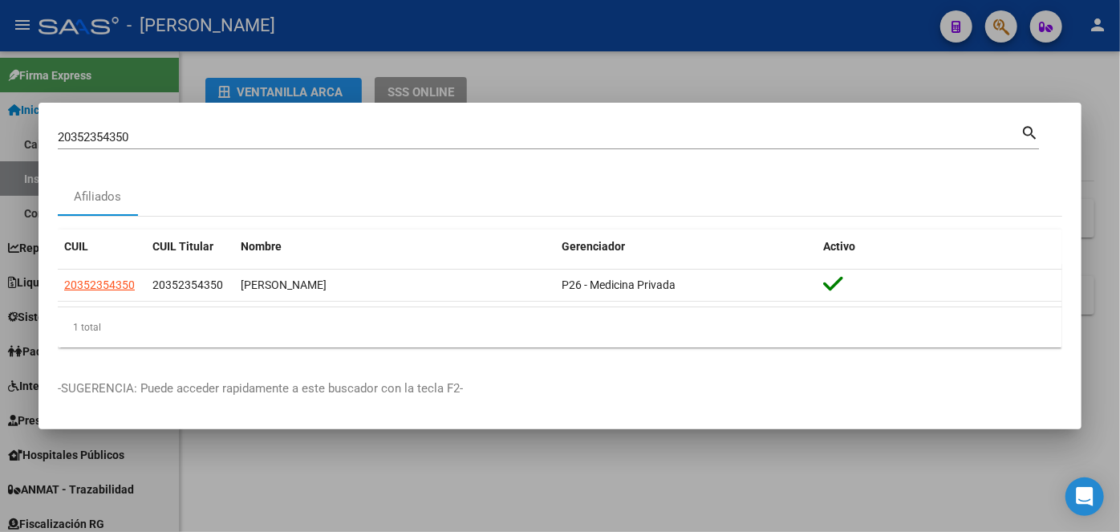
click at [194, 132] on input "20352354350" at bounding box center [539, 137] width 962 height 14
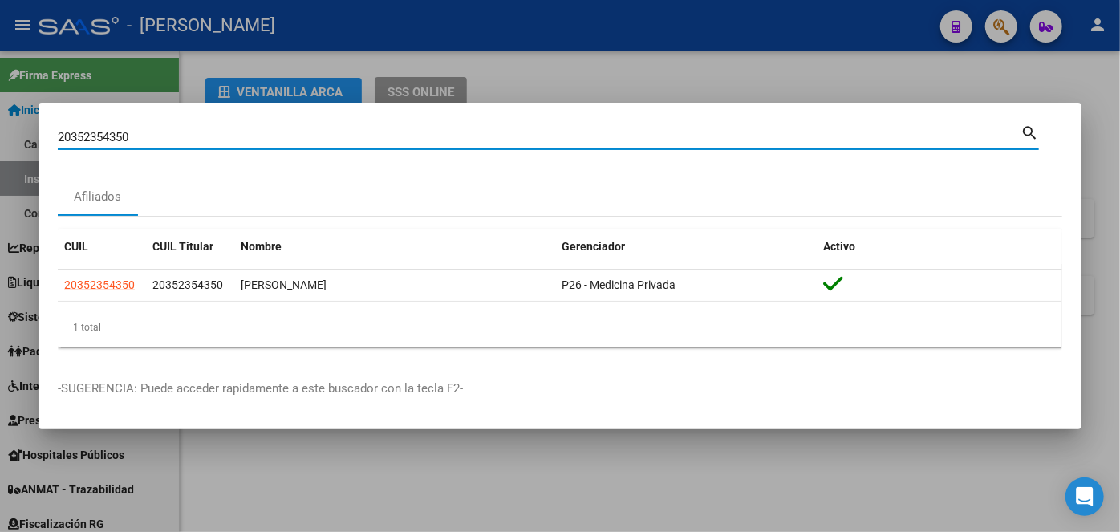
click at [194, 132] on input "20352354350" at bounding box center [539, 137] width 962 height 14
paste input "7232469906"
type input "27232469906"
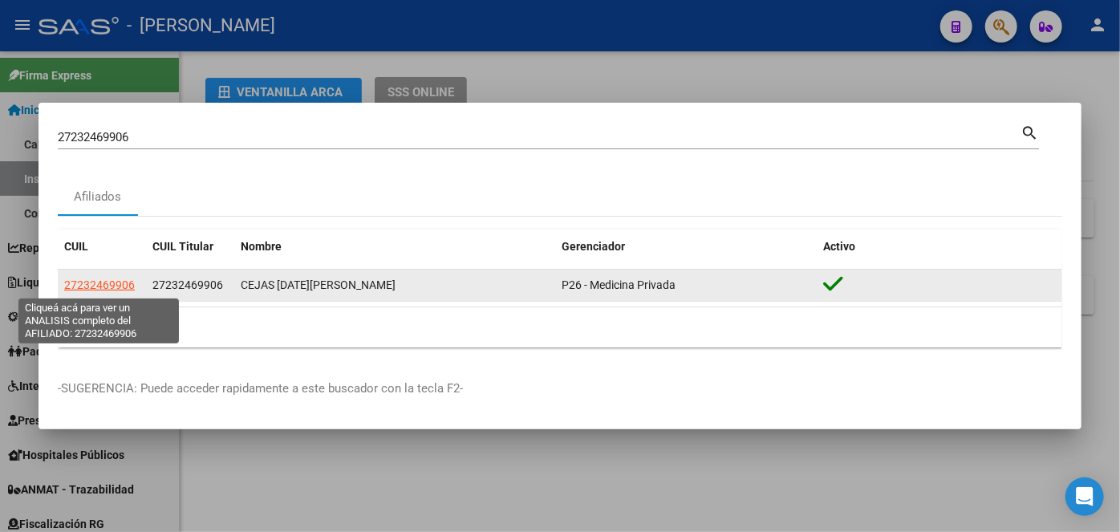
click at [103, 291] on span "27232469906" at bounding box center [99, 284] width 71 height 13
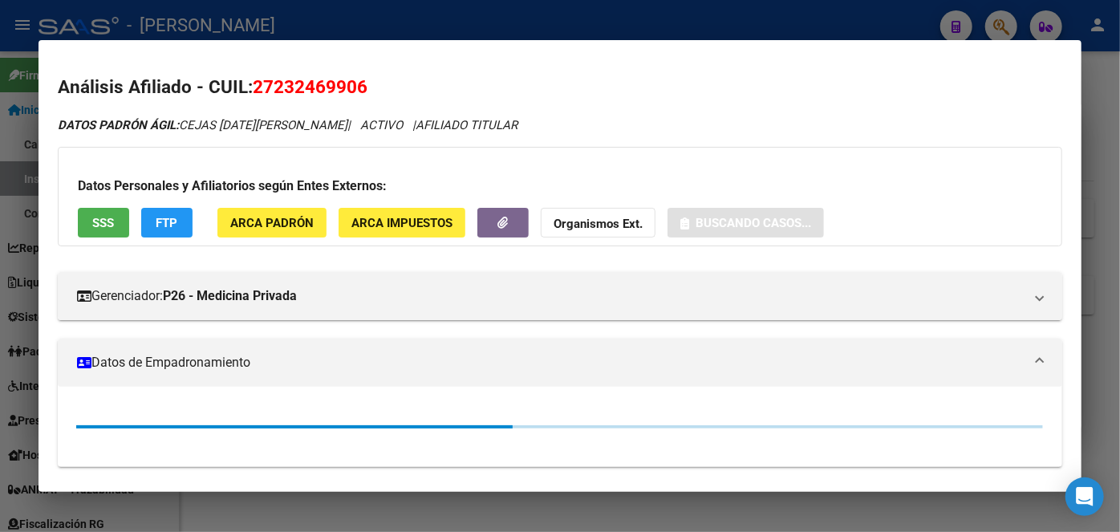
click at [273, 248] on div "DATOS PADRÓN ÁGIL: CEJAS [DATE][PERSON_NAME] | ACTIVO | AFILIADO TITULAR Datos …" at bounding box center [560, 408] width 1004 height 585
click at [273, 229] on span "ARCA Padrón" at bounding box center [271, 223] width 83 height 14
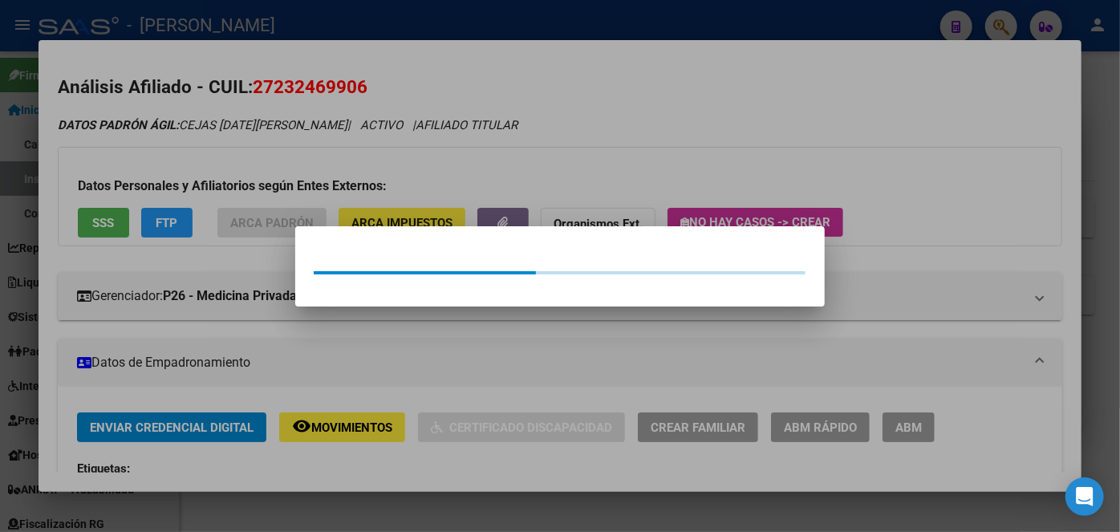
click at [261, 154] on div at bounding box center [560, 266] width 1120 height 532
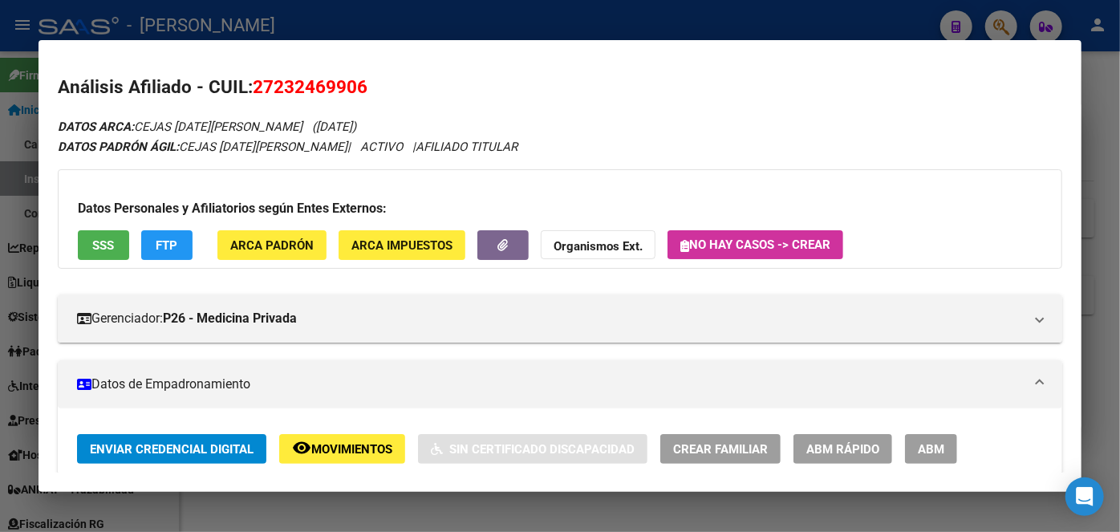
drag, startPoint x: 137, startPoint y: 217, endPoint x: 122, endPoint y: 230, distance: 20.4
click at [135, 218] on div "Datos Personales y Afiliatorios según Entes Externos: SSS FTP ARCA Padrón ARCA …" at bounding box center [560, 218] width 1004 height 99
click at [122, 230] on button "SSS" at bounding box center [103, 245] width 51 height 30
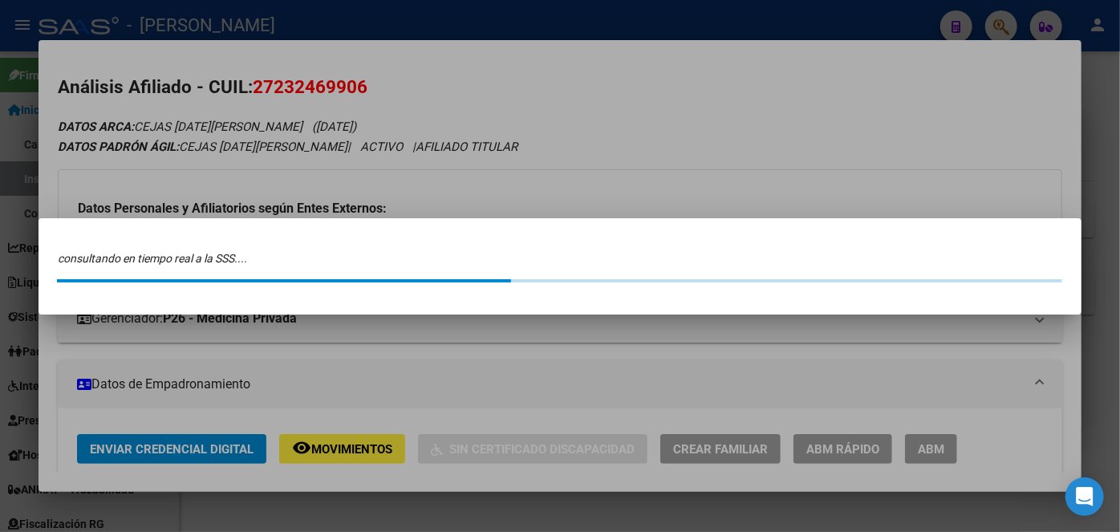
click at [307, 64] on div at bounding box center [560, 266] width 1120 height 532
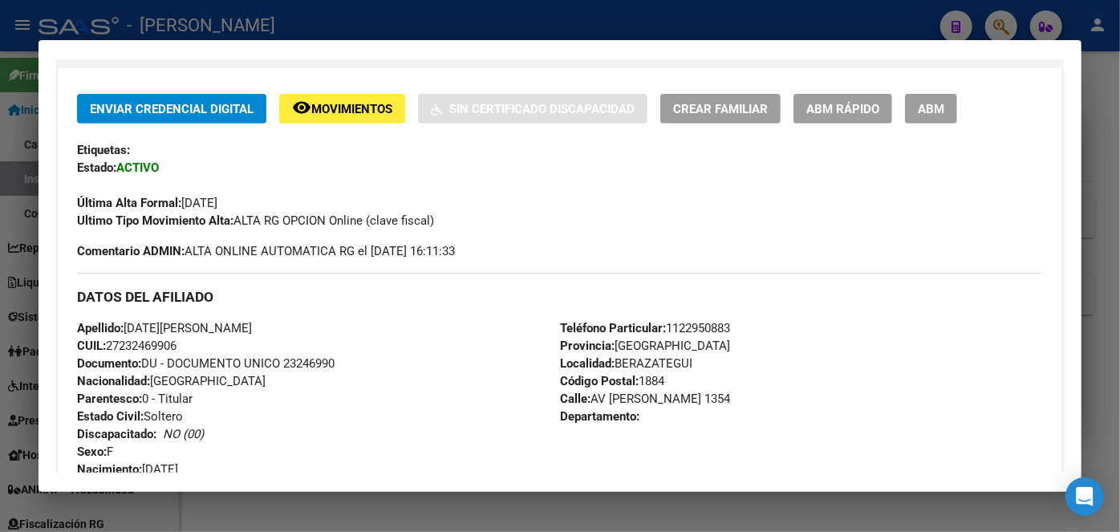
scroll to position [364, 0]
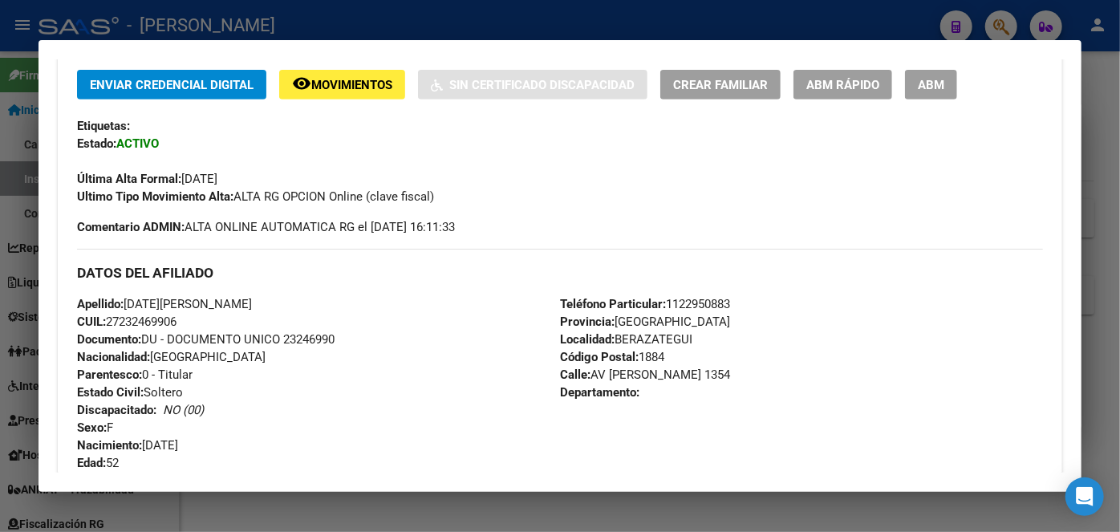
click at [334, 338] on span "Documento: DU - DOCUMENTO UNICO 23246990" at bounding box center [205, 339] width 257 height 14
click at [329, 338] on span "Documento: DU - DOCUMENTO UNICO 23246990" at bounding box center [205, 339] width 257 height 14
click at [697, 303] on span "Teléfono Particular: [PHONE_NUMBER]" at bounding box center [645, 304] width 170 height 14
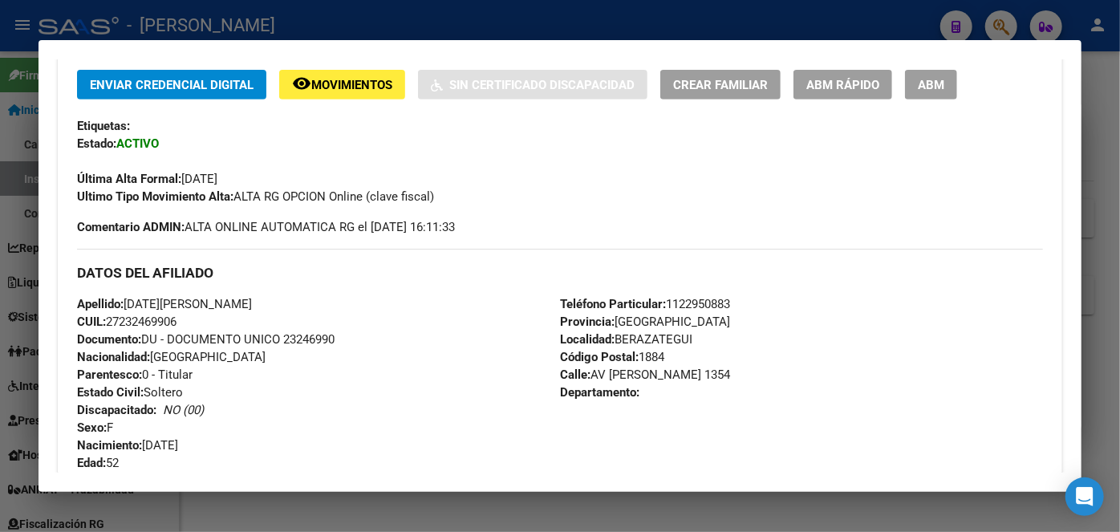
scroll to position [656, 0]
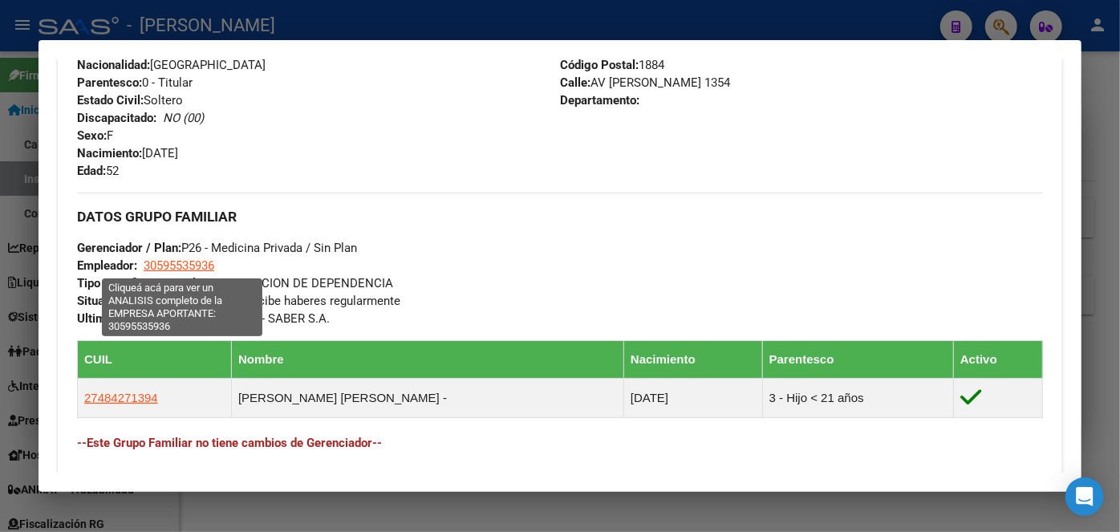
click at [183, 258] on span "30595535936" at bounding box center [179, 265] width 71 height 14
type textarea "30595535936"
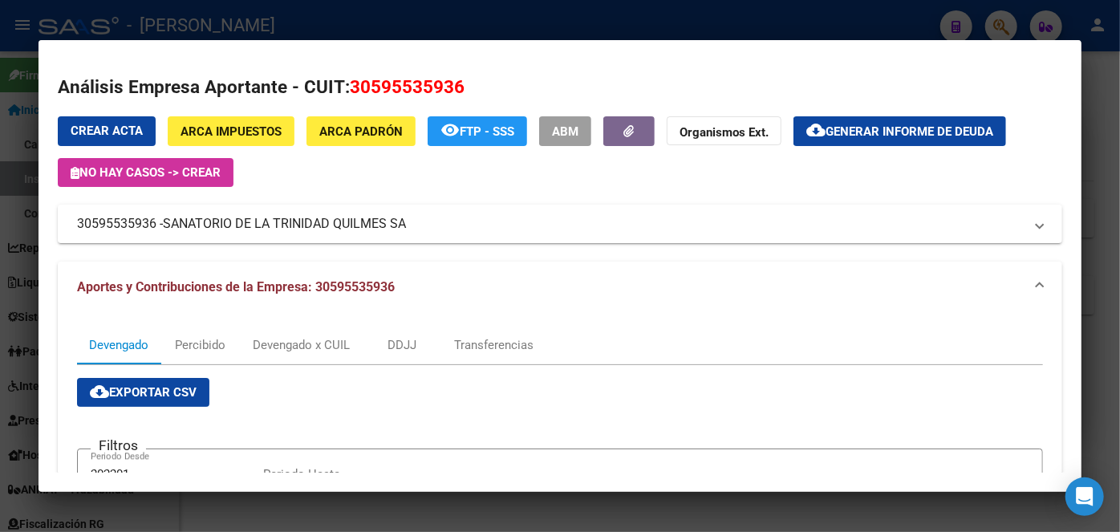
click at [268, 6] on div at bounding box center [560, 266] width 1120 height 532
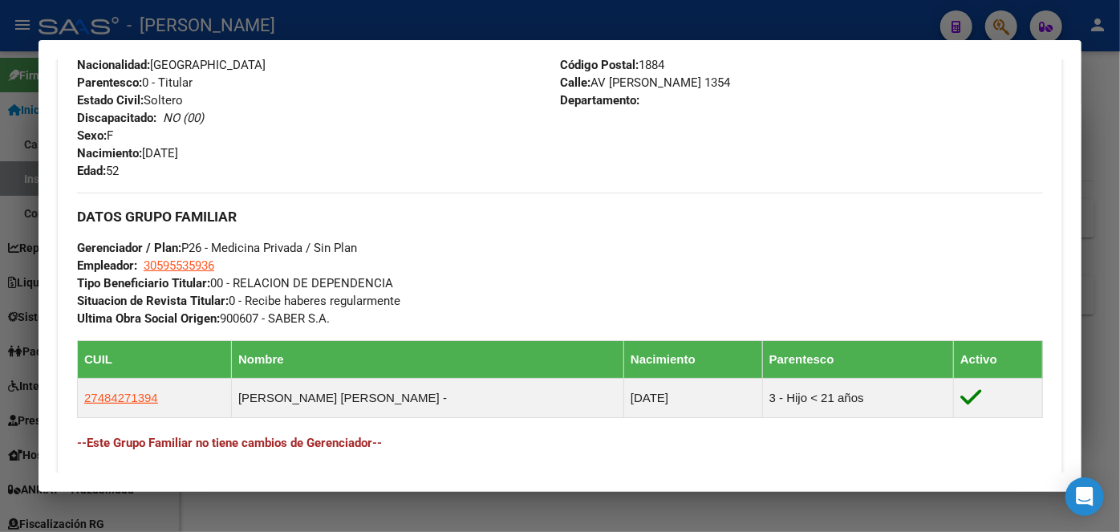
click at [267, 10] on div at bounding box center [560, 266] width 1120 height 532
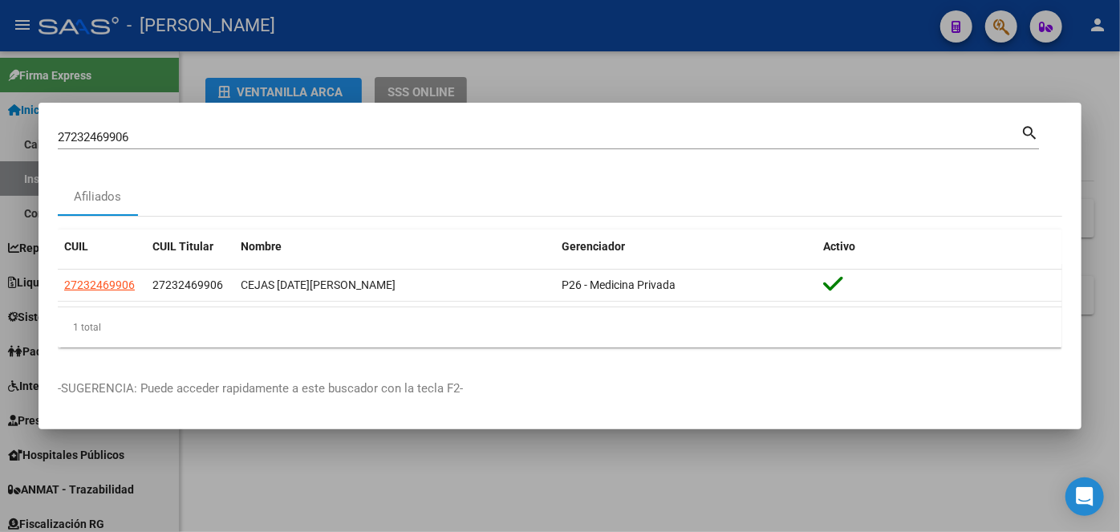
click at [189, 132] on input "27232469906" at bounding box center [539, 137] width 962 height 14
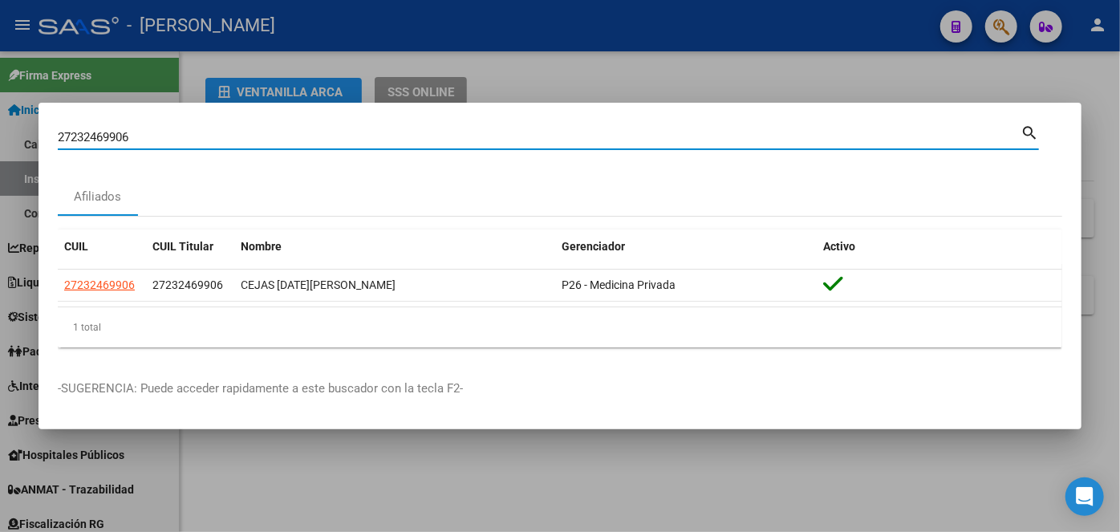
click at [189, 132] on input "27232469906" at bounding box center [539, 137] width 962 height 14
paste input "0383546967"
type input "20383546967"
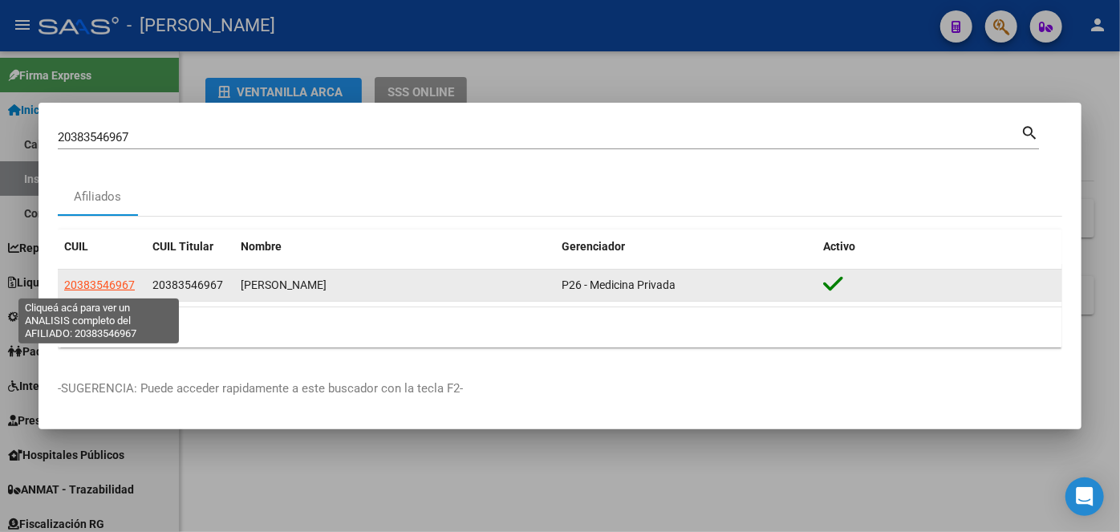
click at [111, 285] on span "20383546967" at bounding box center [99, 284] width 71 height 13
type textarea "20383546967"
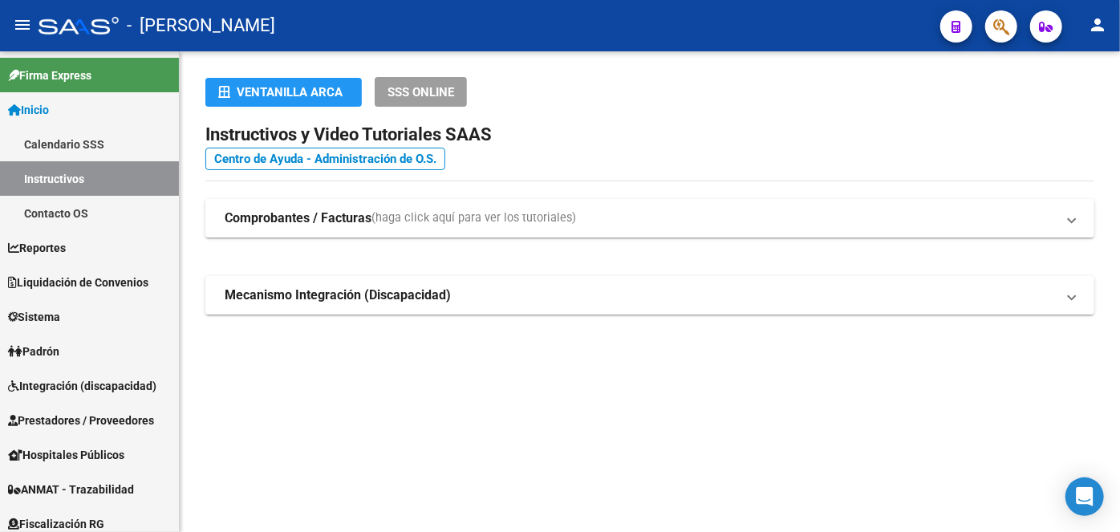
click at [1009, 29] on icon "button" at bounding box center [1001, 27] width 16 height 18
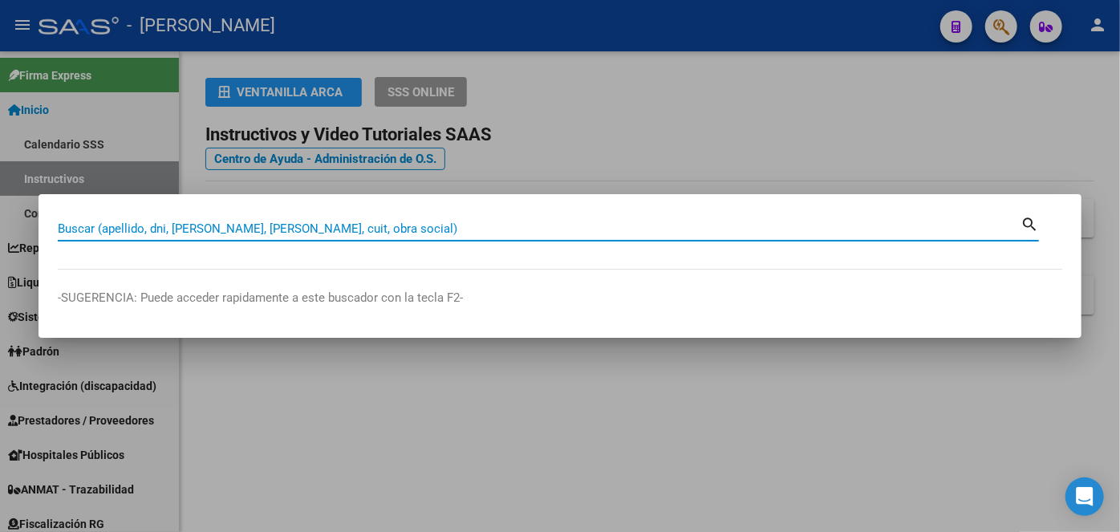
paste input "20383546967"
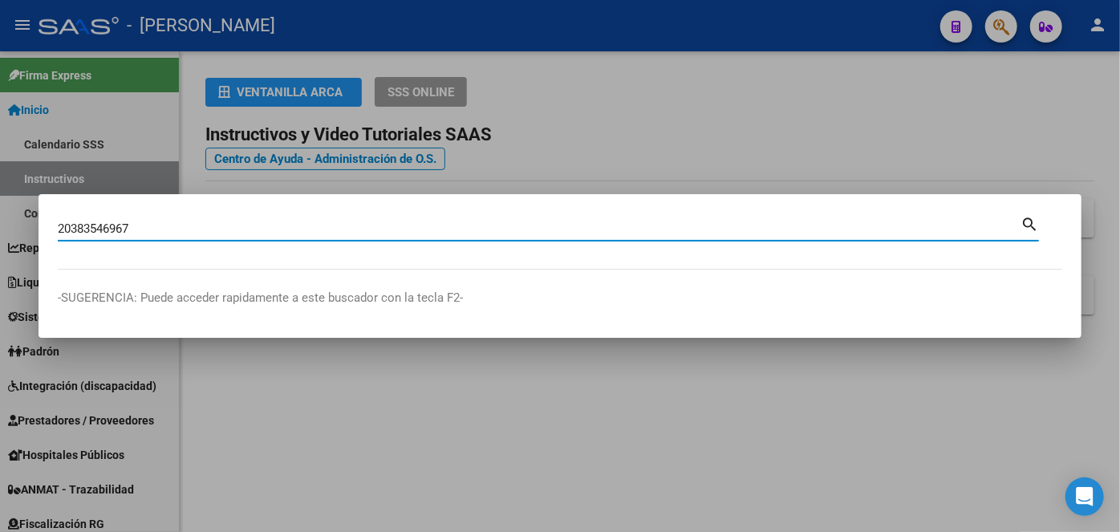
type input "20383546967"
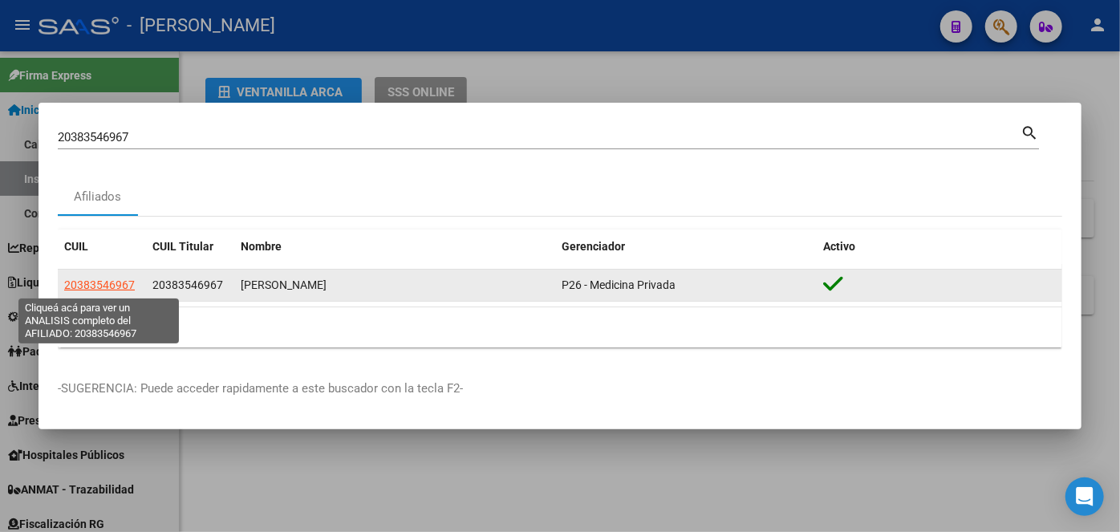
click at [91, 291] on span "20383546967" at bounding box center [99, 284] width 71 height 13
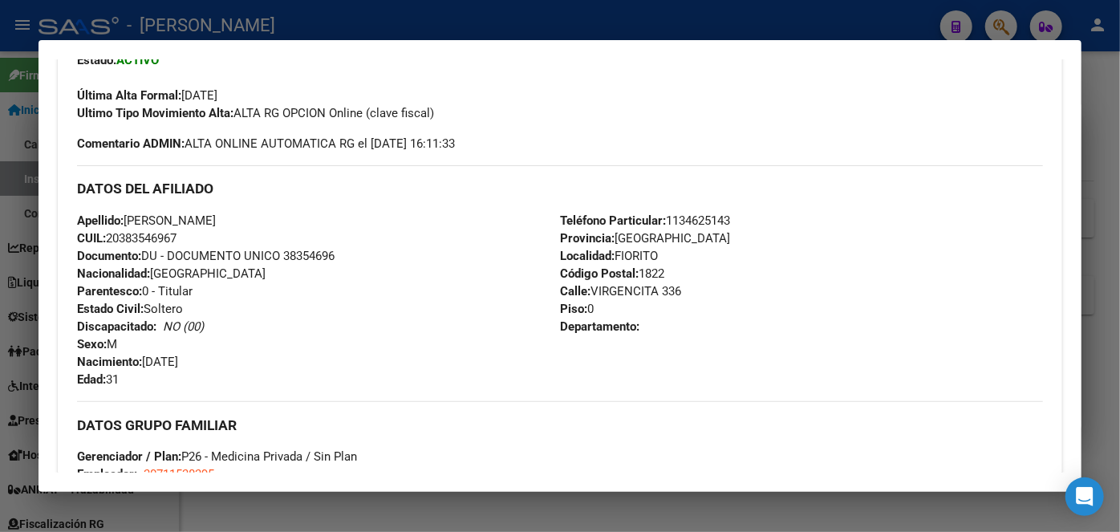
scroll to position [437, 0]
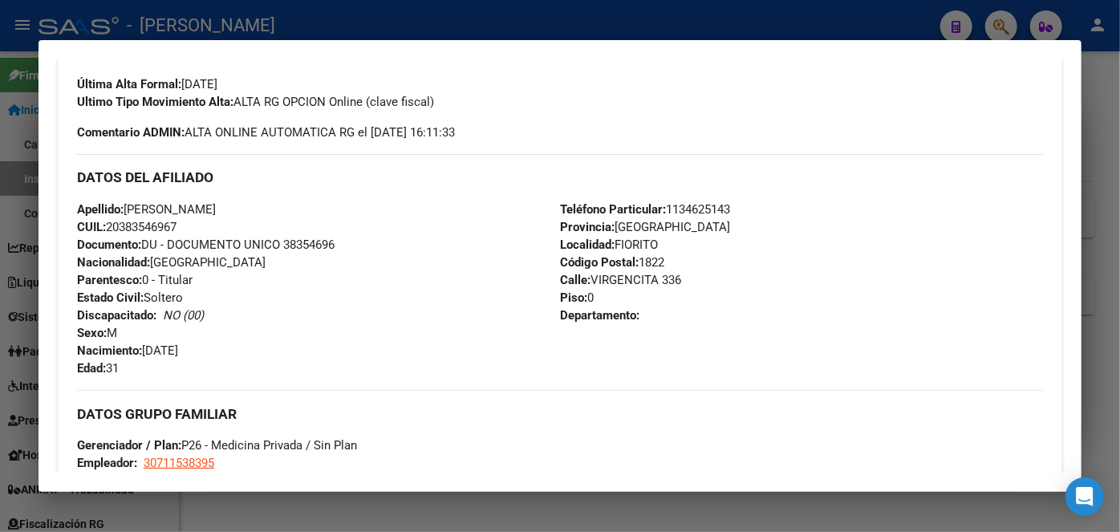
click at [325, 249] on span "Documento: DU - DOCUMENTO UNICO 38354696" at bounding box center [205, 244] width 257 height 14
copy span "38354696"
drag, startPoint x: 129, startPoint y: 205, endPoint x: 245, endPoint y: 208, distance: 116.3
click at [216, 208] on span "Apellido: NICOLAS ALEJANDRO VARGAS" at bounding box center [146, 209] width 139 height 14
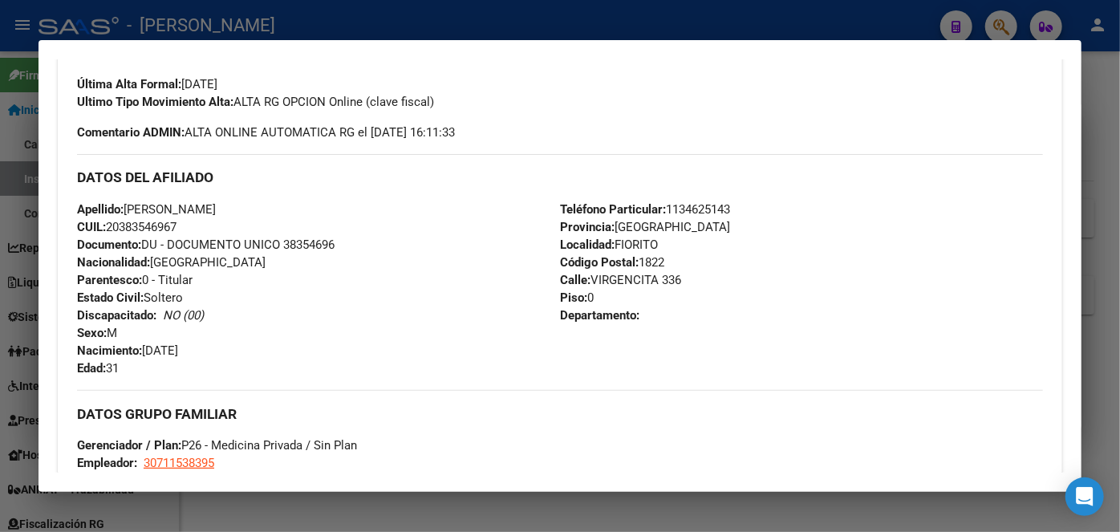
copy span "NICOLAS ALEJANDRO"
click at [675, 202] on span "Teléfono Particular: 1134625143" at bounding box center [645, 209] width 170 height 14
copy span "1134625143"
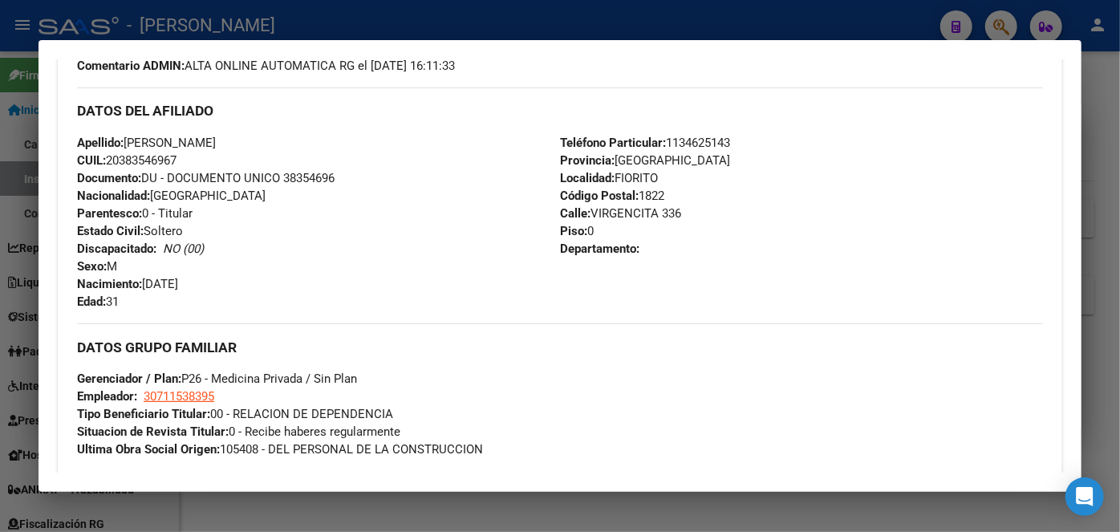
scroll to position [656, 0]
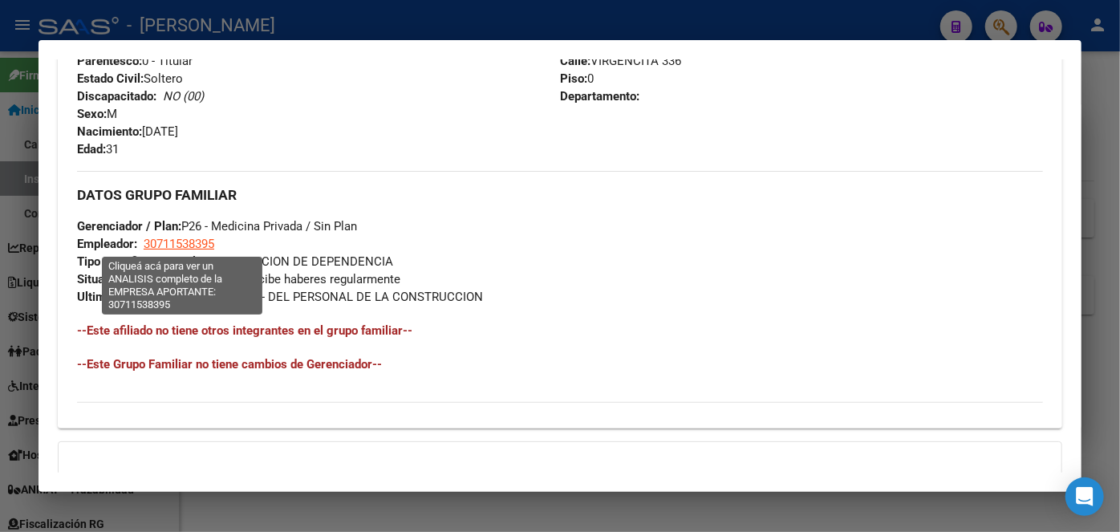
click at [178, 237] on span "30711538395" at bounding box center [179, 244] width 71 height 14
type textarea "30711538395"
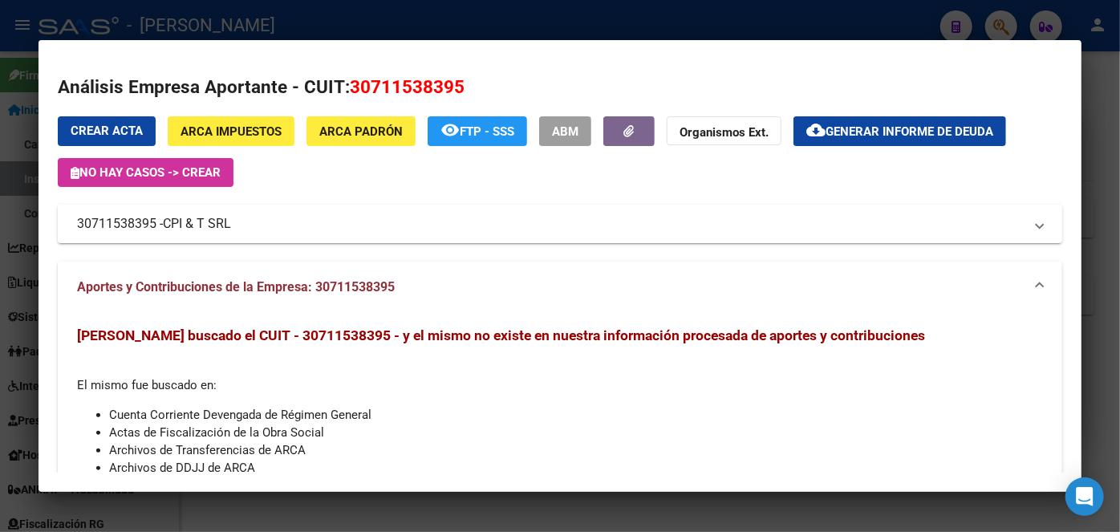
click at [200, 233] on mat-expansion-panel-header "30711538395 - CPI & T SRL" at bounding box center [560, 224] width 1004 height 38
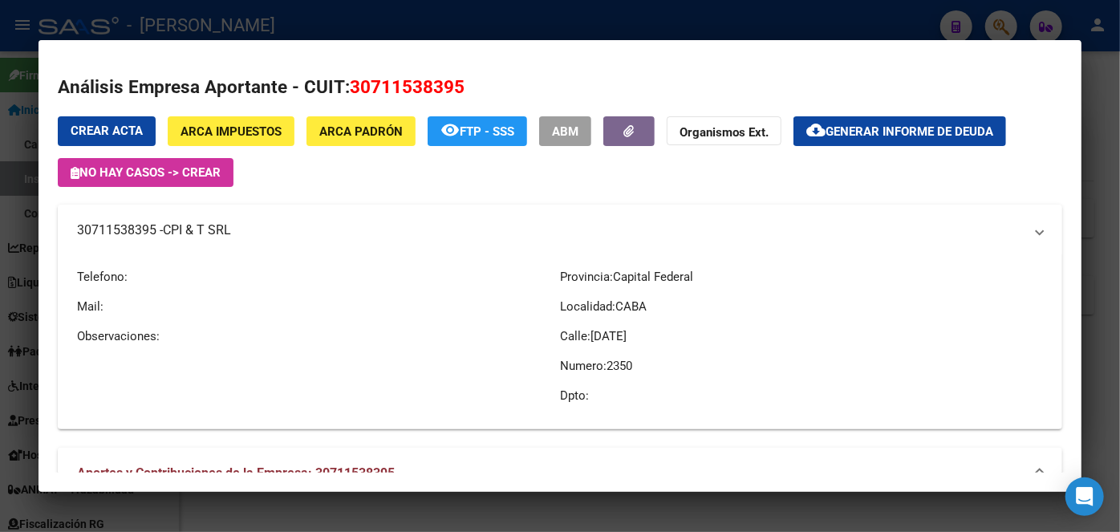
click at [200, 230] on span "CPI & T SRL" at bounding box center [197, 230] width 68 height 19
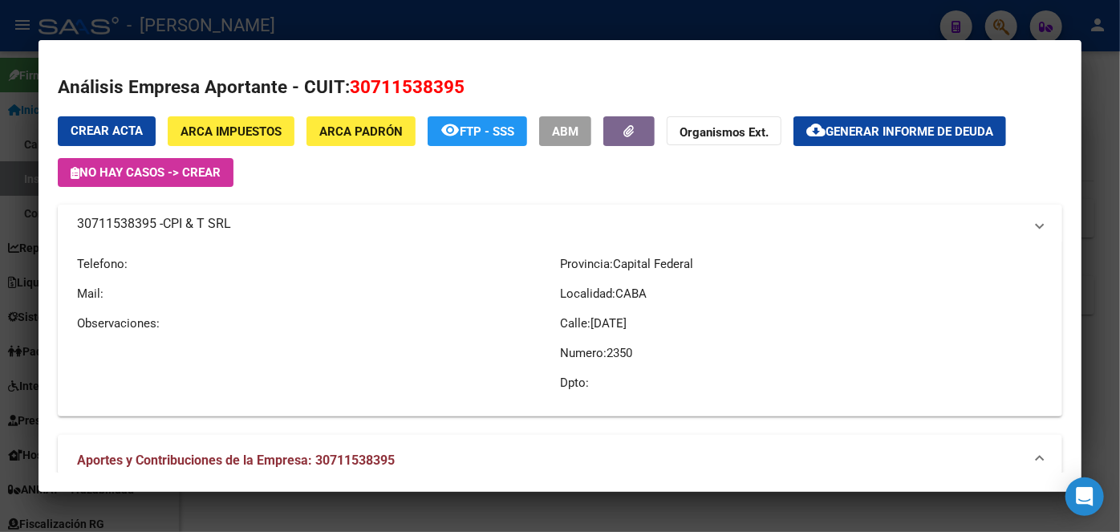
copy span "CPI & T SRL"
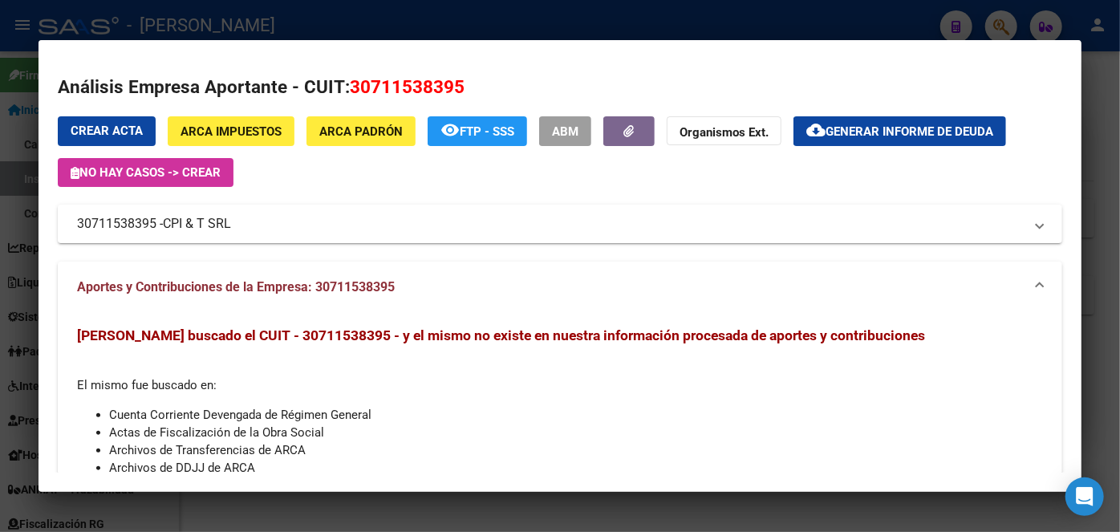
click at [254, 20] on div at bounding box center [560, 266] width 1120 height 532
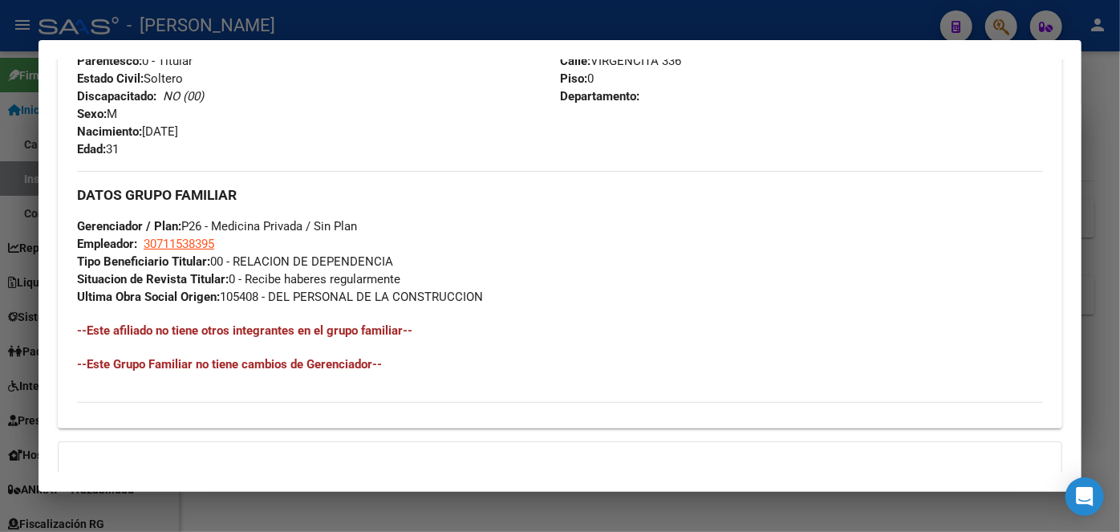
click at [211, 26] on div at bounding box center [560, 266] width 1120 height 532
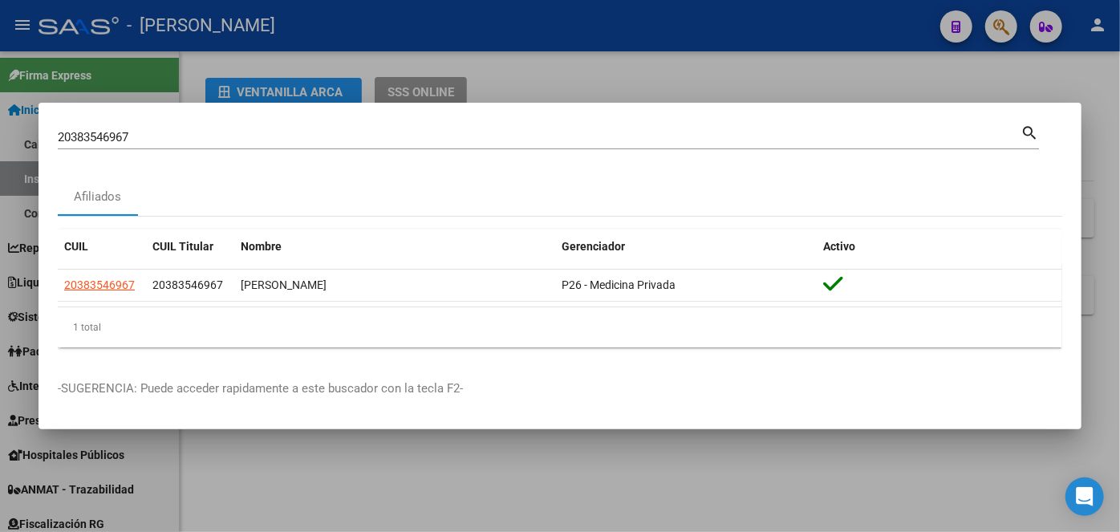
click at [154, 128] on div "20383546967 Buscar (apellido, dni, cuil, nro traspaso, cuit, obra social)" at bounding box center [539, 137] width 962 height 24
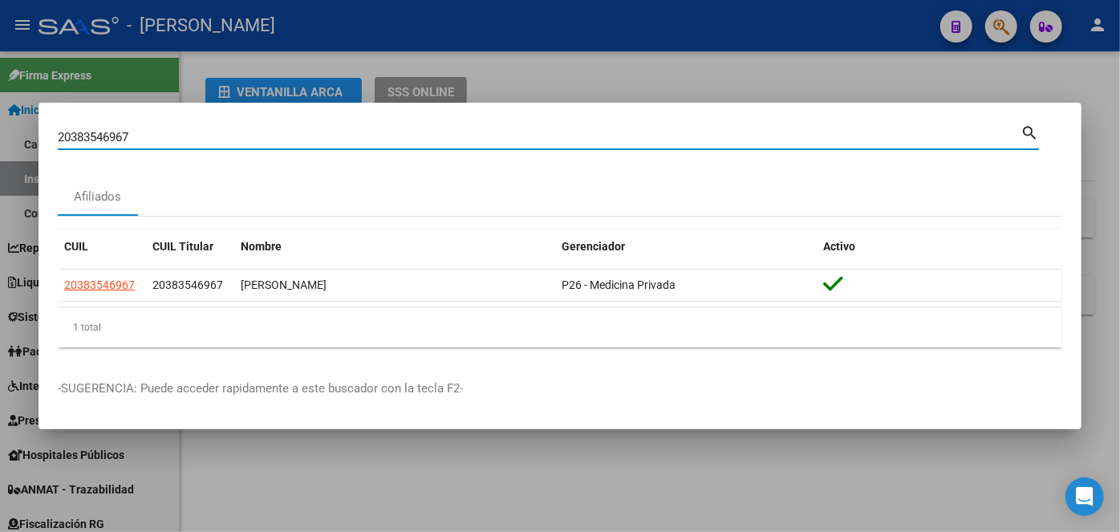
click at [156, 131] on input "20383546967" at bounding box center [539, 137] width 962 height 14
paste input "58040978"
type input "20358040978"
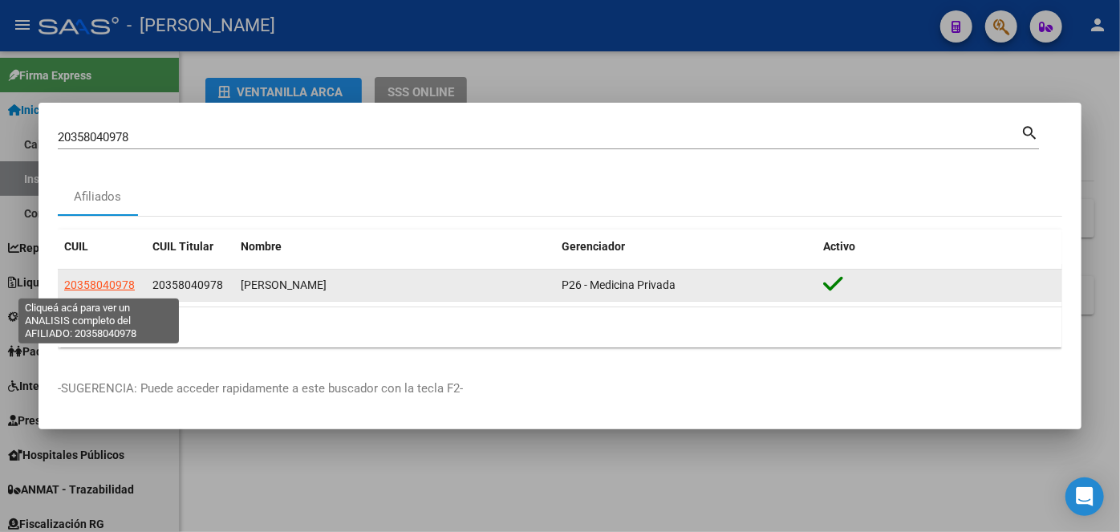
click at [80, 290] on span "20358040978" at bounding box center [99, 284] width 71 height 13
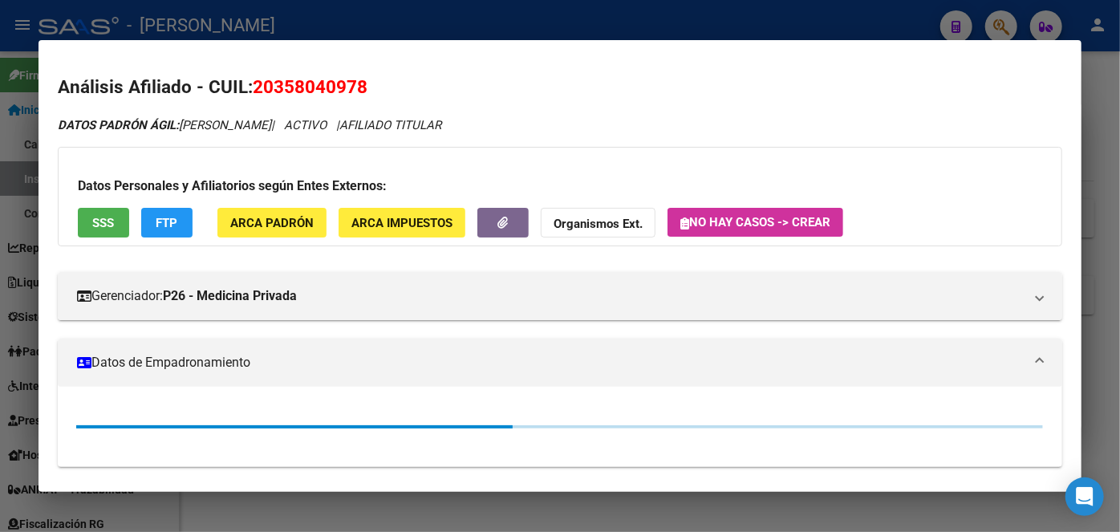
click at [250, 219] on span "ARCA Padrón" at bounding box center [271, 223] width 83 height 14
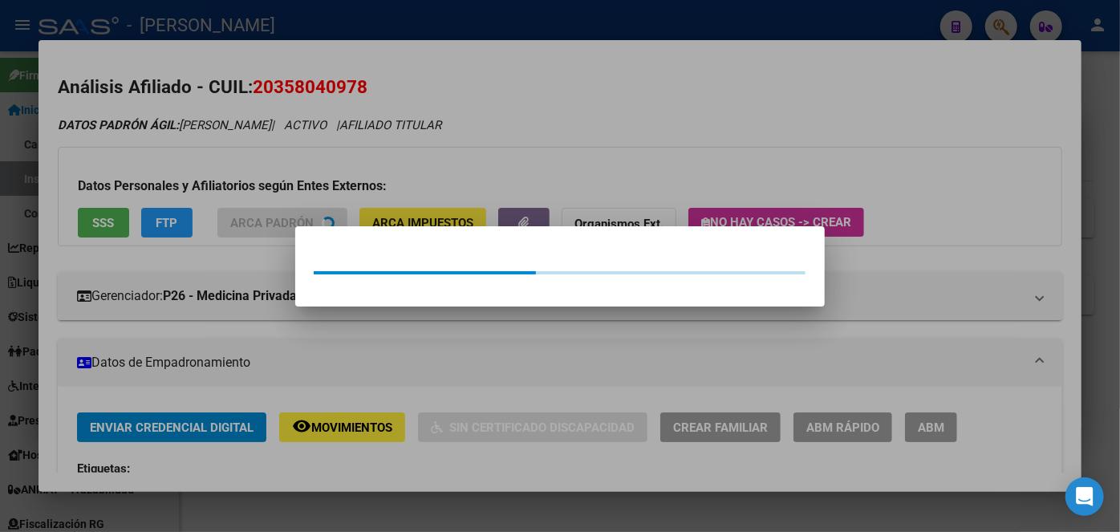
click at [235, 172] on div at bounding box center [560, 266] width 1120 height 532
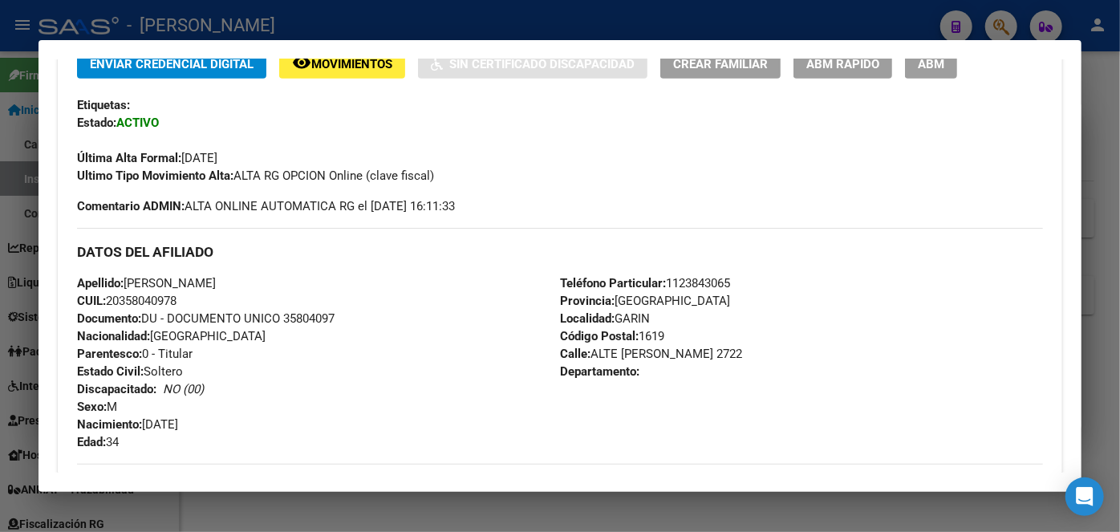
scroll to position [583, 0]
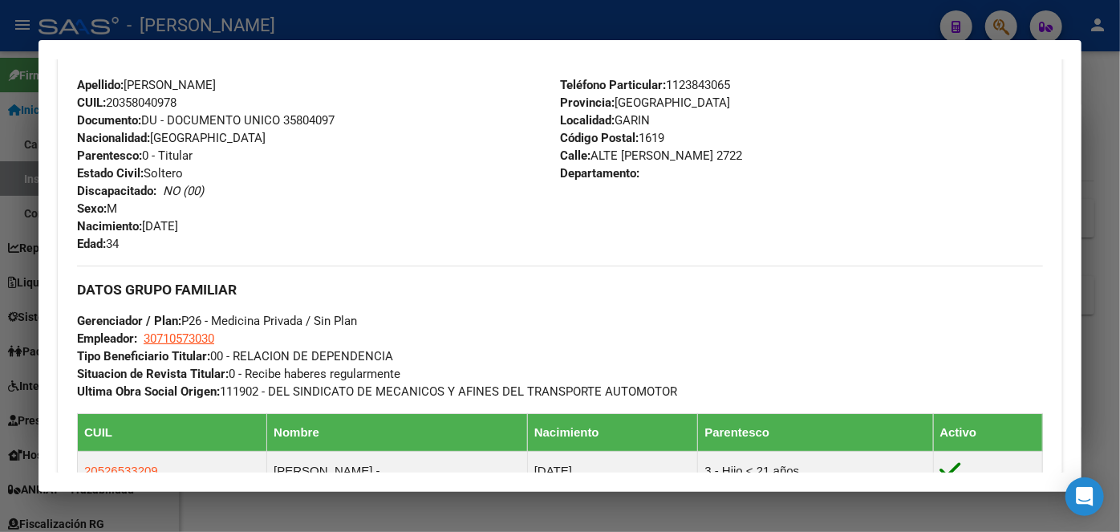
click at [307, 122] on span "Documento: DU - DOCUMENTO UNICO 35804097" at bounding box center [205, 120] width 257 height 14
copy span "35804097"
drag, startPoint x: 128, startPoint y: 82, endPoint x: 192, endPoint y: 84, distance: 65.0
click at [192, 84] on span "Apellido: ELIAS DAVID PEDRAZA" at bounding box center [146, 85] width 139 height 14
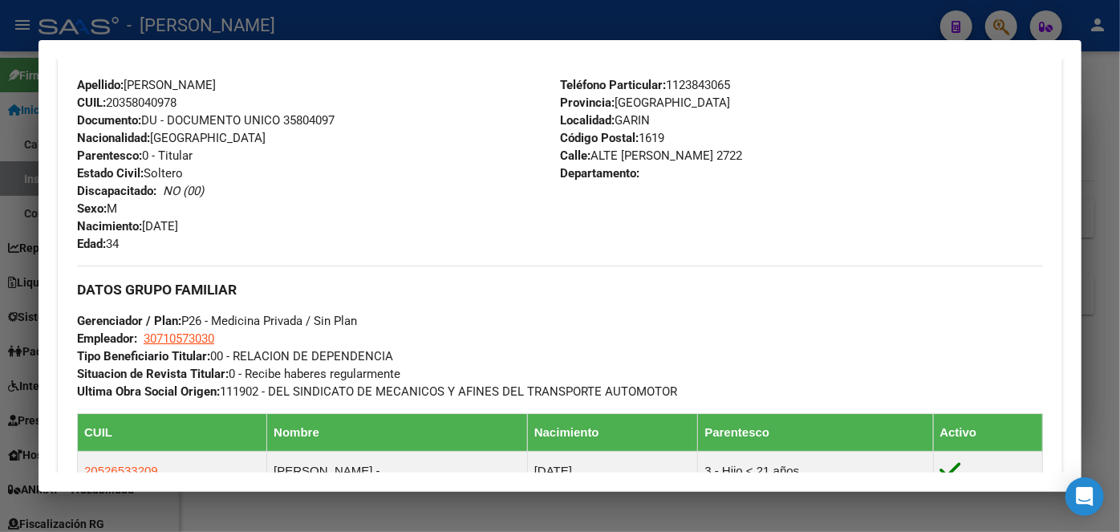
copy span "ELIAS DAVID"
click at [722, 83] on span "Teléfono Particular: 1123843065" at bounding box center [645, 85] width 170 height 14
copy span "1123843065"
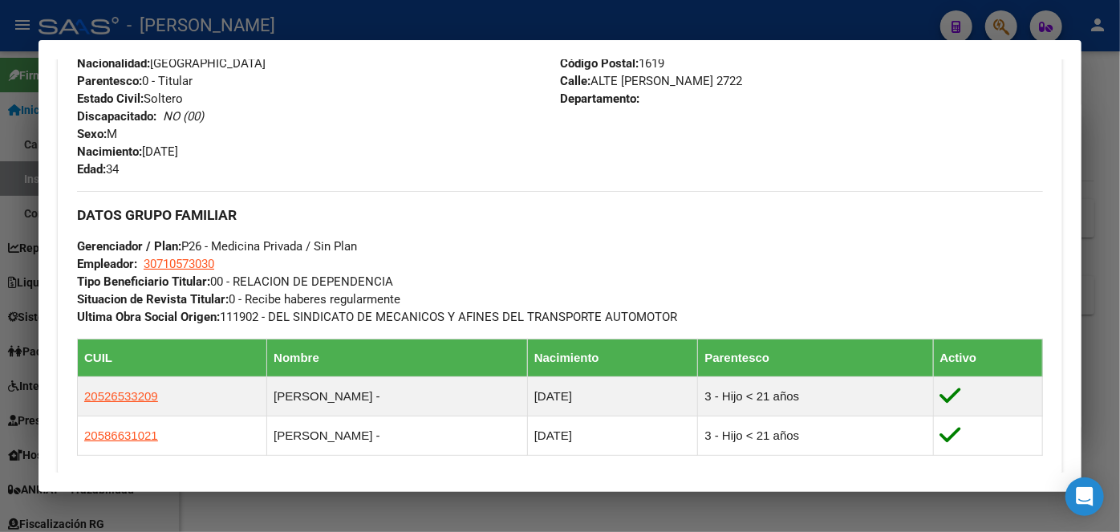
scroll to position [729, 0]
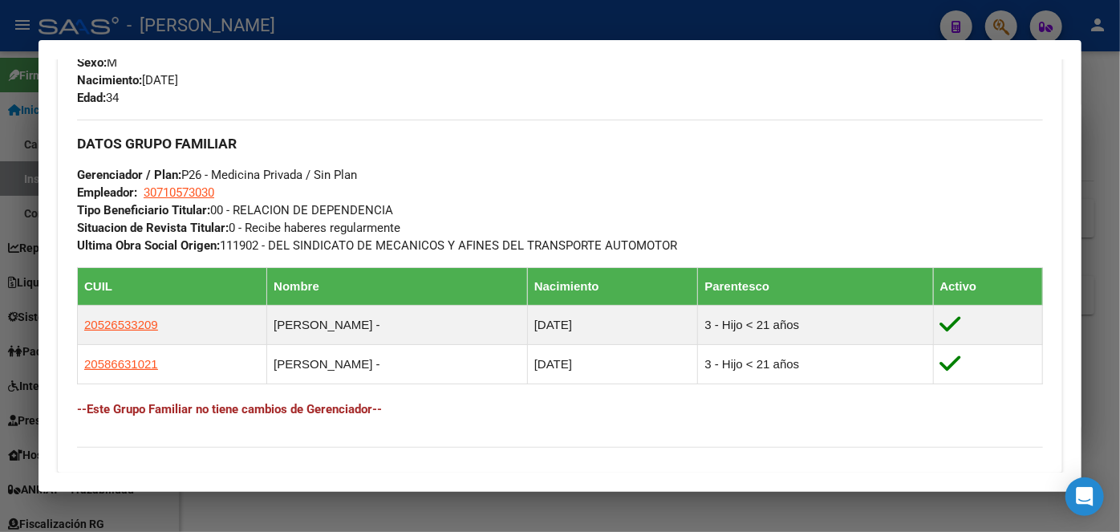
click at [249, 70] on div "Apellido: ELIAS DAVID PEDRAZA CUIL: 20358040978 Documento: DU - DOCUMENTO UNICO…" at bounding box center [318, 18] width 483 height 176
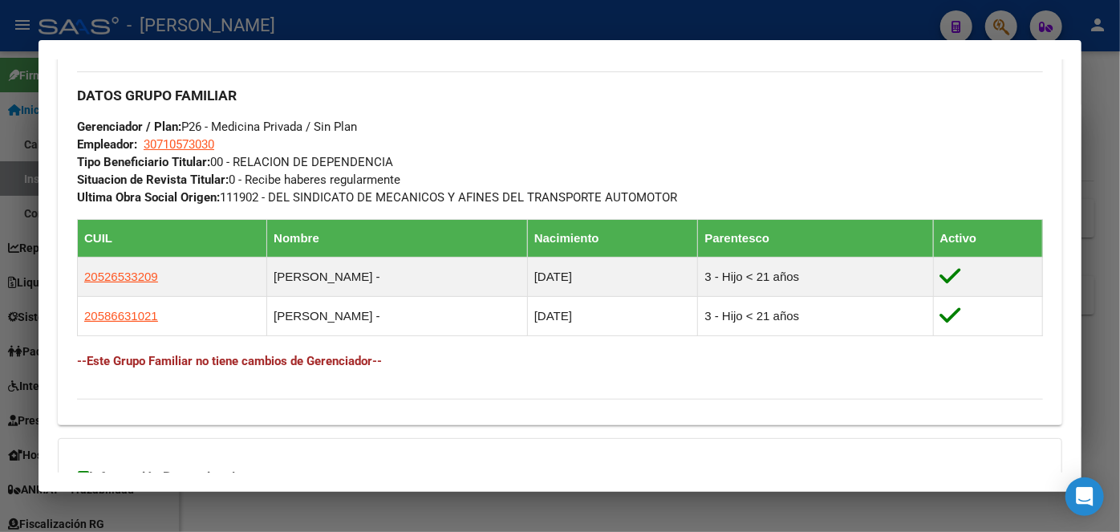
scroll to position [802, 0]
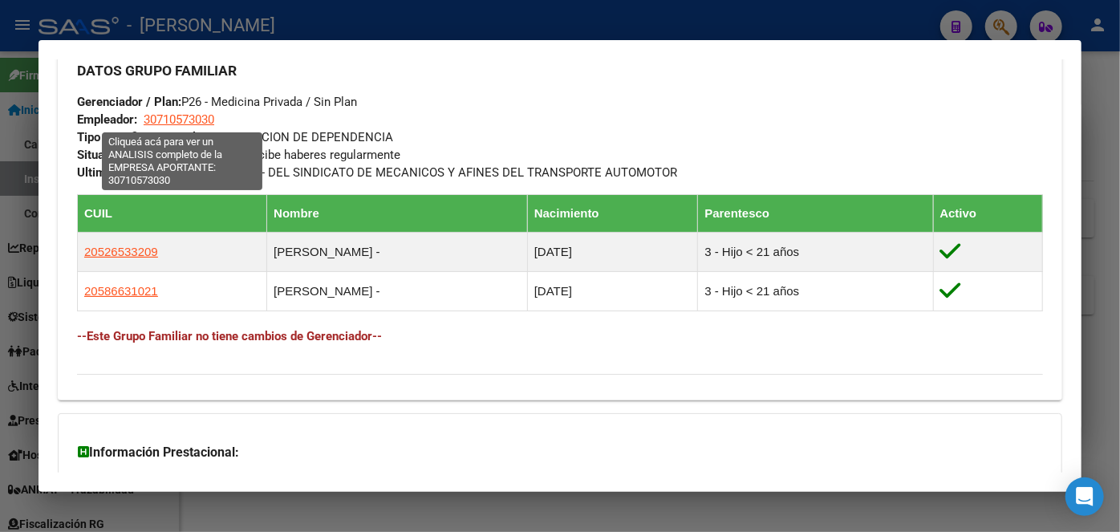
click at [201, 126] on span "30710573030" at bounding box center [179, 119] width 71 height 14
type textarea "30710573030"
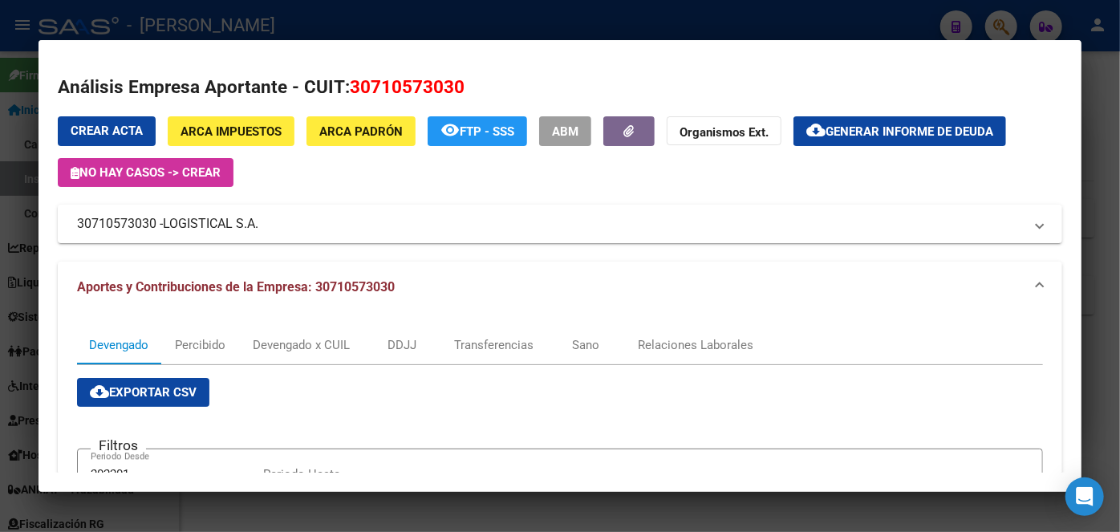
click at [222, 20] on div at bounding box center [560, 266] width 1120 height 532
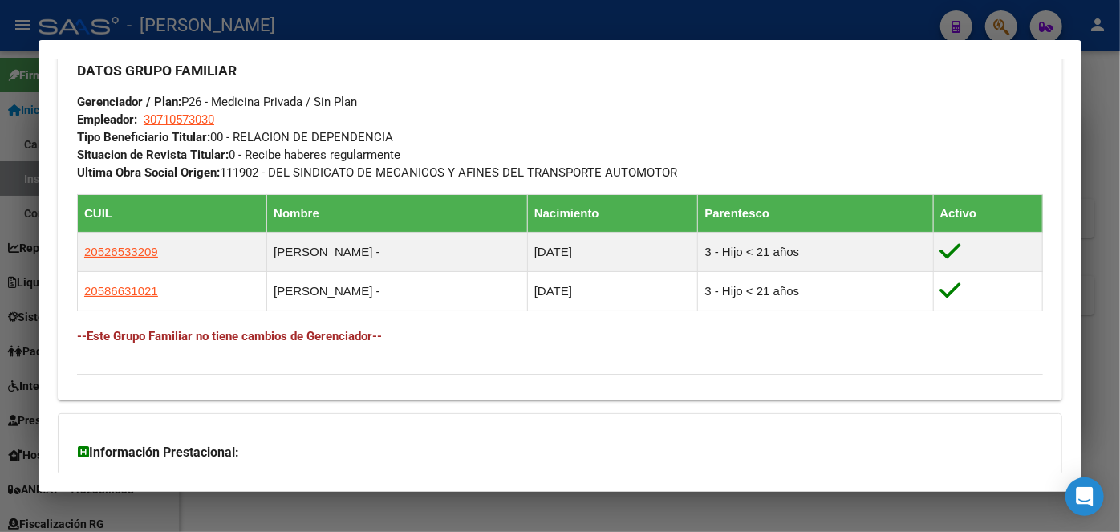
click at [222, 20] on div at bounding box center [560, 266] width 1120 height 532
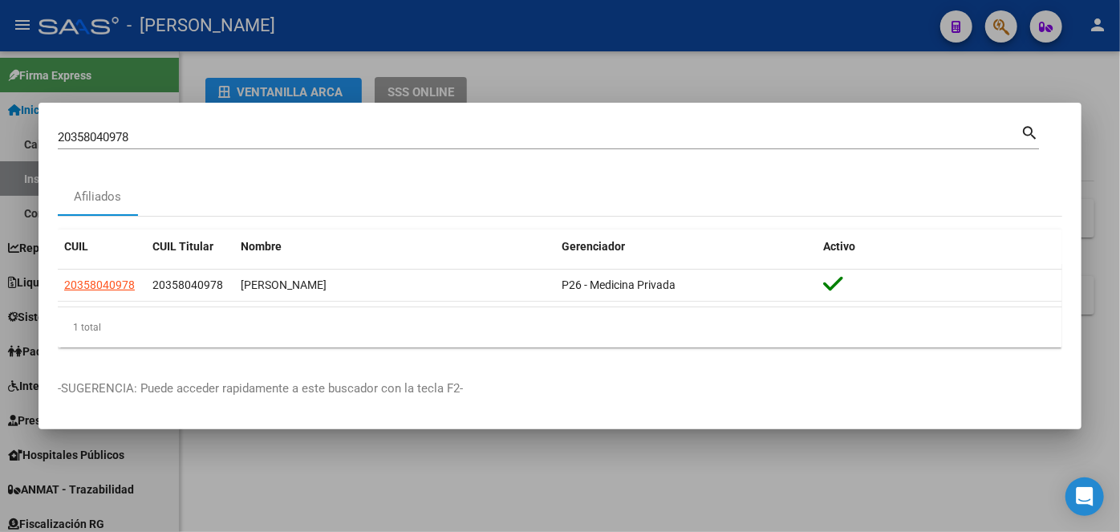
click at [181, 128] on div "20358040978 Buscar (apellido, dni, cuil, nro traspaso, cuit, obra social)" at bounding box center [539, 137] width 962 height 24
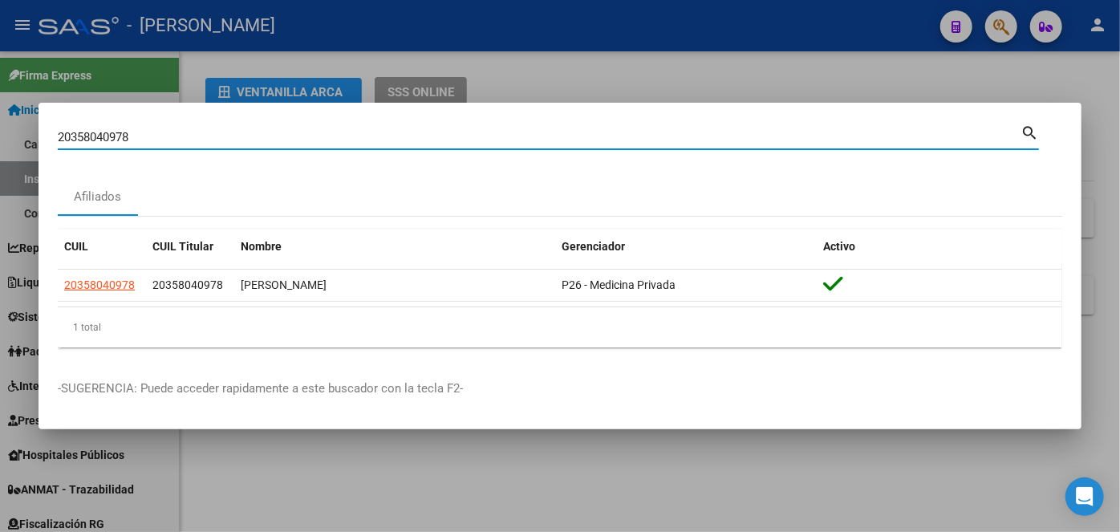
click at [181, 137] on input "20358040978" at bounding box center [539, 137] width 962 height 14
drag, startPoint x: 181, startPoint y: 137, endPoint x: 194, endPoint y: 139, distance: 12.9
click at [182, 137] on input "20358040978" at bounding box center [539, 137] width 962 height 14
paste input "7325151957"
type input "27325151957"
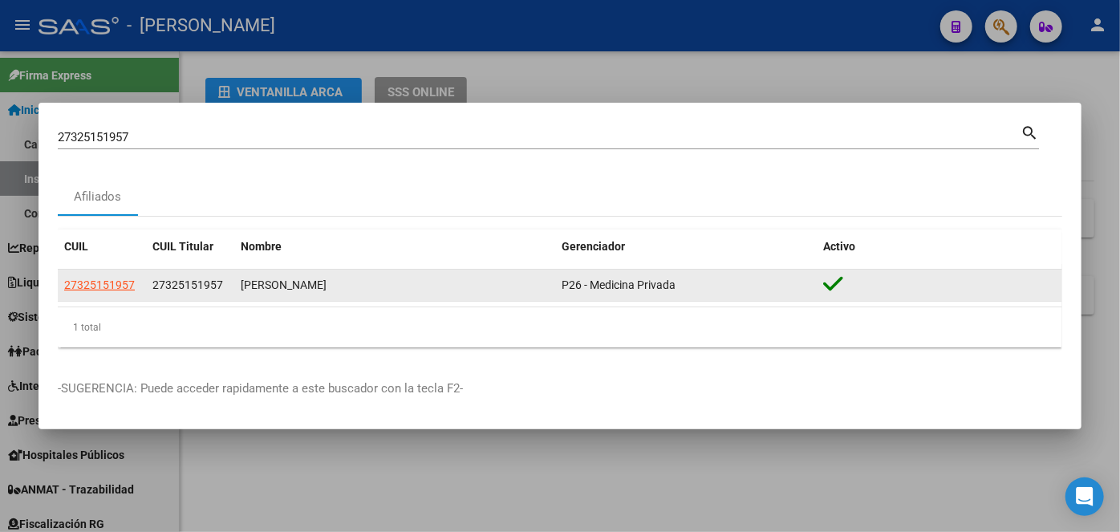
click at [96, 277] on app-link-go-to "27325151957" at bounding box center [99, 285] width 71 height 18
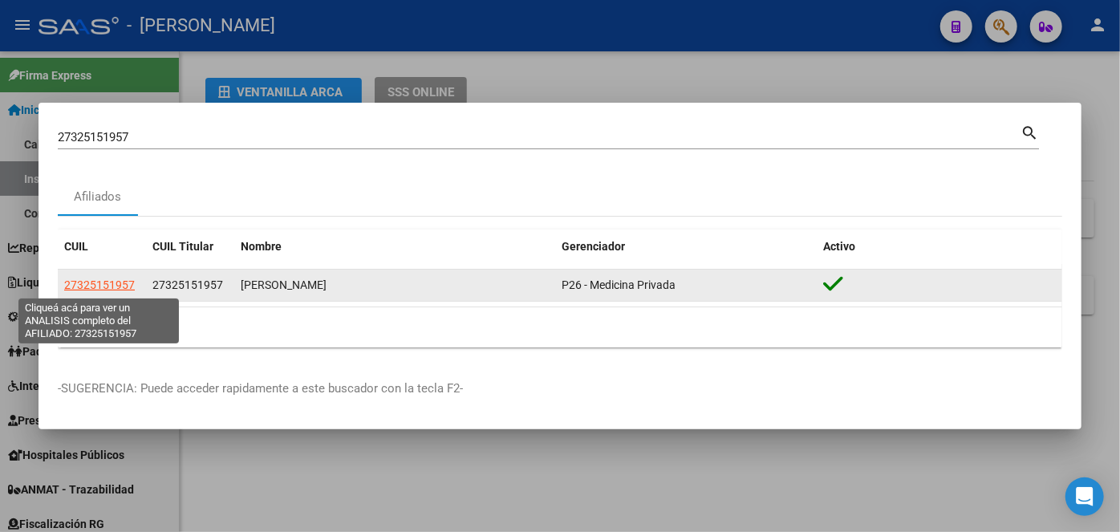
click at [103, 282] on span "27325151957" at bounding box center [99, 284] width 71 height 13
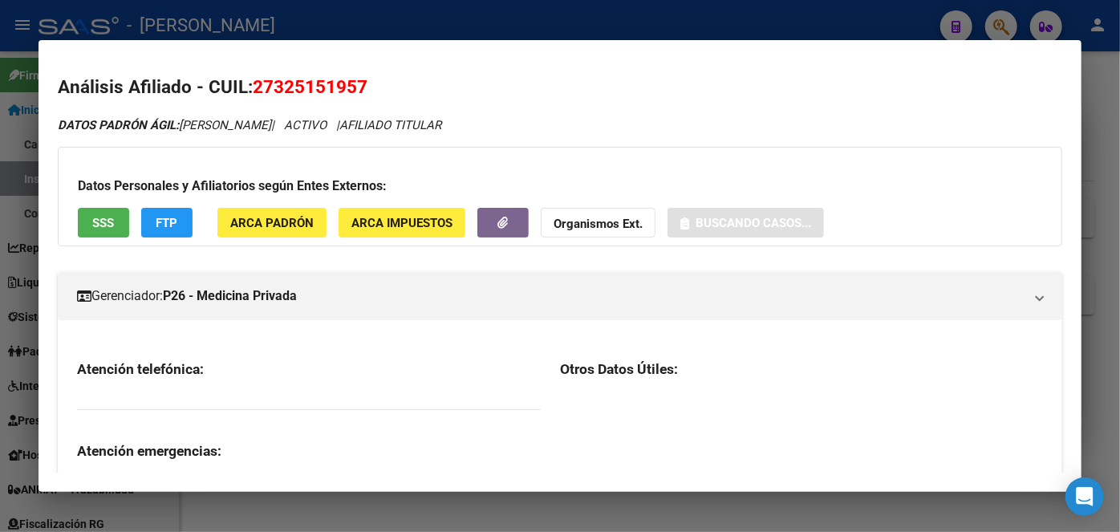
click at [294, 218] on span "ARCA Padrón" at bounding box center [271, 223] width 83 height 14
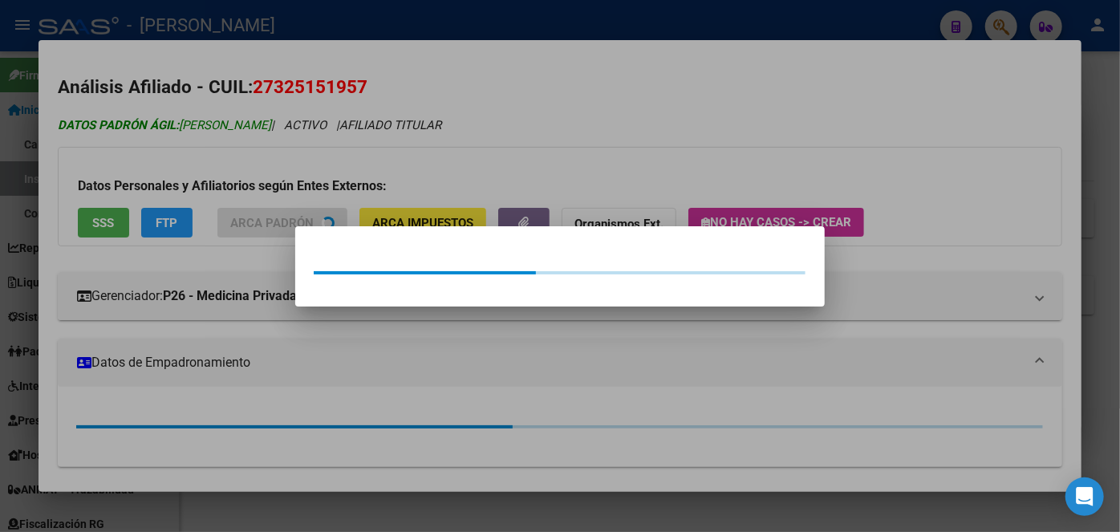
click at [245, 123] on div at bounding box center [560, 266] width 1120 height 532
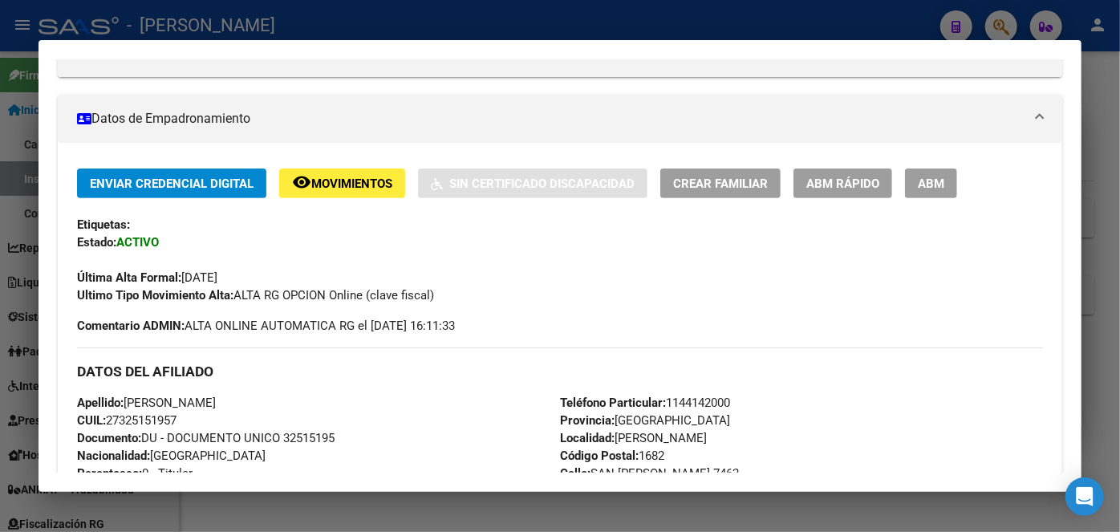
scroll to position [291, 0]
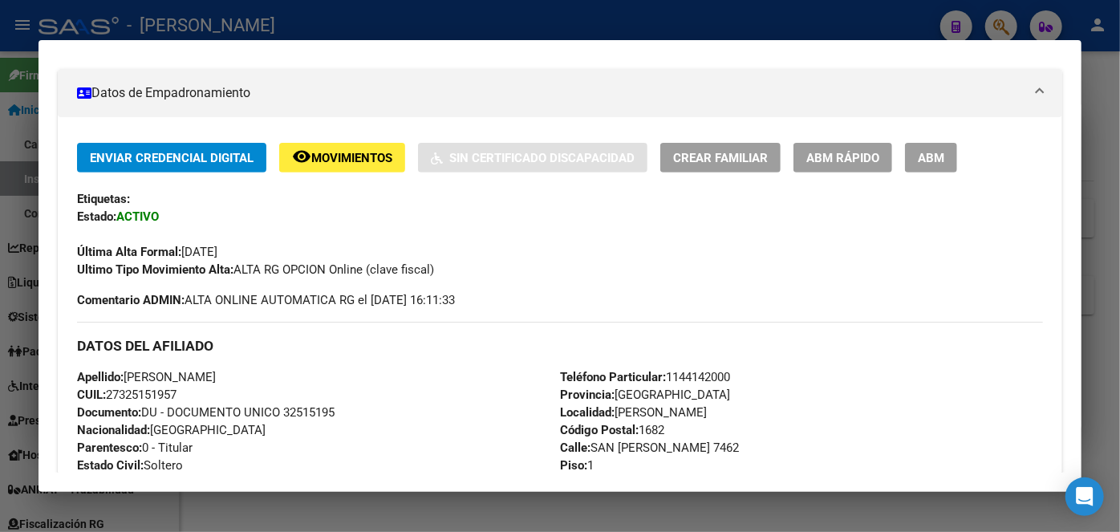
click at [306, 411] on span "Documento: DU - DOCUMENTO UNICO 32515195" at bounding box center [205, 412] width 257 height 14
click at [307, 411] on span "Documento: DU - DOCUMENTO UNICO 32515195" at bounding box center [205, 412] width 257 height 14
copy span "32515195"
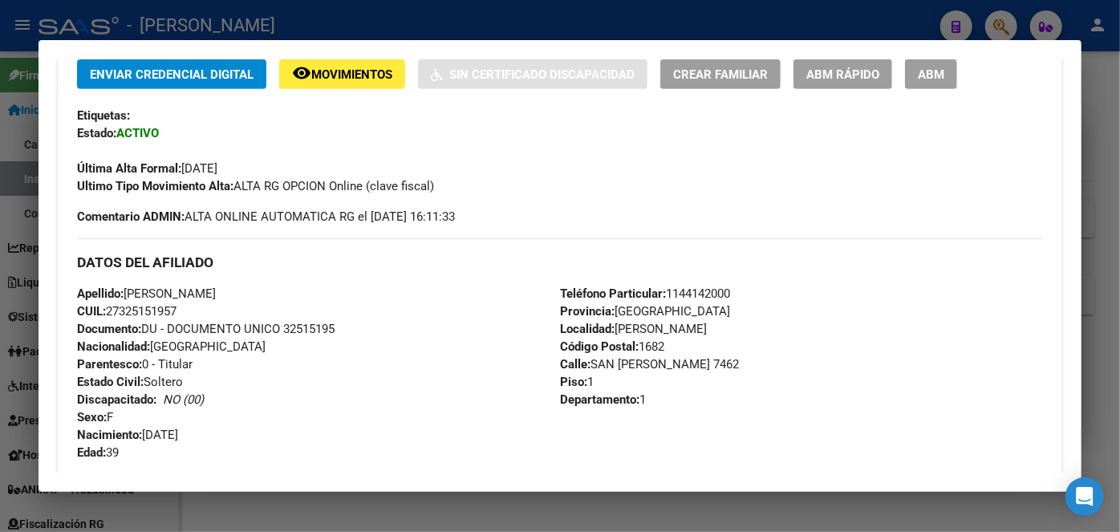
scroll to position [437, 0]
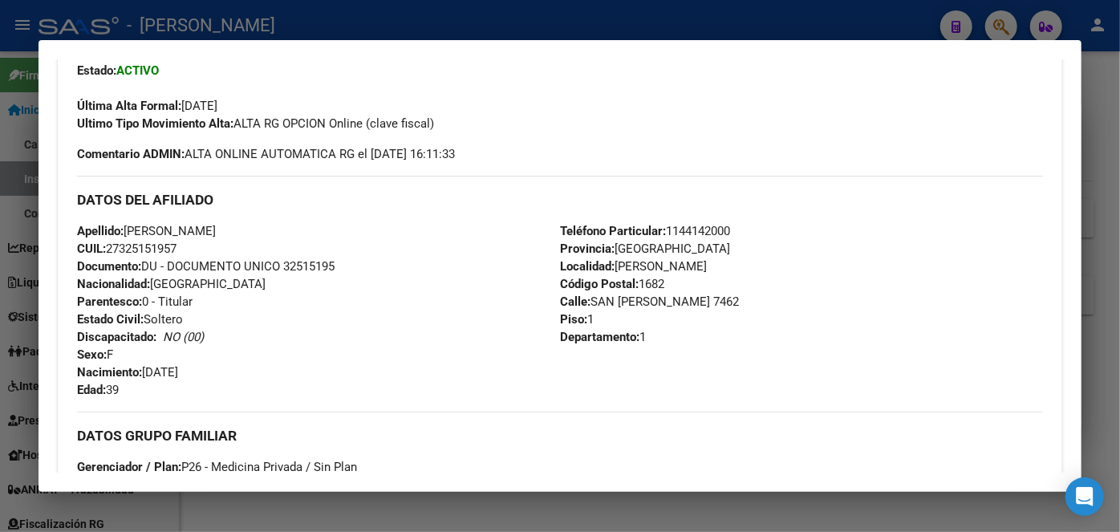
click at [710, 219] on div "DATOS DEL AFILIADO" at bounding box center [560, 199] width 966 height 47
click at [713, 228] on span "Teléfono Particular: 1144142000" at bounding box center [645, 231] width 170 height 14
copy span "1144142000"
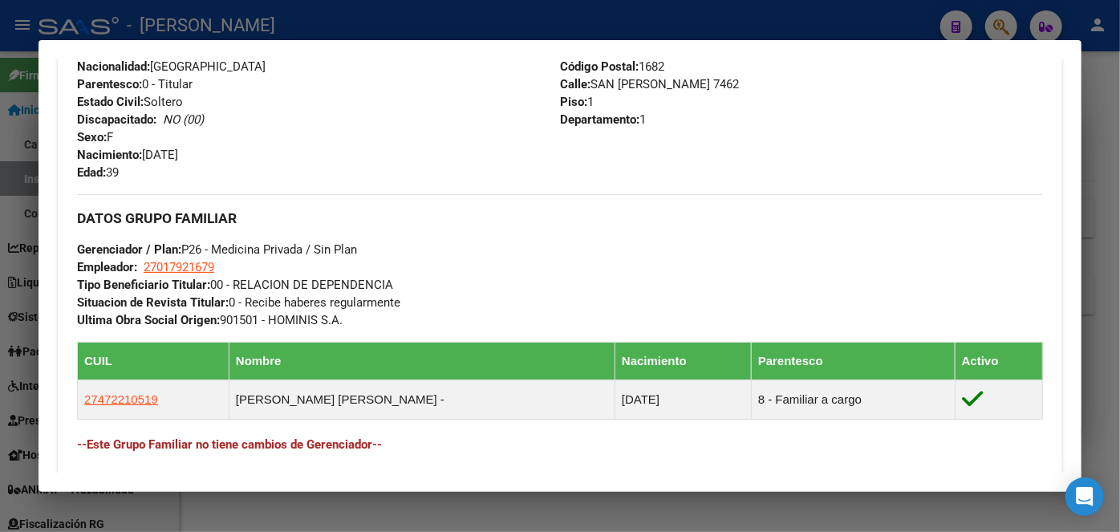
scroll to position [656, 0]
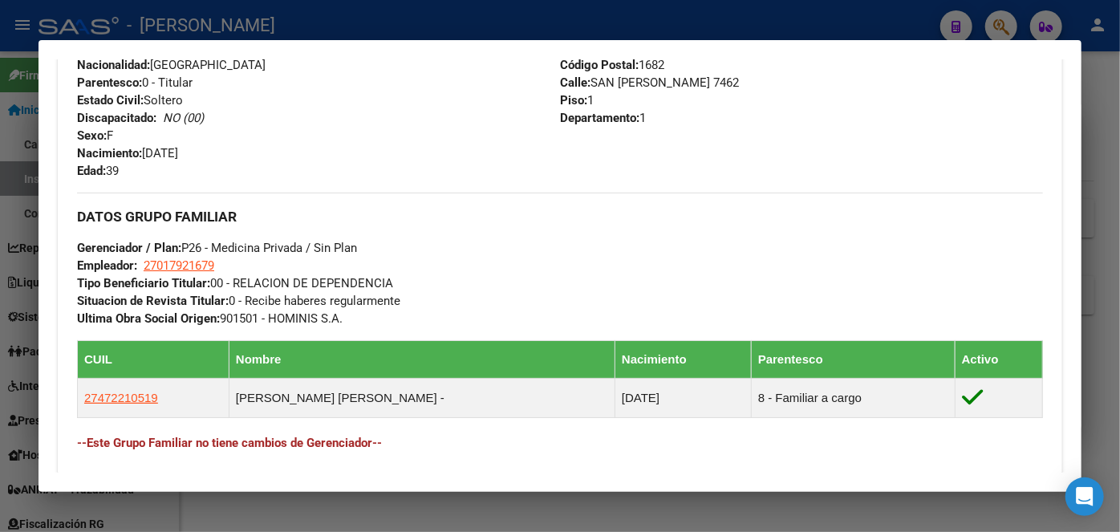
click at [198, 276] on strong "Tipo Beneficiario Titular:" at bounding box center [143, 283] width 133 height 14
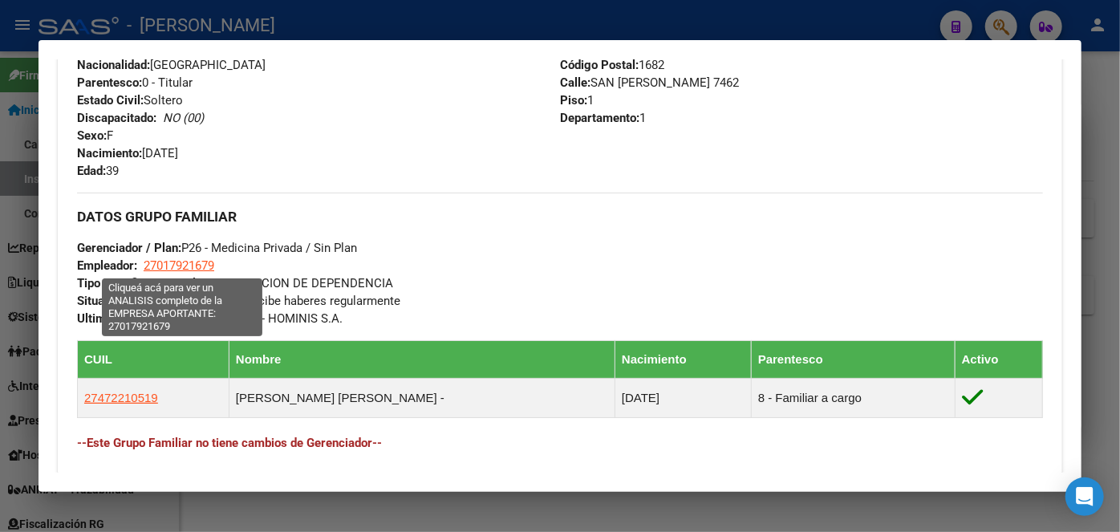
click at [198, 268] on span "27017921679" at bounding box center [179, 265] width 71 height 14
type textarea "27017921679"
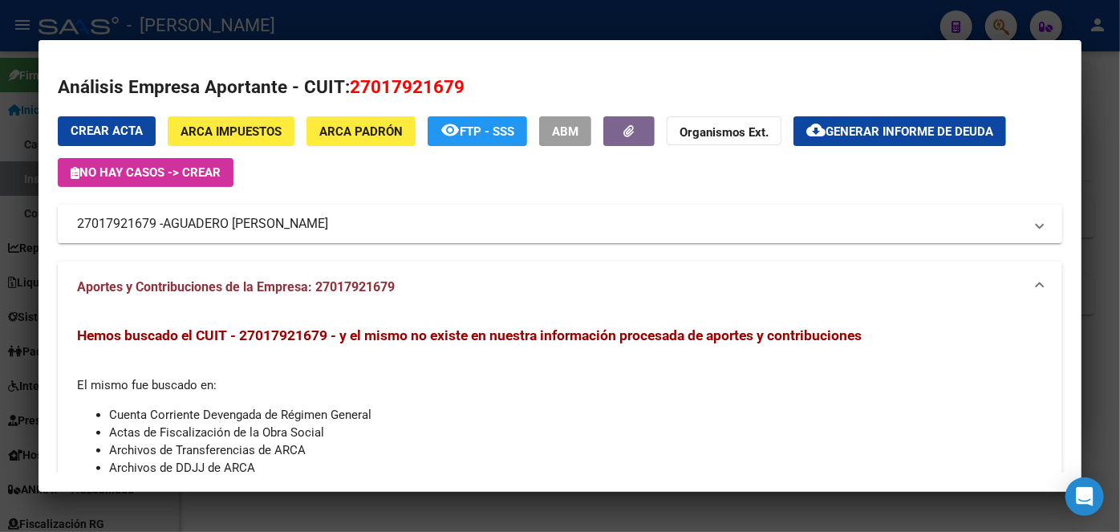
click at [248, 217] on span "AGUADERO MARIA ELENA" at bounding box center [245, 223] width 165 height 19
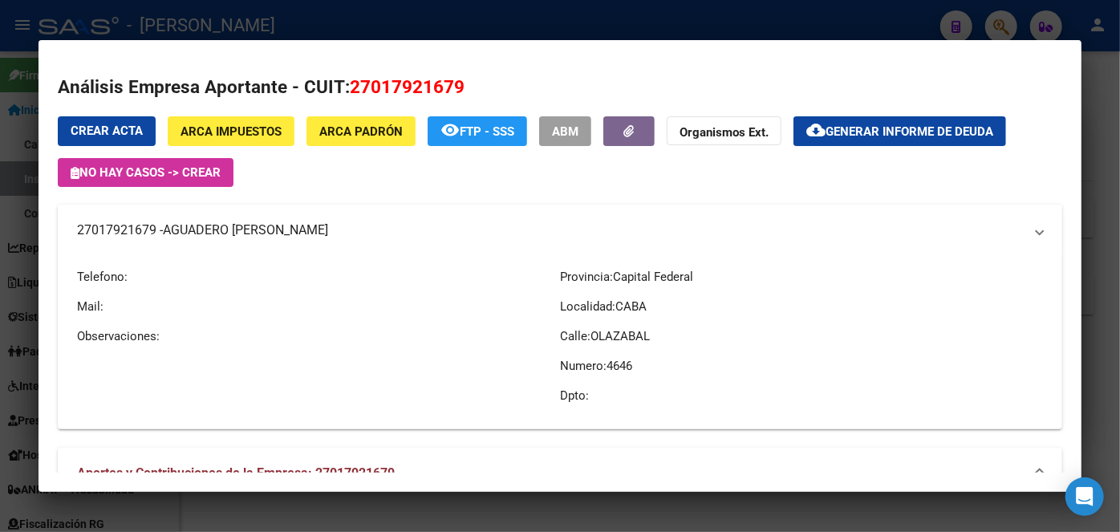
click at [248, 217] on mat-expansion-panel-header "27017921679 - AGUADERO MARIA ELENA" at bounding box center [560, 230] width 1004 height 51
copy span "AGUADERO MARIA ELENA"
click at [218, 21] on div at bounding box center [560, 266] width 1120 height 532
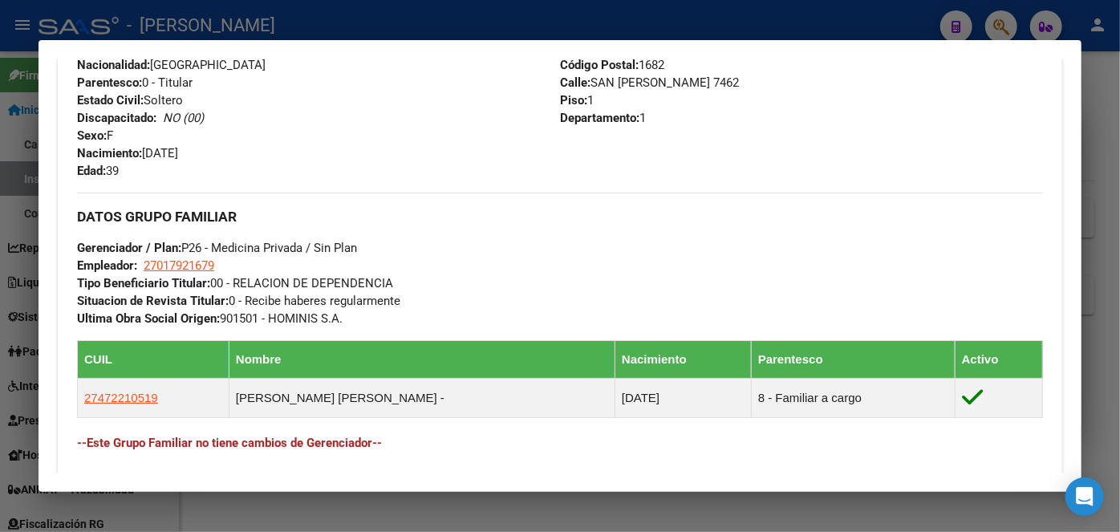
click at [218, 21] on div at bounding box center [560, 266] width 1120 height 532
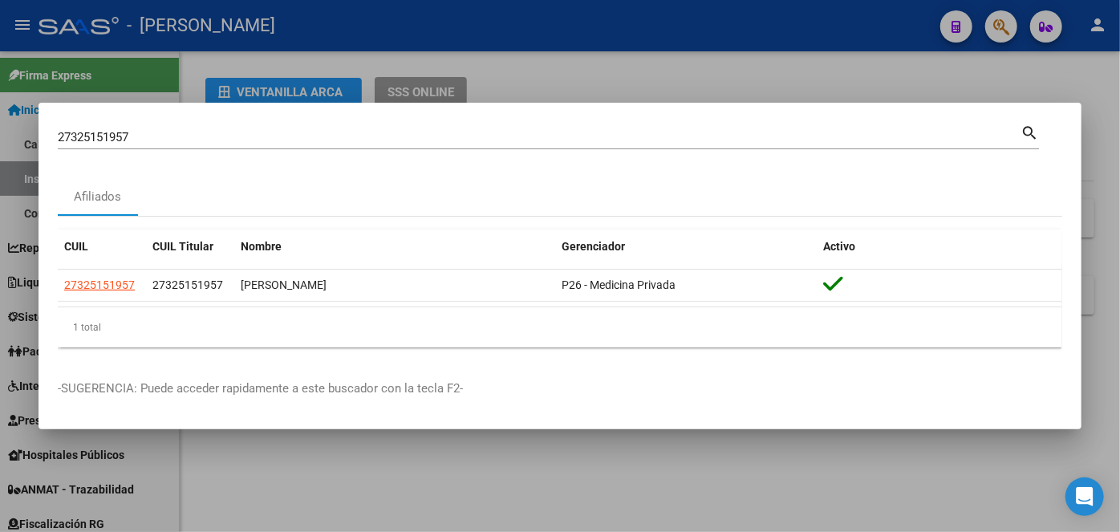
click at [186, 134] on input "27325151957" at bounding box center [539, 137] width 962 height 14
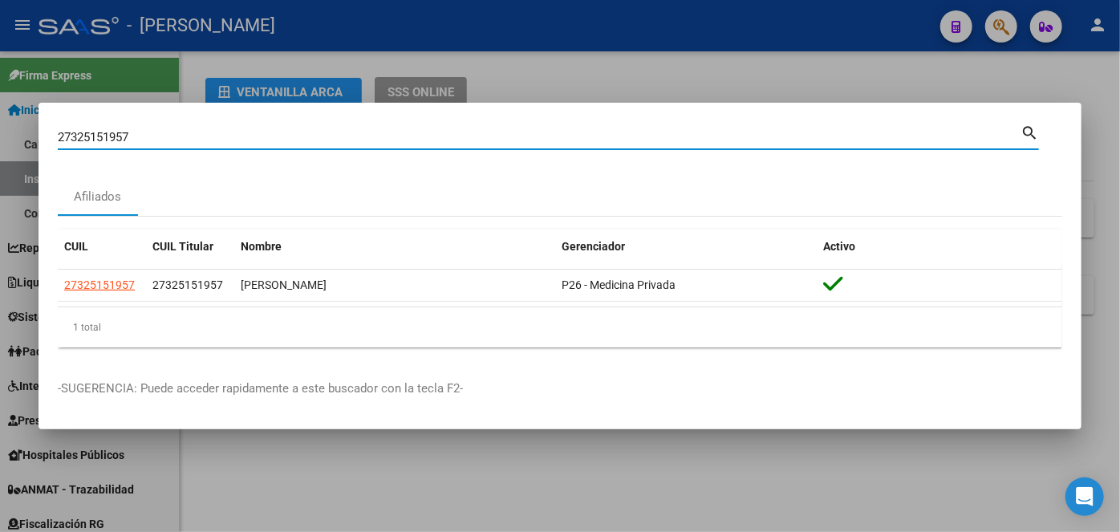
click at [186, 134] on input "27325151957" at bounding box center [539, 137] width 962 height 14
paste input "0356656254"
type input "20356656254"
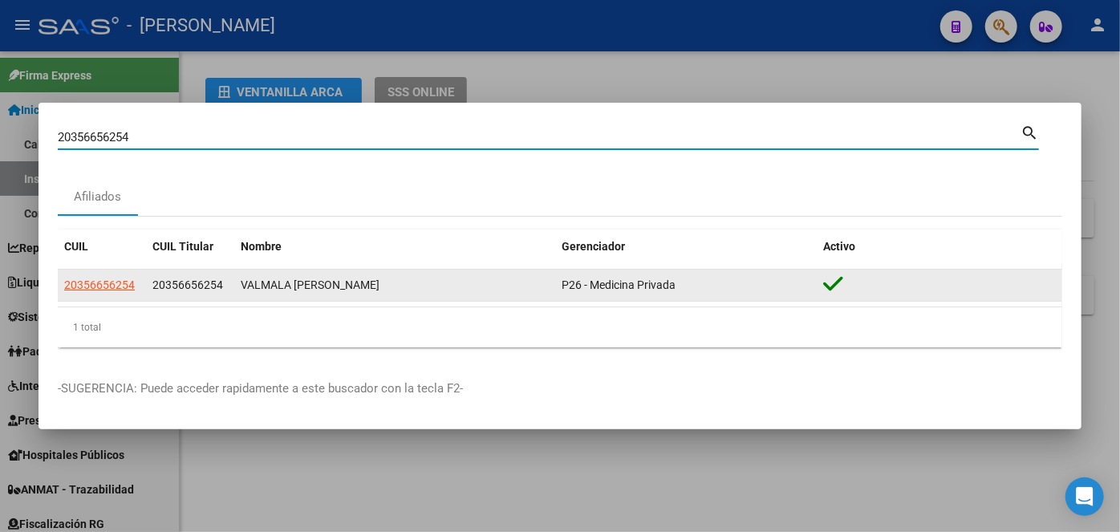
click at [120, 274] on datatable-body-cell "20356656254" at bounding box center [102, 284] width 88 height 31
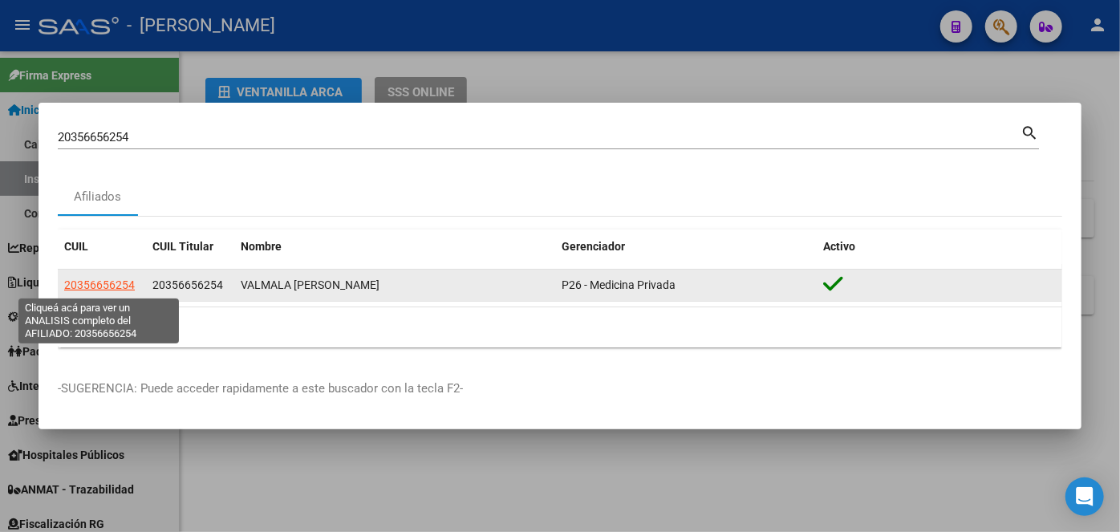
click at [122, 285] on span "20356656254" at bounding box center [99, 284] width 71 height 13
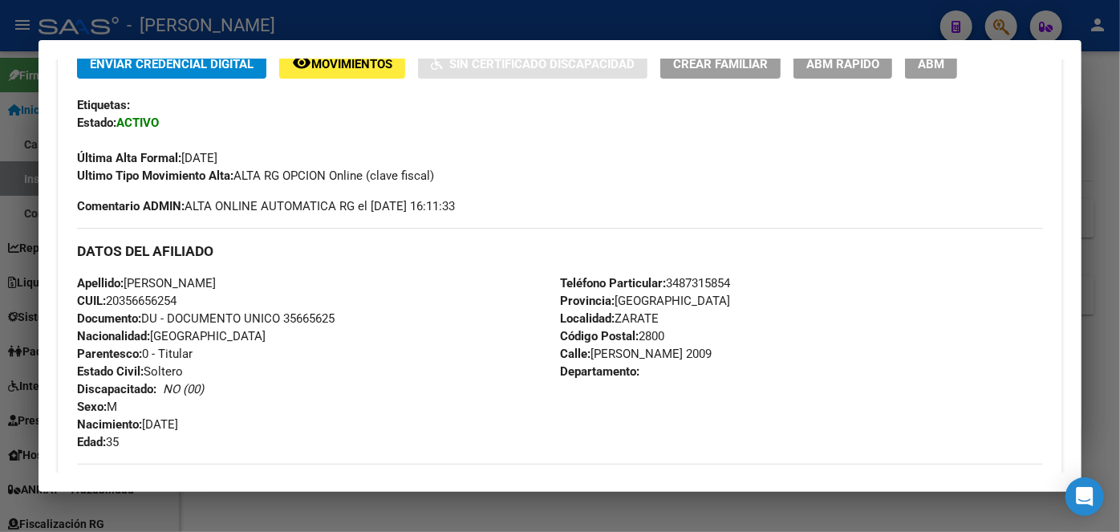
scroll to position [364, 0]
click at [322, 314] on span "Documento: DU - DOCUMENTO UNICO 35665625" at bounding box center [205, 317] width 257 height 14
click at [725, 275] on span "Teléfono Particular: 3487315854" at bounding box center [645, 282] width 170 height 14
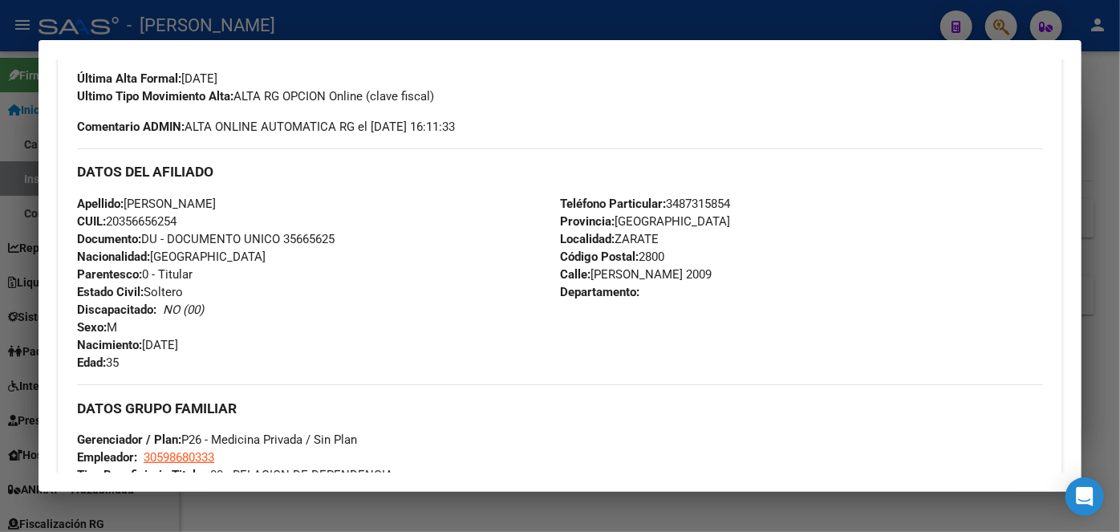
scroll to position [583, 0]
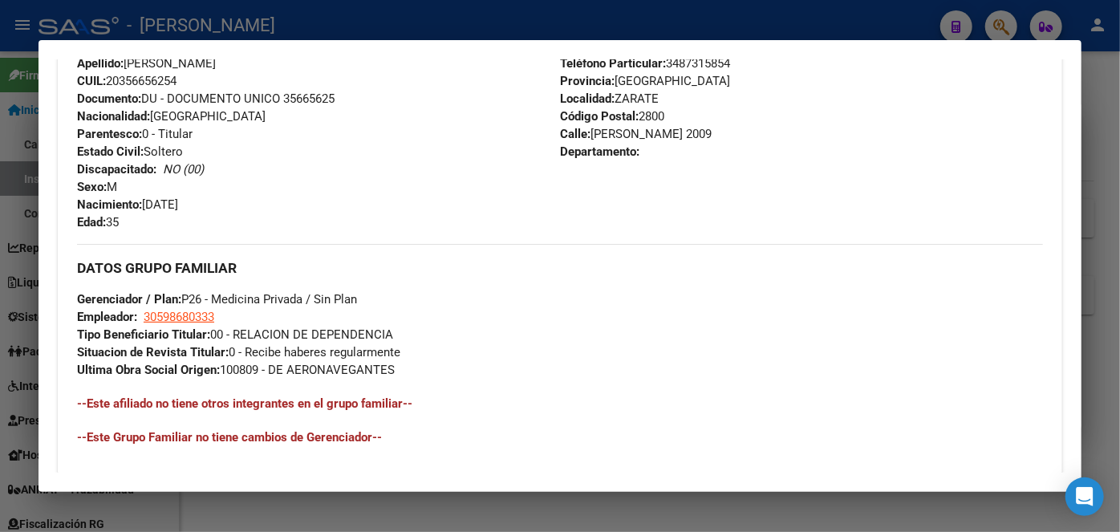
click at [192, 327] on strong "Tipo Beneficiario Titular:" at bounding box center [143, 334] width 133 height 14
click at [192, 319] on span "30598680333" at bounding box center [179, 317] width 71 height 14
type textarea "30598680333"
